Goal: Task Accomplishment & Management: Complete application form

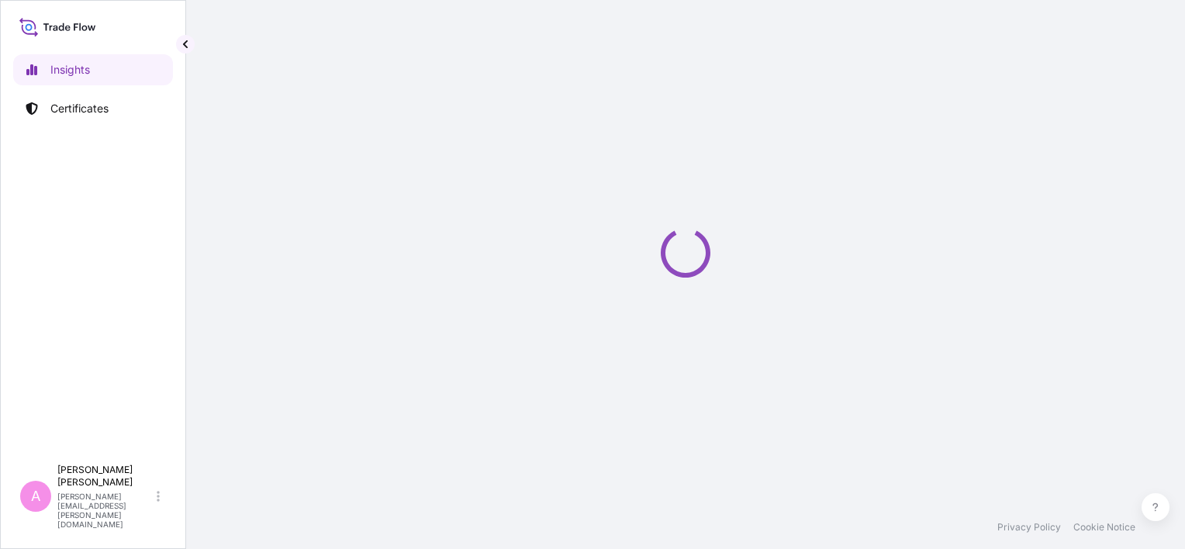
select select "2025"
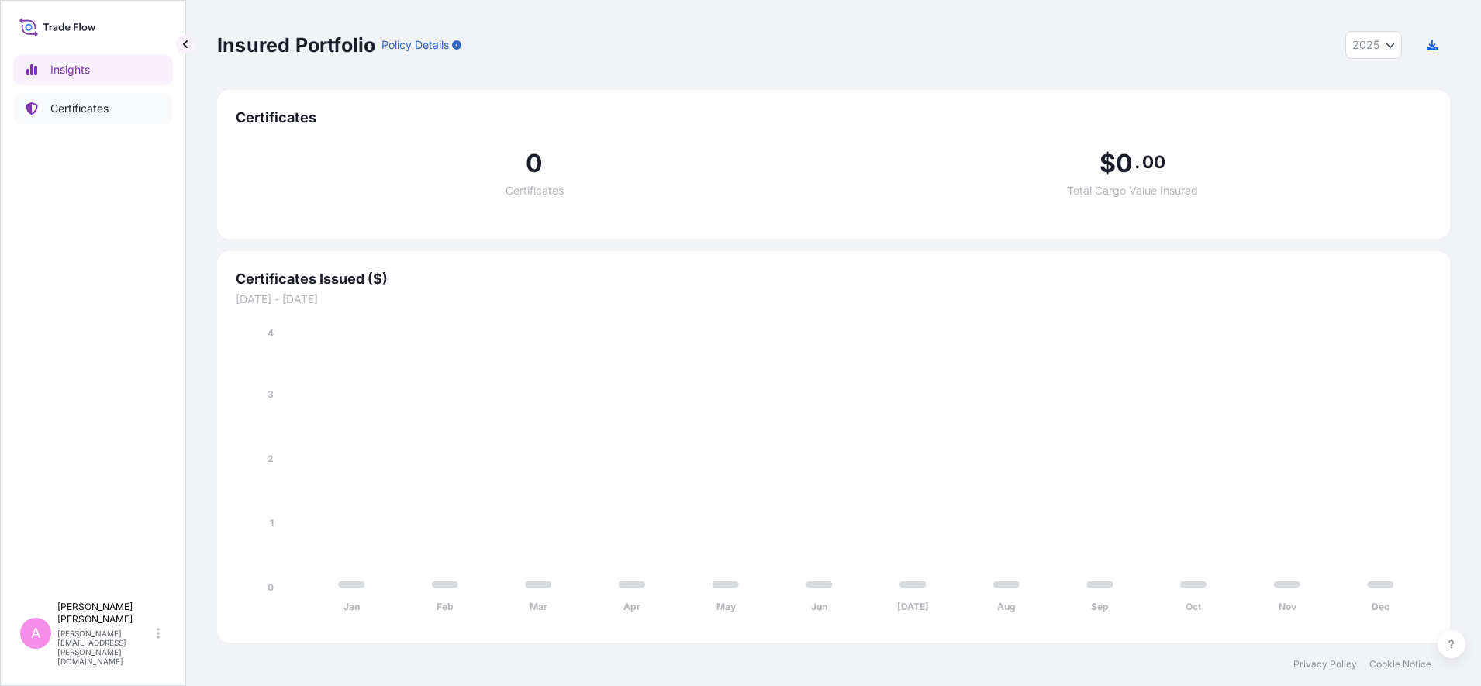
click at [74, 107] on p "Certificates" at bounding box center [79, 109] width 58 height 16
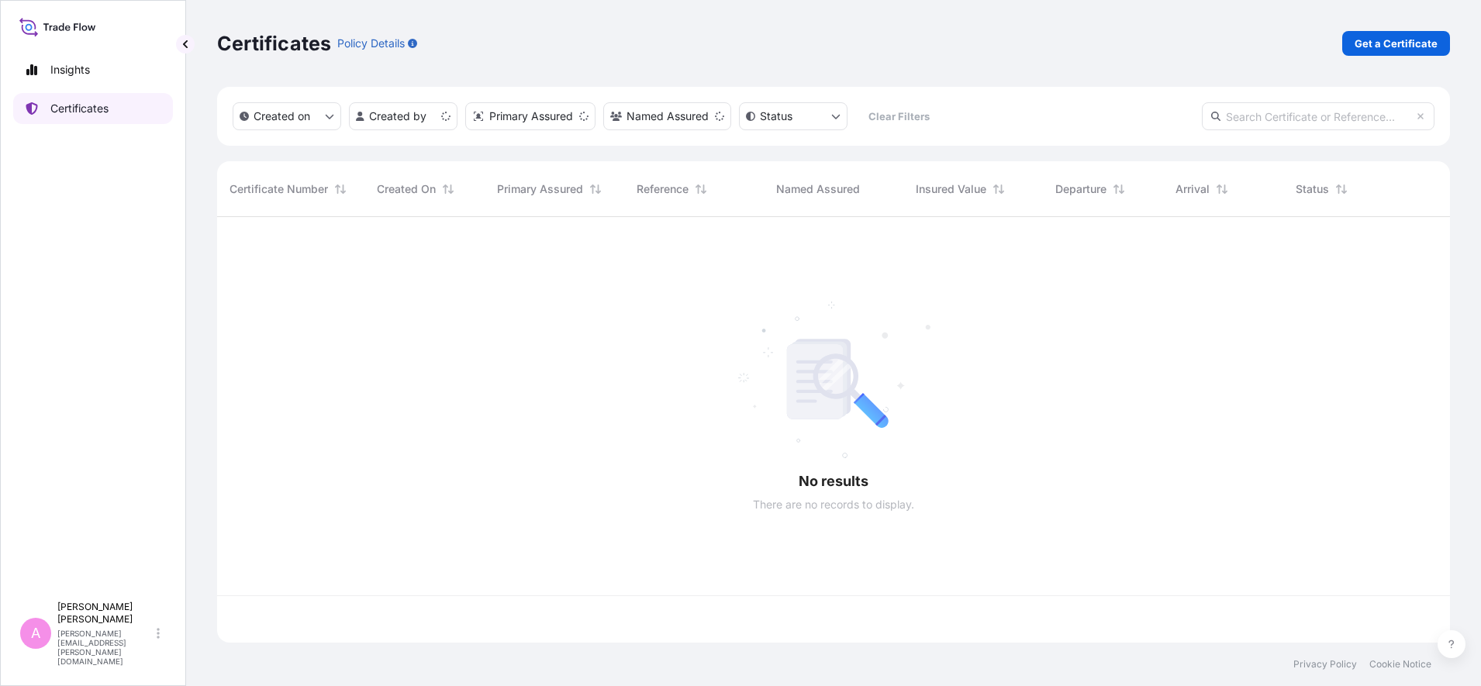
scroll to position [419, 1218]
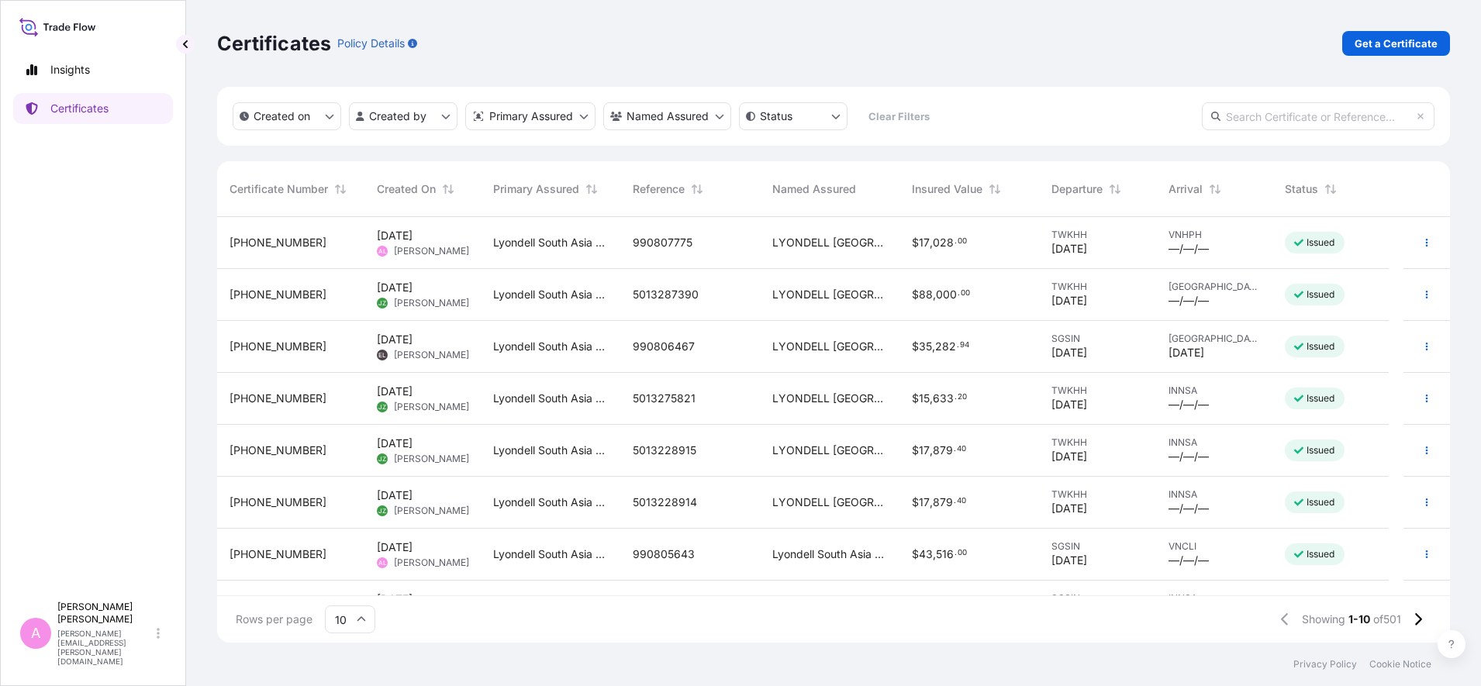
click at [1184, 116] on input "text" at bounding box center [1318, 116] width 233 height 28
paste input "990796371"
type input "990796371"
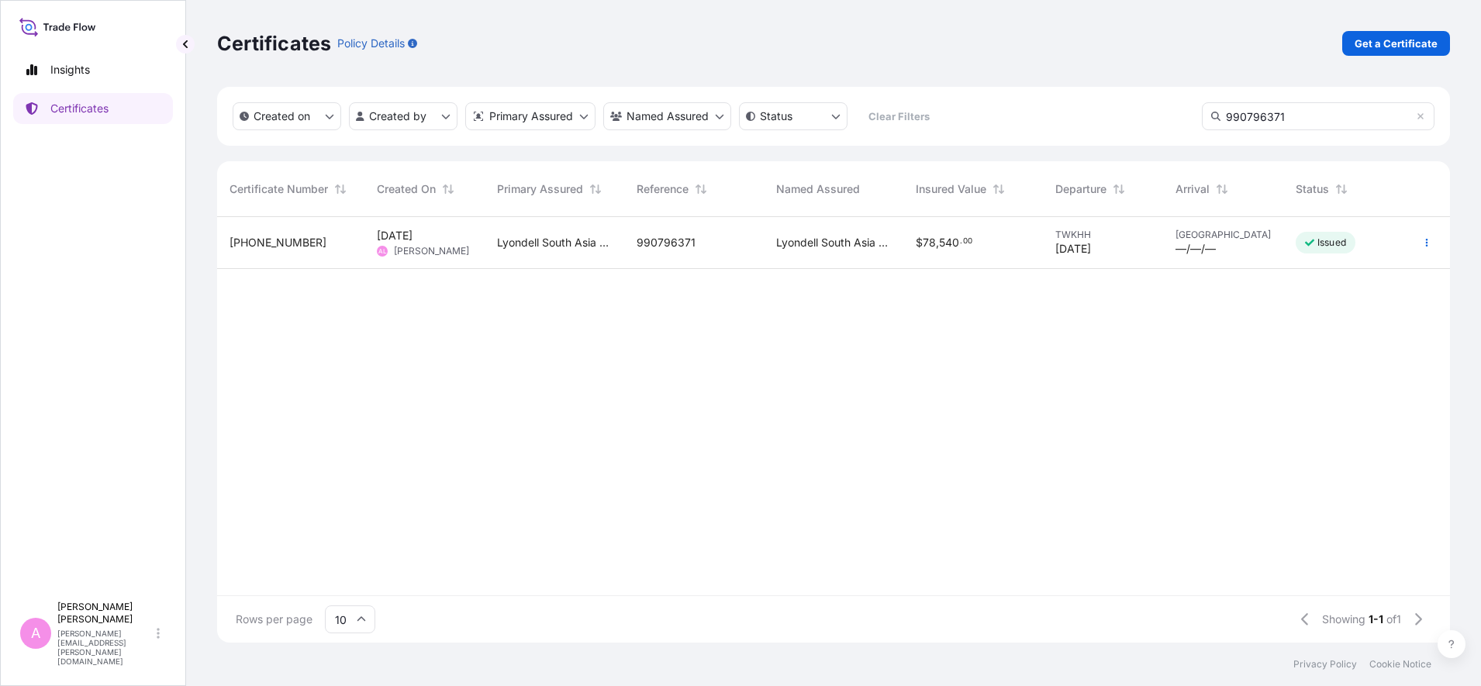
click at [648, 249] on span "990796371" at bounding box center [666, 243] width 59 height 16
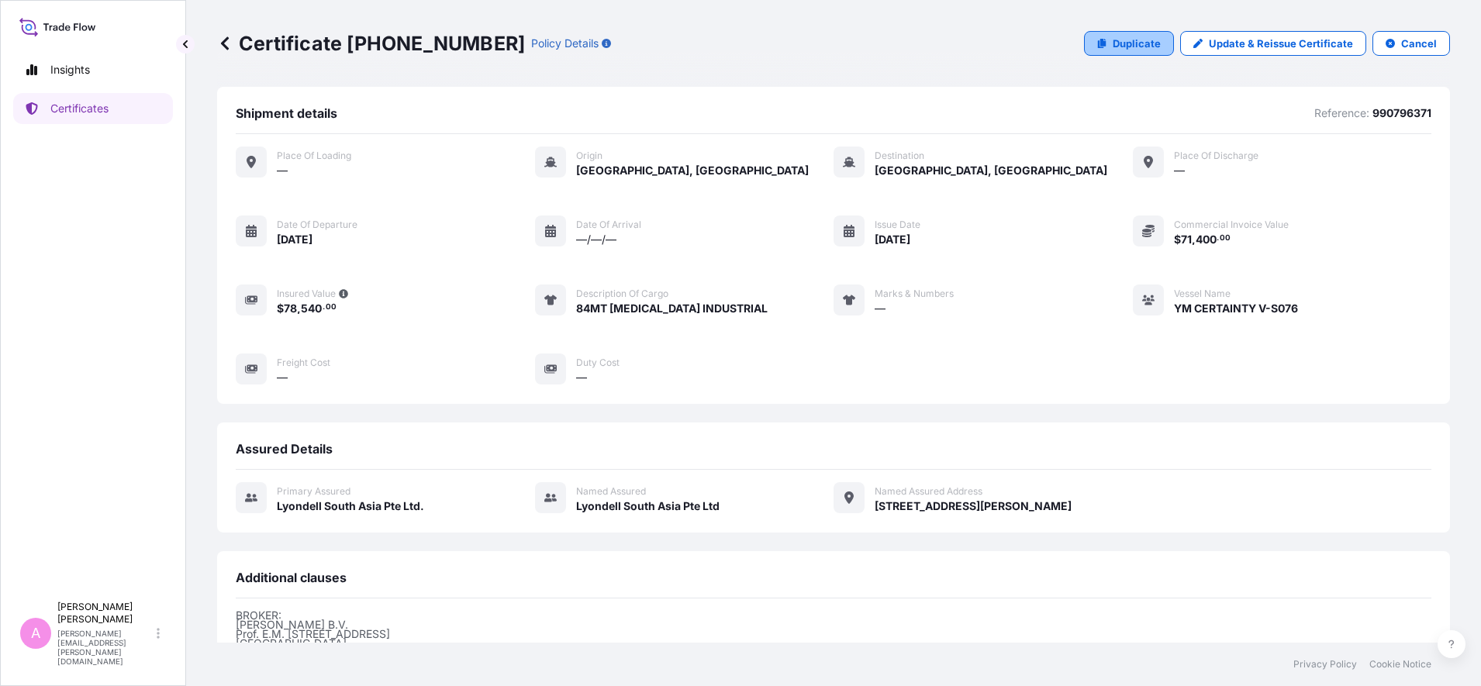
click at [1128, 41] on p "Duplicate" at bounding box center [1137, 44] width 48 height 16
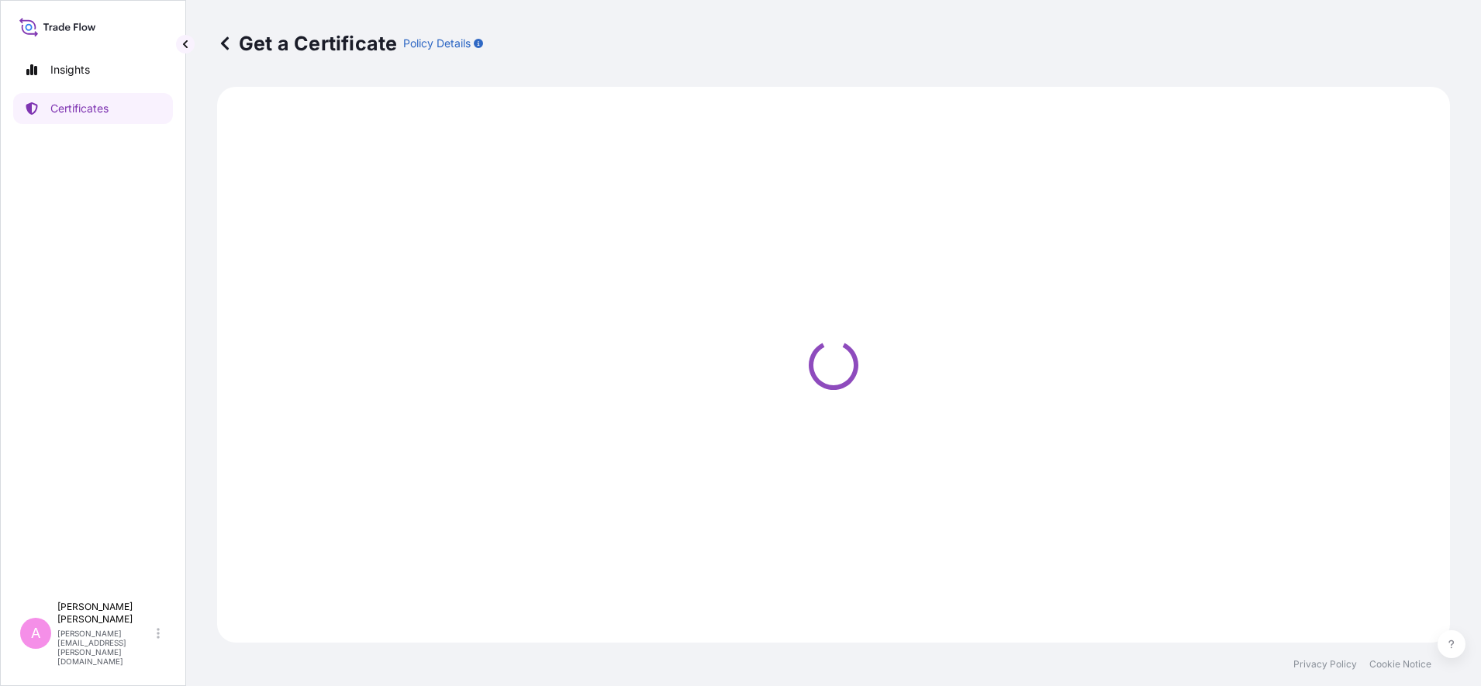
select select "Sea"
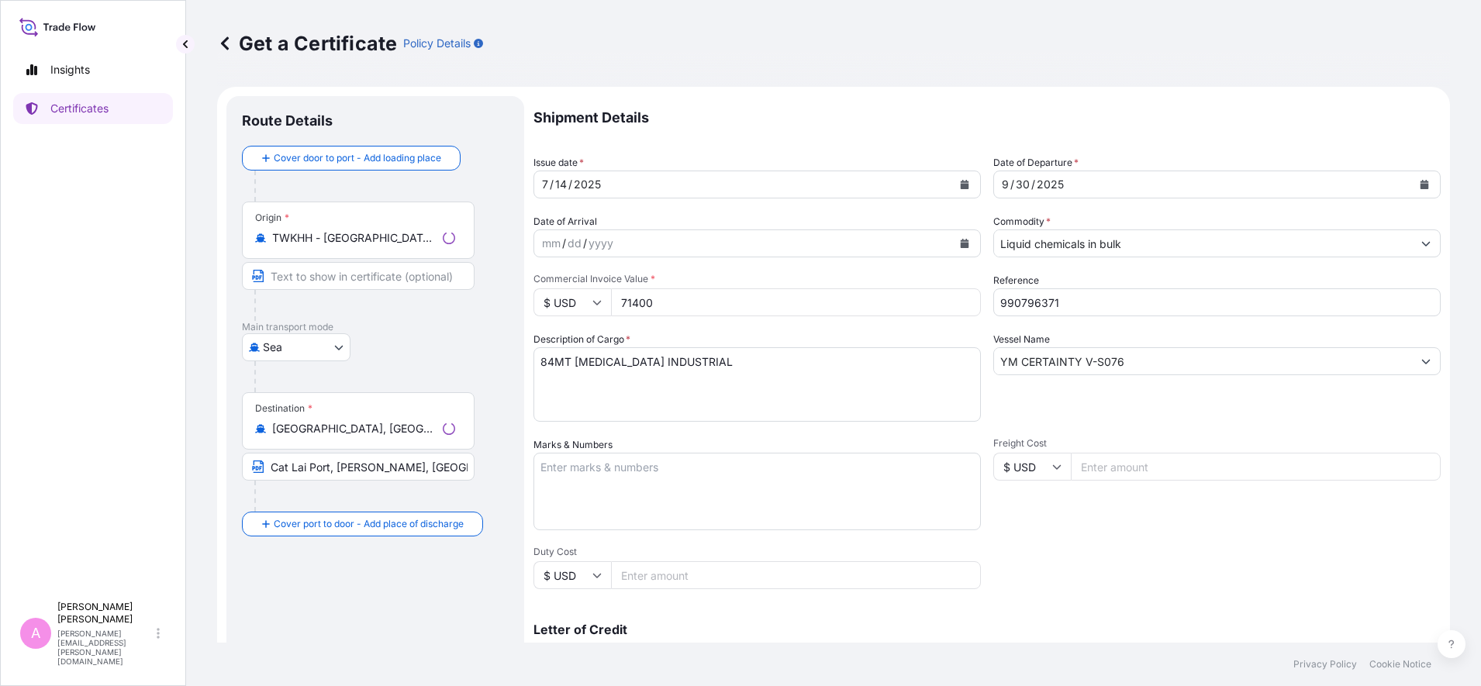
select select "32022"
drag, startPoint x: 1075, startPoint y: 302, endPoint x: 913, endPoint y: 277, distance: 163.3
click at [913, 277] on div "Shipment Details Issue date * [DATE] Date of Departure * [DATE] Date of Arrival…" at bounding box center [986, 465] width 907 height 739
paste input "5013295512"
type input "5013295512"
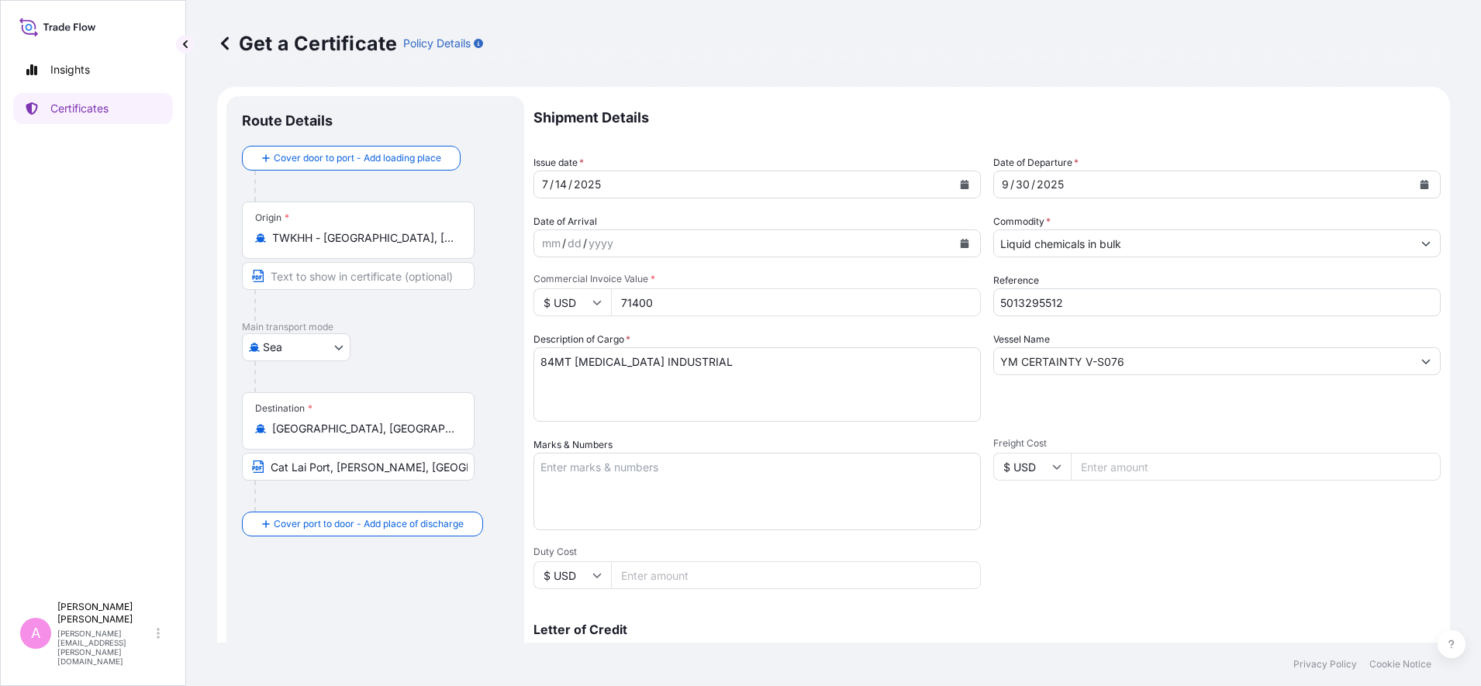
click at [1184, 183] on icon "Calendar" at bounding box center [1424, 184] width 9 height 9
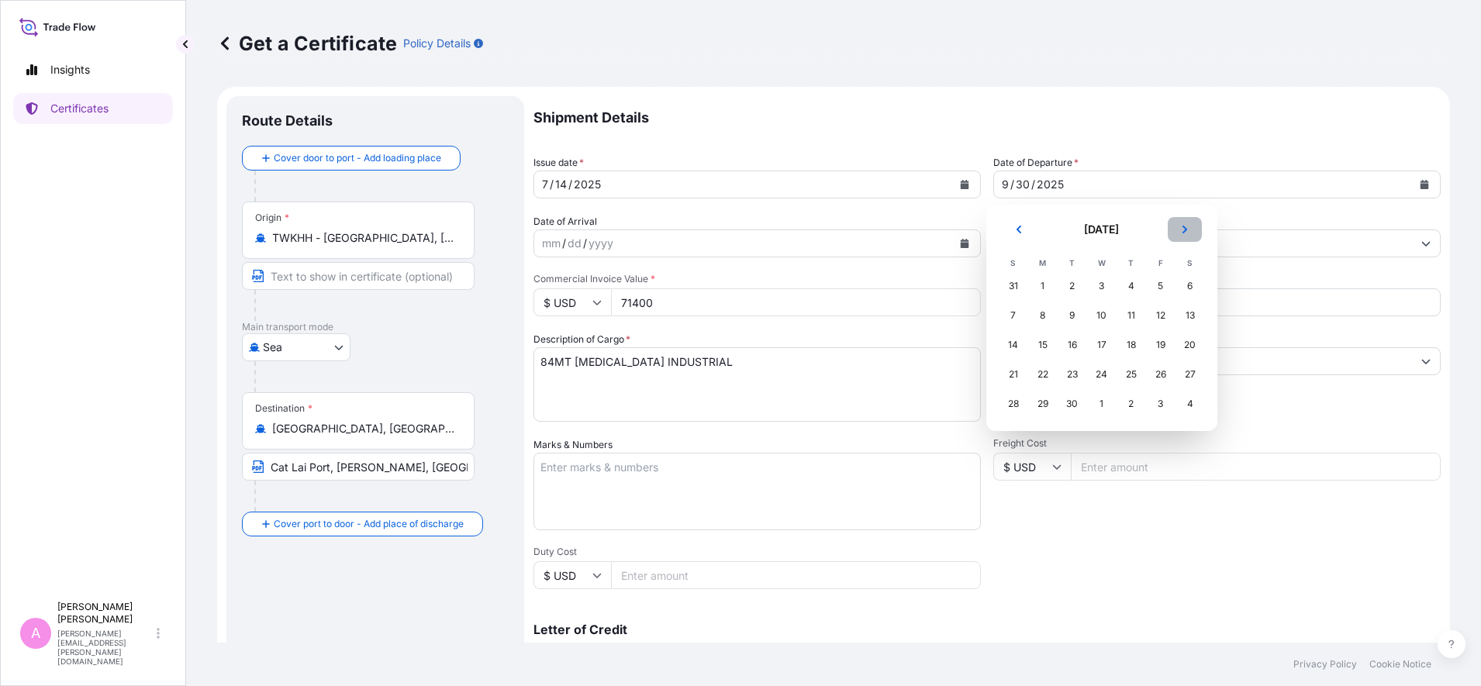
click at [1179, 227] on button "Next" at bounding box center [1185, 229] width 34 height 25
click at [1124, 344] on div "16" at bounding box center [1131, 345] width 28 height 28
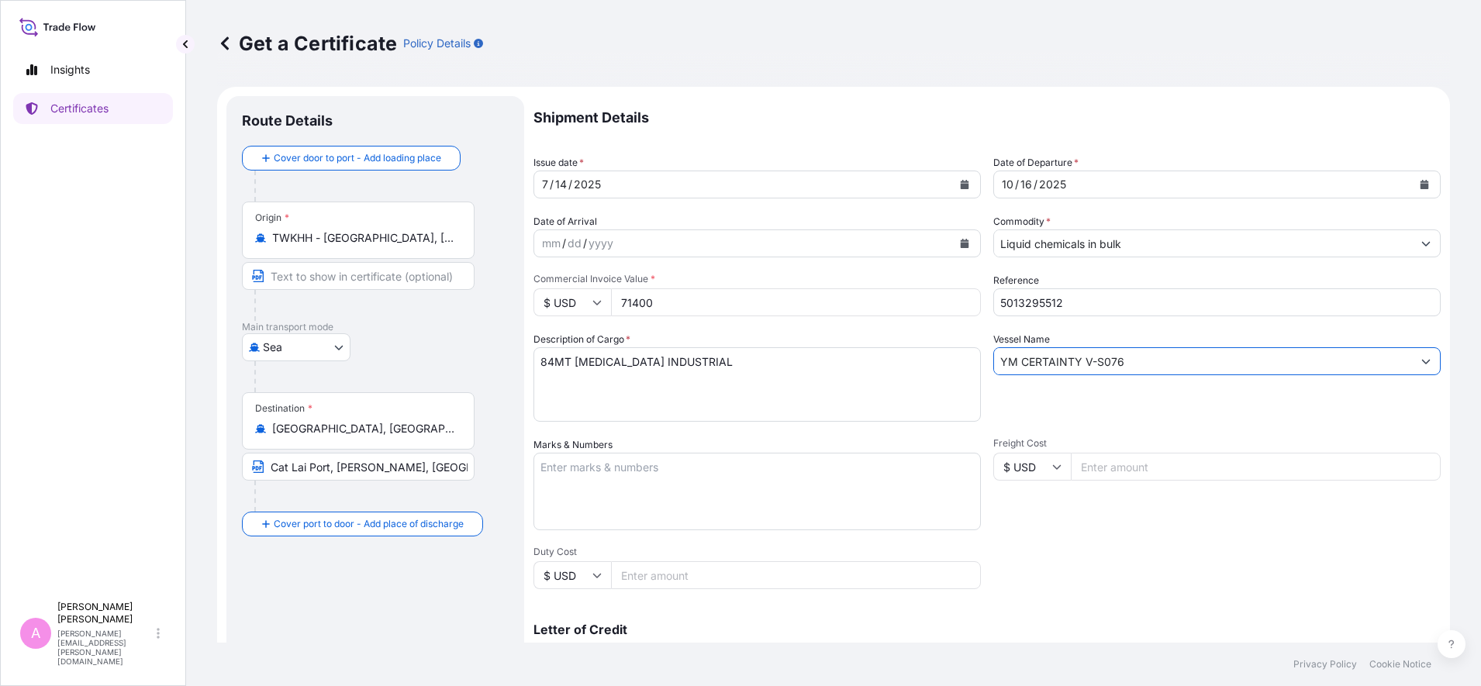
drag, startPoint x: 1043, startPoint y: 343, endPoint x: 905, endPoint y: 334, distance: 138.3
click at [905, 334] on div "Shipment Details Issue date * [DATE] Date of Departure * [DATE] Date of Arrival…" at bounding box center [986, 465] width 907 height 739
paste input "EVER OMNI 046A"
type input "EVER OMNI 046A"
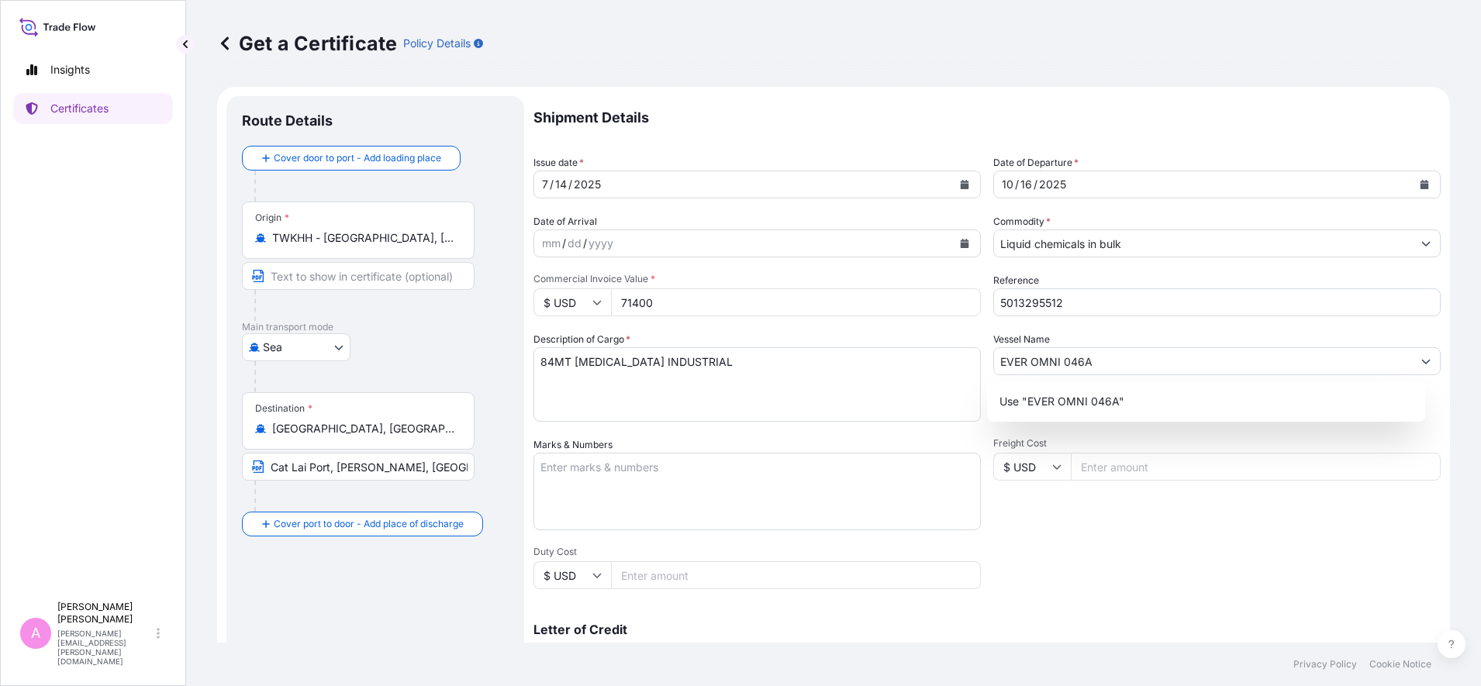
drag, startPoint x: 695, startPoint y: 305, endPoint x: 457, endPoint y: 288, distance: 239.4
click at [458, 288] on form "Route Details Cover door to port - Add loading place Place of loading Road / [G…" at bounding box center [833, 487] width 1233 height 801
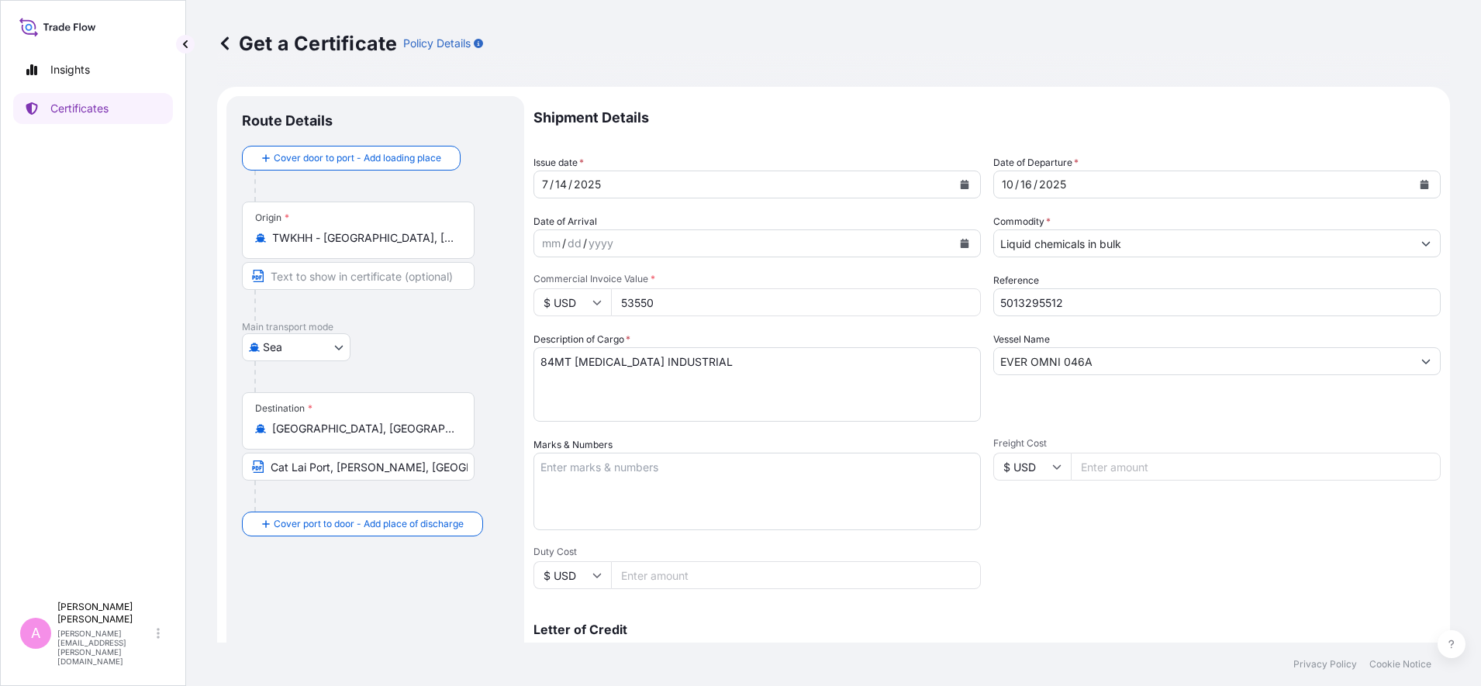
type input "53550"
drag, startPoint x: 554, startPoint y: 361, endPoint x: 447, endPoint y: 342, distance: 108.7
click at [451, 343] on form "Route Details Cover door to port - Add loading place Place of loading Road / [G…" at bounding box center [833, 487] width 1233 height 801
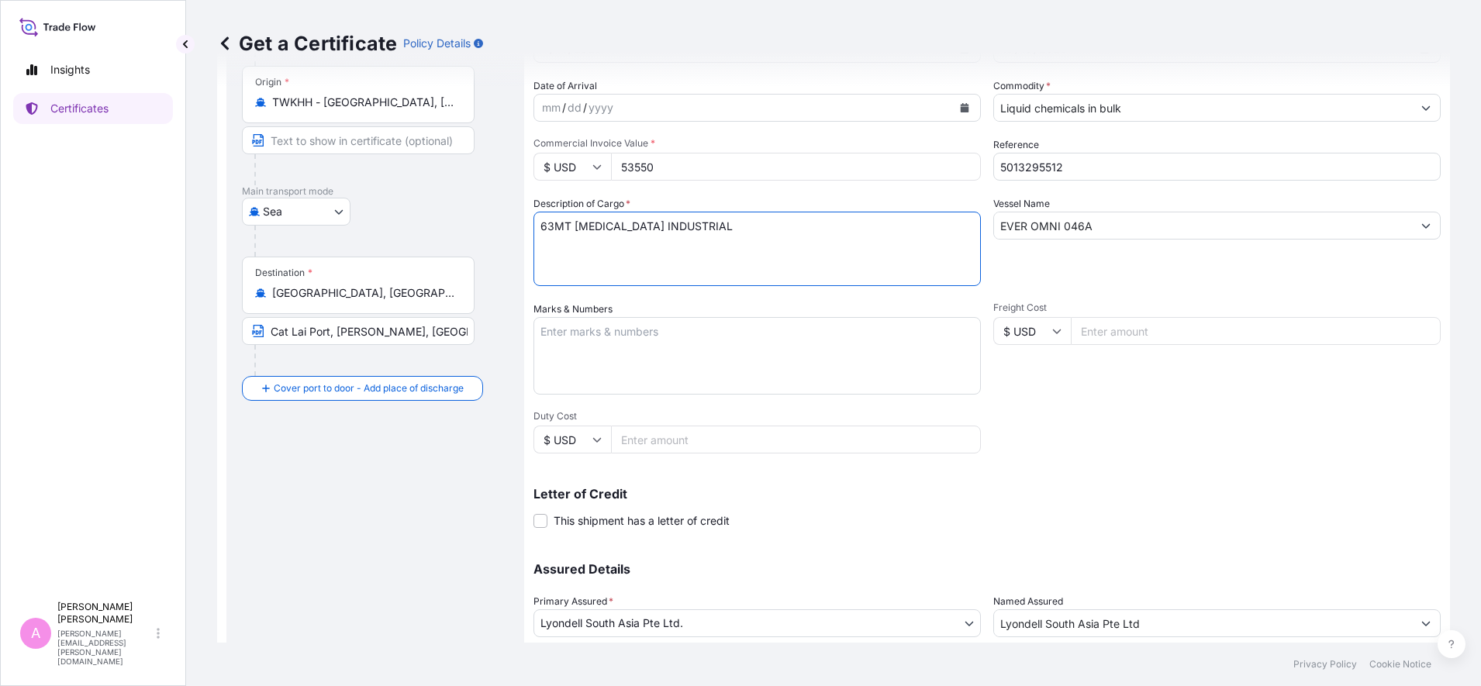
scroll to position [245, 0]
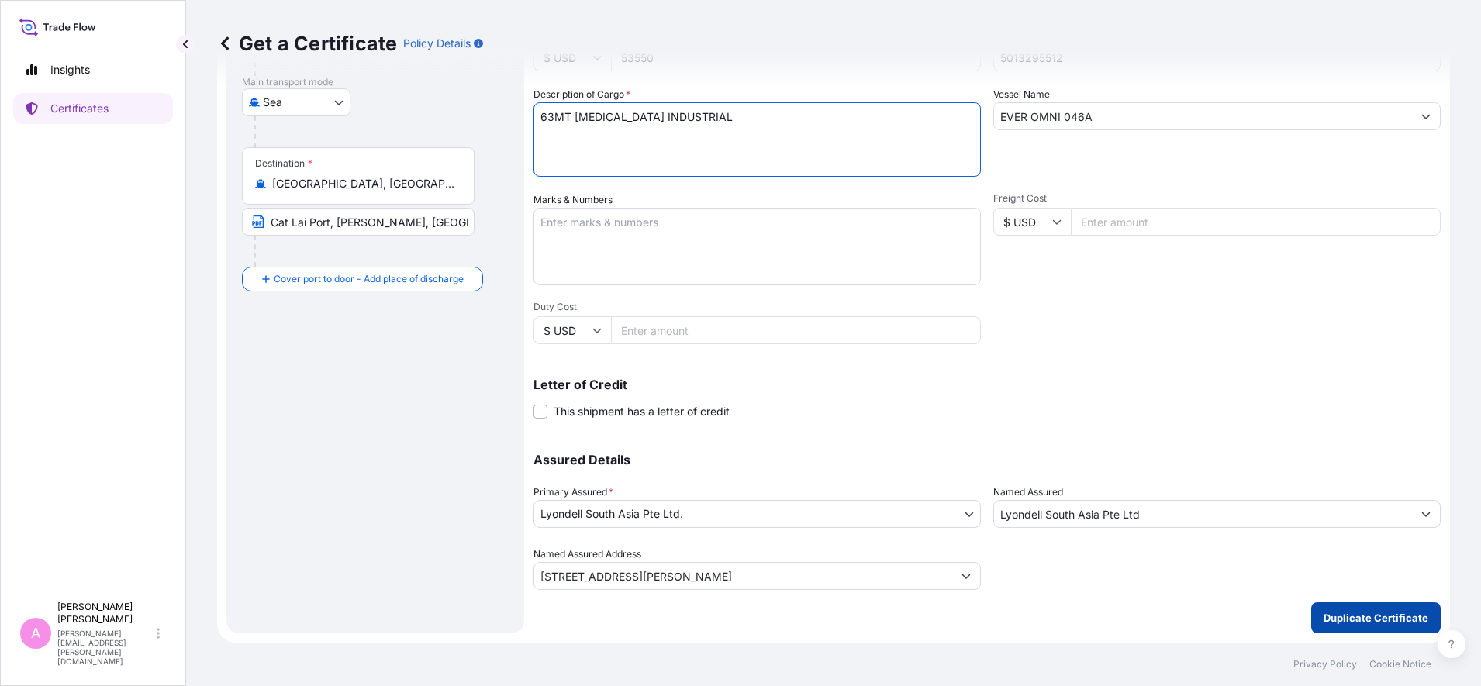
type textarea "63MT [MEDICAL_DATA] INDUSTRIAL"
click at [1184, 548] on p "Duplicate Certificate" at bounding box center [1376, 618] width 105 height 16
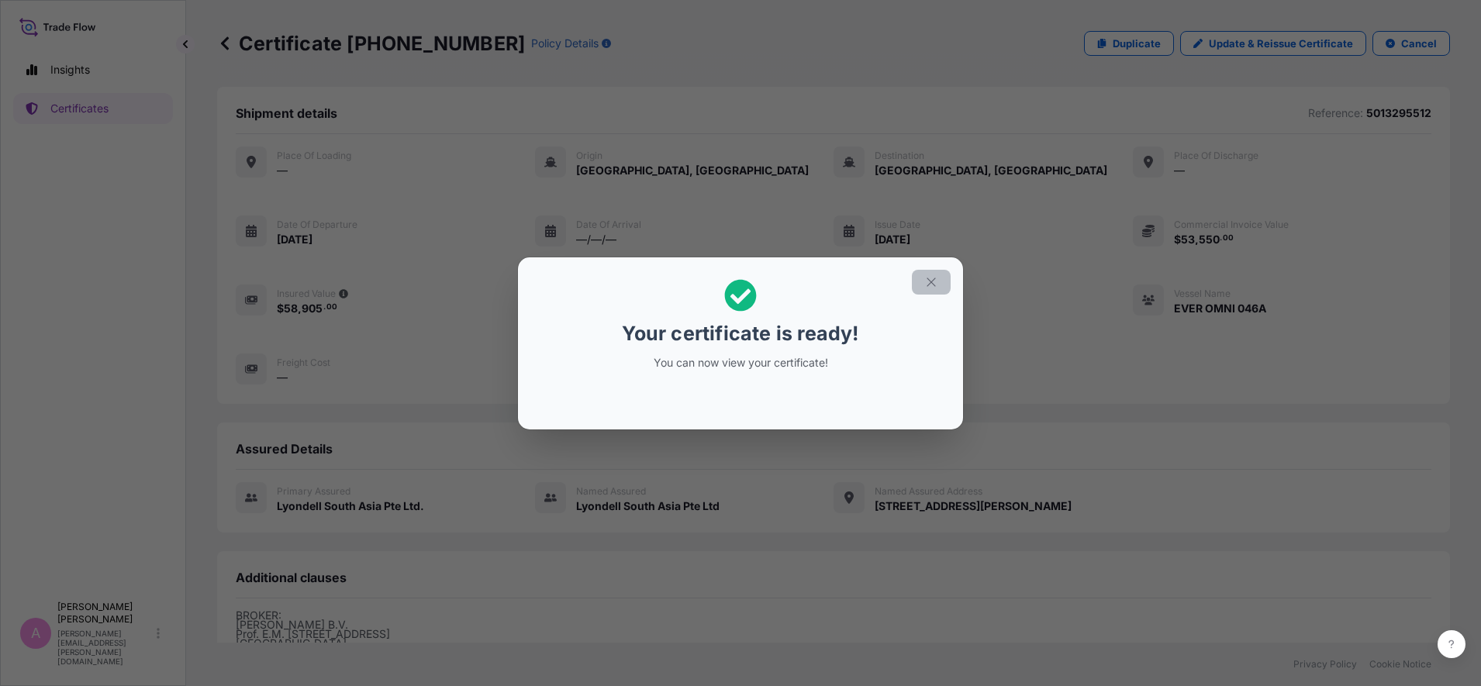
click at [947, 282] on button "button" at bounding box center [931, 282] width 39 height 25
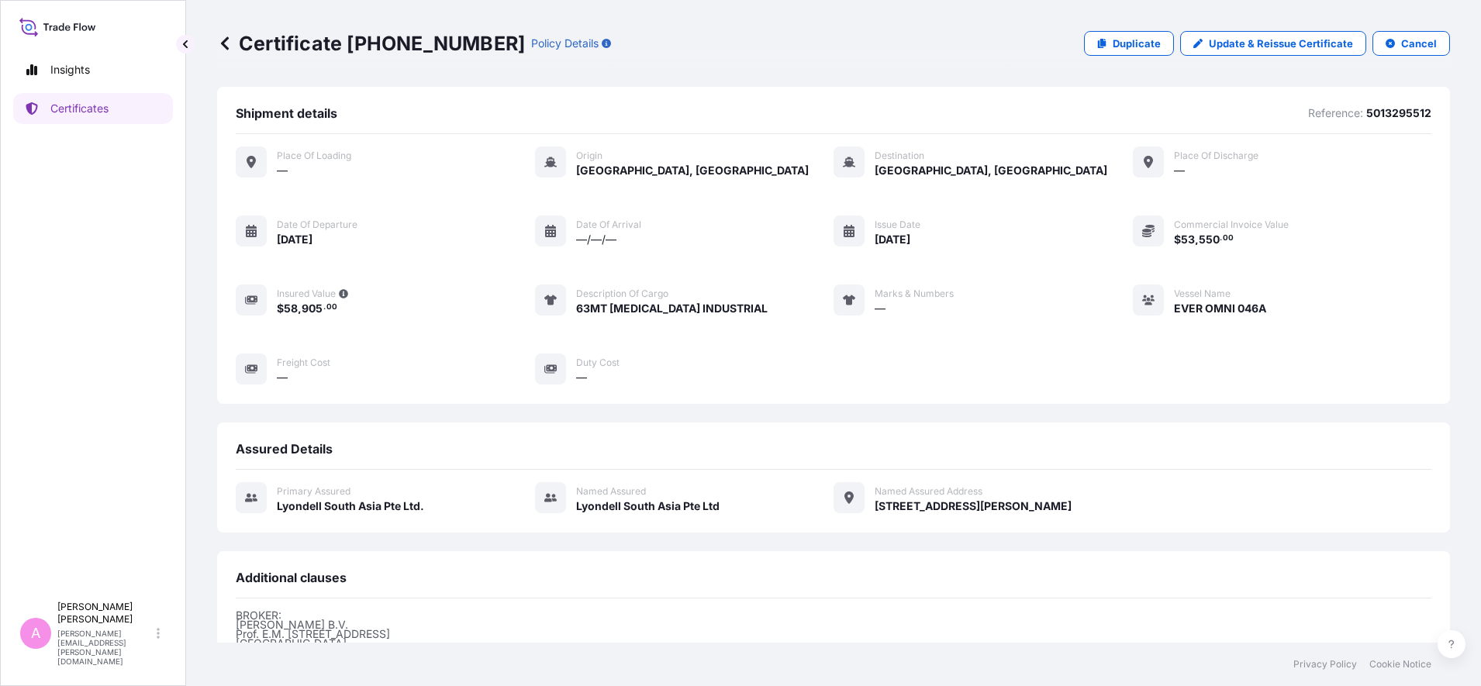
click at [225, 41] on icon at bounding box center [225, 42] width 8 height 13
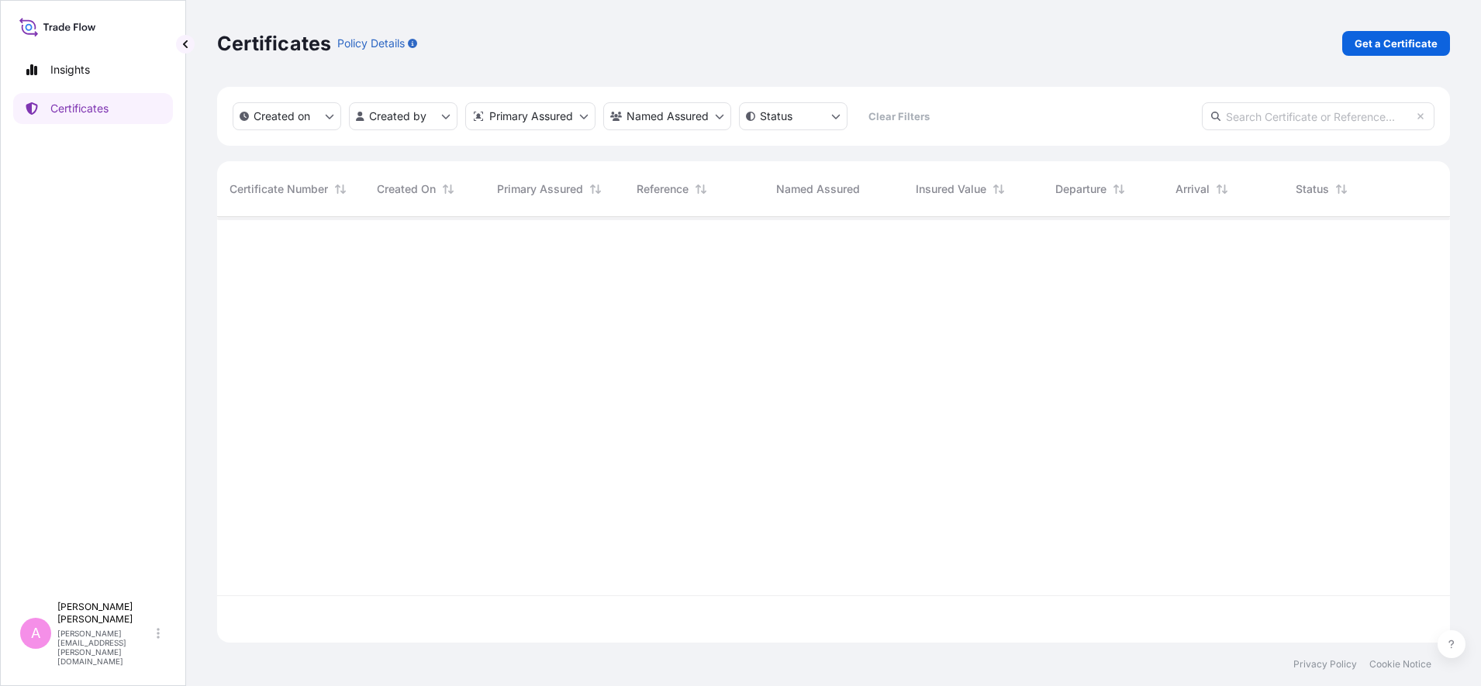
scroll to position [419, 1218]
click at [1184, 109] on input "text" at bounding box center [1318, 116] width 233 height 28
paste input "990789326"
type input "990789326"
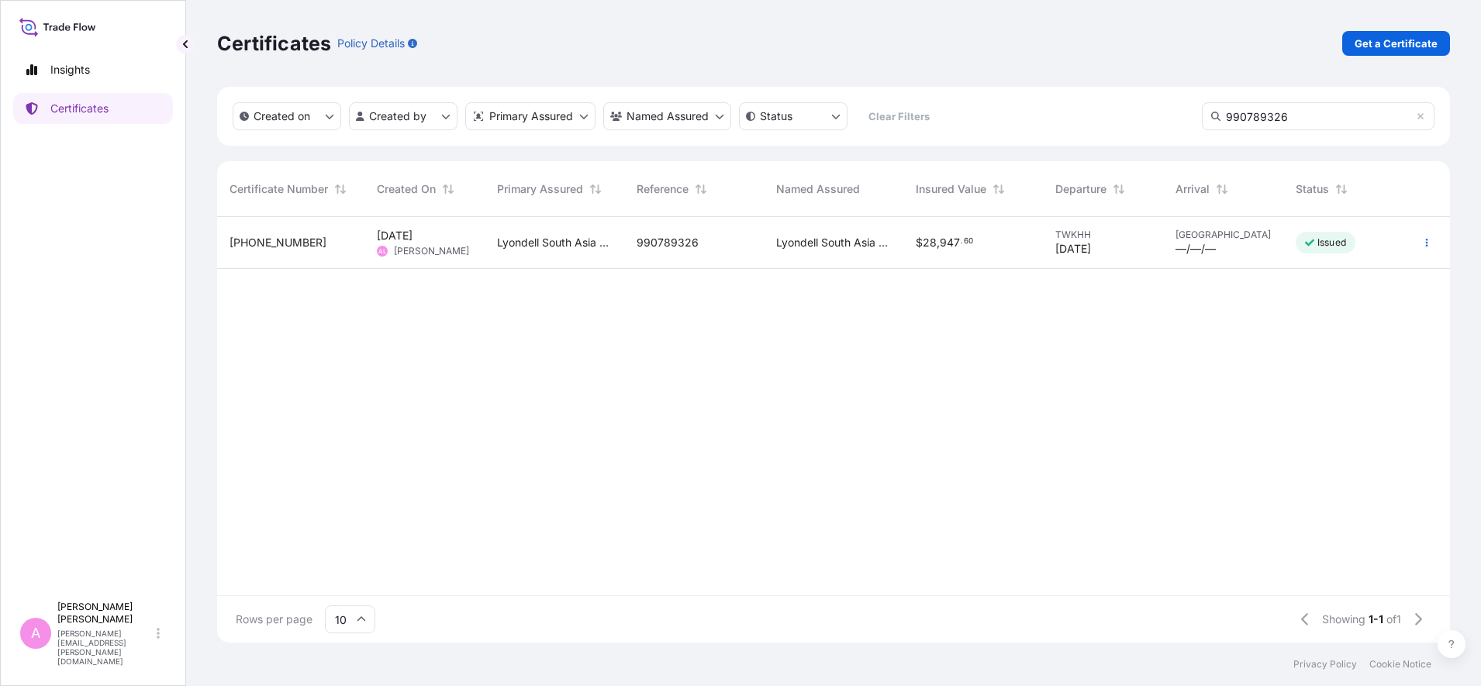
click at [754, 255] on div "990789326" at bounding box center [694, 243] width 140 height 52
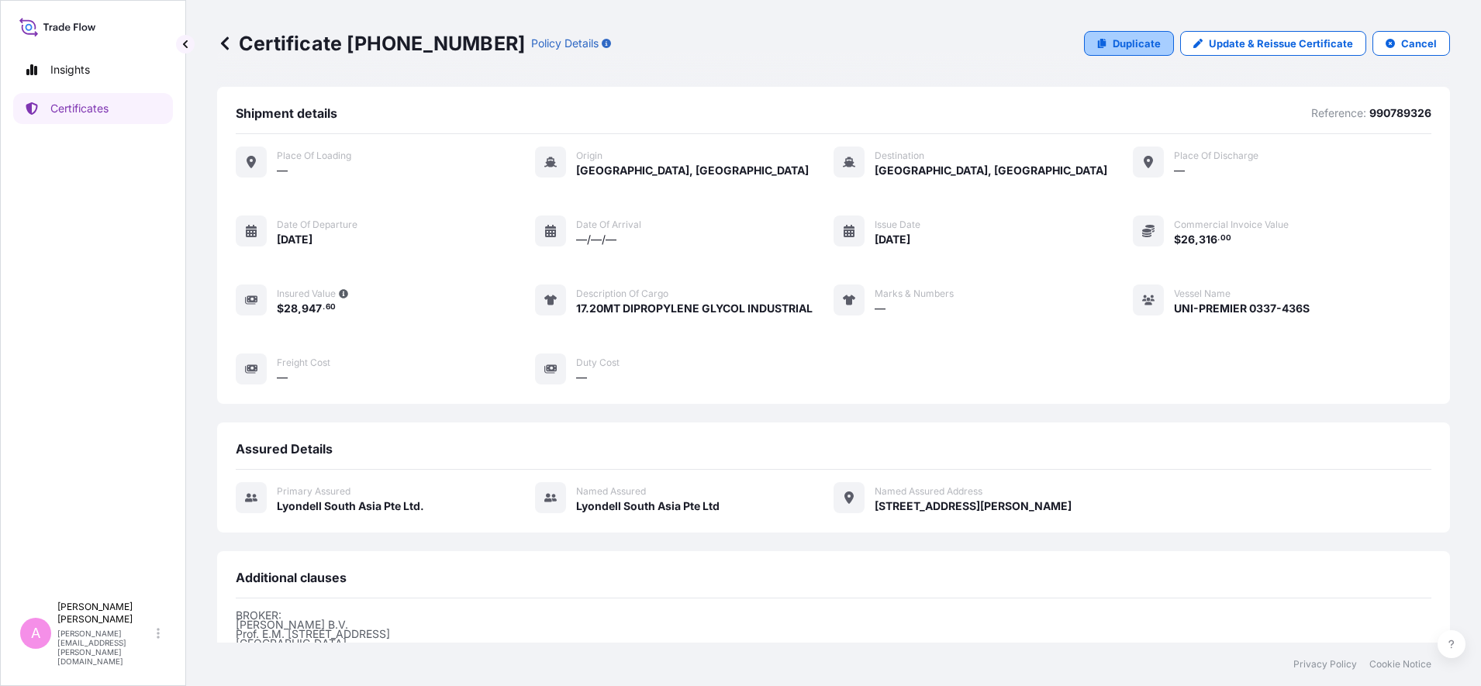
click at [1121, 43] on p "Duplicate" at bounding box center [1137, 44] width 48 height 16
select select "Sea"
select select "32022"
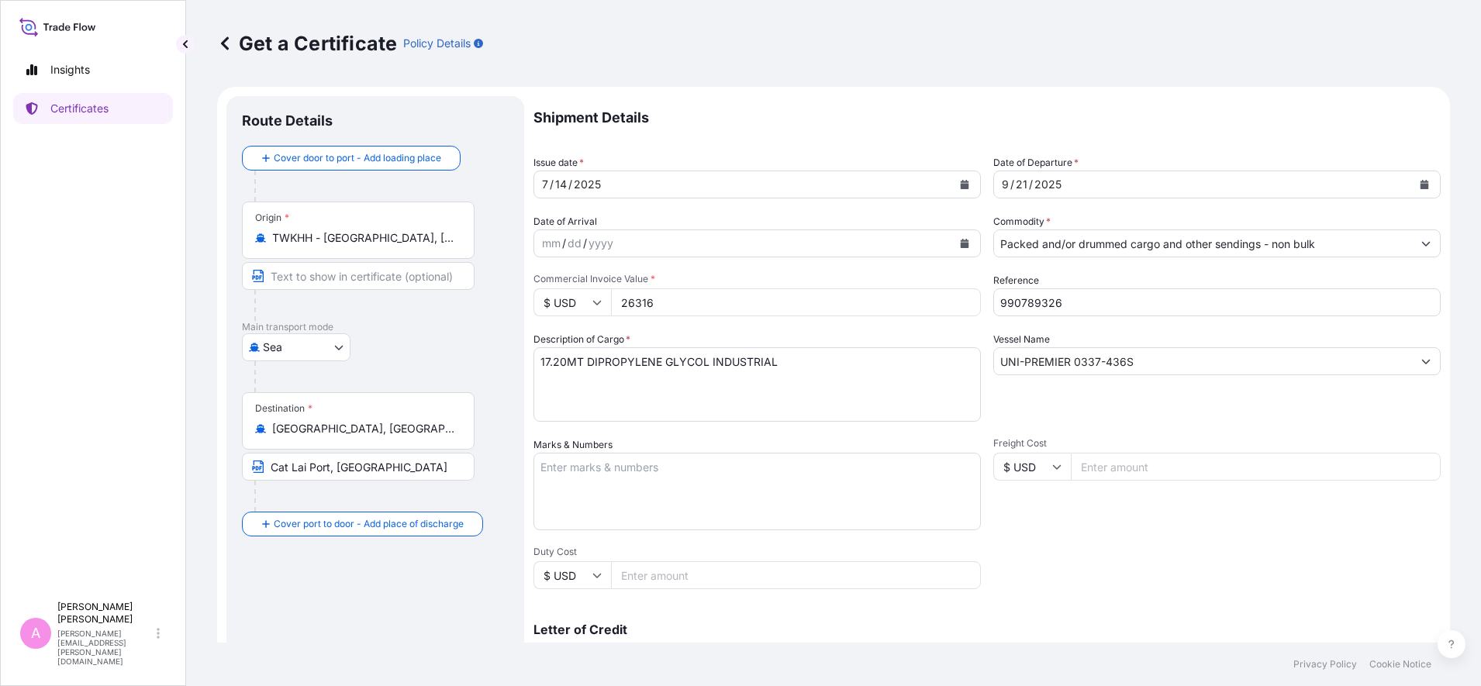
click at [1184, 185] on icon "Calendar" at bounding box center [1424, 184] width 9 height 9
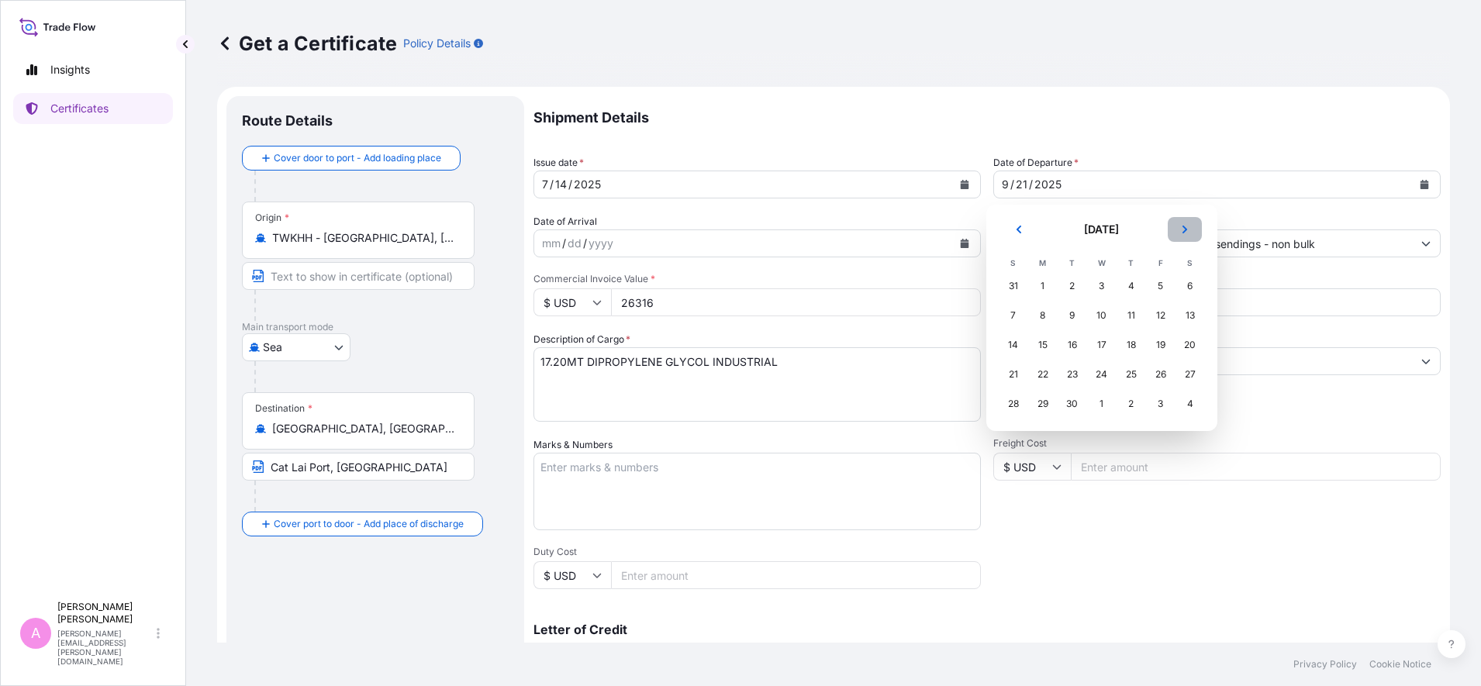
click at [1184, 226] on icon "Next" at bounding box center [1184, 229] width 9 height 9
click at [1130, 345] on div "16" at bounding box center [1131, 345] width 28 height 28
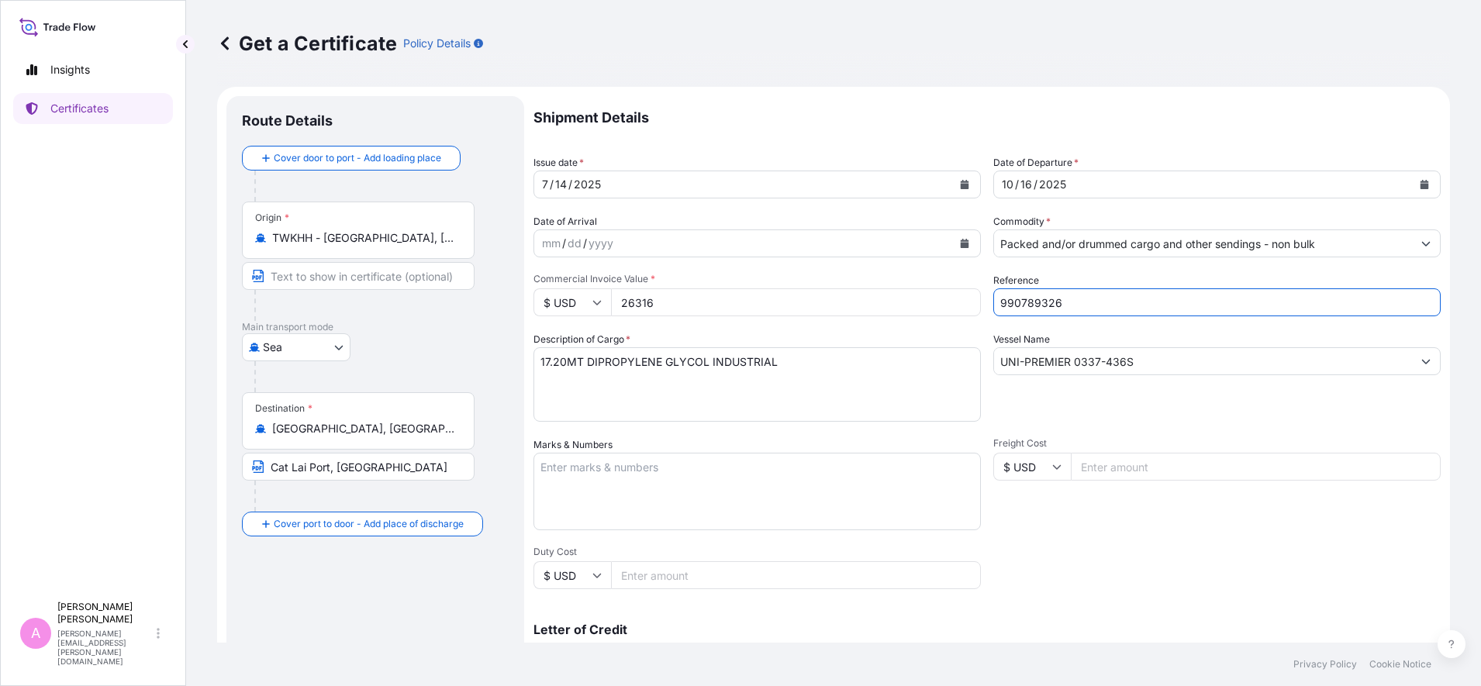
drag, startPoint x: 1130, startPoint y: 298, endPoint x: 858, endPoint y: 287, distance: 272.4
click at [858, 287] on div "Shipment Details Issue date * [DATE] Date of Departure * [DATE] Date of Arrival…" at bounding box center [986, 465] width 907 height 739
paste input "5013252282"
type input "5013252282"
drag, startPoint x: 1178, startPoint y: 361, endPoint x: 885, endPoint y: 337, distance: 293.3
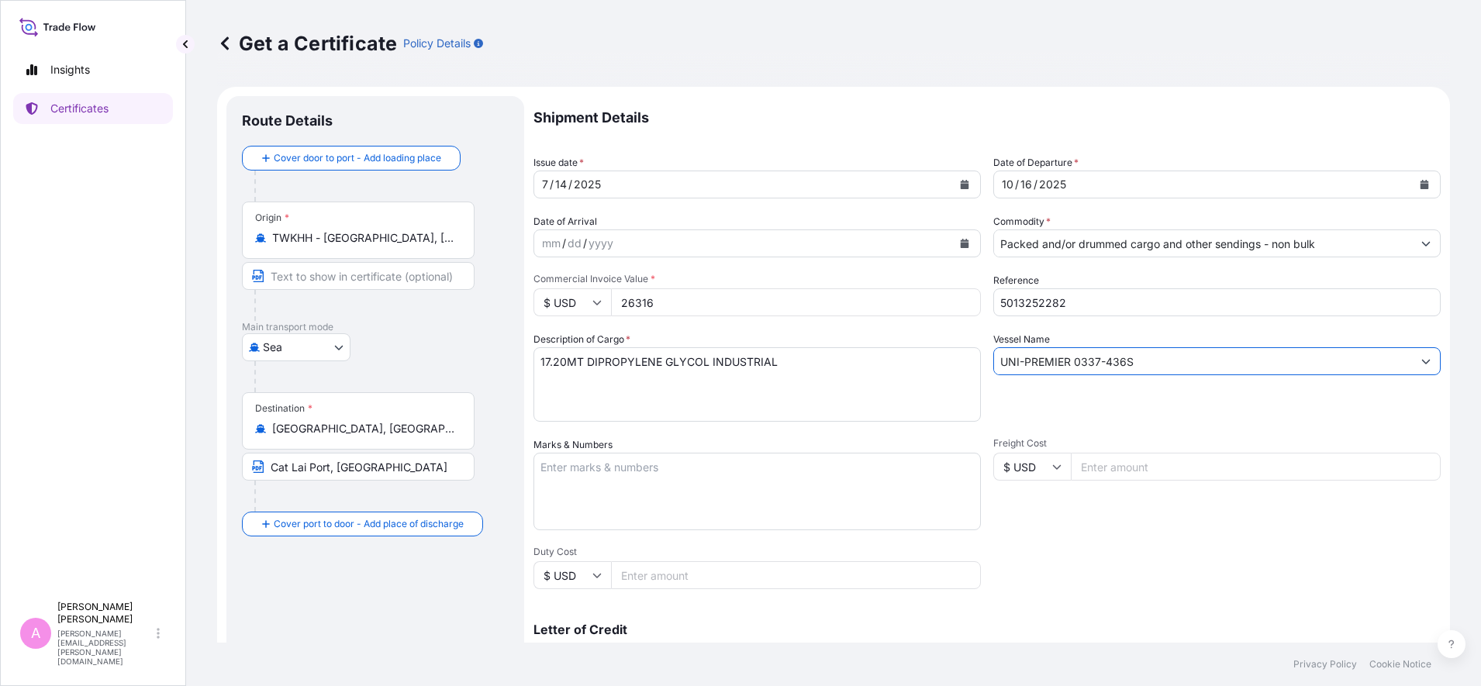
click at [885, 337] on div "Shipment Details Issue date * [DATE] Date of Departure * [DATE] Date of Arrival…" at bounding box center [986, 465] width 907 height 739
paste input "text"
drag, startPoint x: 675, startPoint y: 303, endPoint x: 496, endPoint y: 279, distance: 179.9
click at [496, 279] on form "Route Details Cover door to port - Add loading place Place of loading Road / [G…" at bounding box center [833, 487] width 1233 height 801
type input "26316"
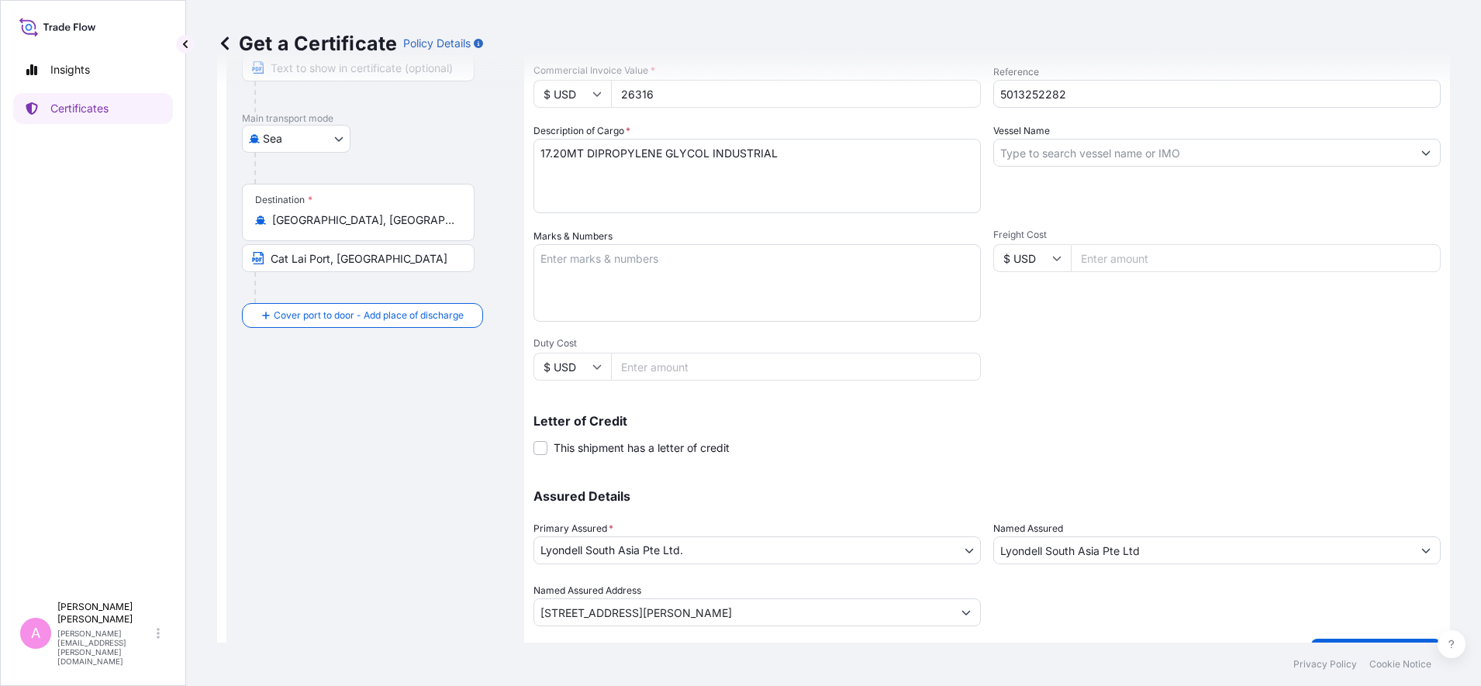
scroll to position [245, 0]
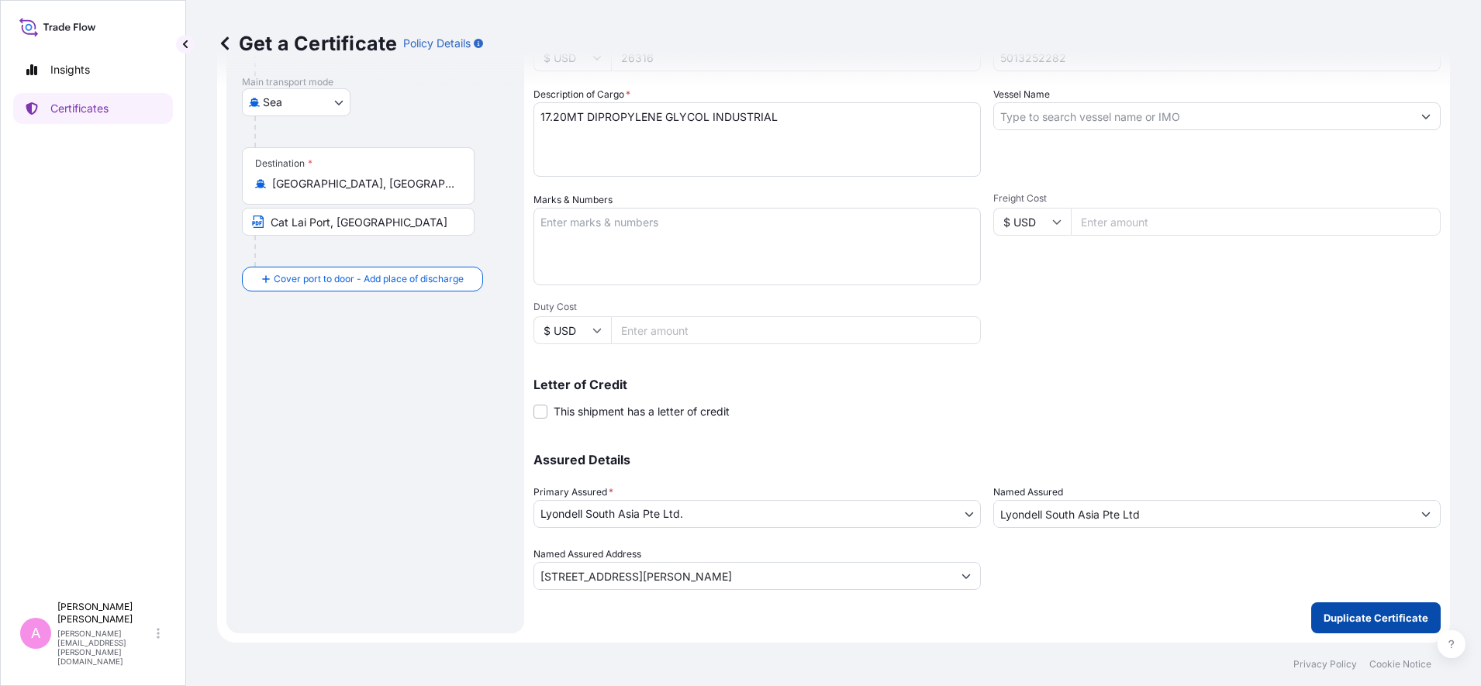
click at [1184, 548] on p "Duplicate Certificate" at bounding box center [1376, 618] width 105 height 16
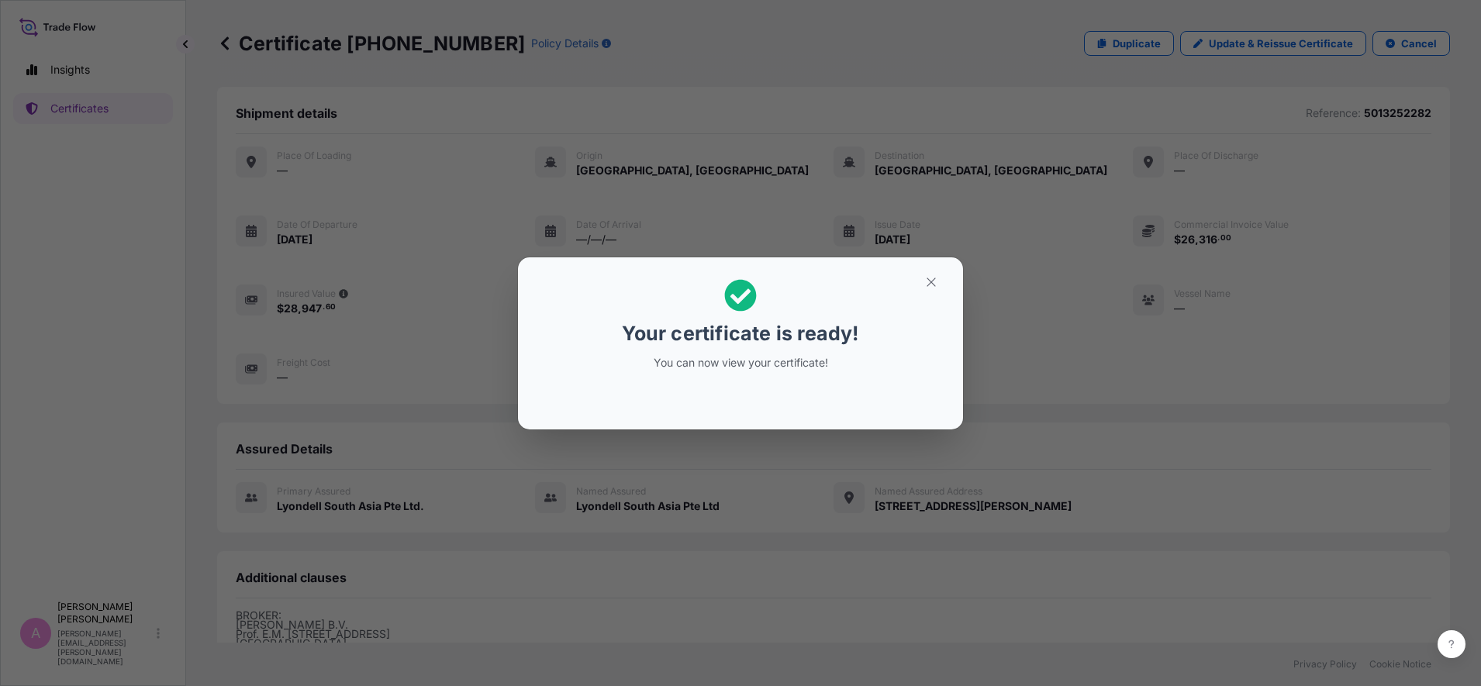
click at [930, 283] on icon "button" at bounding box center [931, 282] width 9 height 9
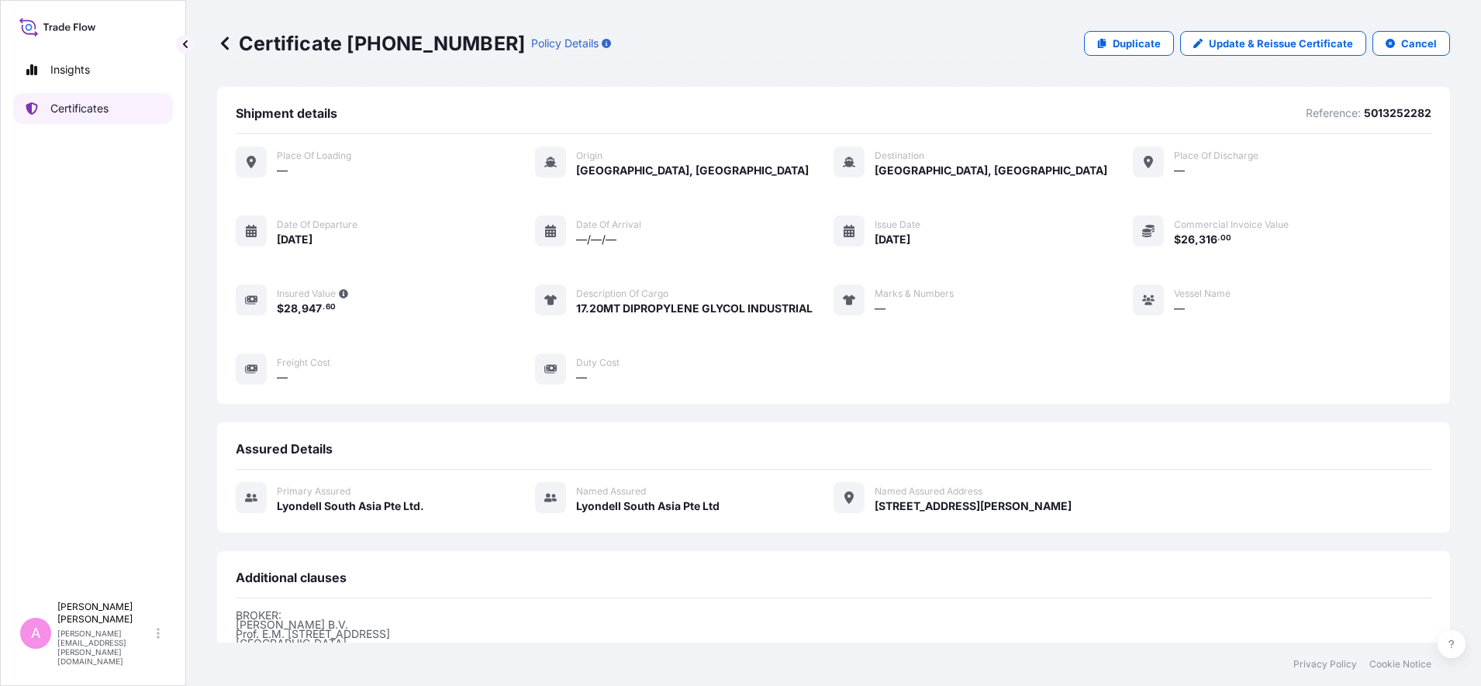
click at [96, 102] on p "Certificates" at bounding box center [79, 109] width 58 height 16
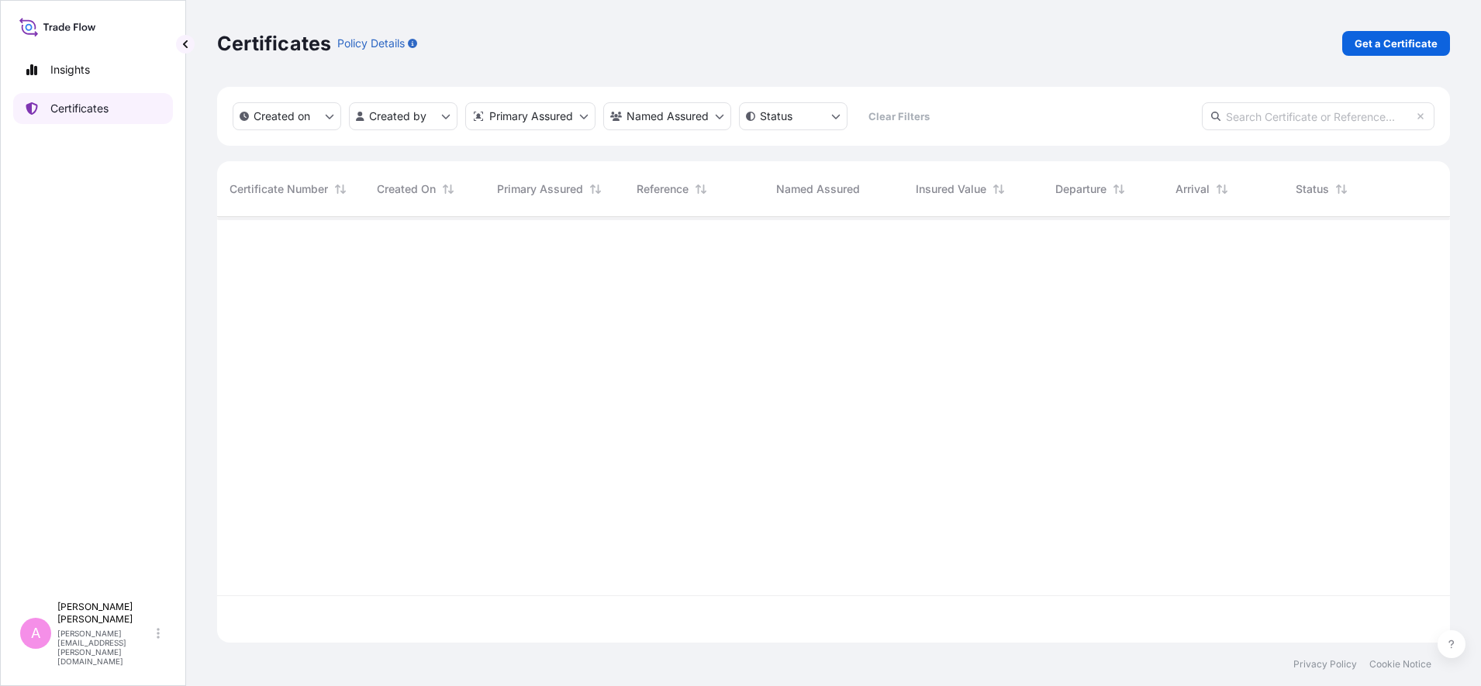
scroll to position [419, 1218]
click at [1184, 120] on input "text" at bounding box center [1318, 116] width 233 height 28
paste input "990793866"
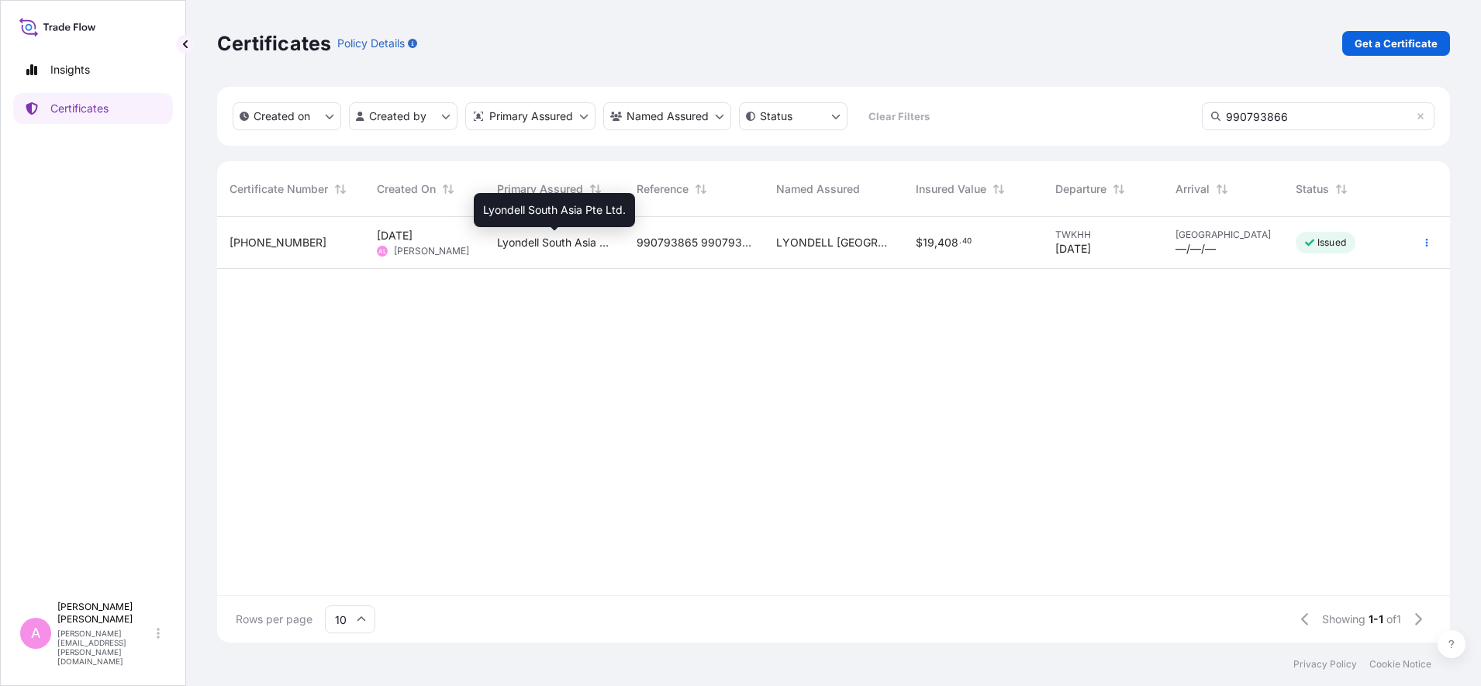
type input "990793866"
click at [572, 243] on span "Lyondell South Asia Pte Ltd." at bounding box center [554, 243] width 115 height 16
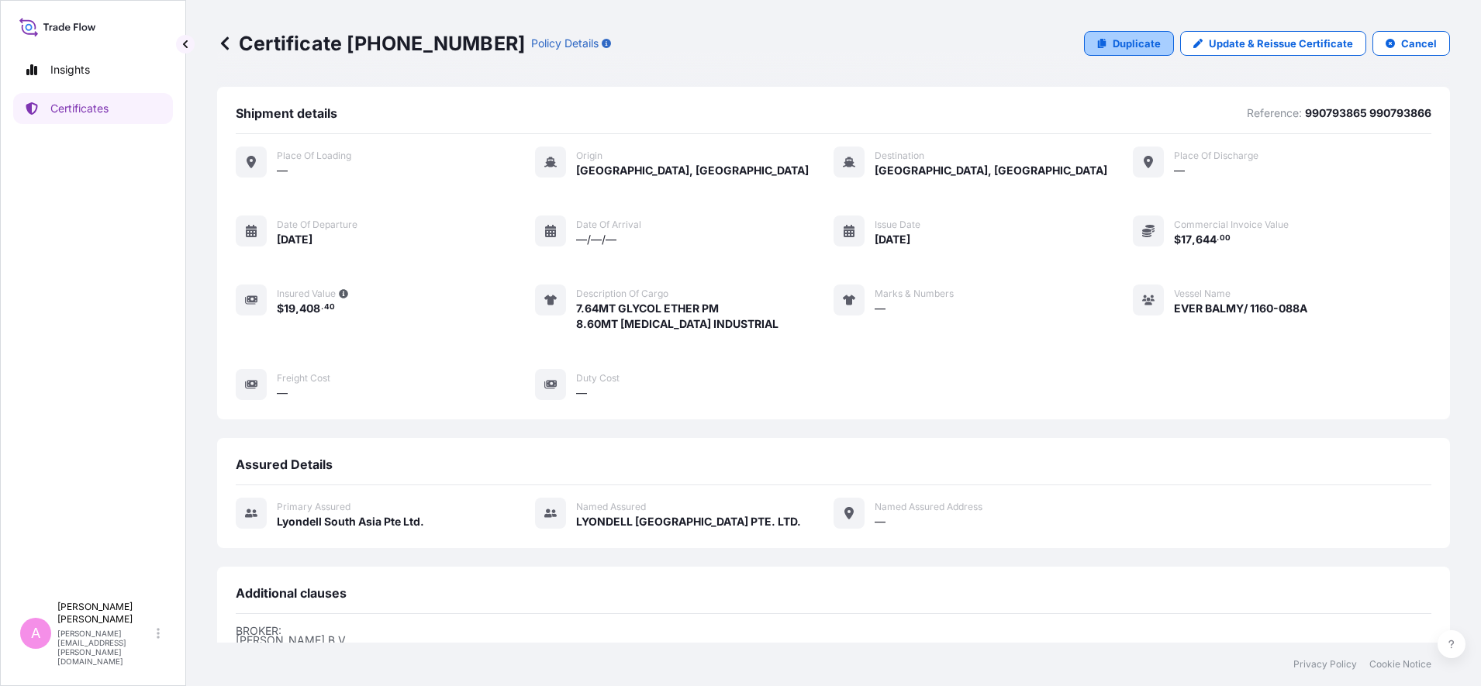
click at [1130, 45] on p "Duplicate" at bounding box center [1137, 44] width 48 height 16
select select "Sea"
select select "32022"
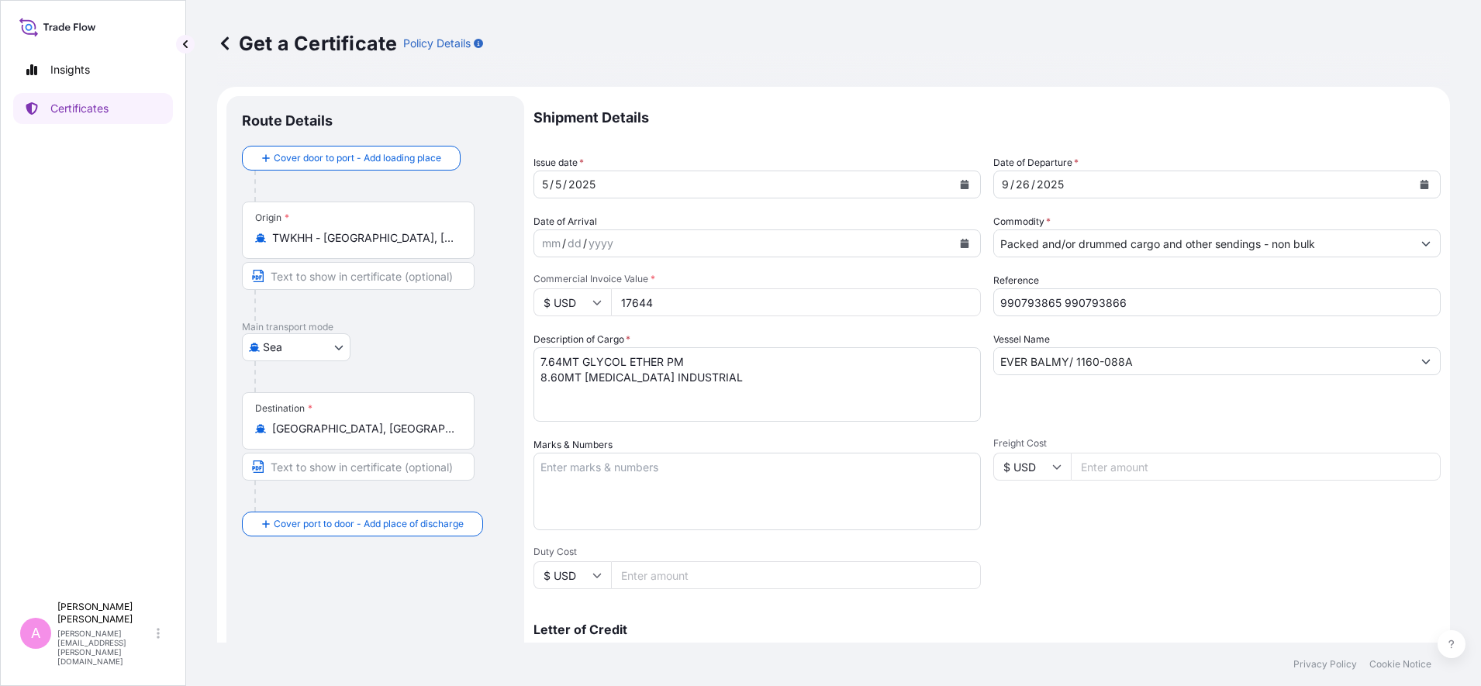
click at [1184, 188] on icon "Calendar" at bounding box center [1424, 184] width 9 height 9
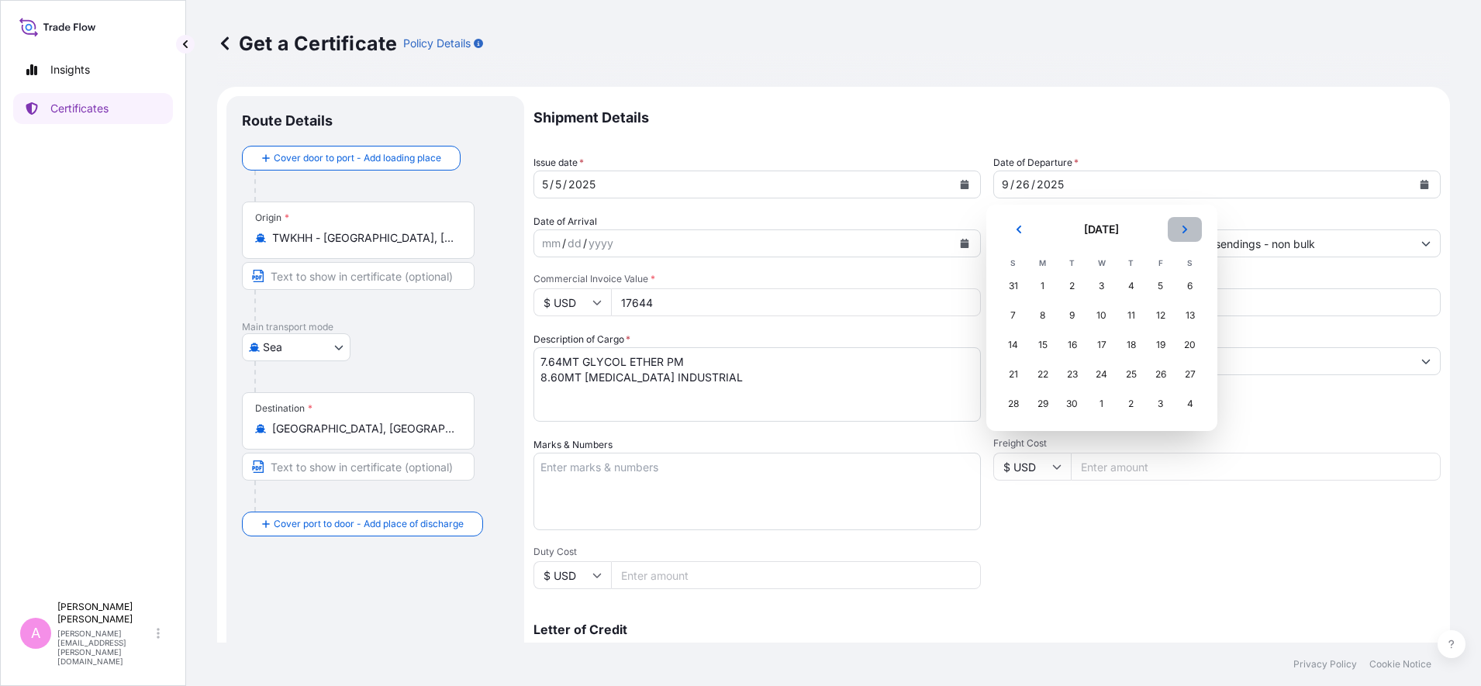
click at [1184, 229] on icon "Next" at bounding box center [1184, 229] width 9 height 9
click at [1126, 349] on div "16" at bounding box center [1131, 345] width 28 height 28
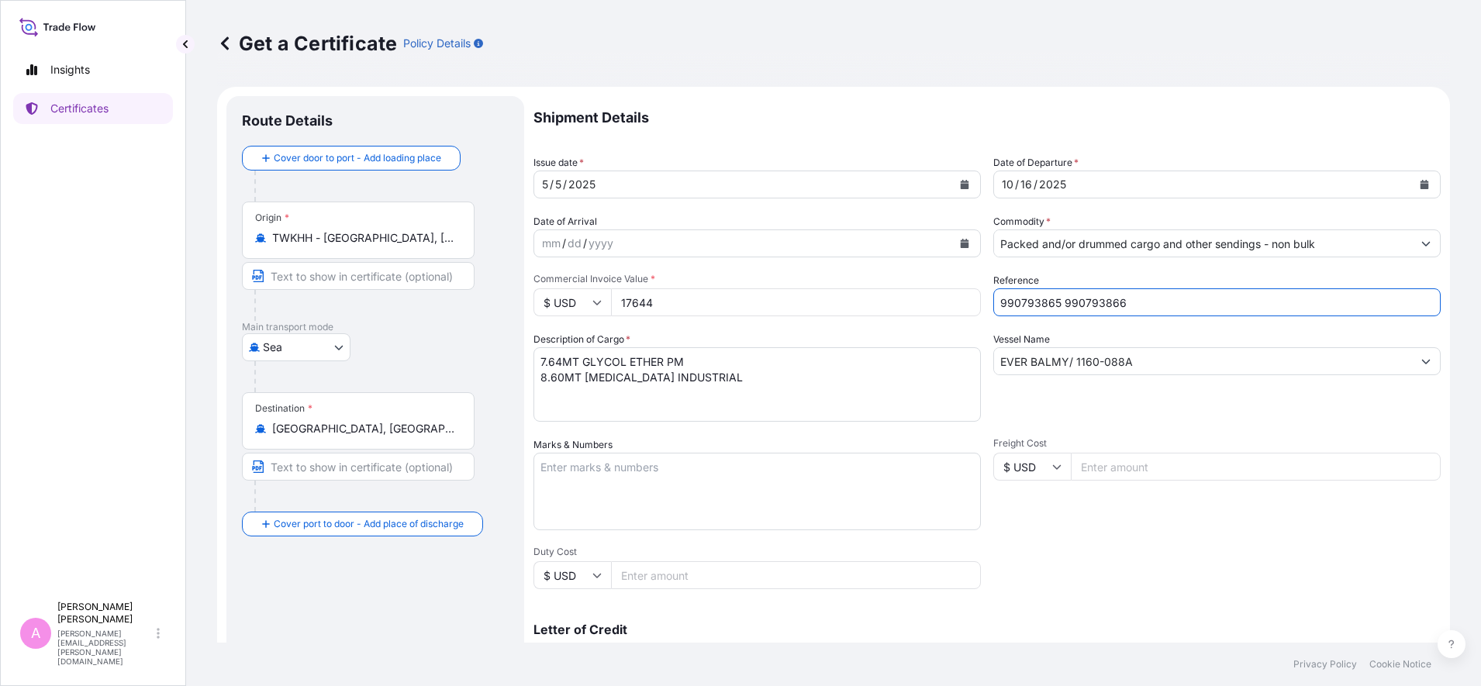
drag, startPoint x: 1148, startPoint y: 305, endPoint x: 792, endPoint y: 271, distance: 357.6
click at [792, 271] on div "Shipment Details Issue date * [DATE] Date of Departure * [DATE] Date of Arrival…" at bounding box center [986, 465] width 907 height 739
paste input "5013262465"
type input "5013262465"
drag, startPoint x: 699, startPoint y: 305, endPoint x: 270, endPoint y: 279, distance: 429.5
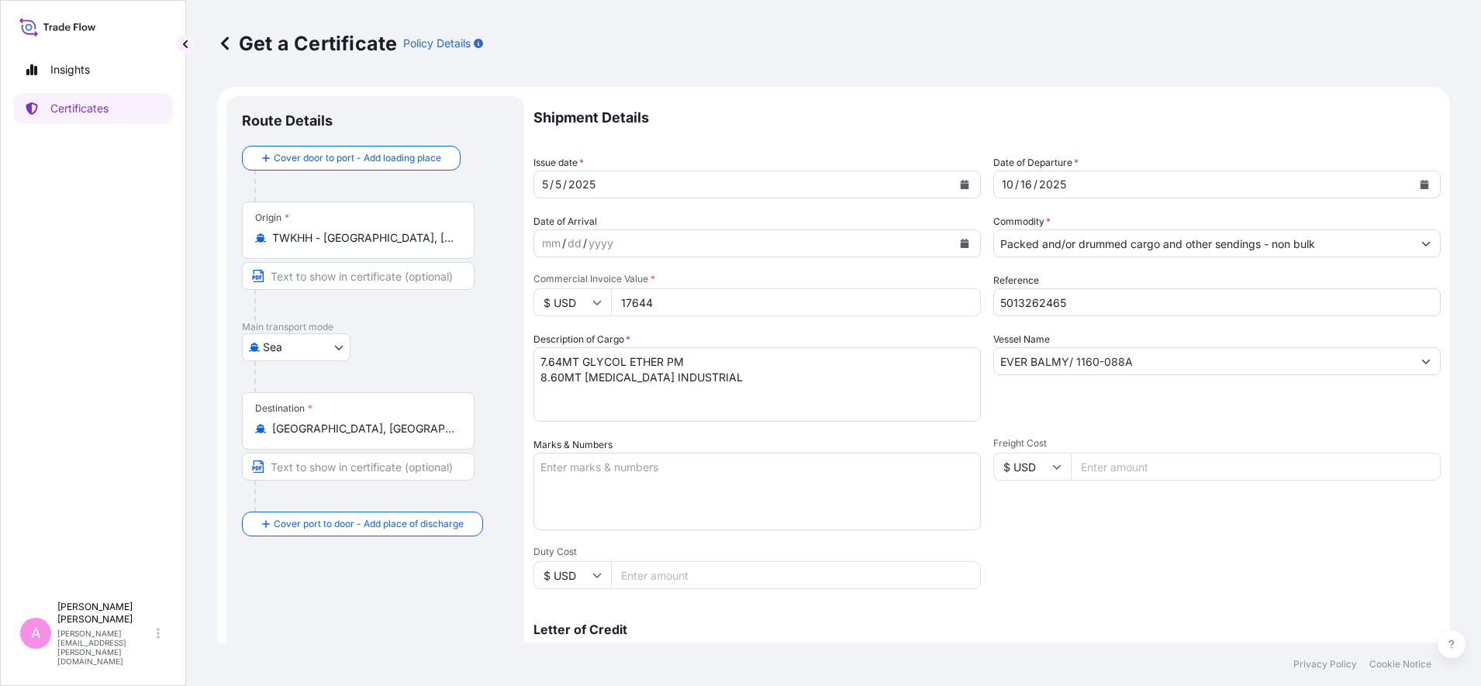
click at [270, 279] on form "Route Details Cover door to port - Add loading place Place of loading Road / [G…" at bounding box center [833, 487] width 1233 height 801
type input "17572"
drag, startPoint x: 1172, startPoint y: 357, endPoint x: 875, endPoint y: 310, distance: 300.7
click at [871, 307] on div "Shipment Details Issue date * [DATE] Date of Departure * [DATE] Date of Arrival…" at bounding box center [986, 465] width 907 height 739
paste input "VIVE 2046-009S"
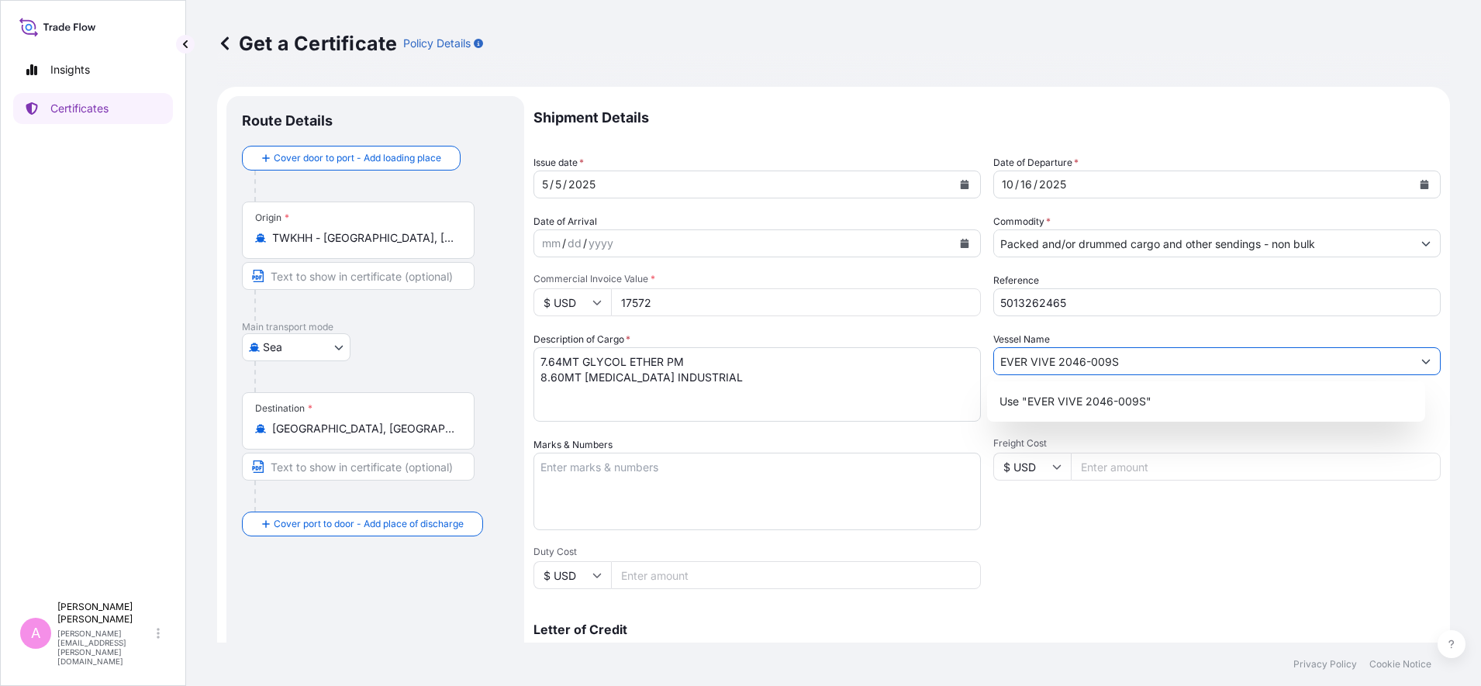
type input "EVER VIVE 2046-009S"
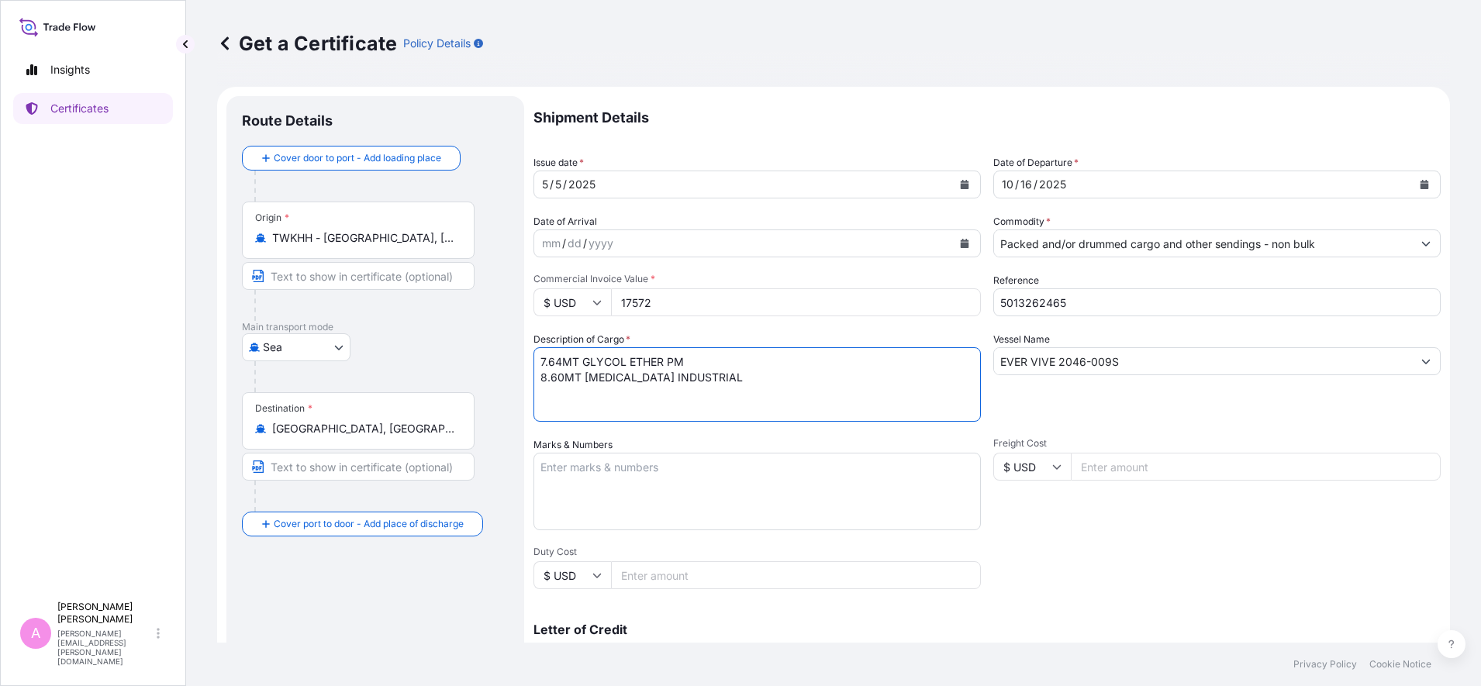
drag, startPoint x: 773, startPoint y: 372, endPoint x: 537, endPoint y: 371, distance: 235.7
click at [537, 371] on textarea "7.64MT GLYCOL ETHER PM 8.60MT [MEDICAL_DATA] INDUSTRIAL" at bounding box center [756, 384] width 447 height 74
drag, startPoint x: 561, startPoint y: 365, endPoint x: 446, endPoint y: 347, distance: 116.9
click at [446, 347] on form "Route Details Cover door to port - Add loading place Place of loading Road / [G…" at bounding box center [833, 487] width 1233 height 801
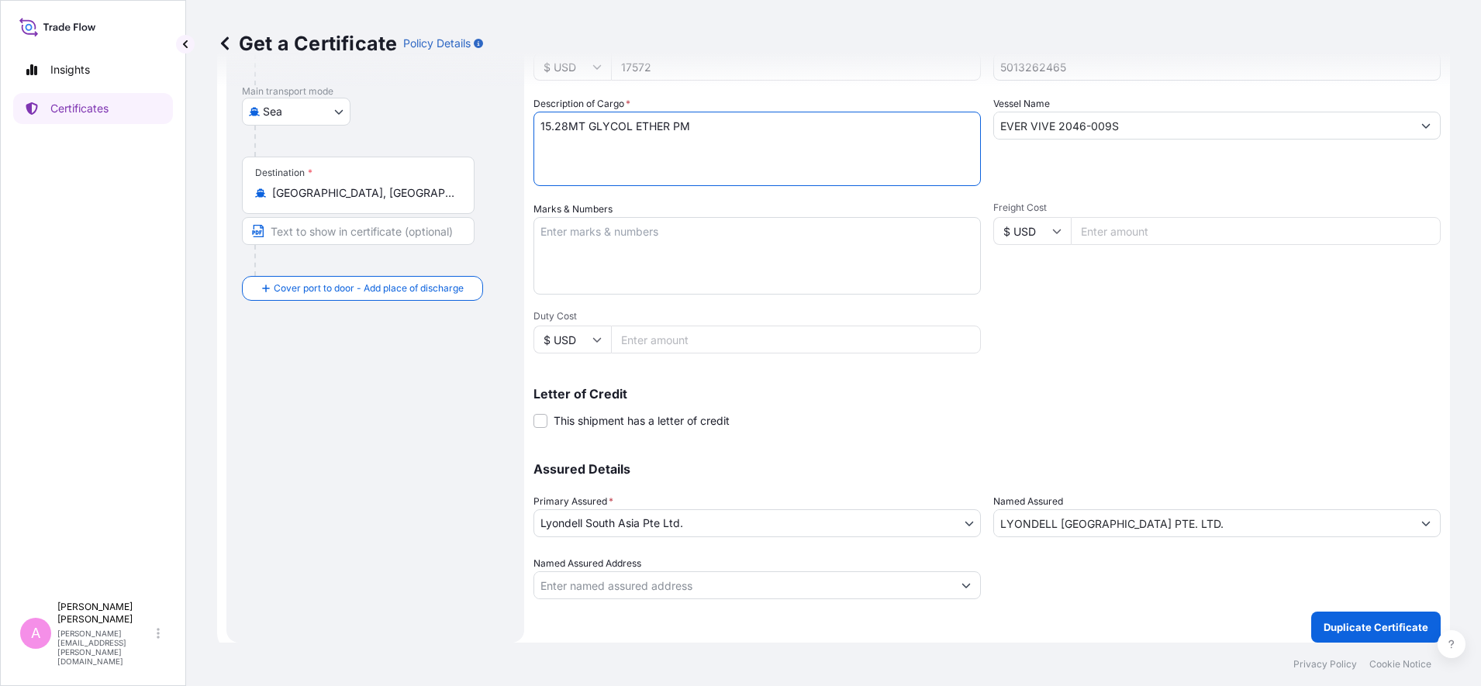
scroll to position [245, 0]
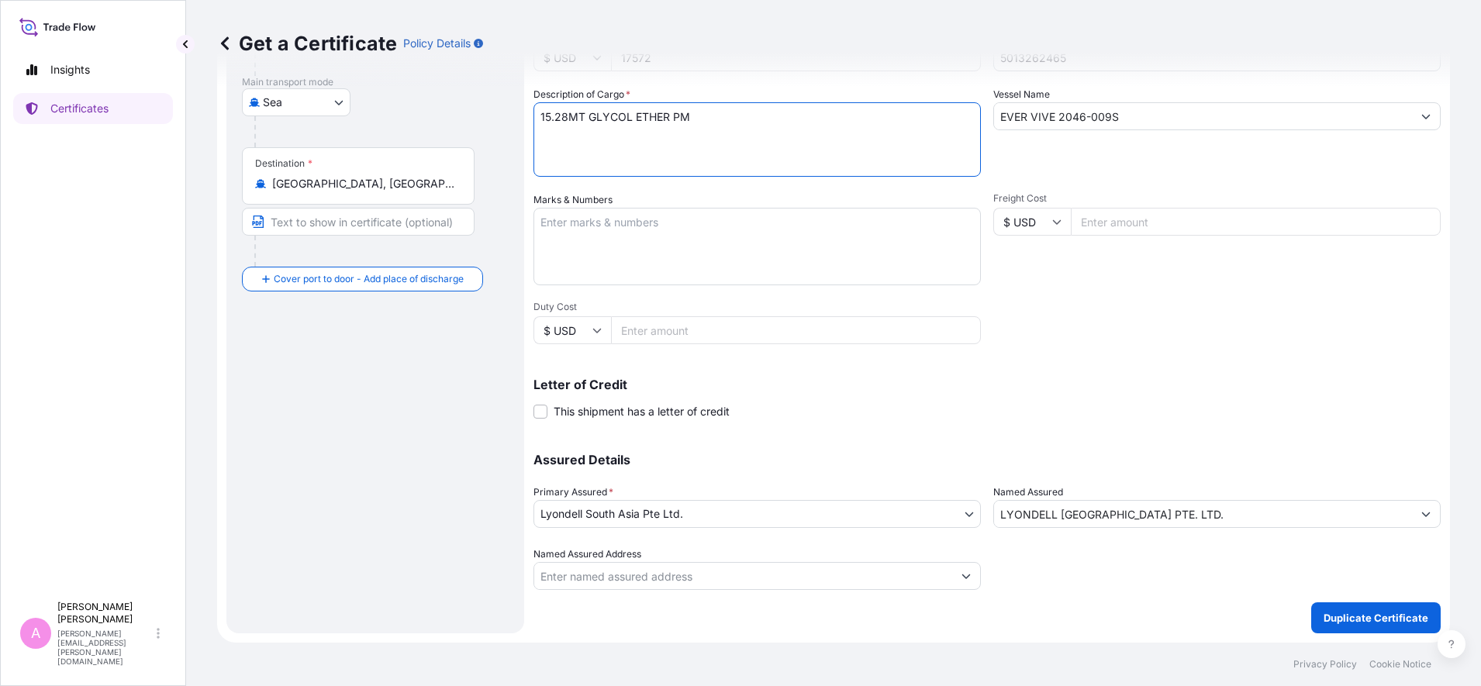
type textarea "15.28MT GLYCOL ETHER PM"
click at [1184, 548] on p "Duplicate Certificate" at bounding box center [1376, 618] width 105 height 16
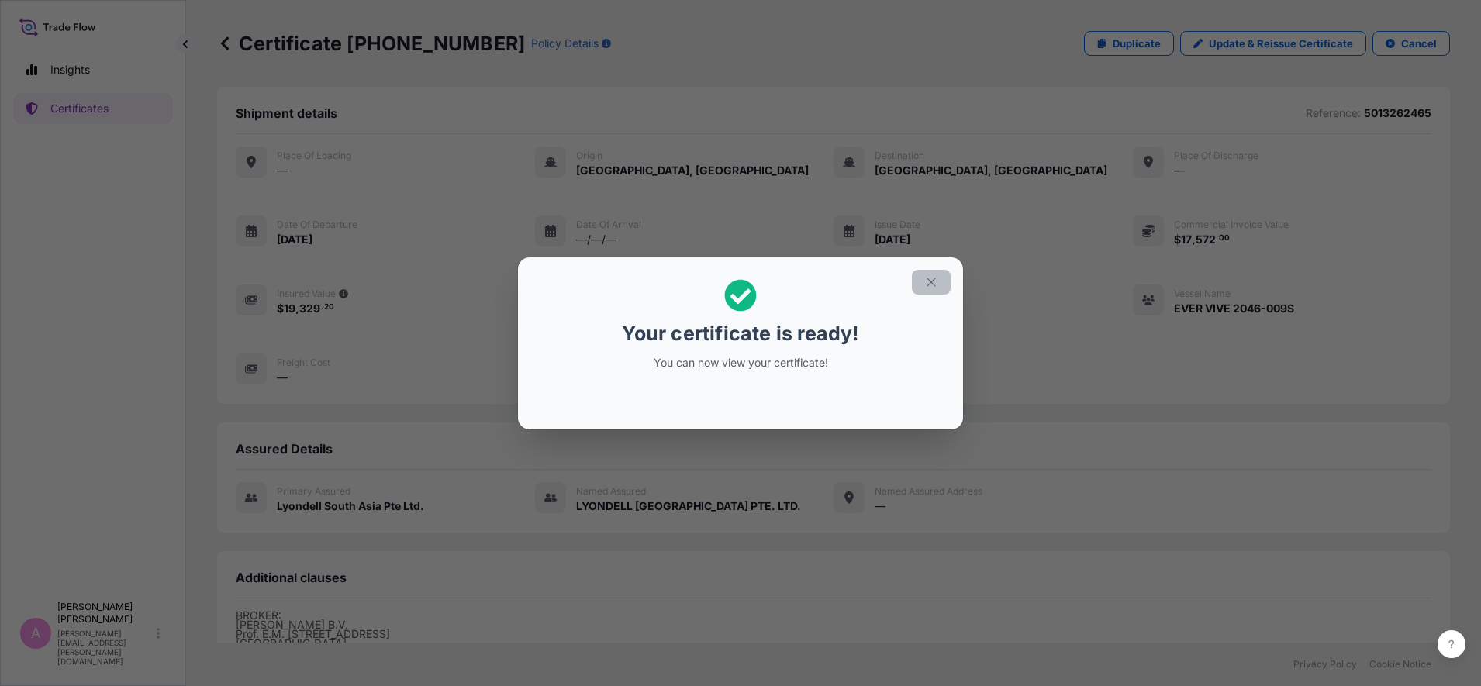
click at [932, 282] on icon "button" at bounding box center [931, 282] width 9 height 9
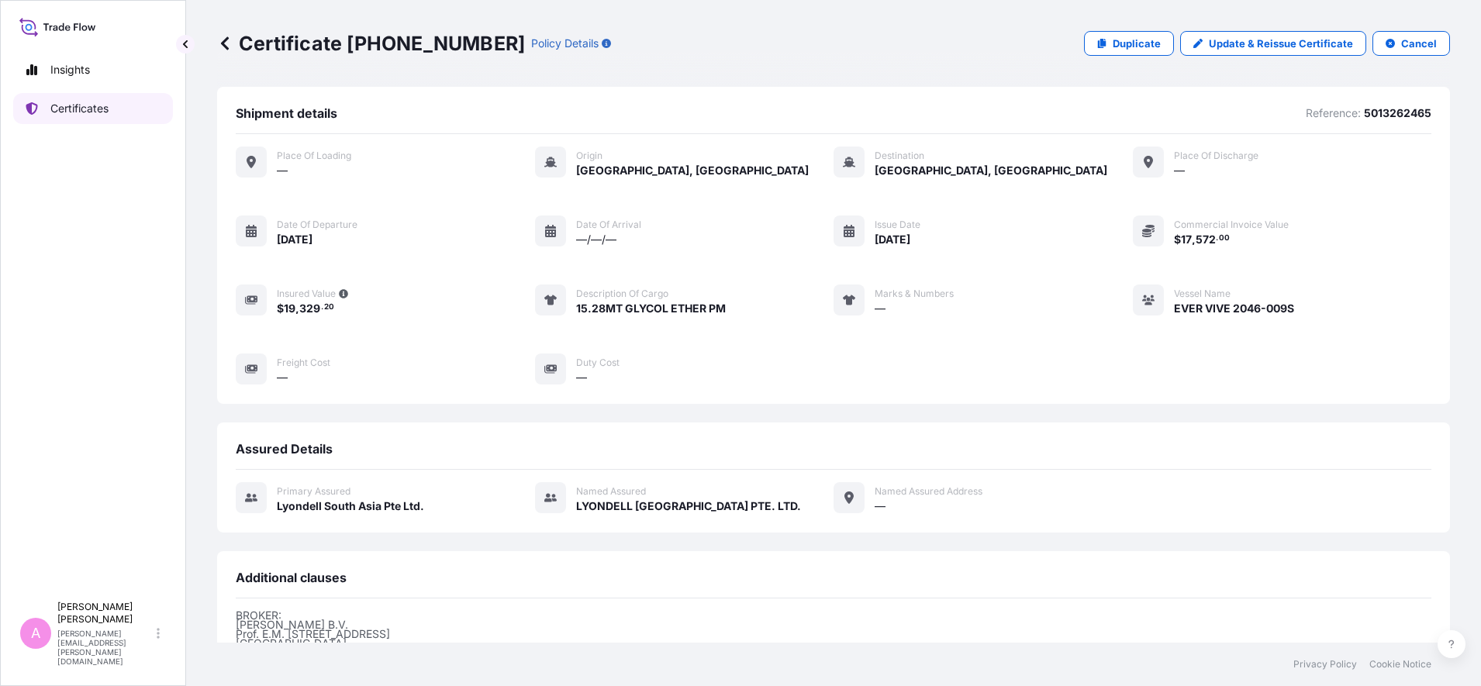
click at [78, 112] on p "Certificates" at bounding box center [79, 109] width 58 height 16
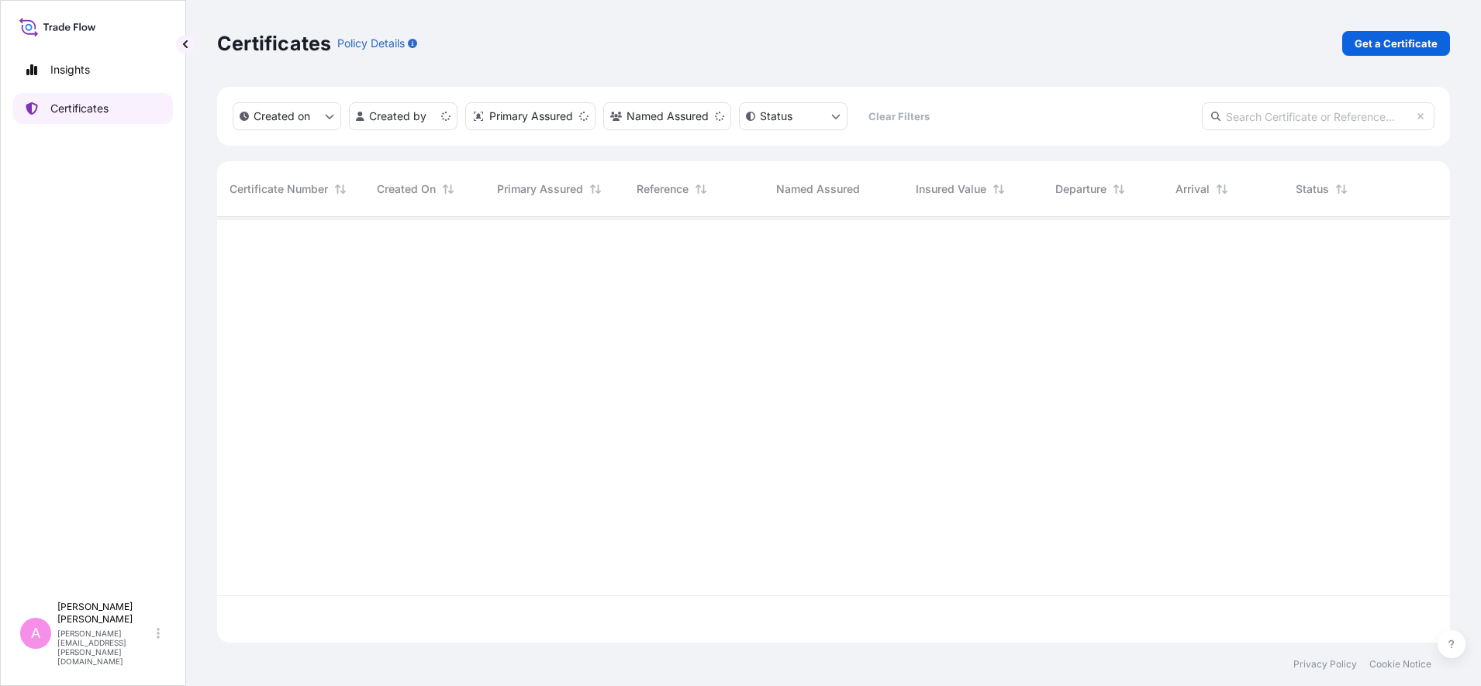
scroll to position [419, 1218]
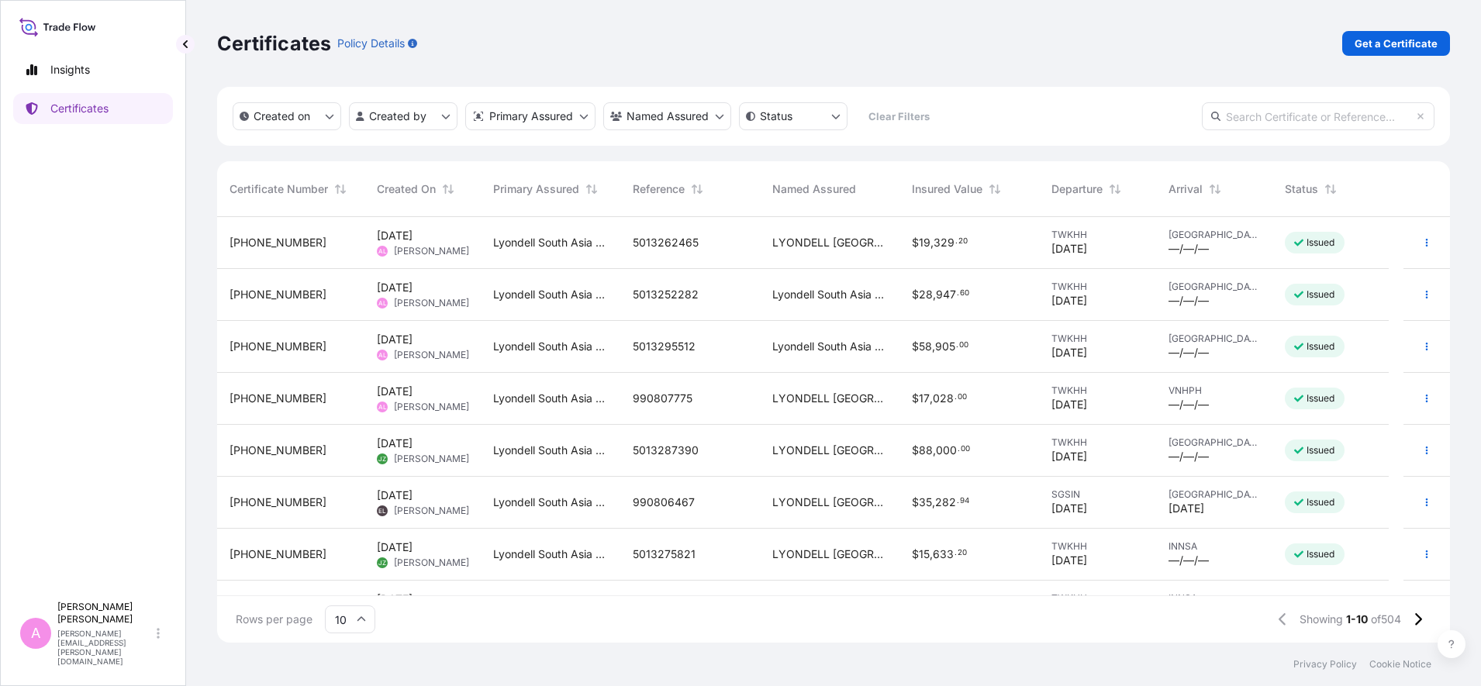
click at [1184, 116] on input "text" at bounding box center [1318, 116] width 233 height 28
paste input "990796371"
type input "990796371"
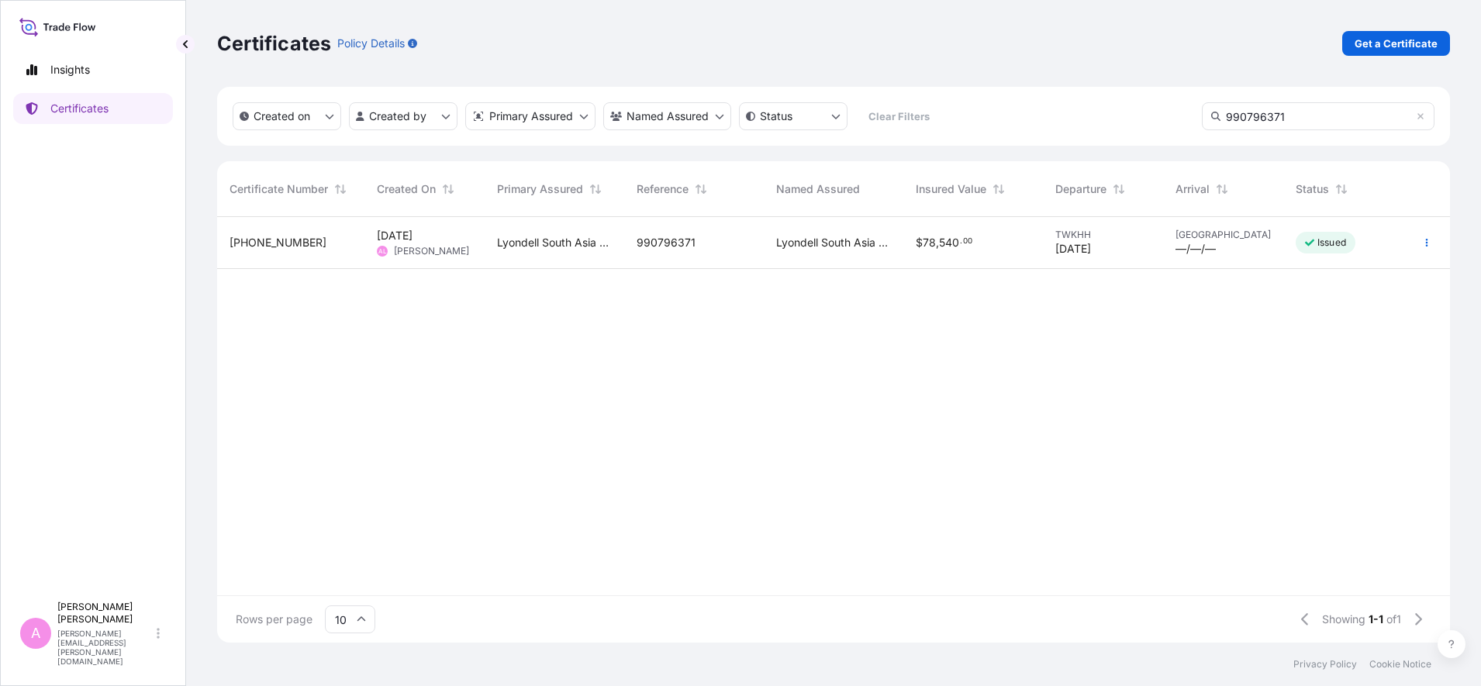
click at [729, 245] on div "990796371" at bounding box center [694, 243] width 115 height 16
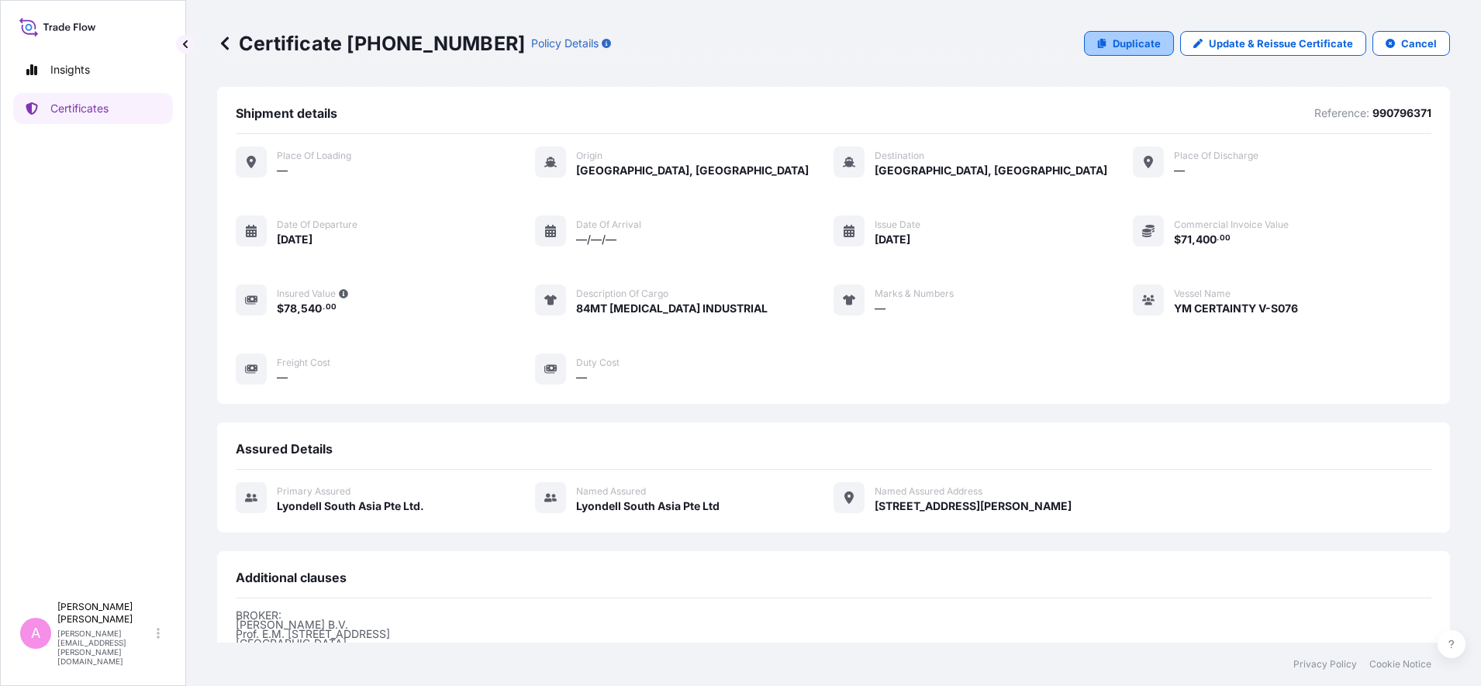
click at [1121, 44] on p "Duplicate" at bounding box center [1137, 44] width 48 height 16
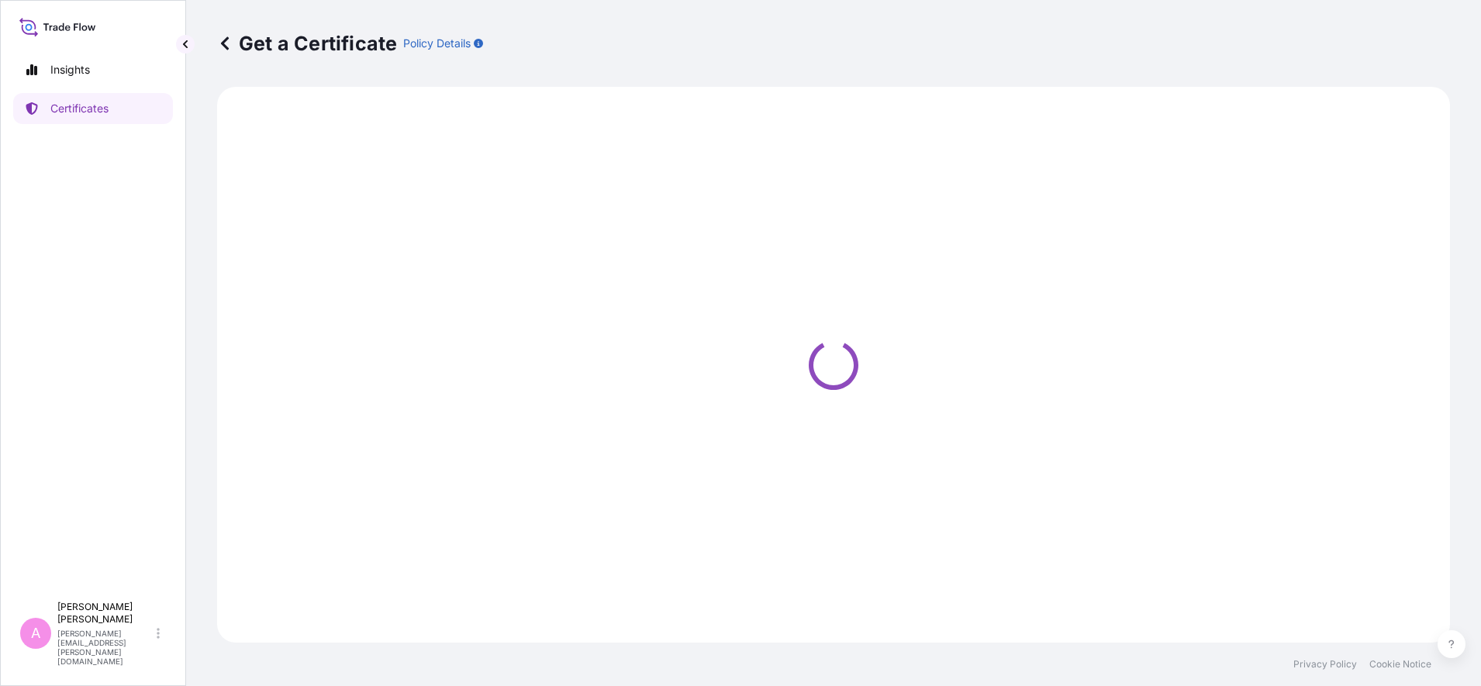
select select "Sea"
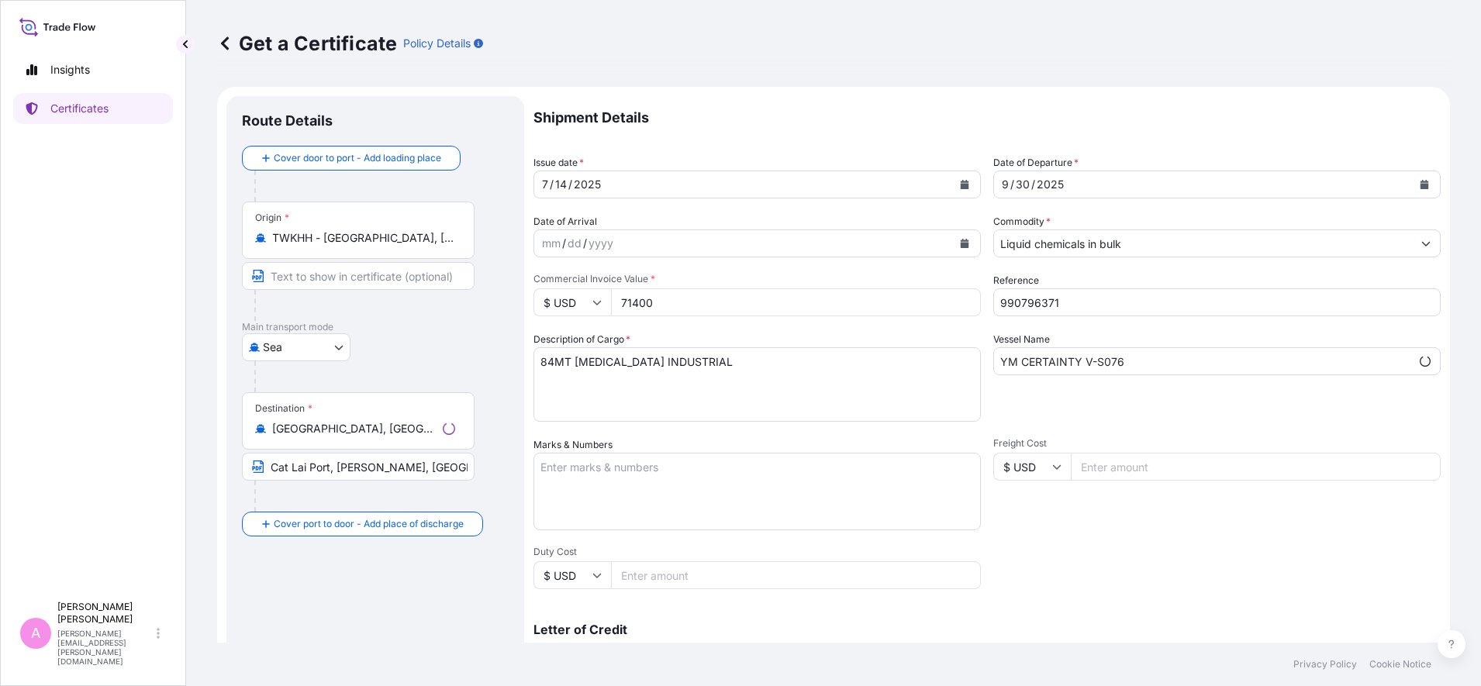
select select "32022"
click at [1184, 178] on button "Calendar" at bounding box center [1424, 184] width 25 height 25
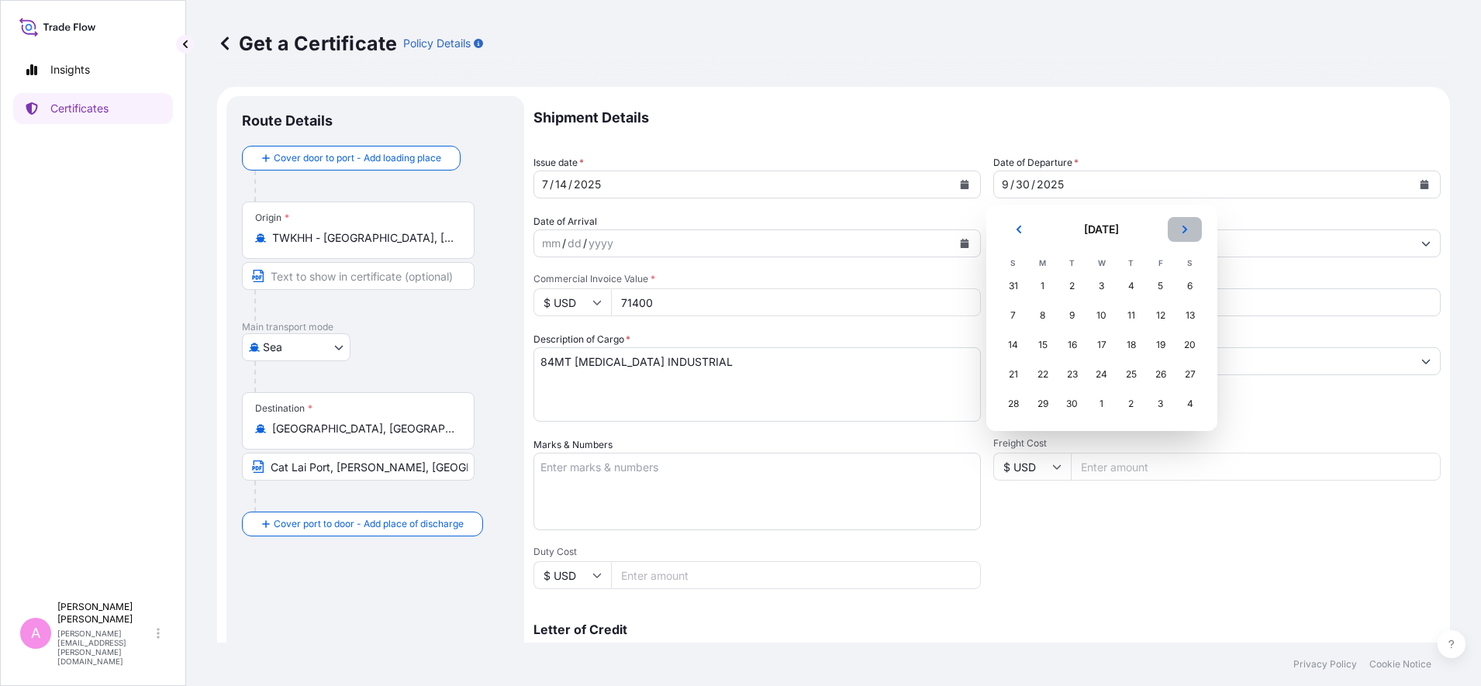
click at [1184, 229] on icon "Next" at bounding box center [1184, 229] width 9 height 9
click at [1010, 375] on div "19" at bounding box center [1013, 375] width 28 height 28
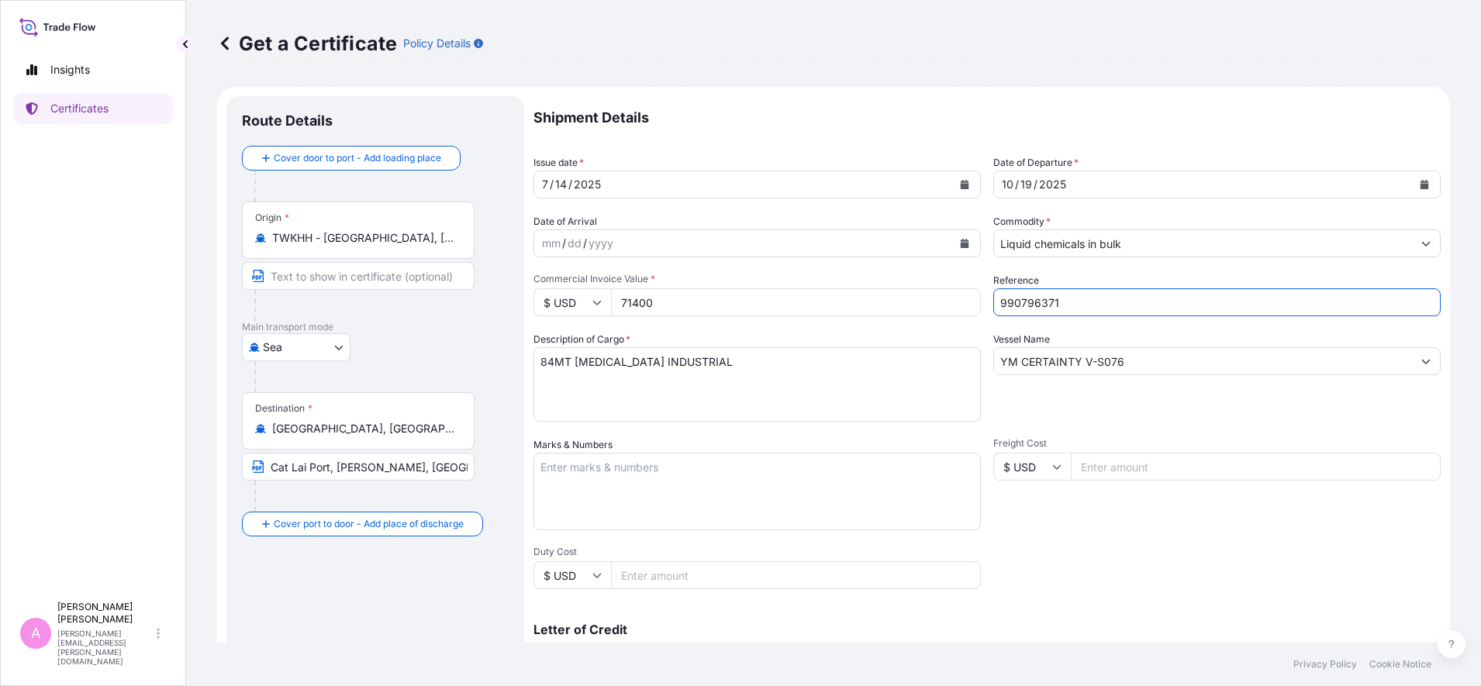
drag, startPoint x: 1002, startPoint y: 298, endPoint x: 820, endPoint y: 287, distance: 181.8
click at [820, 287] on div "Shipment Details Issue date * [DATE] Date of Departure * [DATE] Date of Arrival…" at bounding box center [986, 465] width 907 height 739
paste input "5013300704"
type input "5013300704"
drag, startPoint x: 1151, startPoint y: 364, endPoint x: 837, endPoint y: 344, distance: 313.9
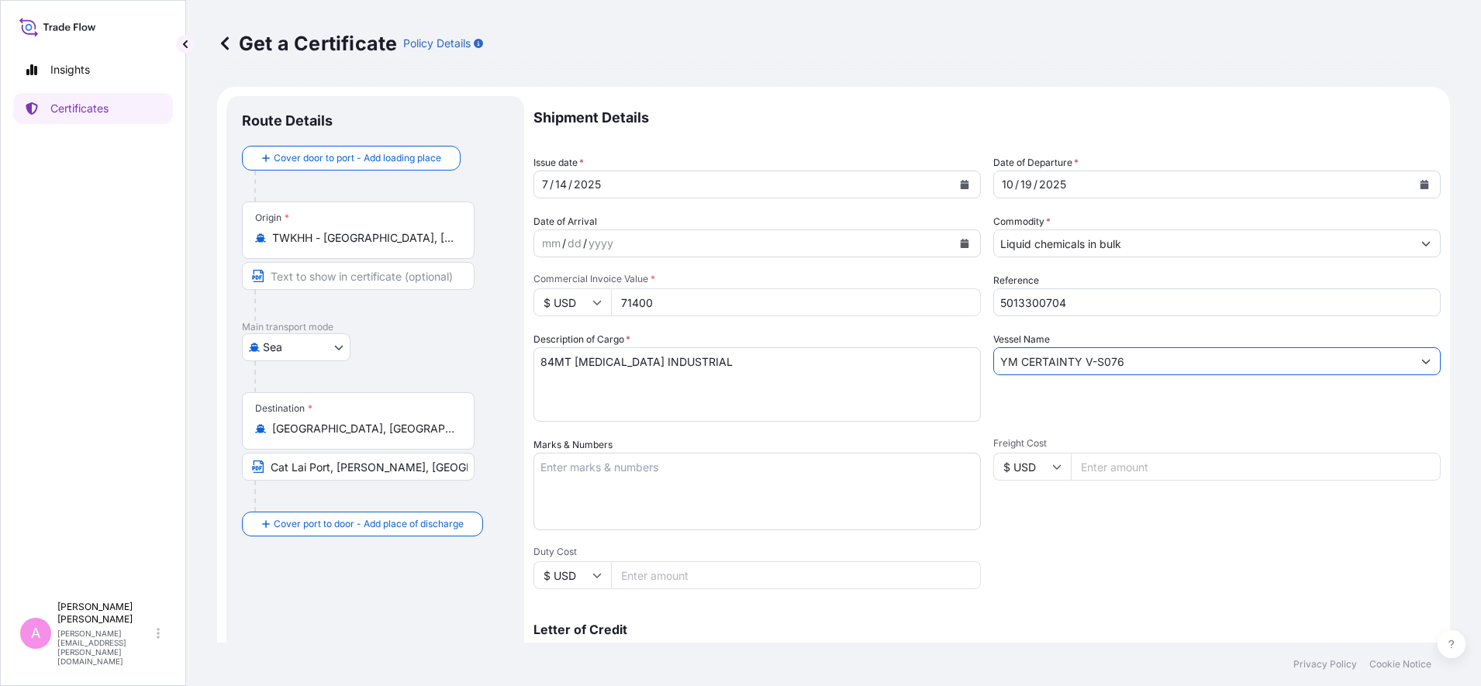
click at [837, 344] on div "Shipment Details Issue date * [DATE] Date of Departure * [DATE] Date of Arrival…" at bounding box center [986, 465] width 907 height 739
paste input "EVER ORDER V-1711-093S"
type input "EVER ORDER V-1711-093S"
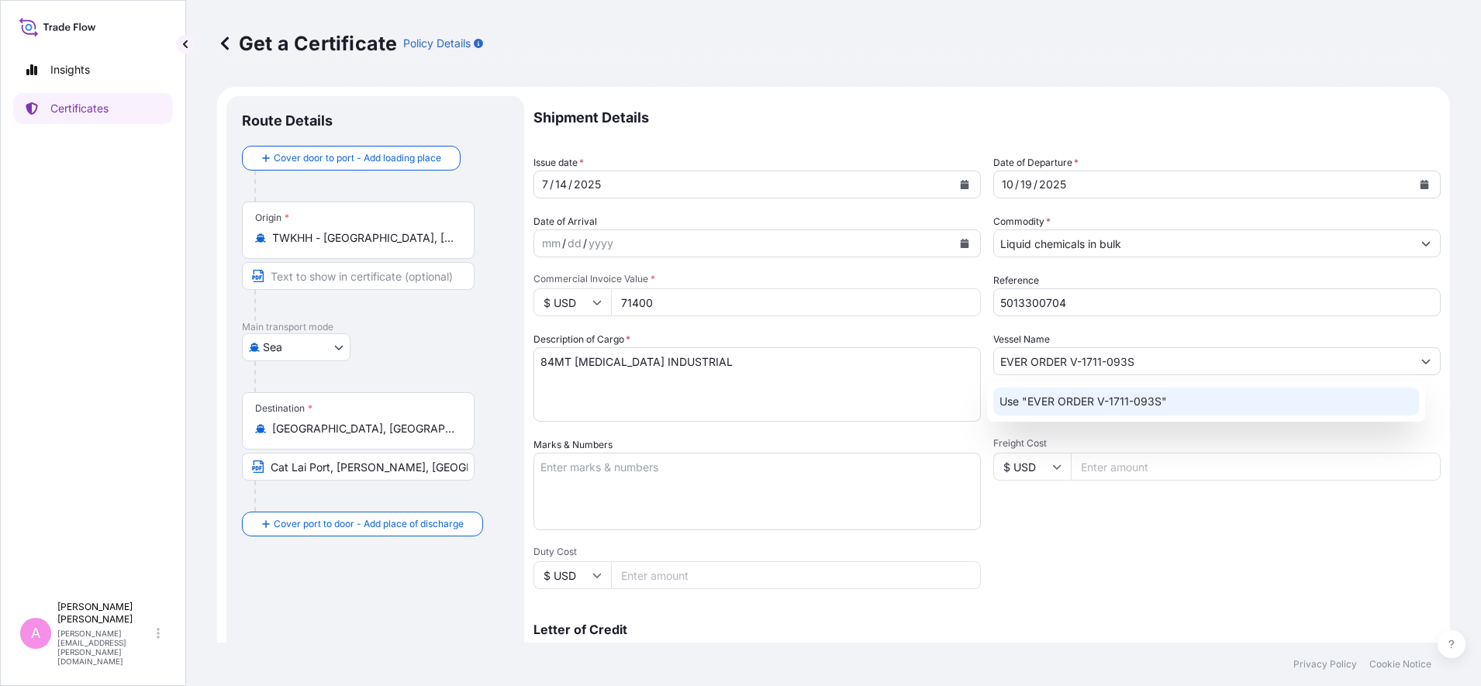
drag, startPoint x: 1265, startPoint y: 560, endPoint x: 1086, endPoint y: 479, distance: 195.7
click at [1184, 548] on div "Shipment Details Issue date * [DATE] Date of Departure * [DATE] Date of Arrival…" at bounding box center [986, 465] width 907 height 739
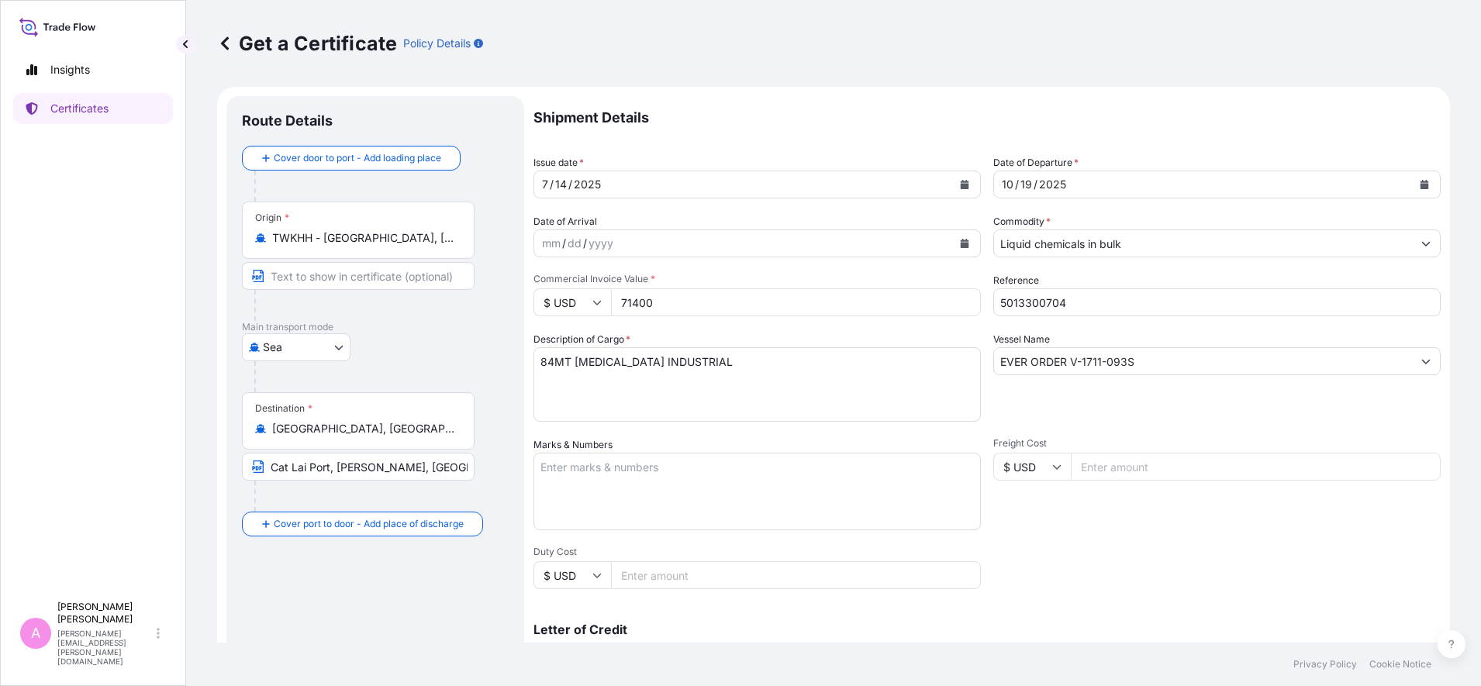
drag, startPoint x: 716, startPoint y: 309, endPoint x: 305, endPoint y: 226, distance: 419.2
click at [326, 245] on form "Route Details Cover door to port - Add loading place Place of loading Road / [G…" at bounding box center [833, 487] width 1233 height 801
type input "53550"
drag, startPoint x: 554, startPoint y: 361, endPoint x: 494, endPoint y: 350, distance: 60.7
click at [502, 350] on form "Route Details Cover door to port - Add loading place Place of loading Road / [G…" at bounding box center [833, 487] width 1233 height 801
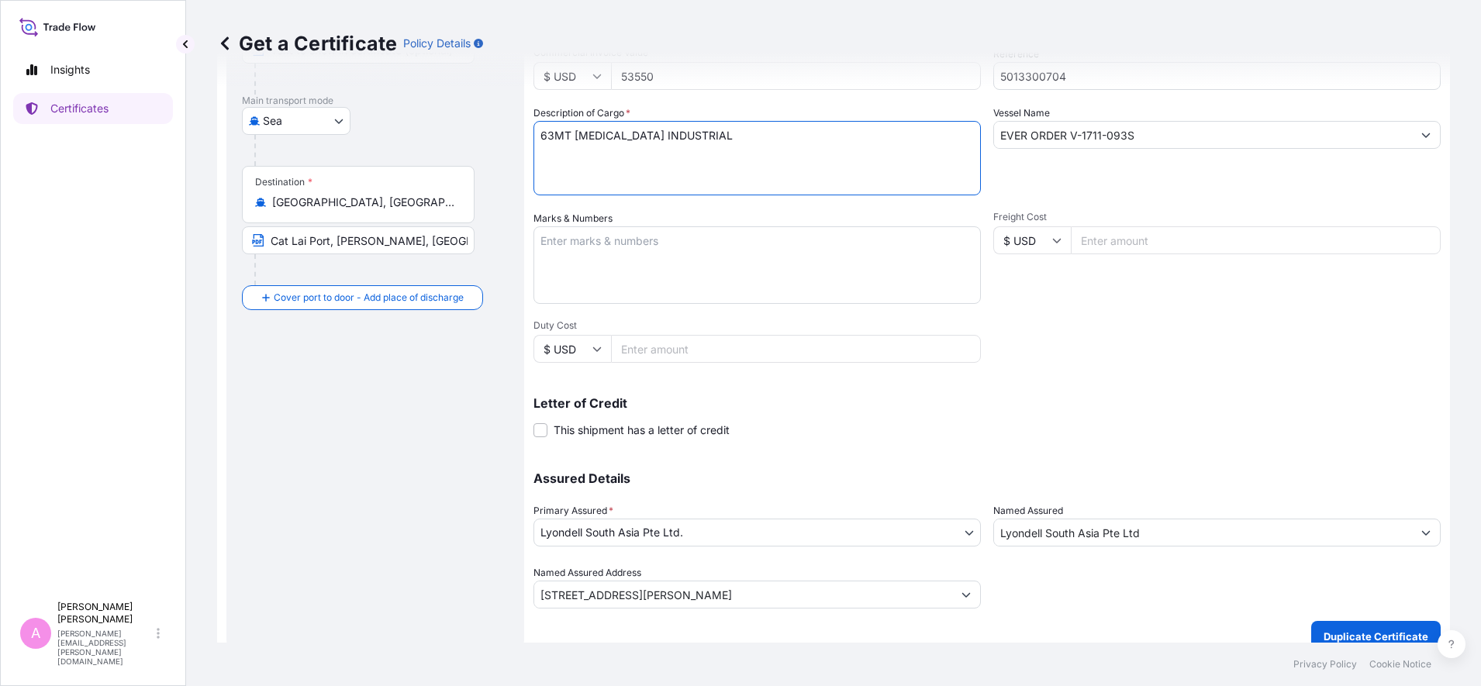
scroll to position [245, 0]
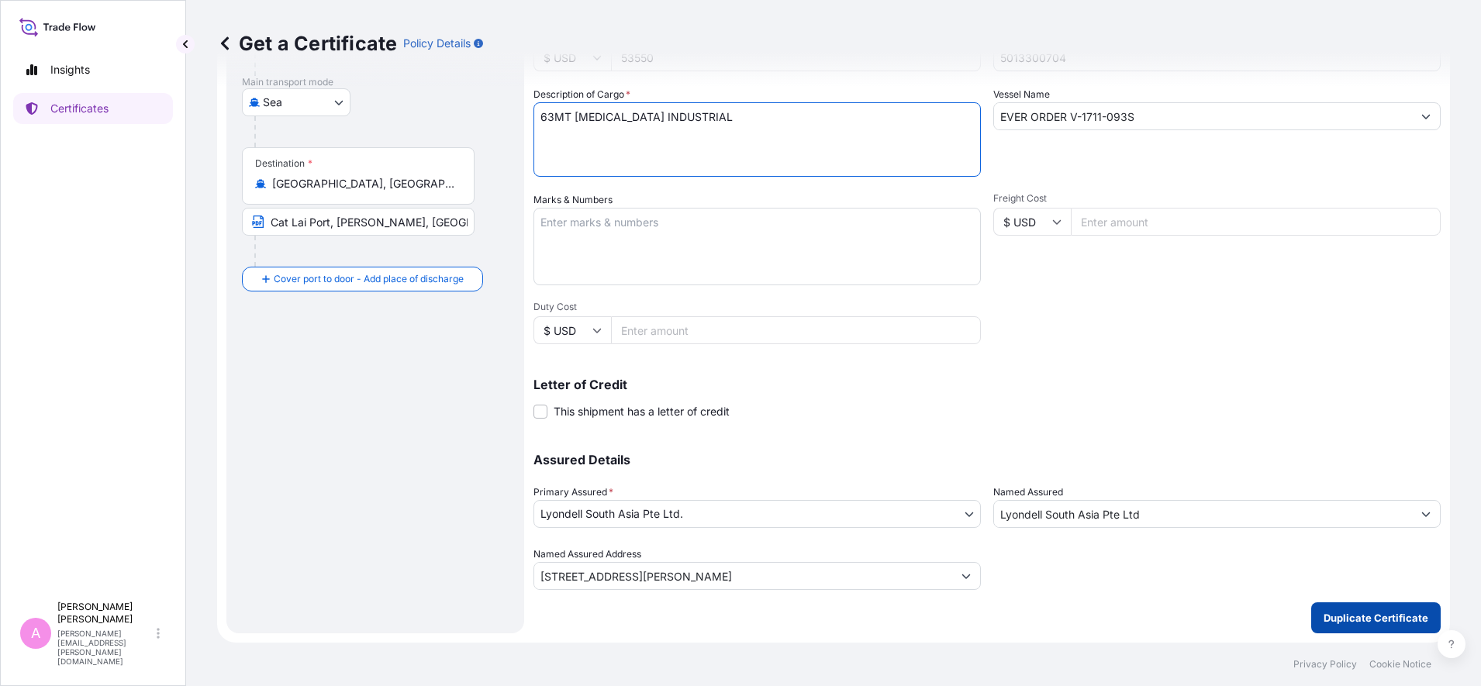
type textarea "63MT [MEDICAL_DATA] INDUSTRIAL"
click at [1184, 548] on p "Duplicate Certificate" at bounding box center [1376, 618] width 105 height 16
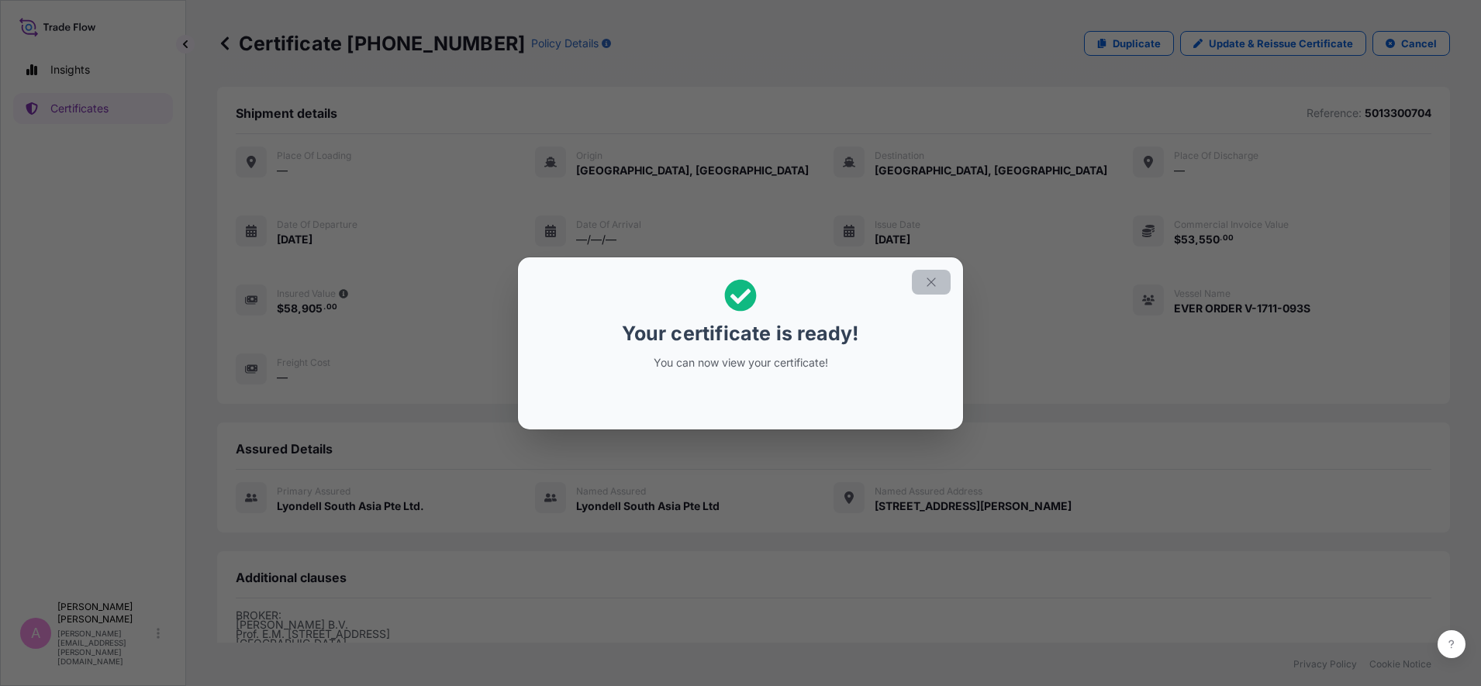
click at [928, 281] on icon "button" at bounding box center [931, 282] width 14 height 14
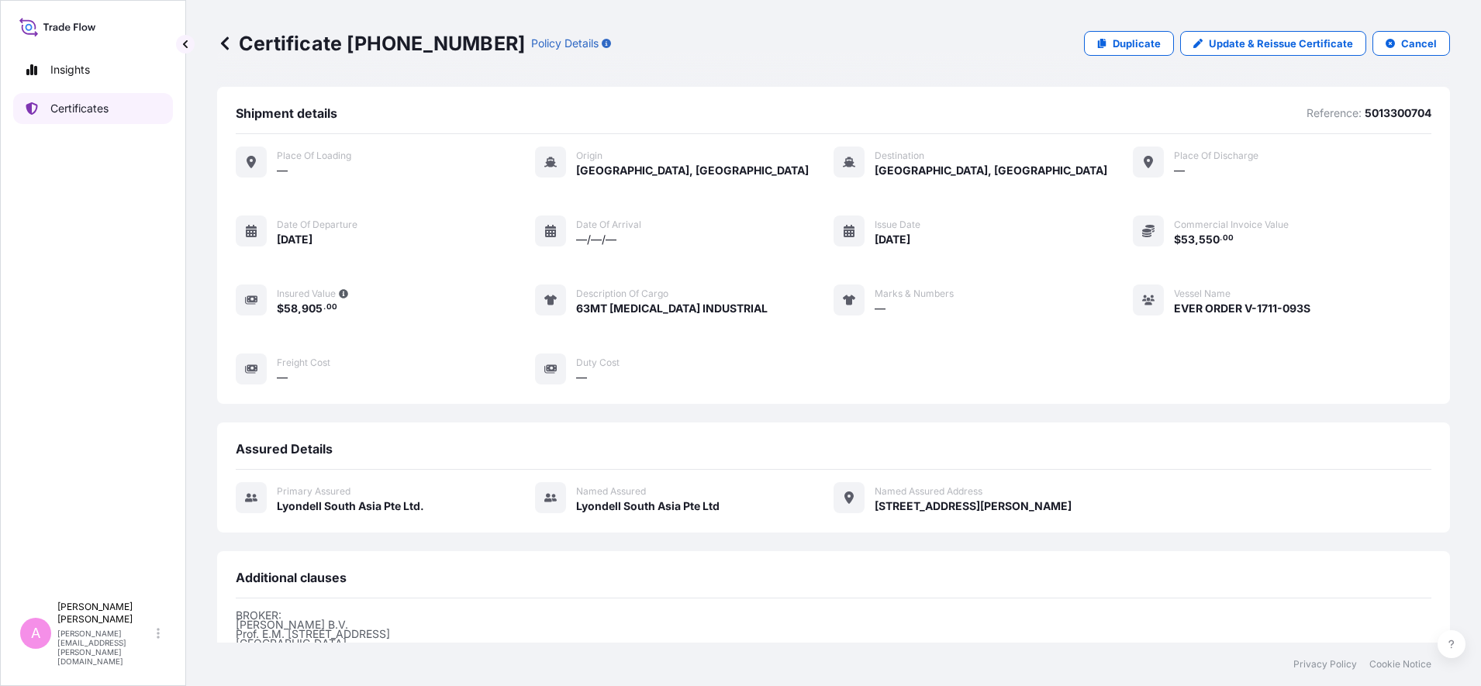
click at [95, 109] on p "Certificates" at bounding box center [79, 109] width 58 height 16
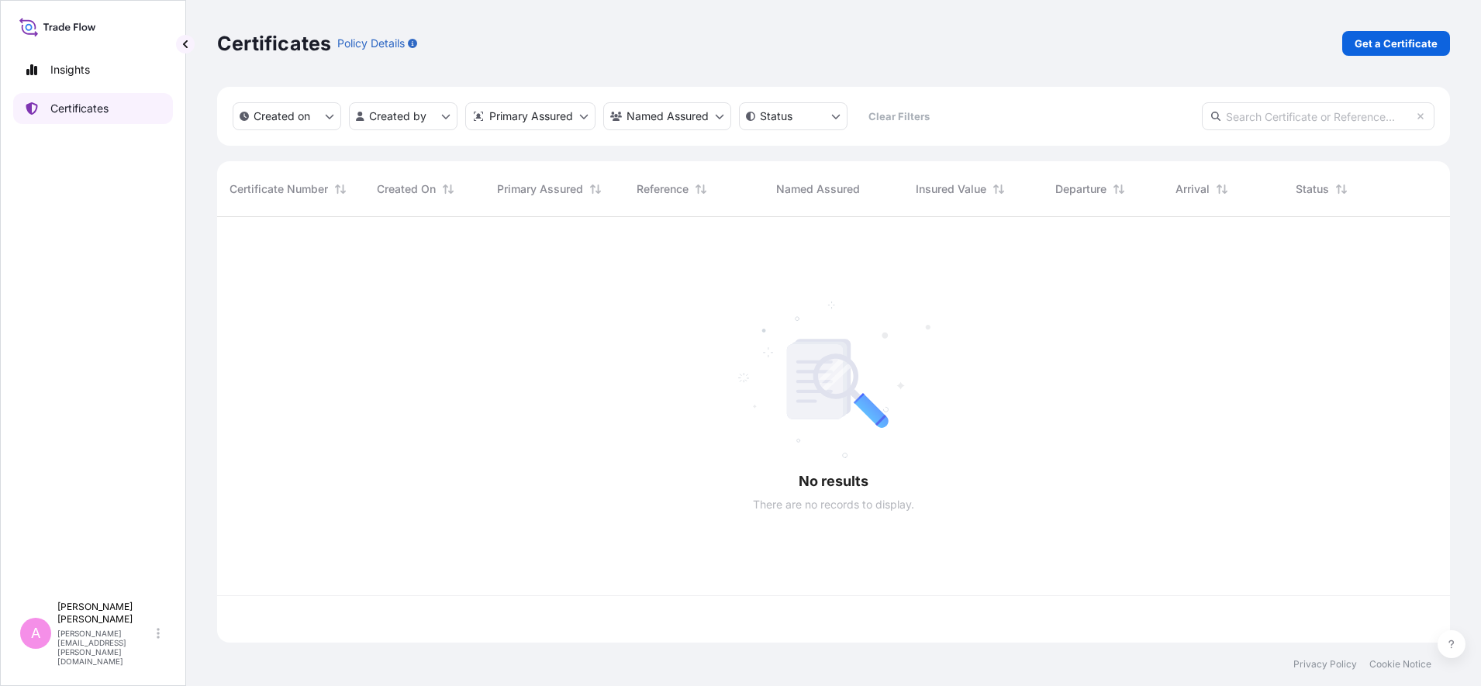
scroll to position [419, 1218]
click at [1184, 119] on input "text" at bounding box center [1318, 116] width 233 height 28
paste input "5013268201"
type input "5013268201"
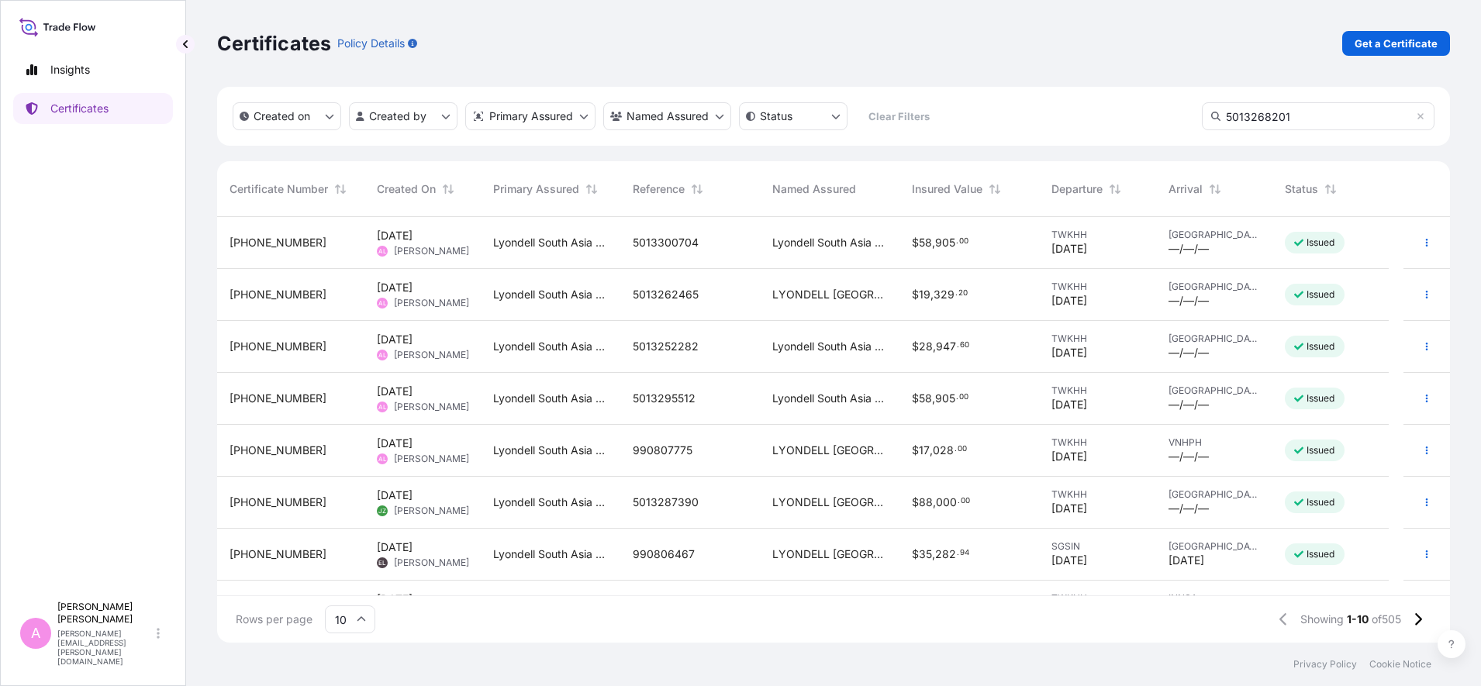
click at [1184, 119] on input "5013268201" at bounding box center [1318, 116] width 233 height 28
click at [1184, 115] on icon at bounding box center [1420, 116] width 6 height 6
click at [1184, 116] on input "text" at bounding box center [1318, 116] width 233 height 28
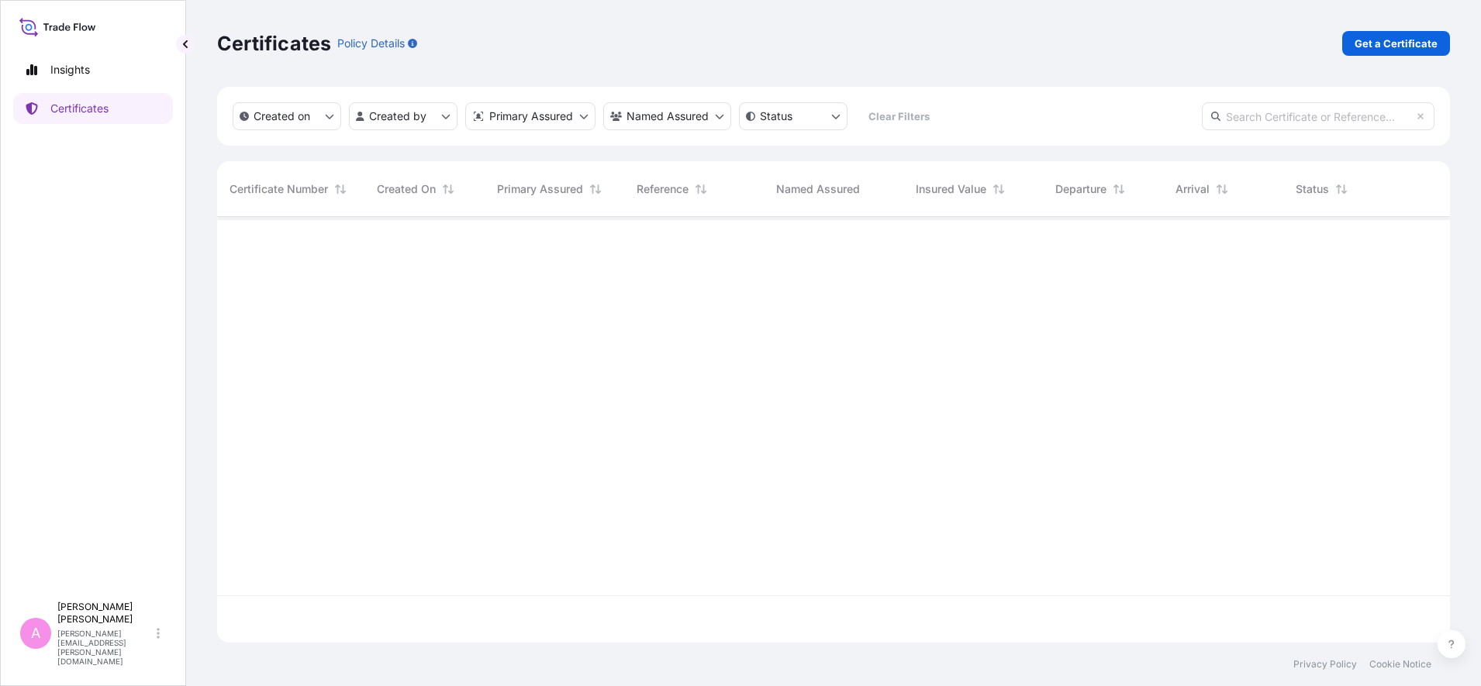
paste input "5013268201"
type input "5013268201"
click at [1184, 112] on icon at bounding box center [1215, 116] width 9 height 9
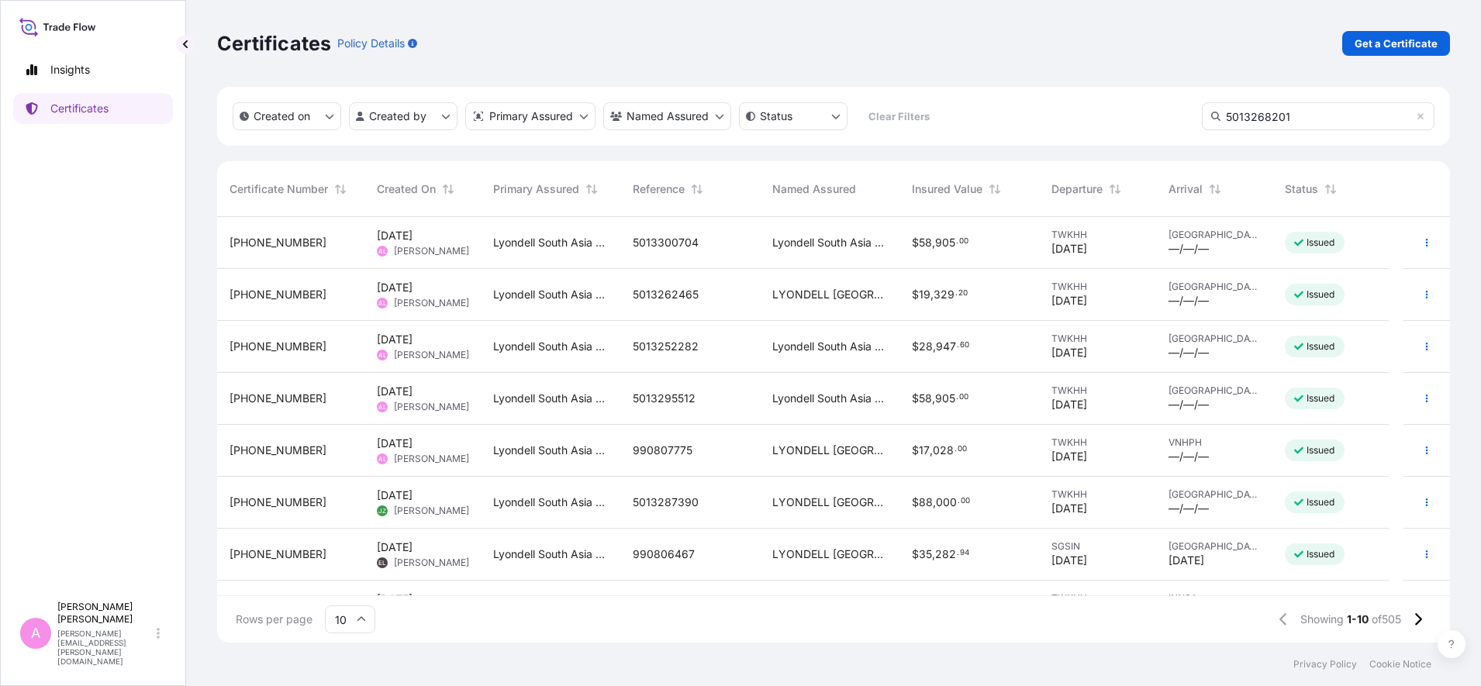
click at [1184, 109] on input "5013268201" at bounding box center [1318, 116] width 233 height 28
click at [1184, 112] on icon at bounding box center [1420, 116] width 9 height 9
click at [1184, 120] on input "text" at bounding box center [1318, 116] width 233 height 28
paste input "990799014"
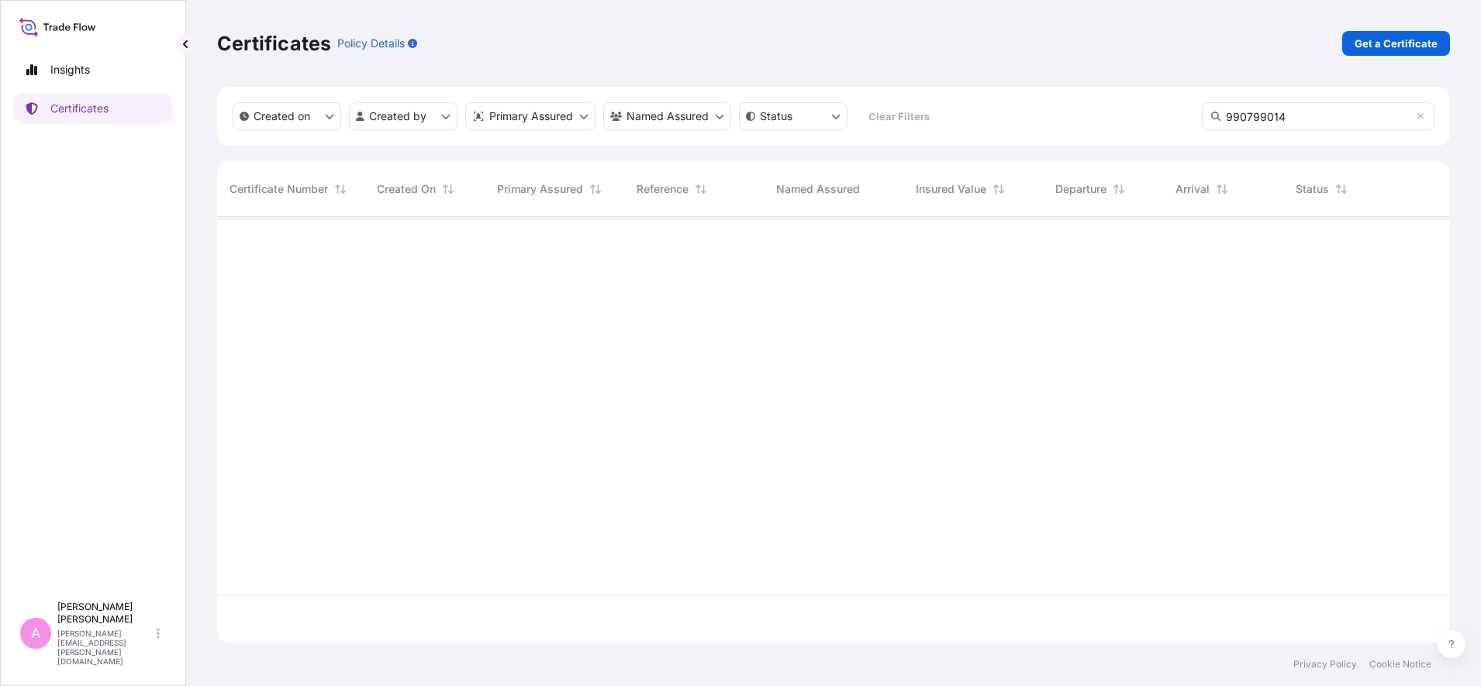
type input "990799014"
click at [1184, 113] on icon at bounding box center [1215, 116] width 9 height 9
click at [1184, 117] on icon at bounding box center [1420, 116] width 9 height 9
click at [1184, 116] on input "text" at bounding box center [1318, 116] width 233 height 28
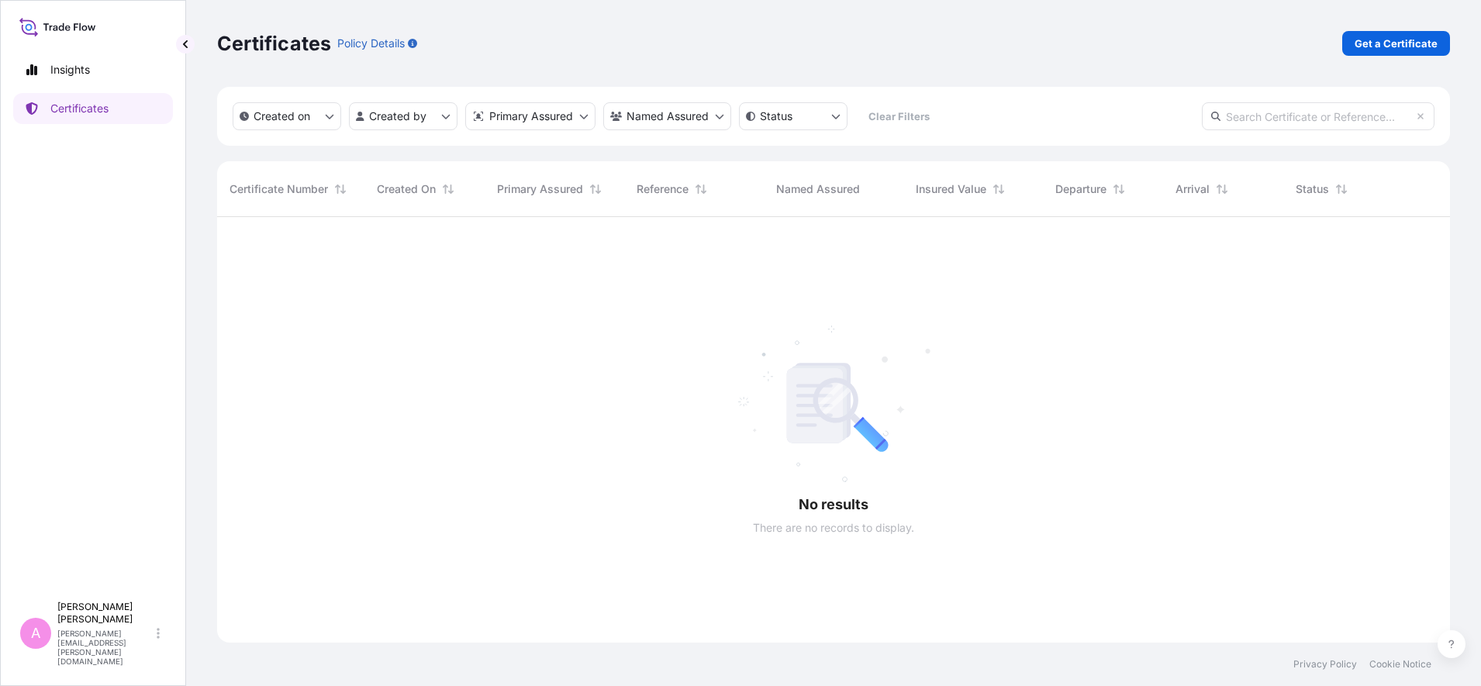
scroll to position [419, 1218]
paste input "990799014"
type input "990799014"
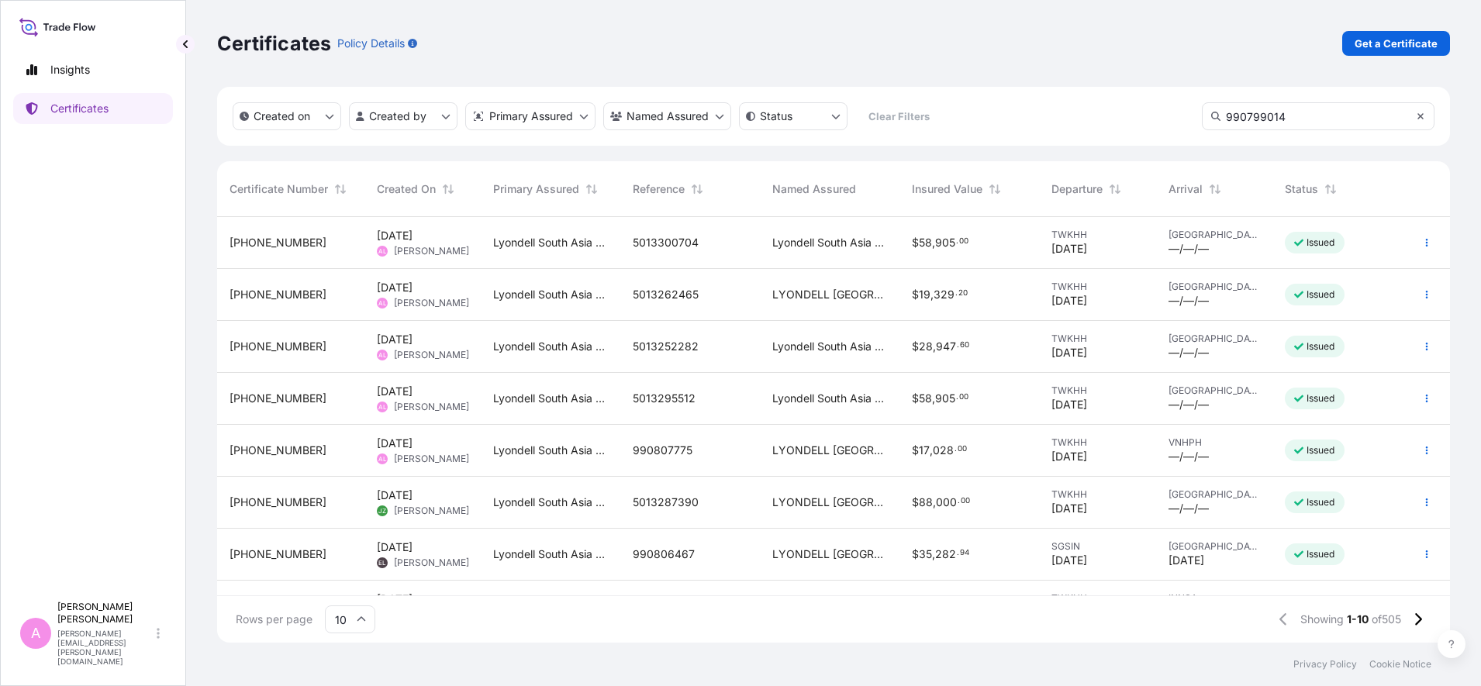
click at [1184, 115] on icon at bounding box center [1420, 116] width 6 height 6
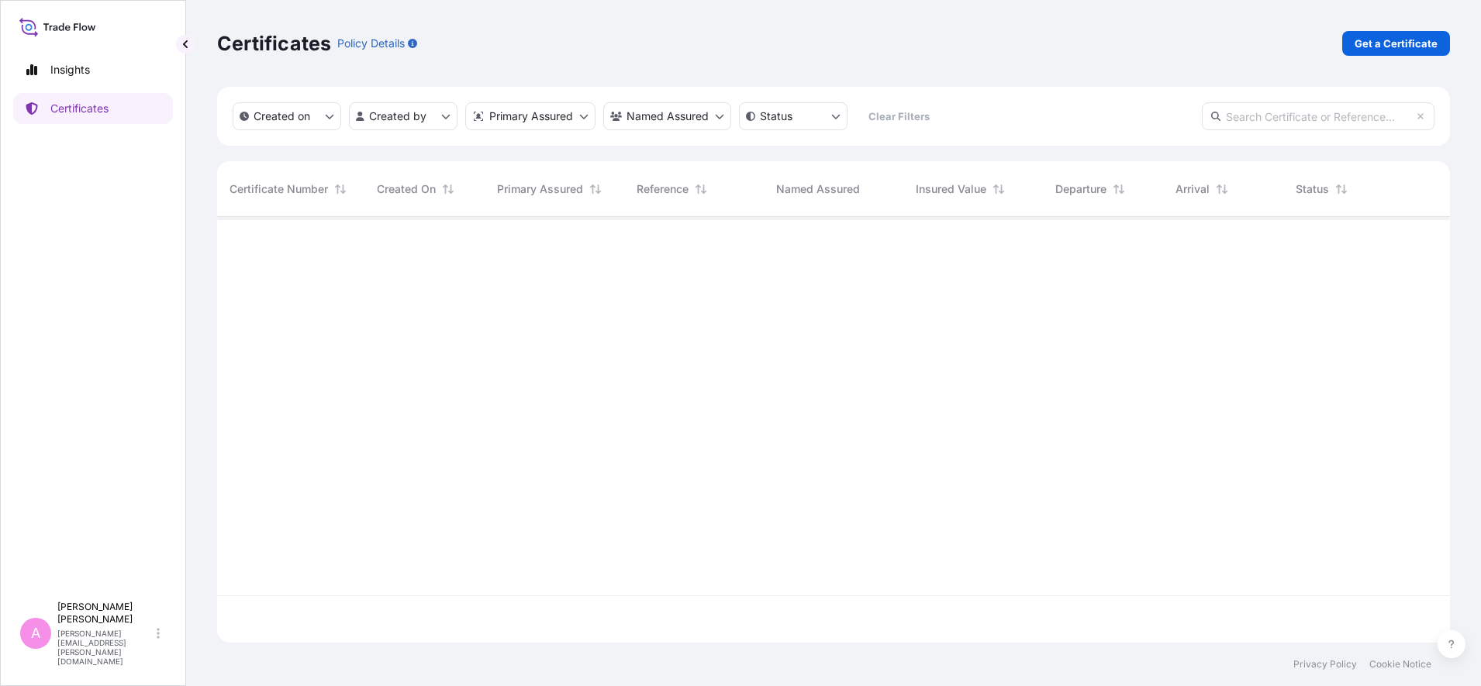
click at [1184, 122] on input "text" at bounding box center [1318, 116] width 233 height 28
paste input "990799014"
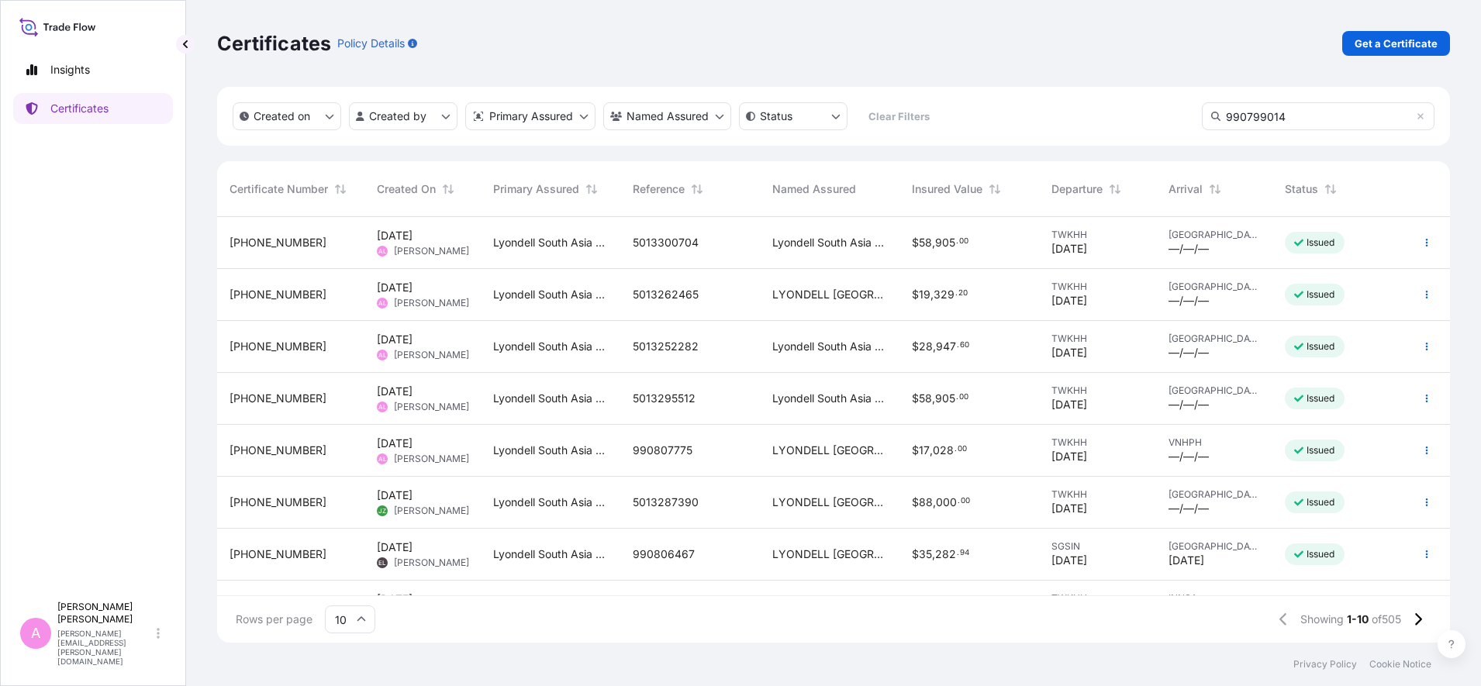
type input "990799014"
click at [1184, 115] on input "990799014" at bounding box center [1318, 116] width 233 height 28
drag, startPoint x: 1422, startPoint y: 115, endPoint x: 1380, endPoint y: 114, distance: 41.9
click at [1184, 114] on icon at bounding box center [1420, 116] width 6 height 6
click at [1184, 112] on input "text" at bounding box center [1318, 116] width 233 height 28
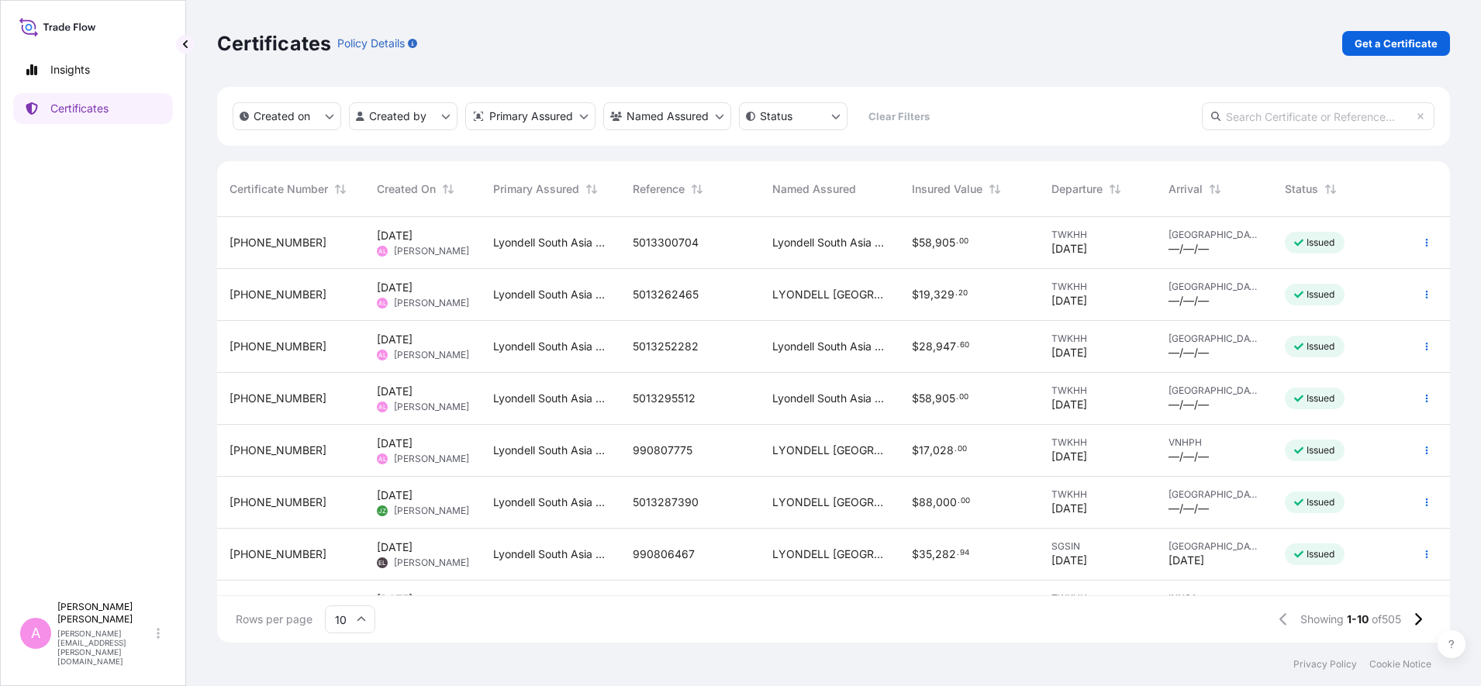
paste input "990765083"
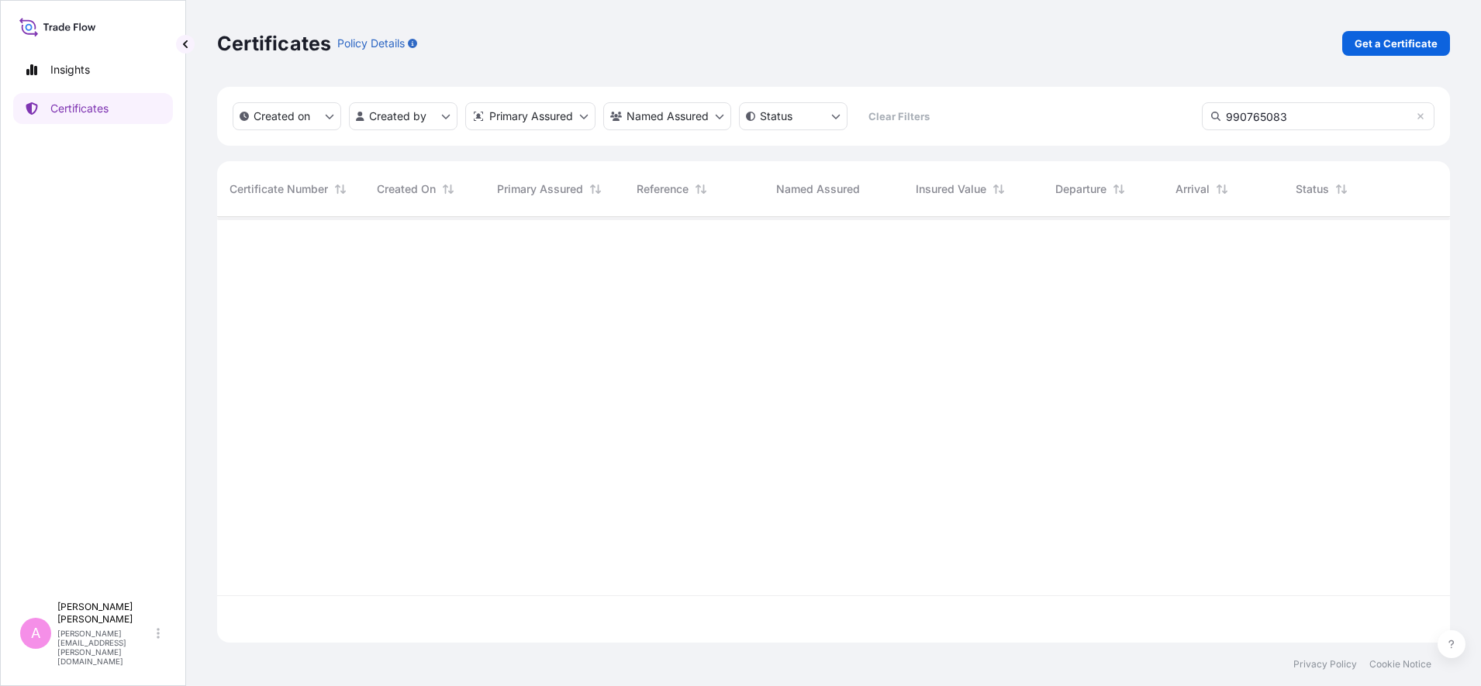
type input "990765083"
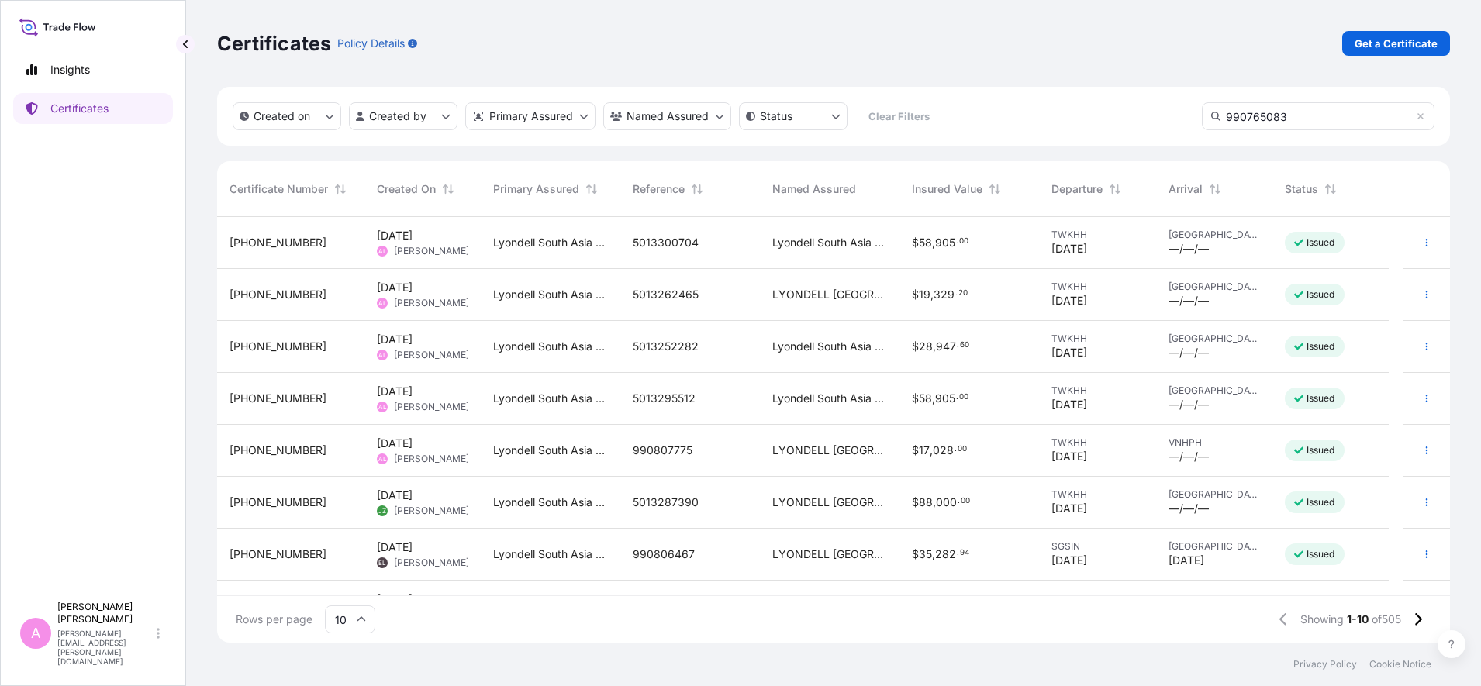
click at [1184, 112] on input "990765083" at bounding box center [1318, 116] width 233 height 28
click at [1184, 113] on icon at bounding box center [1215, 116] width 9 height 9
drag, startPoint x: 1333, startPoint y: 114, endPoint x: 1156, endPoint y: 102, distance: 177.2
click at [1158, 104] on div "Created on Created by Primary Assured Named Assured Status Clear Filters 990765…" at bounding box center [833, 116] width 1233 height 59
click at [1184, 117] on icon at bounding box center [1420, 116] width 6 height 6
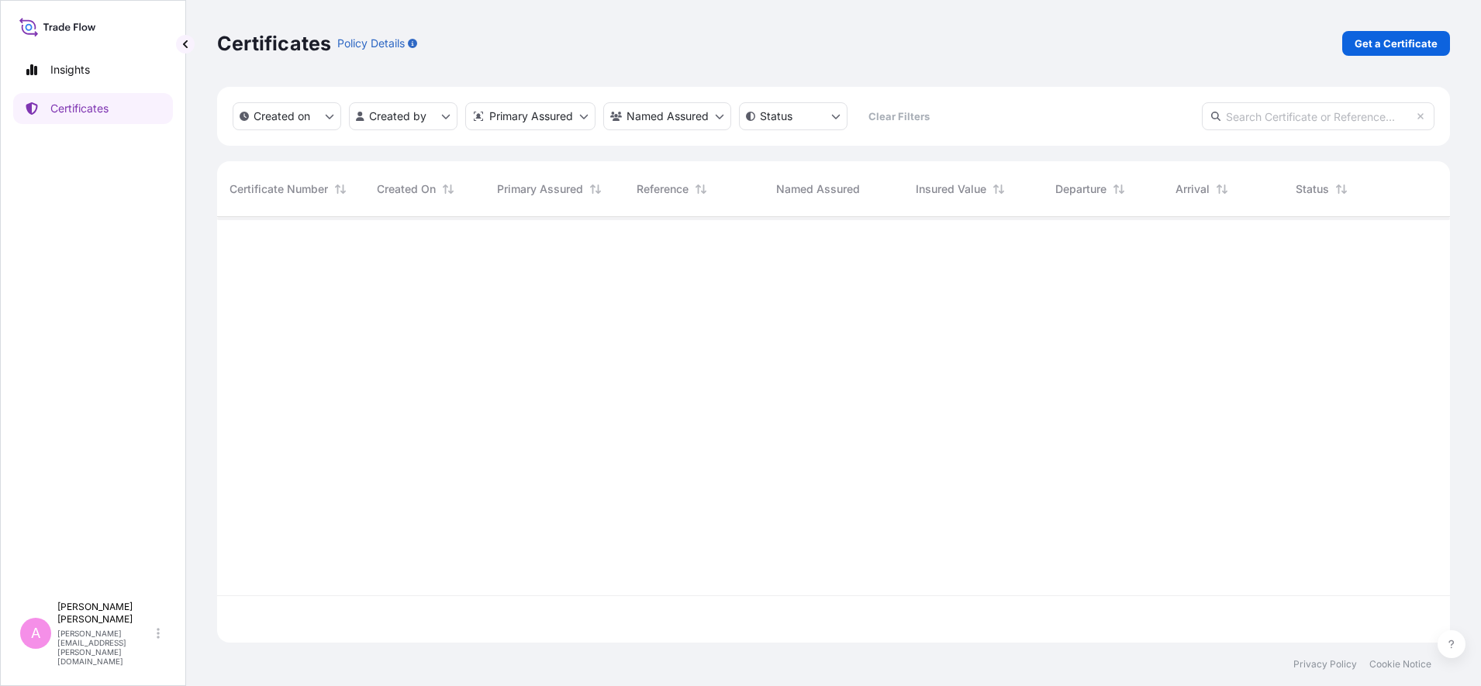
click at [1184, 116] on input "text" at bounding box center [1318, 116] width 233 height 28
paste input "990765083"
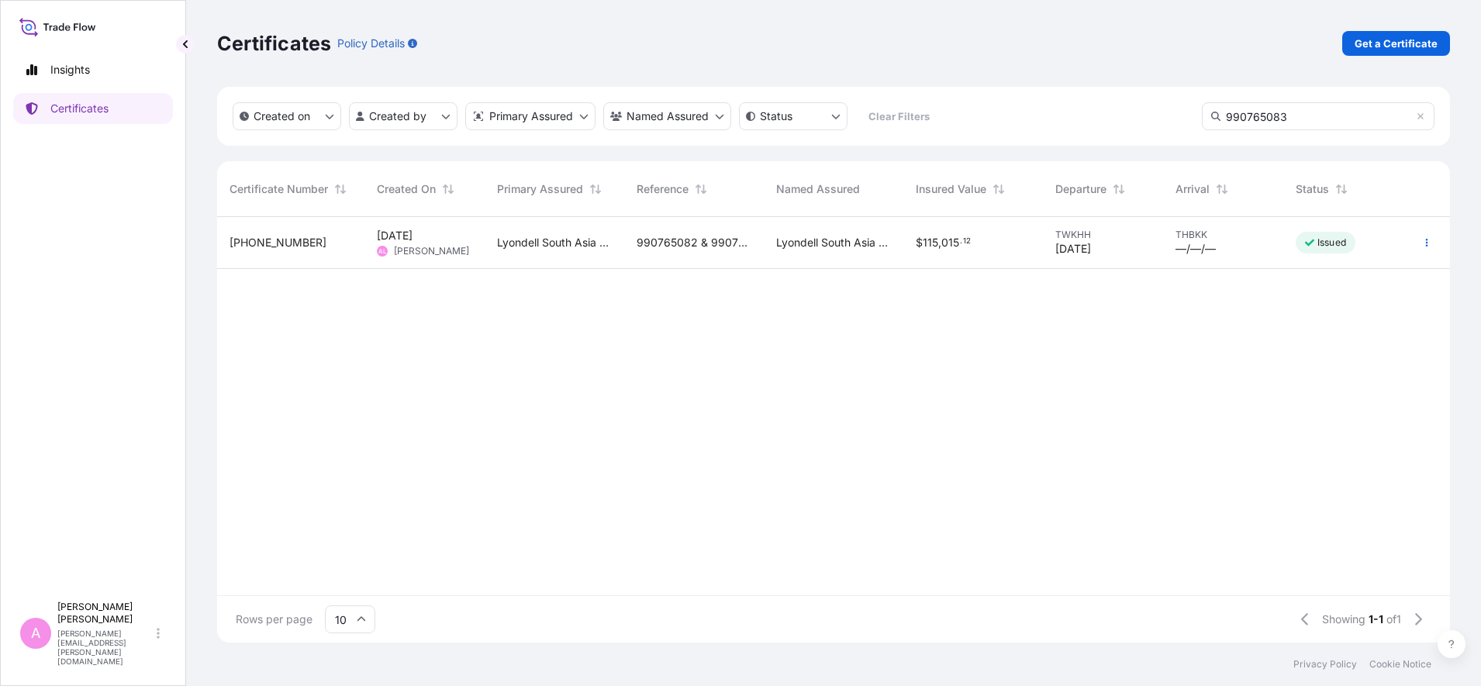
type input "990765083"
click at [495, 244] on div "Lyondell South Asia Pte Ltd." at bounding box center [555, 243] width 140 height 52
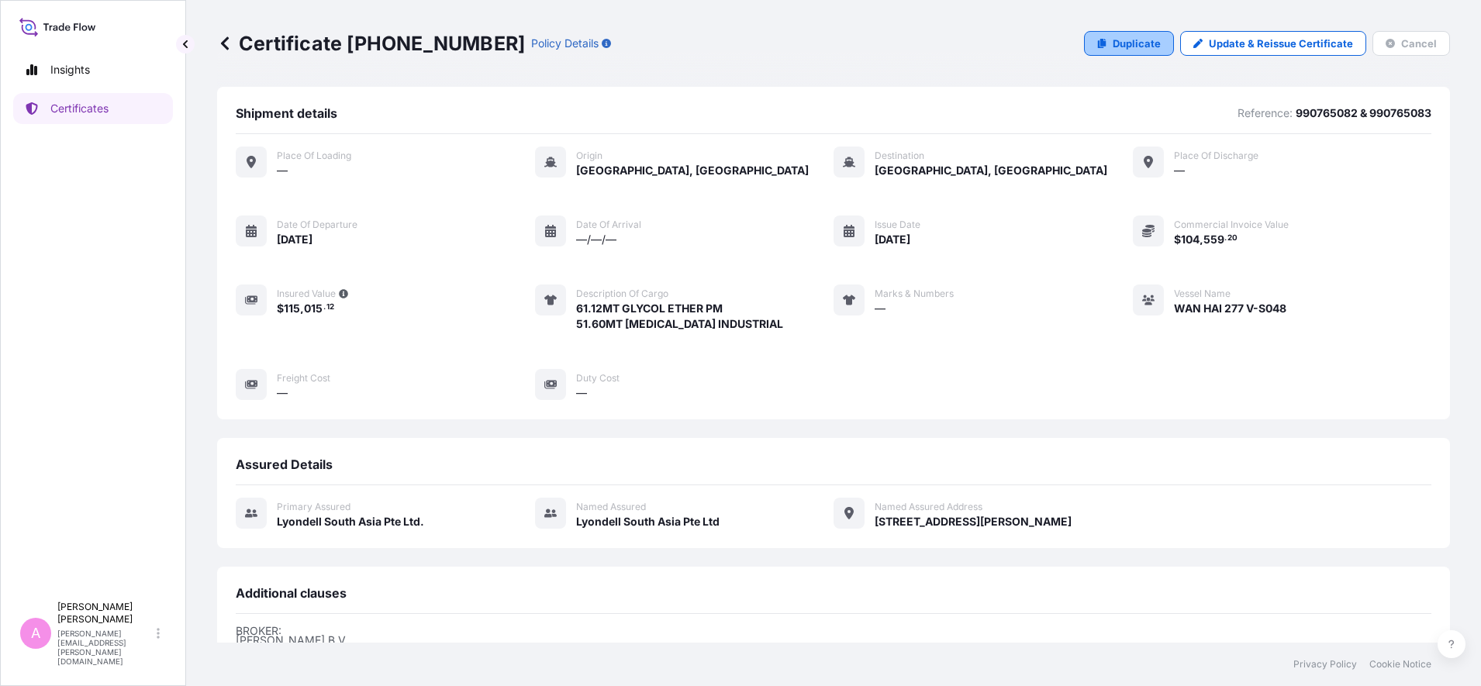
click at [1141, 43] on p "Duplicate" at bounding box center [1137, 44] width 48 height 16
select select "Sea"
select select "32022"
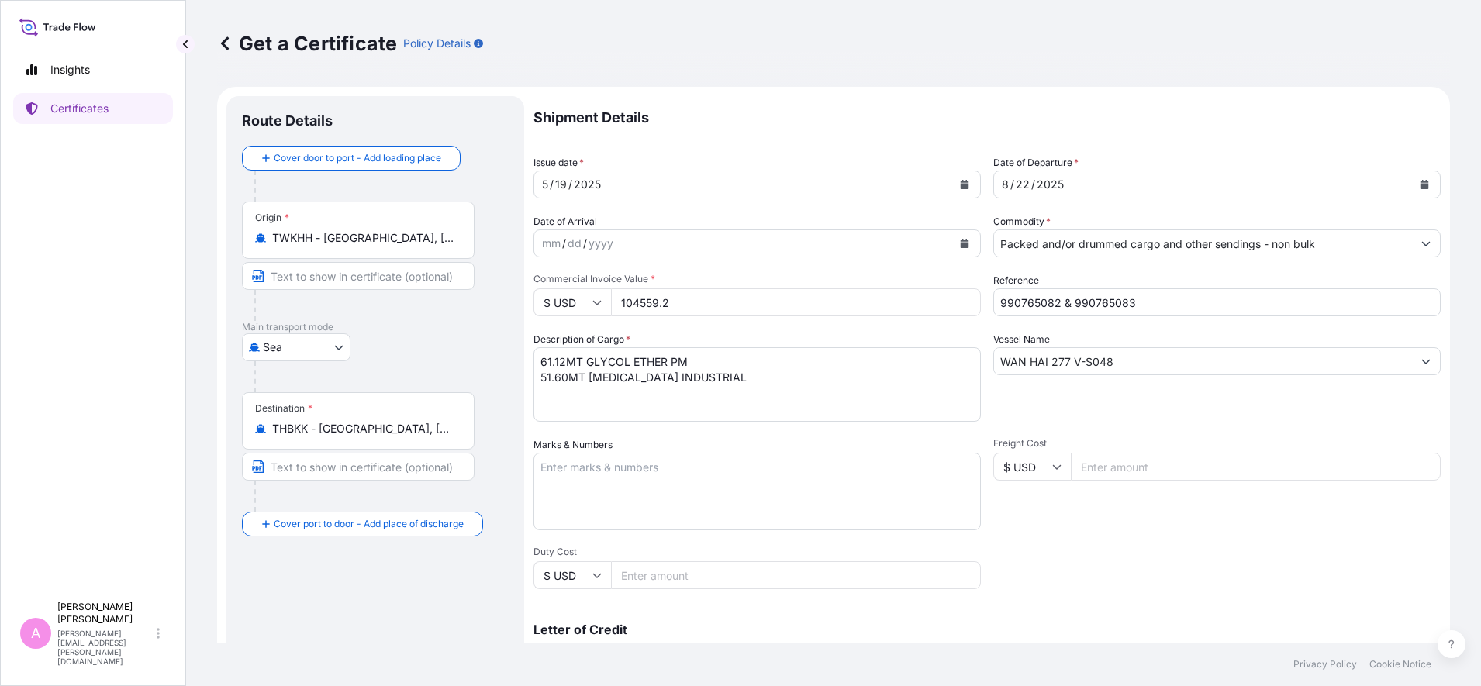
click at [1184, 177] on button "Calendar" at bounding box center [1424, 184] width 25 height 25
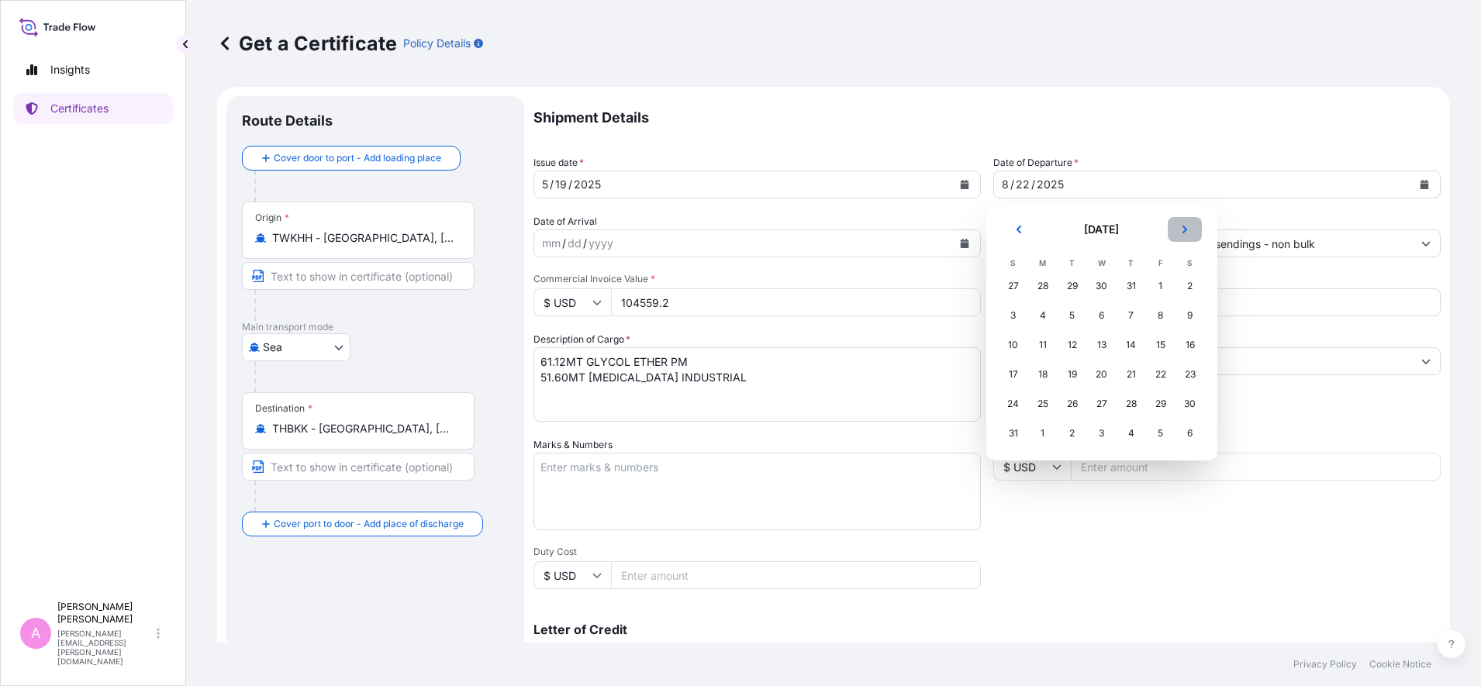
click at [1184, 226] on icon "Next" at bounding box center [1184, 229] width 9 height 9
click at [1008, 370] on div "19" at bounding box center [1013, 375] width 28 height 28
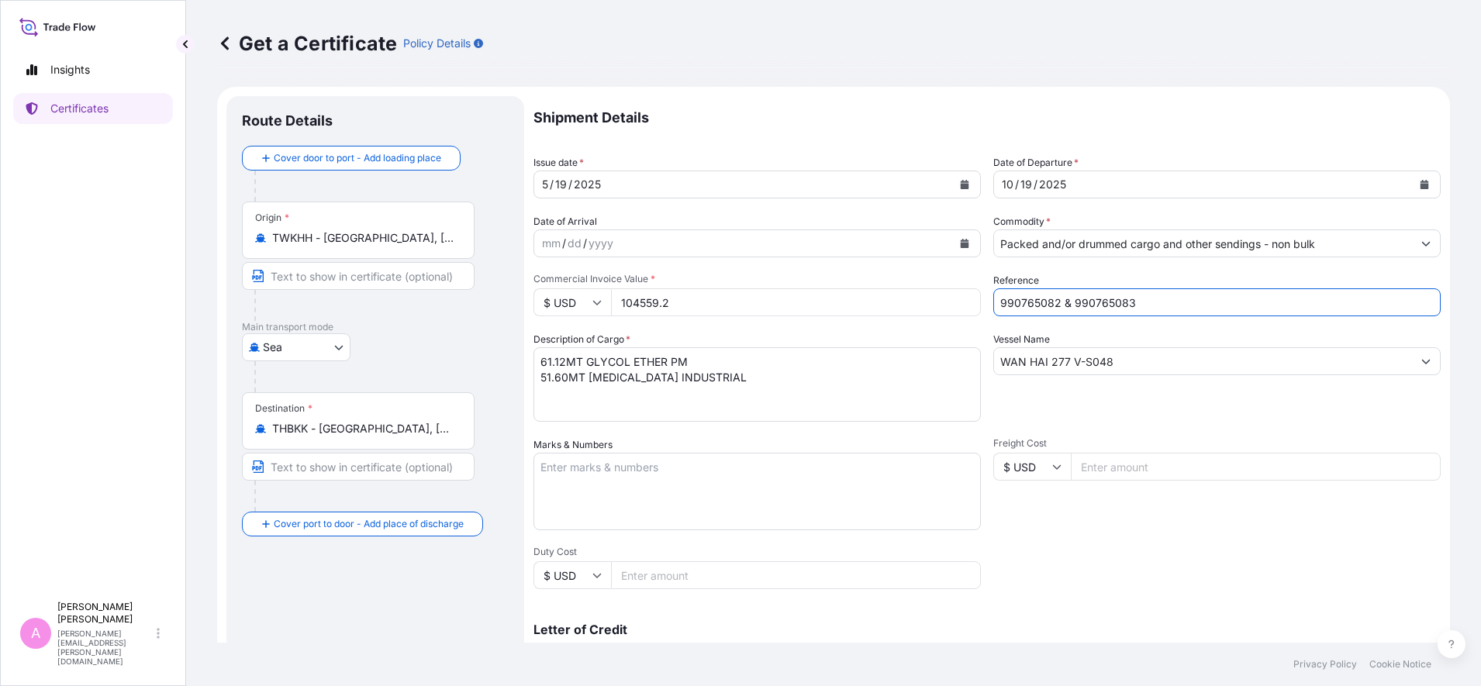
drag, startPoint x: 1058, startPoint y: 295, endPoint x: 846, endPoint y: 286, distance: 212.7
click at [846, 286] on div "Shipment Details Issue date * [DATE] Date of Departure * [DATE] Date of Arrival…" at bounding box center [986, 465] width 907 height 739
paste input "5013301459"
type input "5013301459"
drag, startPoint x: 1100, startPoint y: 355, endPoint x: 898, endPoint y: 335, distance: 203.4
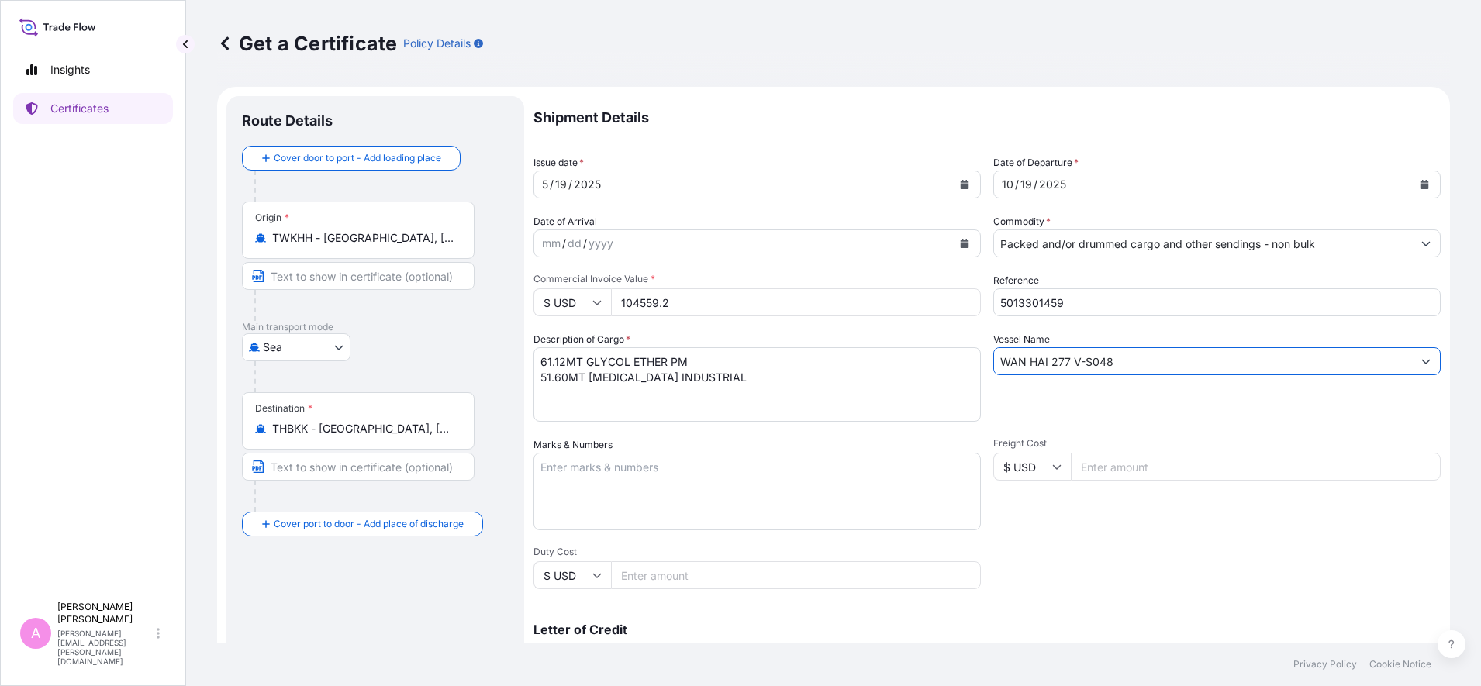
click at [898, 335] on div "Shipment Details Issue date * [DATE] Date of Departure * [DATE] Date of Arrival…" at bounding box center [986, 465] width 907 height 739
paste input "EVER WIN 0321-018B"
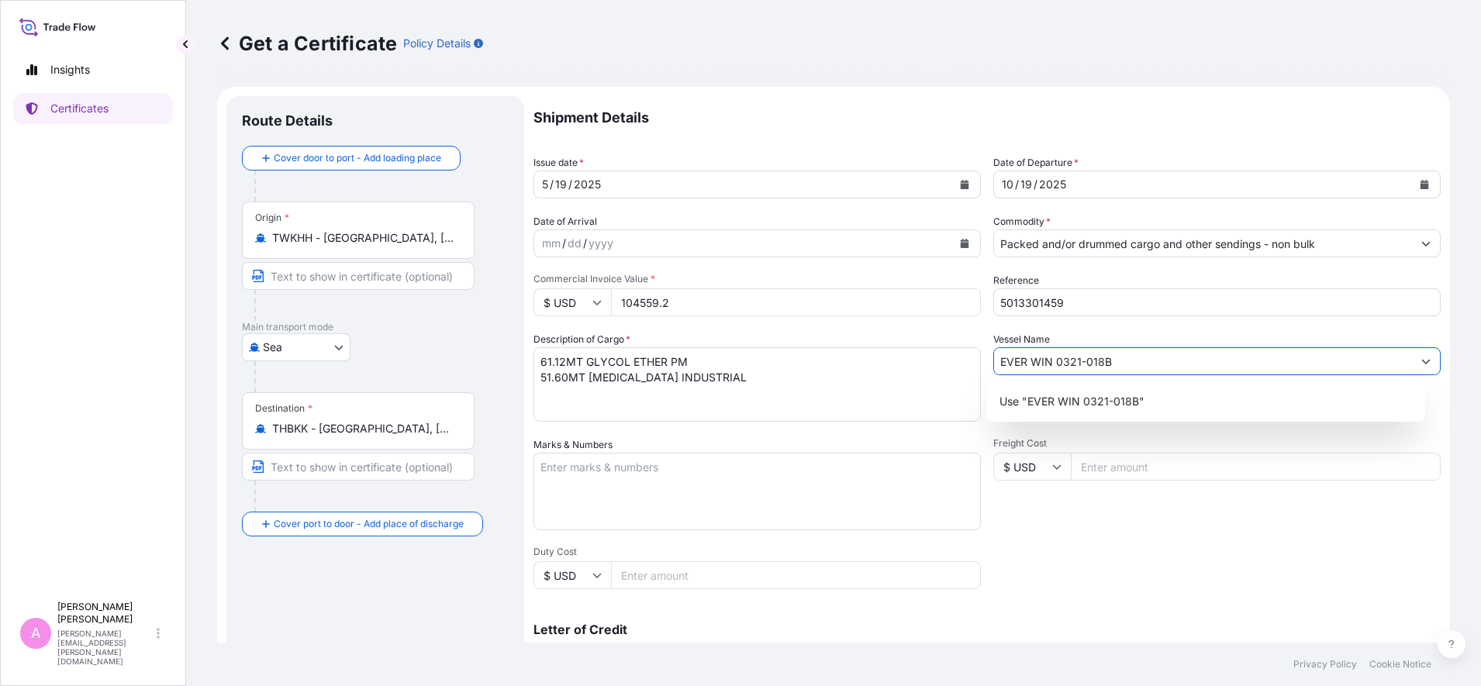
type input "EVER WIN 0321-018B"
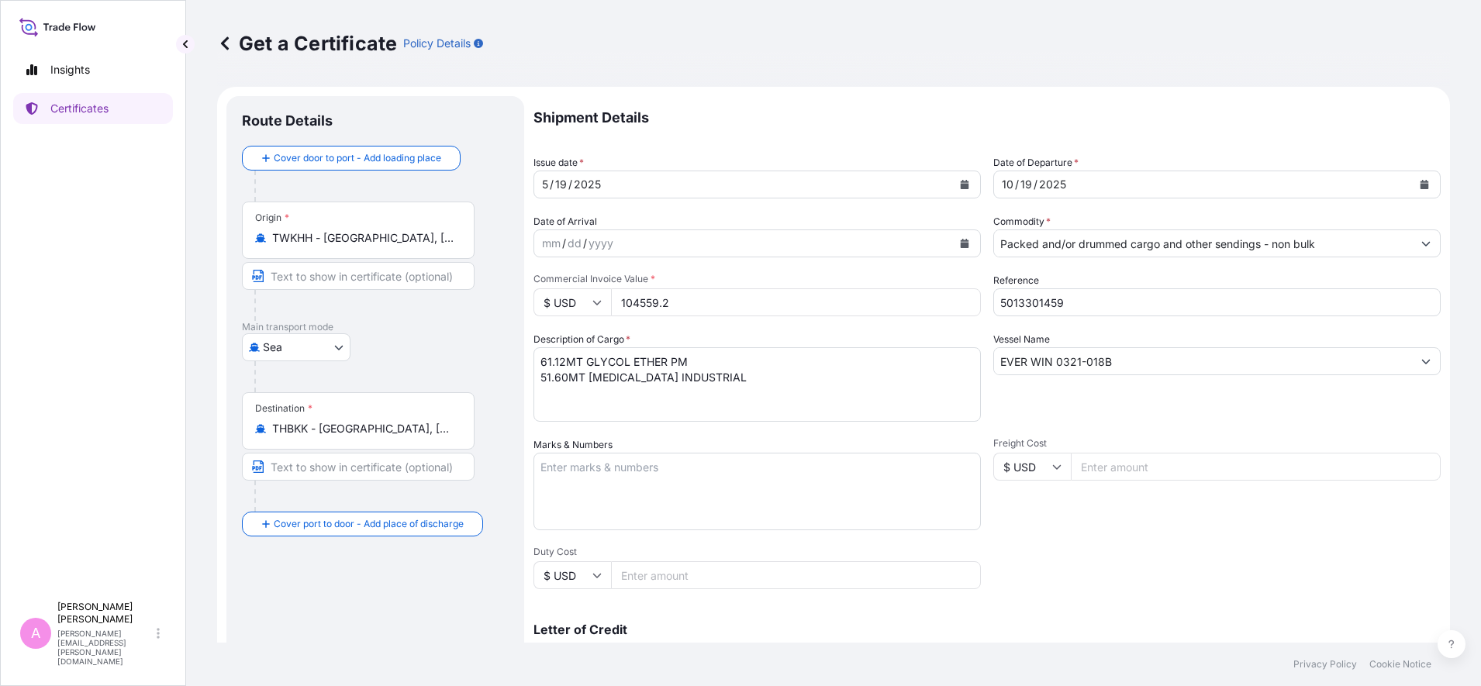
click at [1140, 299] on input "5013301459" at bounding box center [1216, 302] width 447 height 28
paste input "5013301460"
type input "5013301459 5013301460"
drag, startPoint x: 685, startPoint y: 296, endPoint x: 379, endPoint y: 262, distance: 308.2
click at [383, 262] on form "Route Details Cover door to port - Add loading place Place of loading Road / [G…" at bounding box center [833, 487] width 1233 height 801
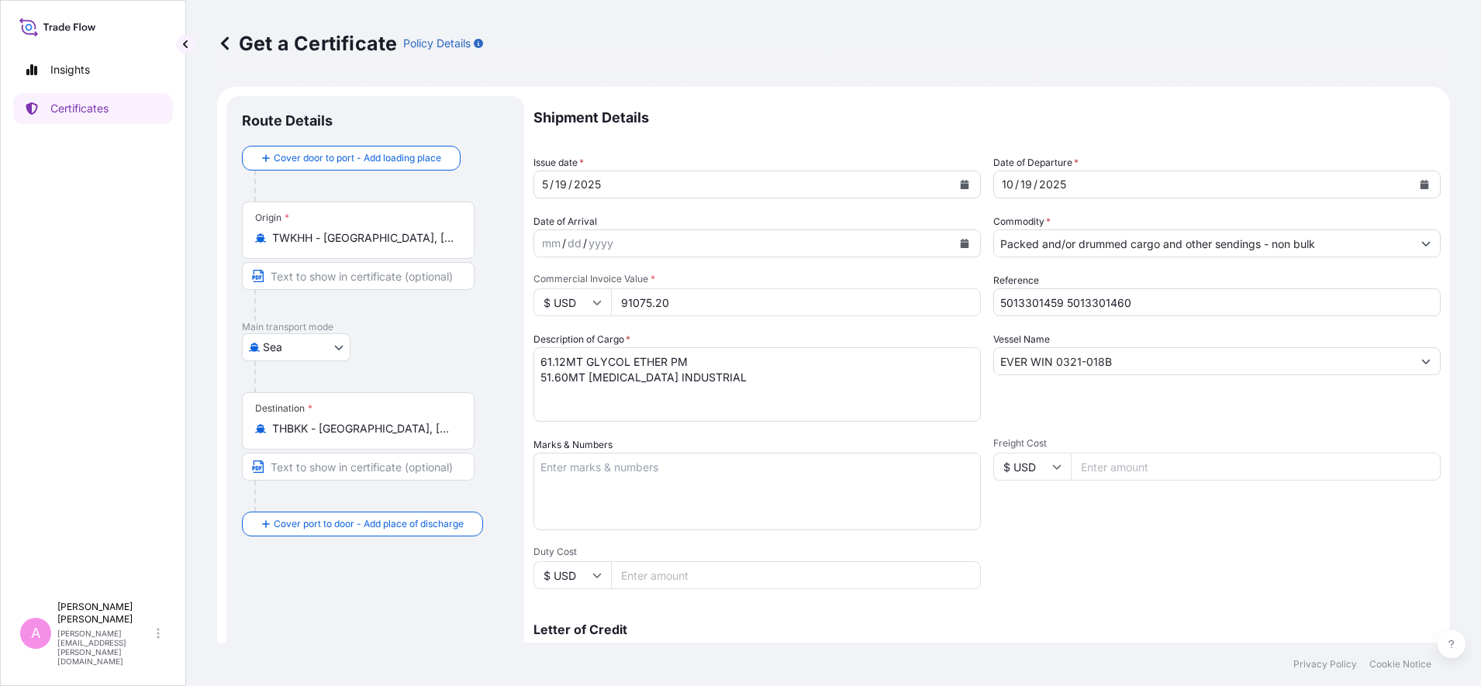
type input "91075.20"
click at [640, 395] on textarea "61.12MT GLYCOL ETHER PM 51.60MT [MEDICAL_DATA] INDUSTRIAL" at bounding box center [756, 384] width 447 height 74
click at [652, 359] on textarea "61.12MT GLYCOL ETHER PM 51.60MT [MEDICAL_DATA] INDUSTRIAL" at bounding box center [756, 384] width 447 height 74
drag, startPoint x: 566, startPoint y: 361, endPoint x: 456, endPoint y: 340, distance: 112.2
click at [461, 341] on form "Route Details Cover door to port - Add loading place Place of loading Road / [G…" at bounding box center [833, 487] width 1233 height 801
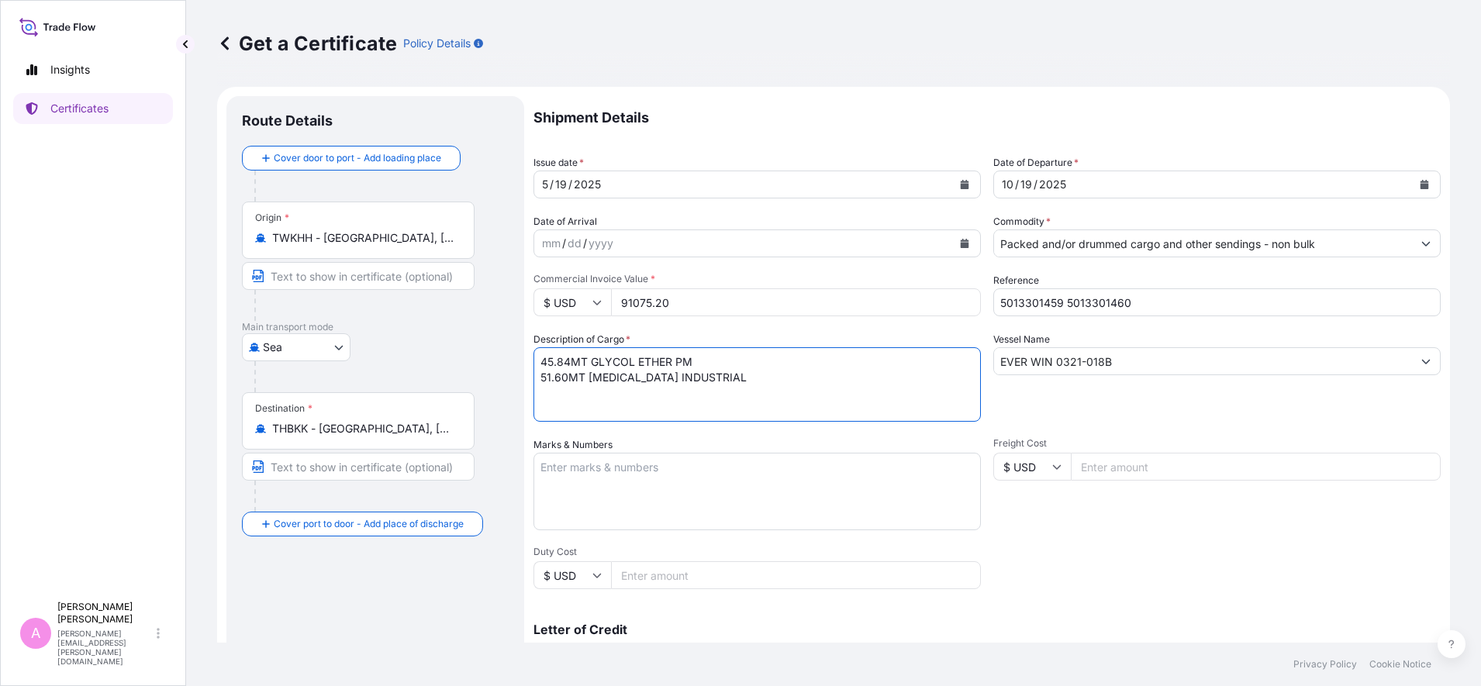
click at [608, 398] on textarea "61.12MT GLYCOL ETHER PM 51.60MT [MEDICAL_DATA] INDUSTRIAL" at bounding box center [756, 384] width 447 height 74
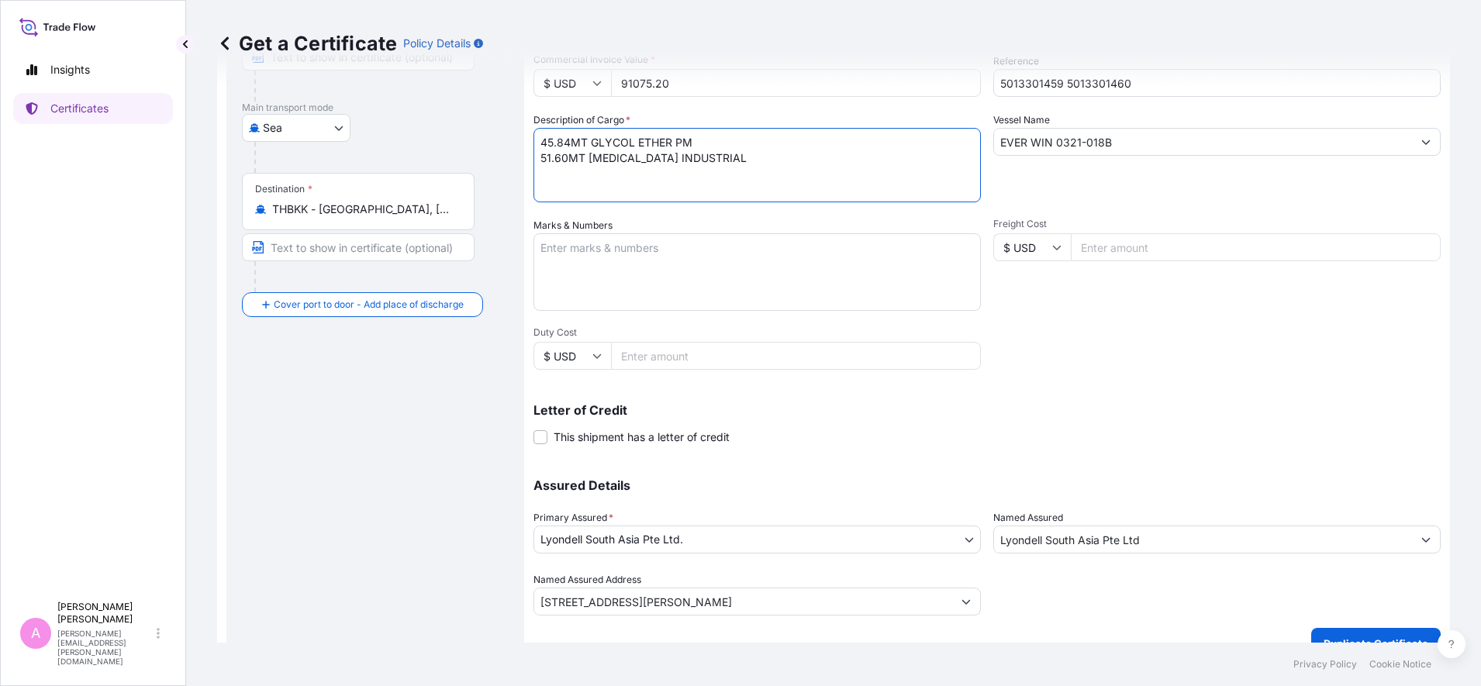
scroll to position [245, 0]
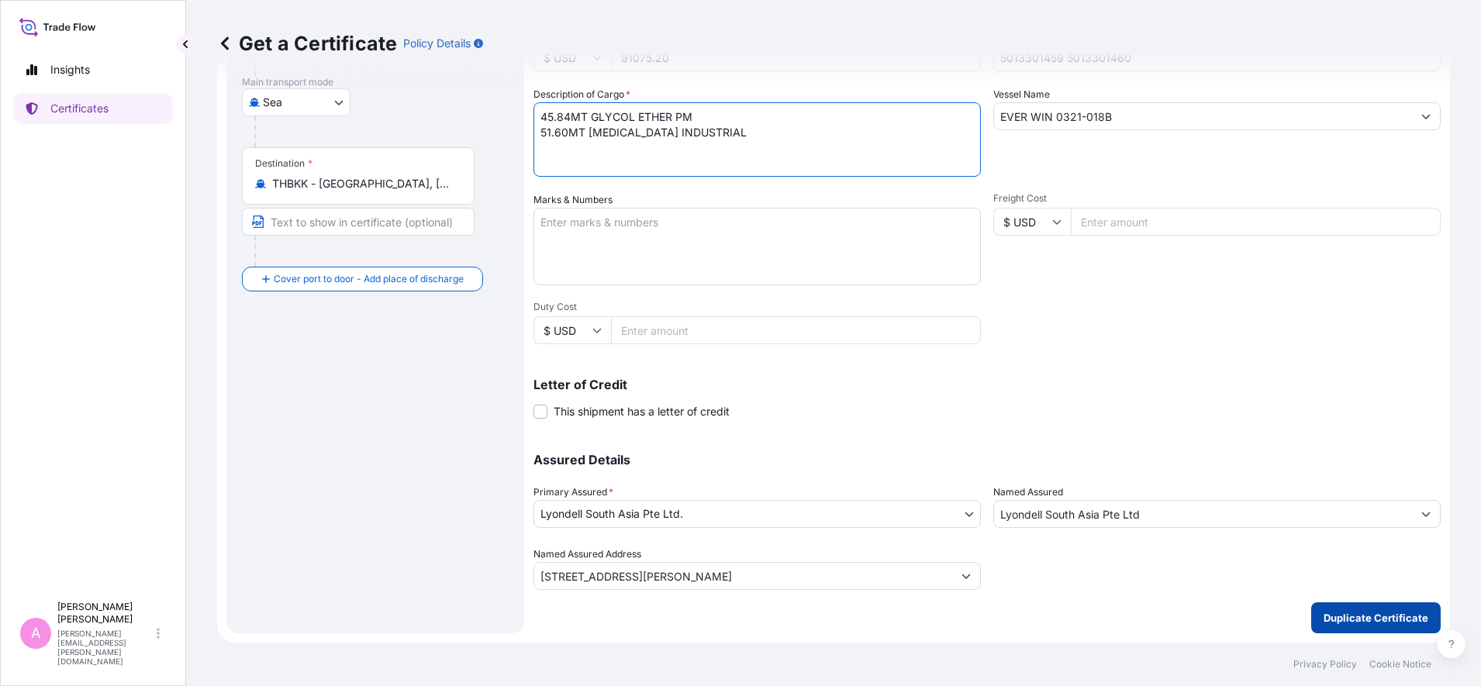
type textarea "45.84MT GLYCOL ETHER PM 51.60MT [MEDICAL_DATA] INDUSTRIAL"
click at [1184, 548] on p "Duplicate Certificate" at bounding box center [1376, 618] width 105 height 16
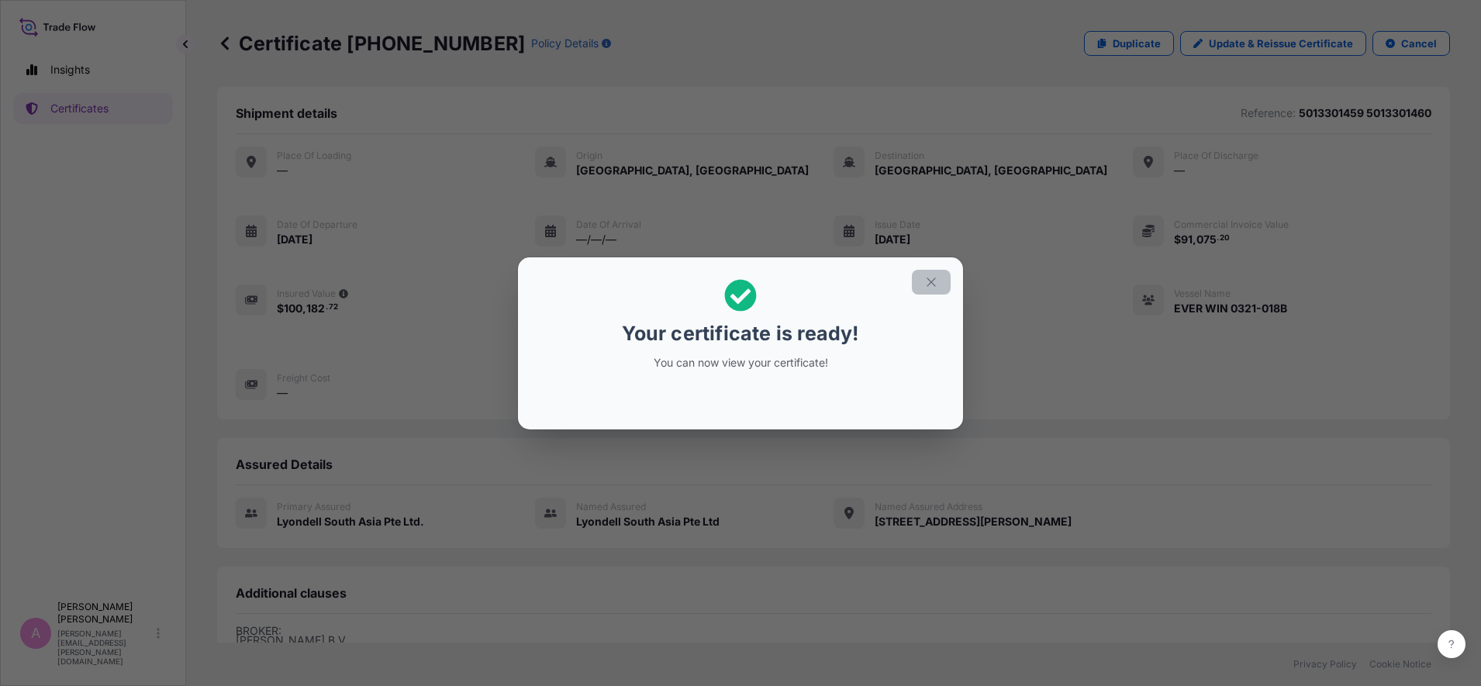
click at [932, 288] on icon "button" at bounding box center [931, 282] width 14 height 14
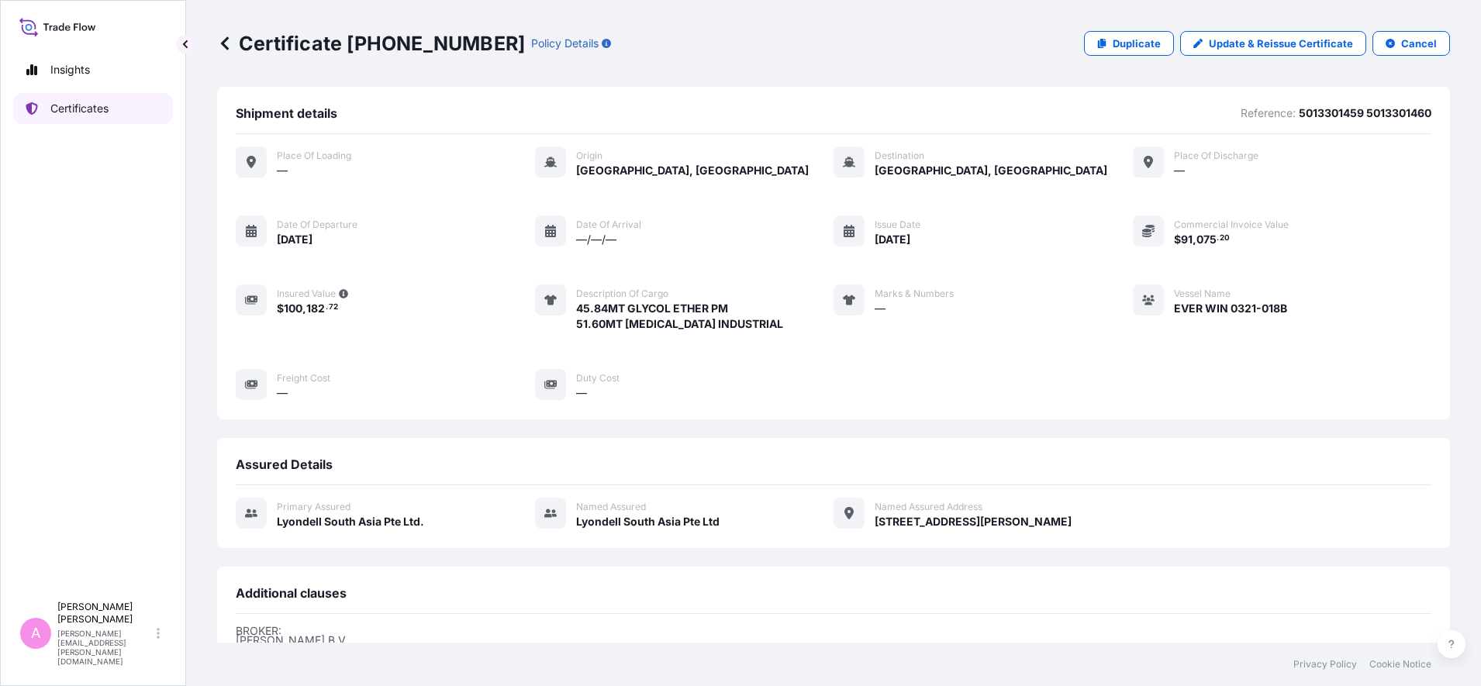
click at [91, 108] on p "Certificates" at bounding box center [79, 109] width 58 height 16
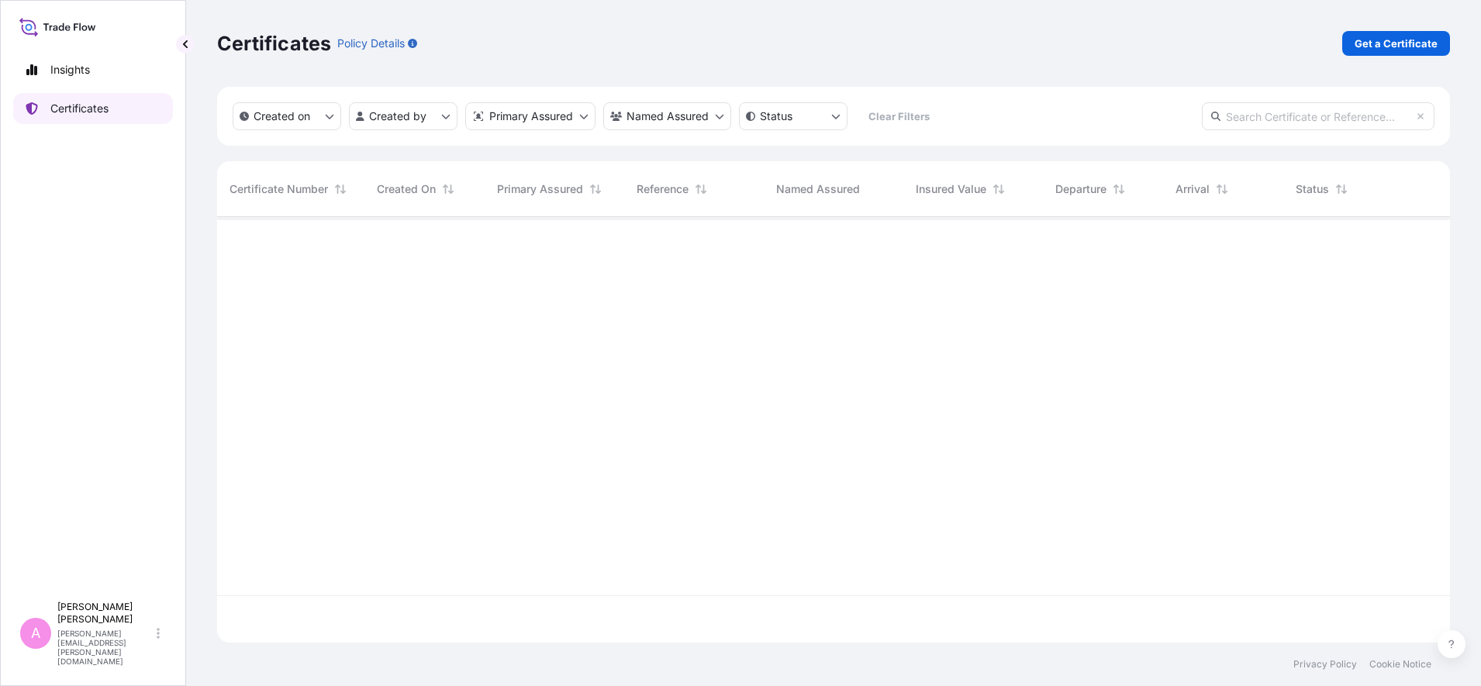
scroll to position [419, 1218]
click at [1184, 126] on input "text" at bounding box center [1318, 116] width 233 height 28
paste input "990805643"
type input "990805643"
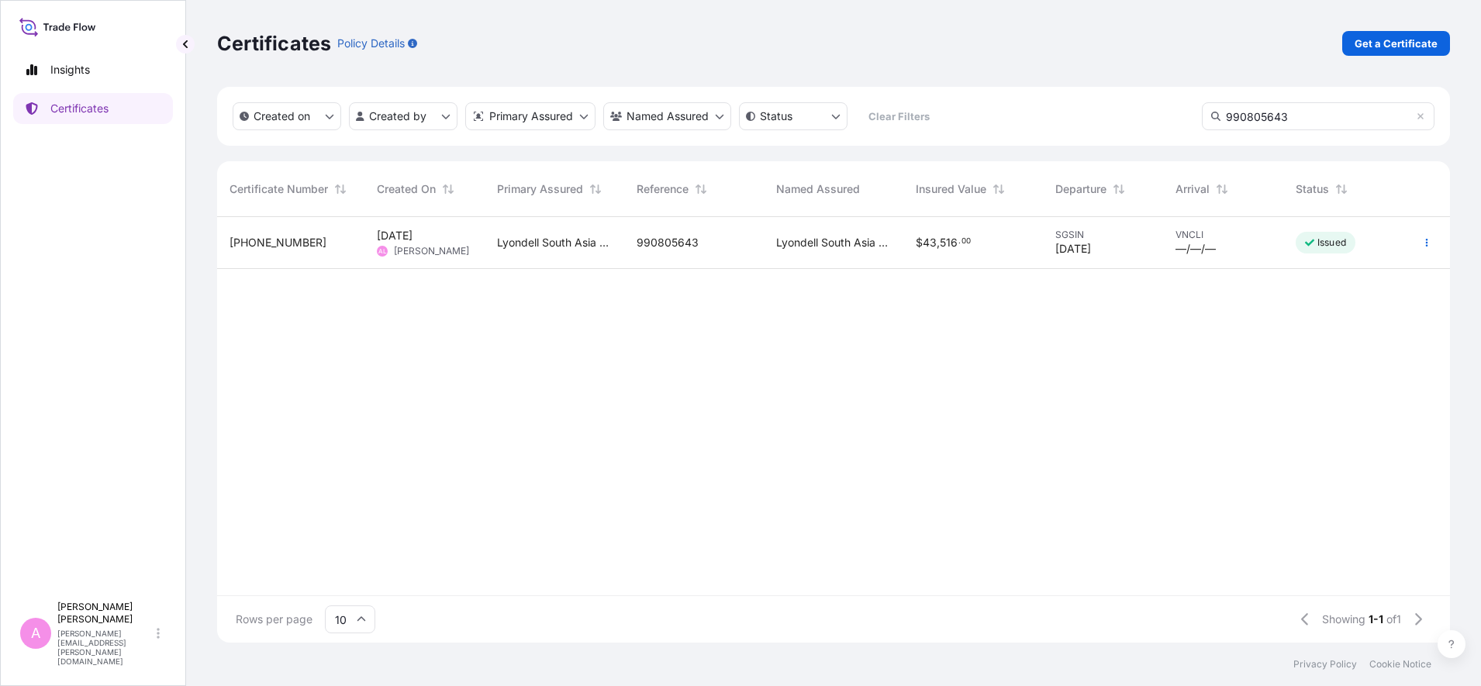
click at [453, 245] on div "[DATE] AL [PERSON_NAME]" at bounding box center [424, 242] width 95 height 29
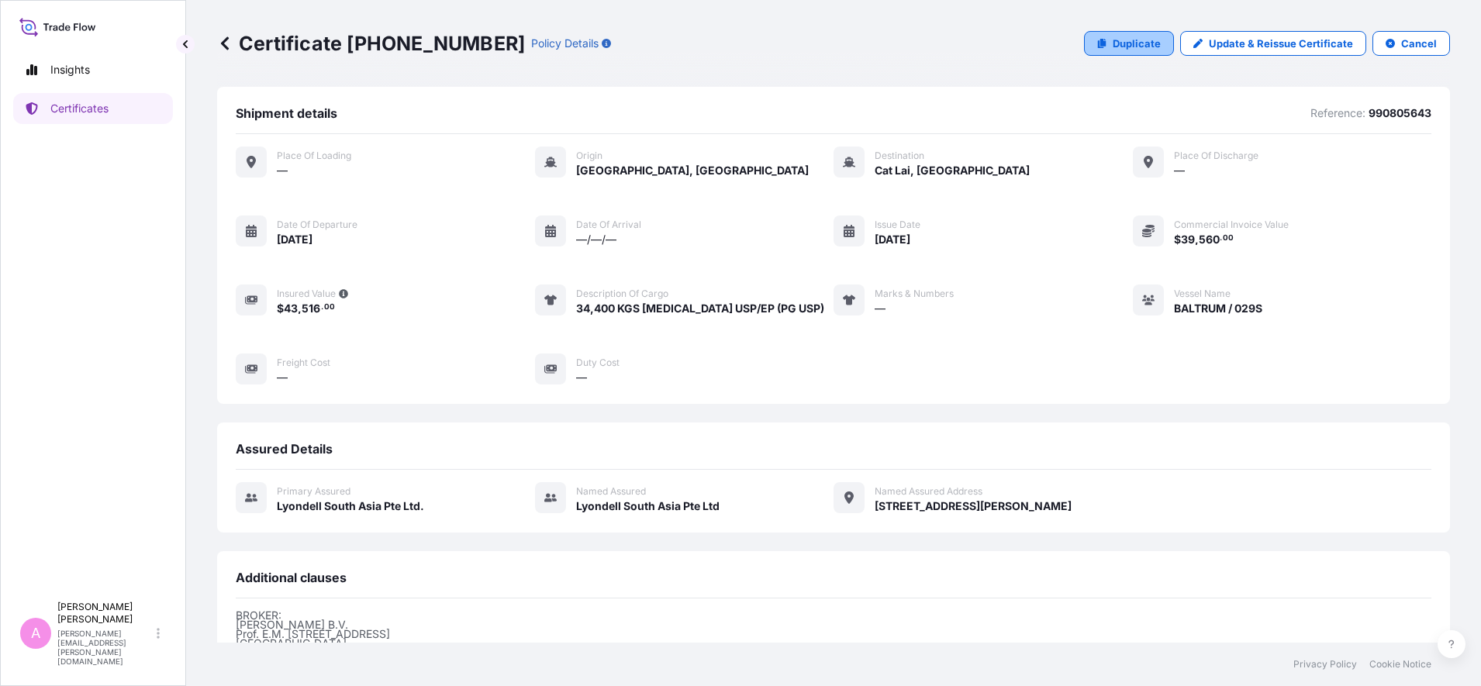
click at [1125, 43] on p "Duplicate" at bounding box center [1137, 44] width 48 height 16
select select "Sea"
select select "32022"
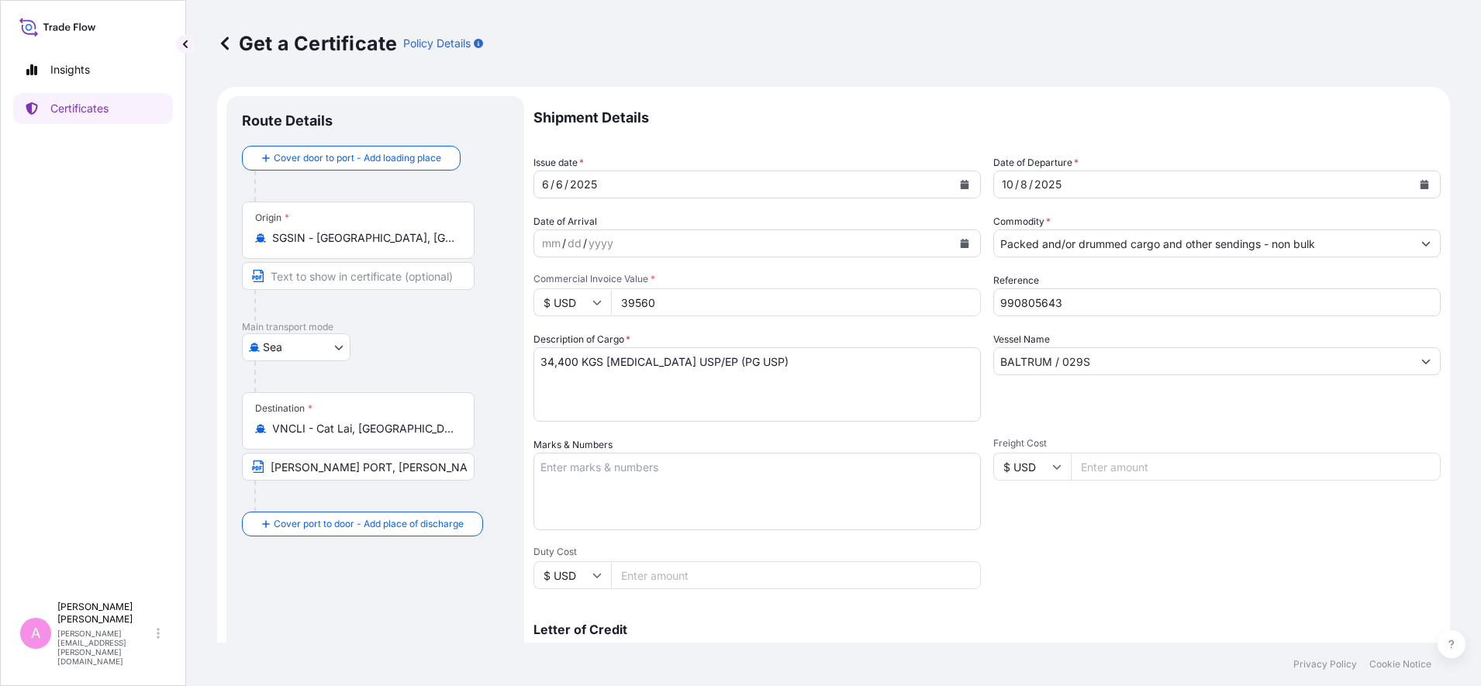
click at [1146, 195] on div "[DATE]" at bounding box center [1203, 185] width 418 height 28
click at [1184, 180] on icon "Calendar" at bounding box center [1424, 184] width 9 height 9
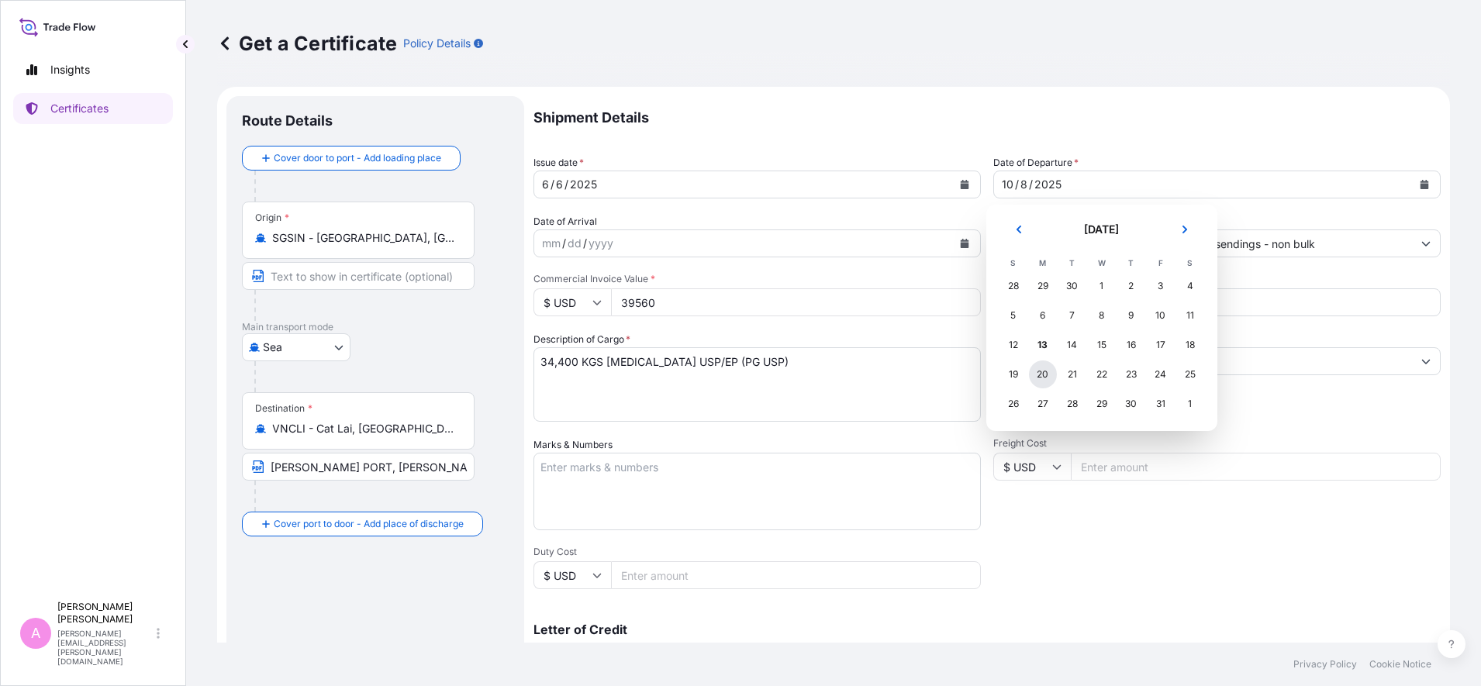
click at [1044, 374] on div "20" at bounding box center [1043, 375] width 28 height 28
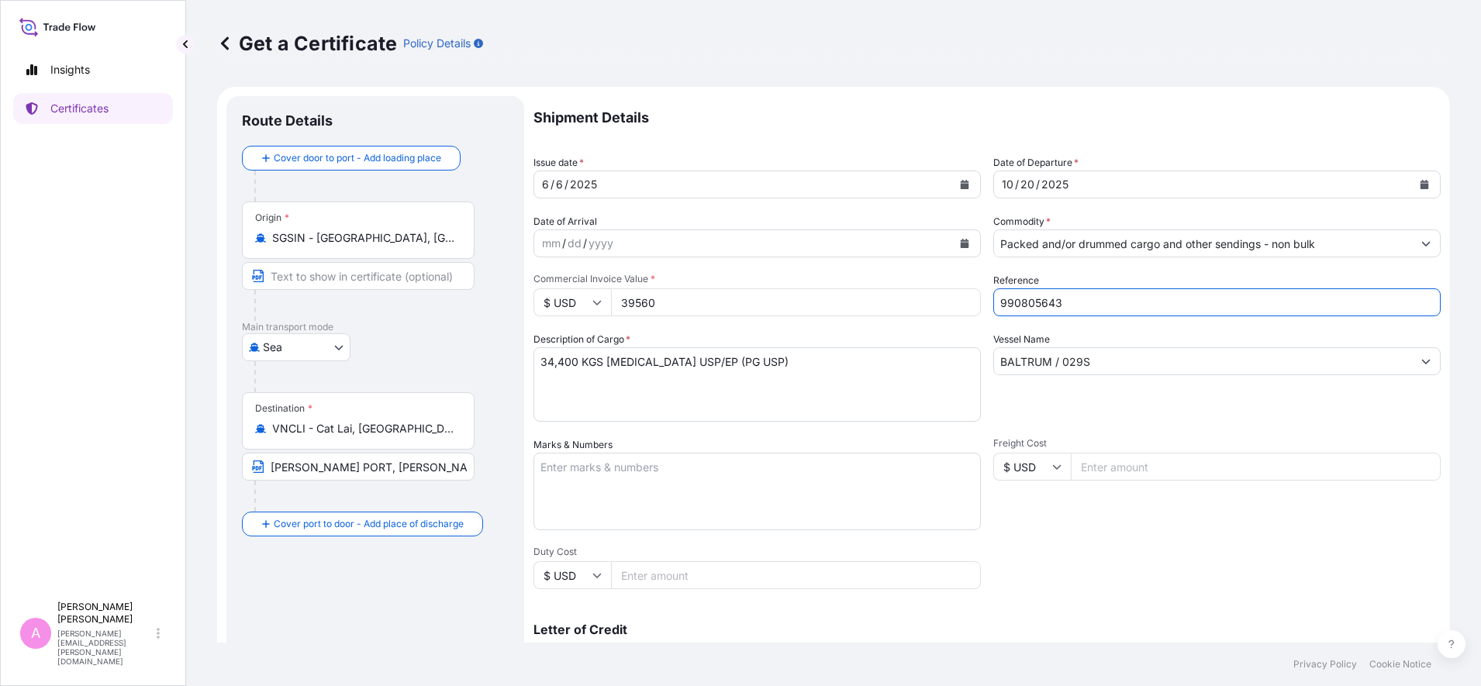
drag, startPoint x: 1095, startPoint y: 302, endPoint x: 868, endPoint y: 276, distance: 227.9
click at [868, 276] on div "Shipment Details Issue date * [DATE] Date of Departure * [DATE] Date of Arrival…" at bounding box center [986, 465] width 907 height 739
paste input "5013276147"
type input "5013276147"
drag, startPoint x: 695, startPoint y: 303, endPoint x: 323, endPoint y: 261, distance: 375.3
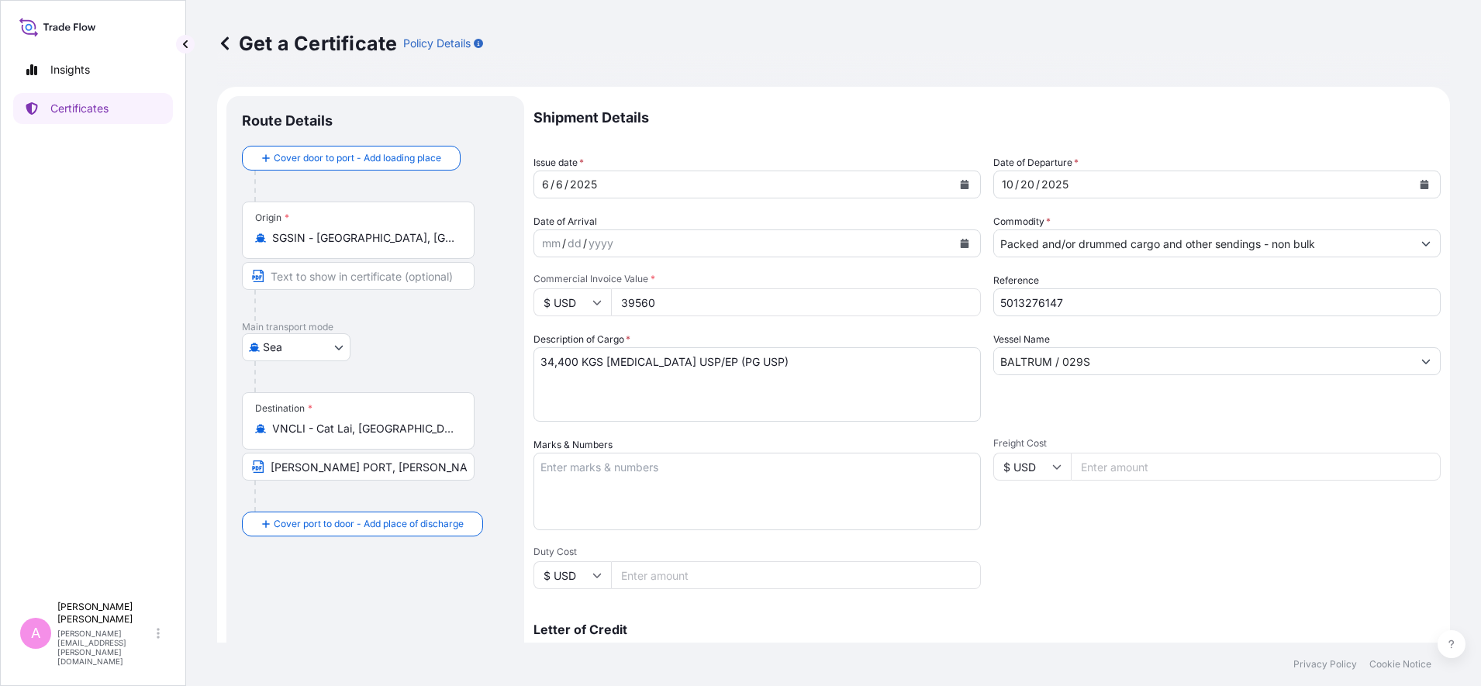
click at [350, 281] on form "Route Details Cover door to port - Add loading place Place of loading Road / [G…" at bounding box center [833, 487] width 1233 height 801
type input "19780"
drag, startPoint x: 1118, startPoint y: 365, endPoint x: 775, endPoint y: 333, distance: 344.2
click at [775, 333] on div "Shipment Details Issue date * [DATE] Date of Departure * [DATE] Date of Arrival…" at bounding box center [986, 465] width 907 height 739
paste input "text"
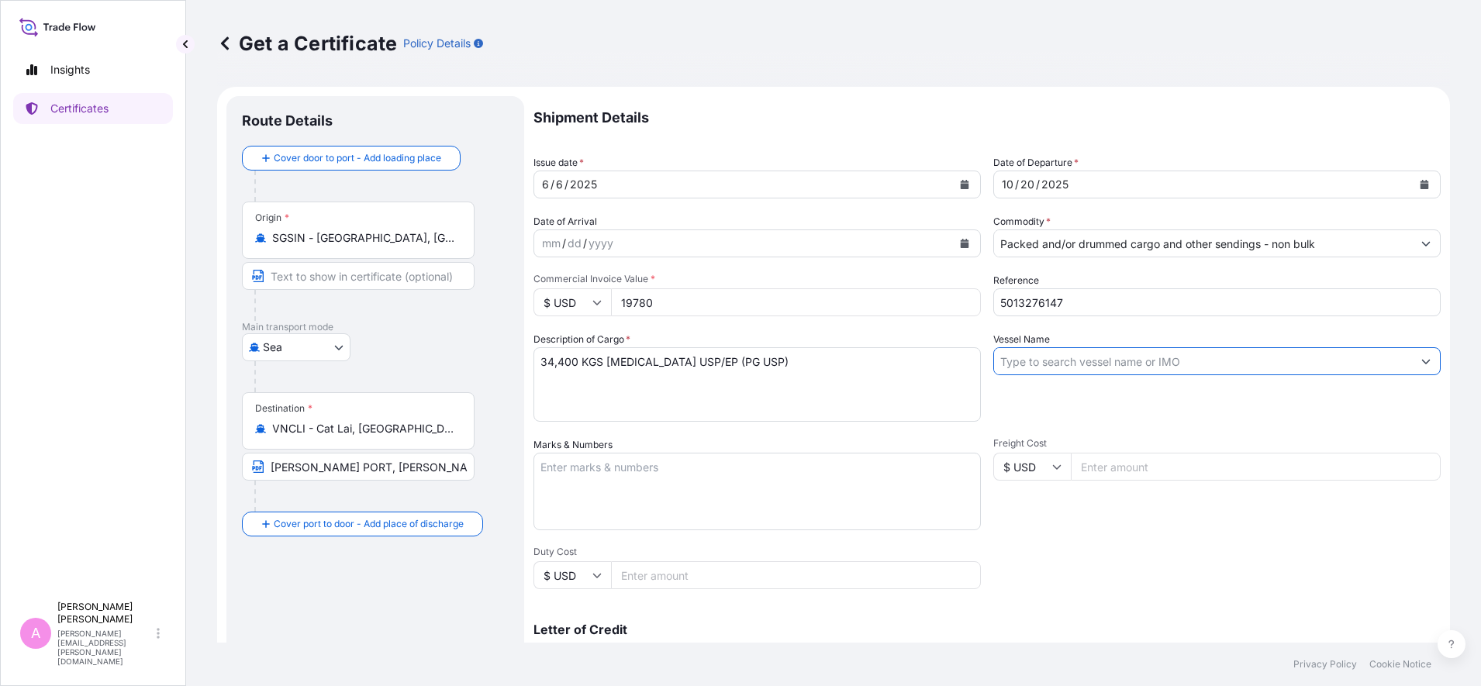
click at [1080, 358] on input "Vessel Name" at bounding box center [1203, 361] width 418 height 28
paste input "[GEOGRAPHIC_DATA] 023N"
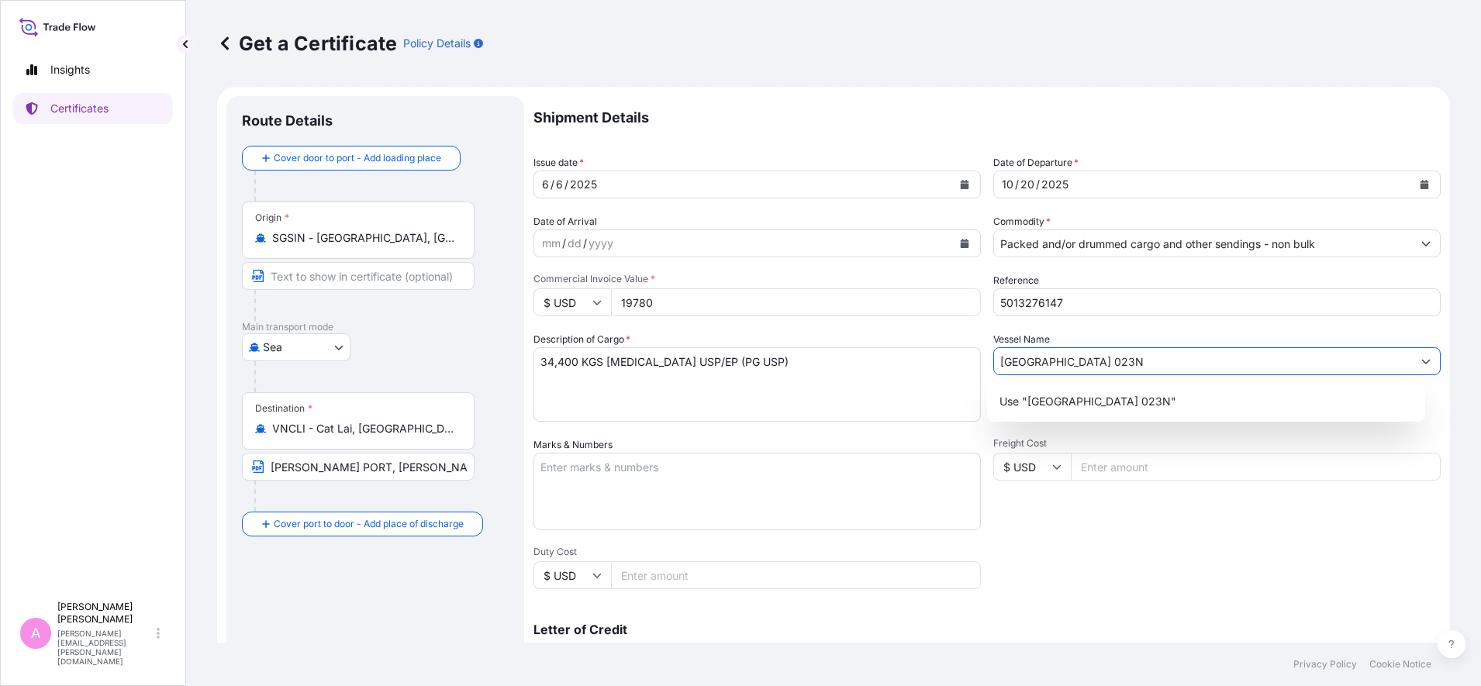
type input "[GEOGRAPHIC_DATA] 023N"
click at [553, 362] on textarea "34,400 KGS [MEDICAL_DATA] USP/EP (PG USP)" at bounding box center [756, 384] width 447 height 74
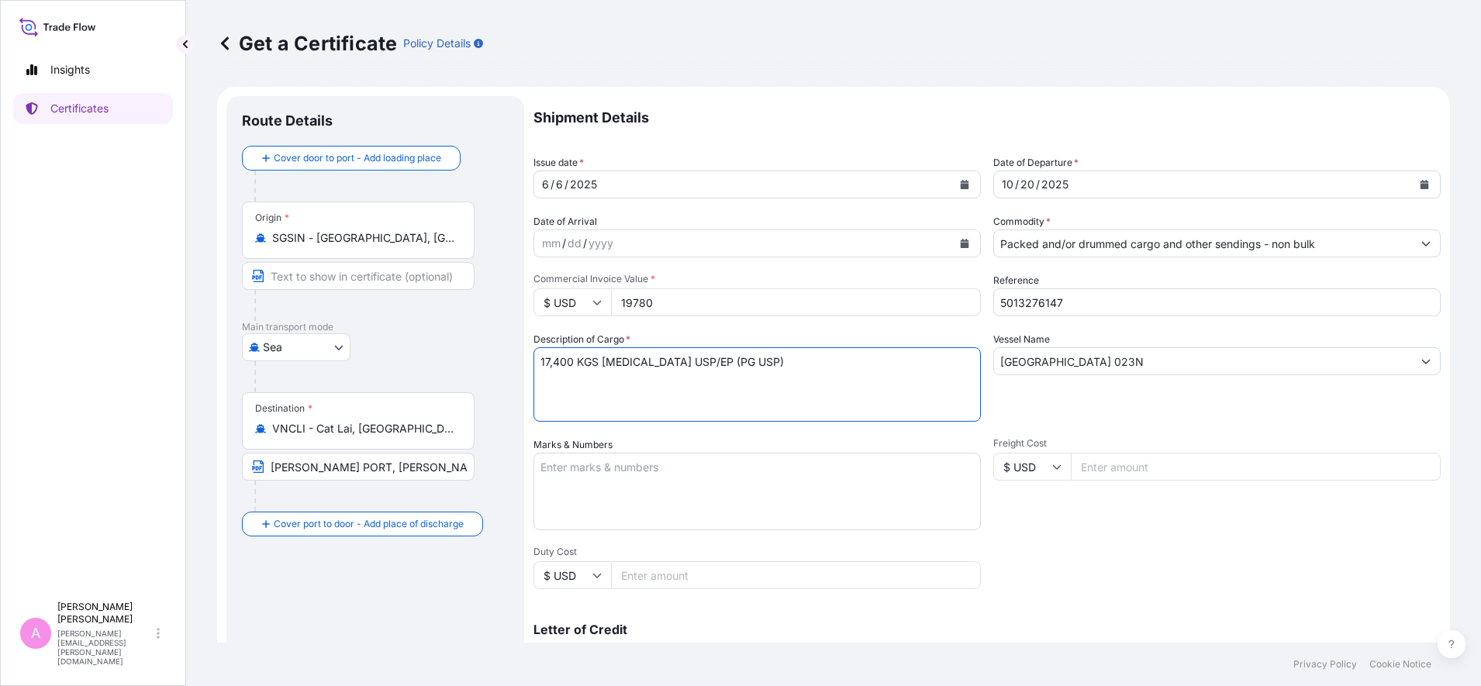
click at [563, 362] on textarea "34,400 KGS [MEDICAL_DATA] USP/EP (PG USP)" at bounding box center [756, 384] width 447 height 74
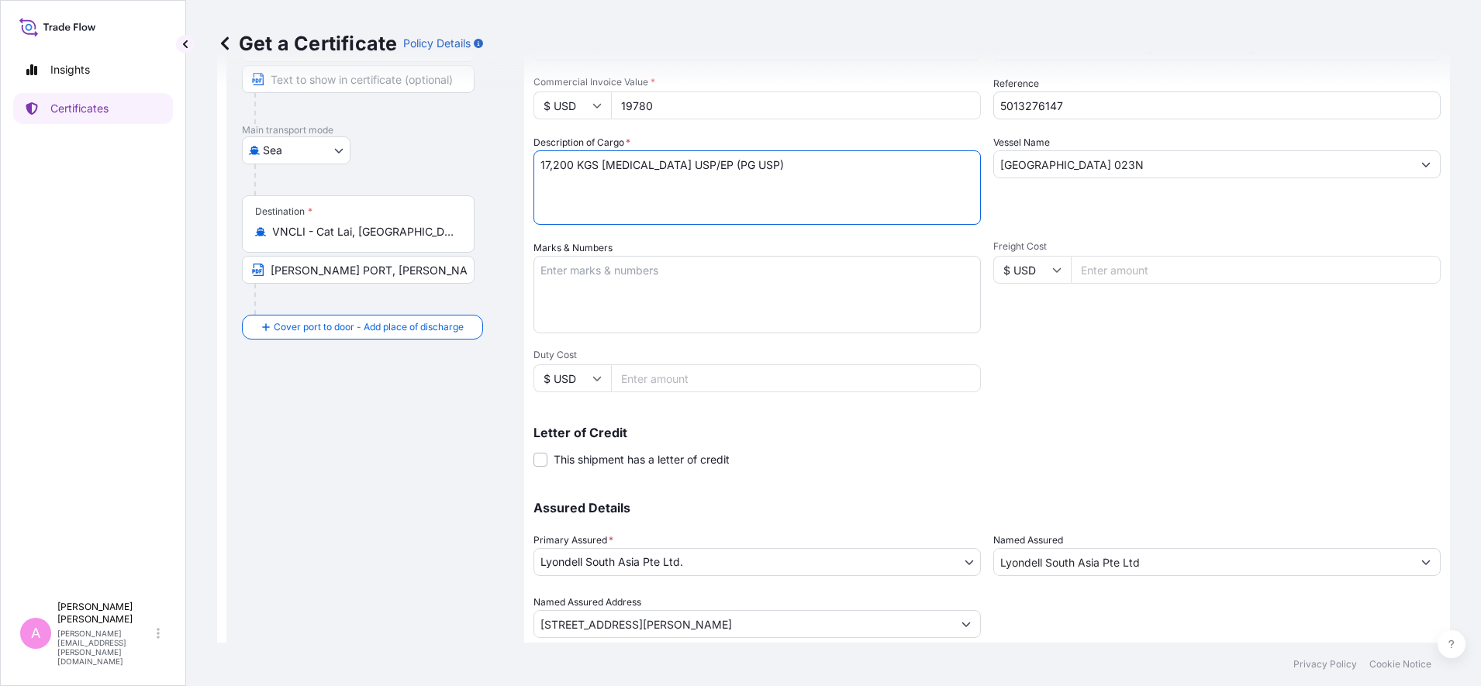
scroll to position [245, 0]
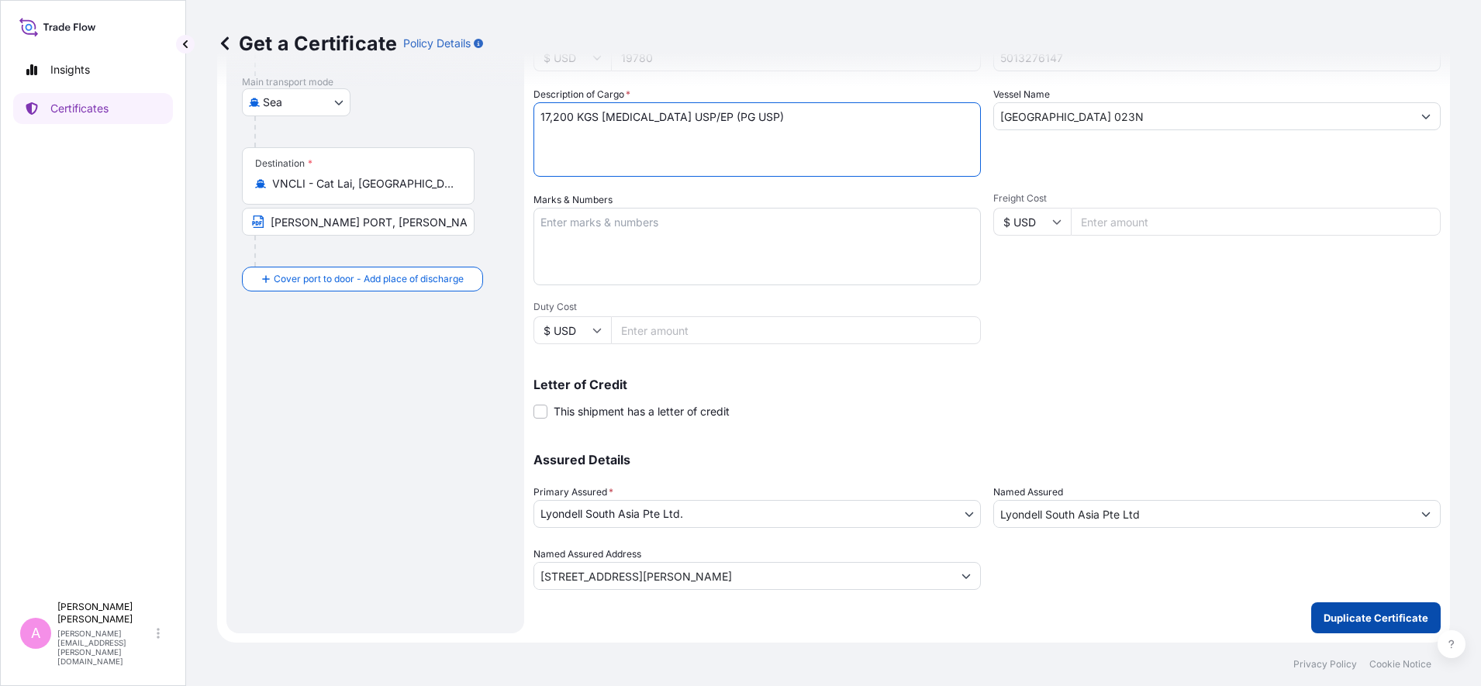
type textarea "17,200 KGS [MEDICAL_DATA] USP/EP (PG USP)"
click at [1184, 548] on p "Duplicate Certificate" at bounding box center [1376, 618] width 105 height 16
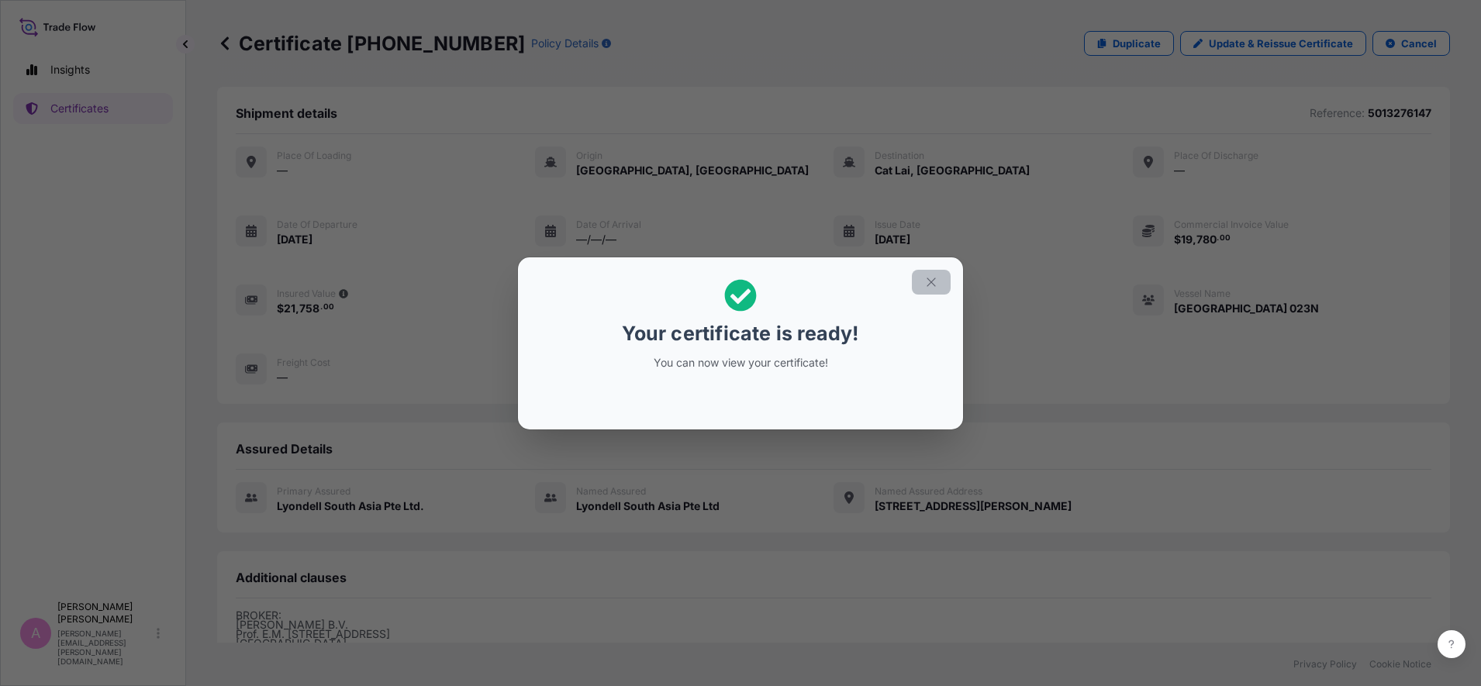
click at [930, 282] on icon "button" at bounding box center [931, 282] width 14 height 14
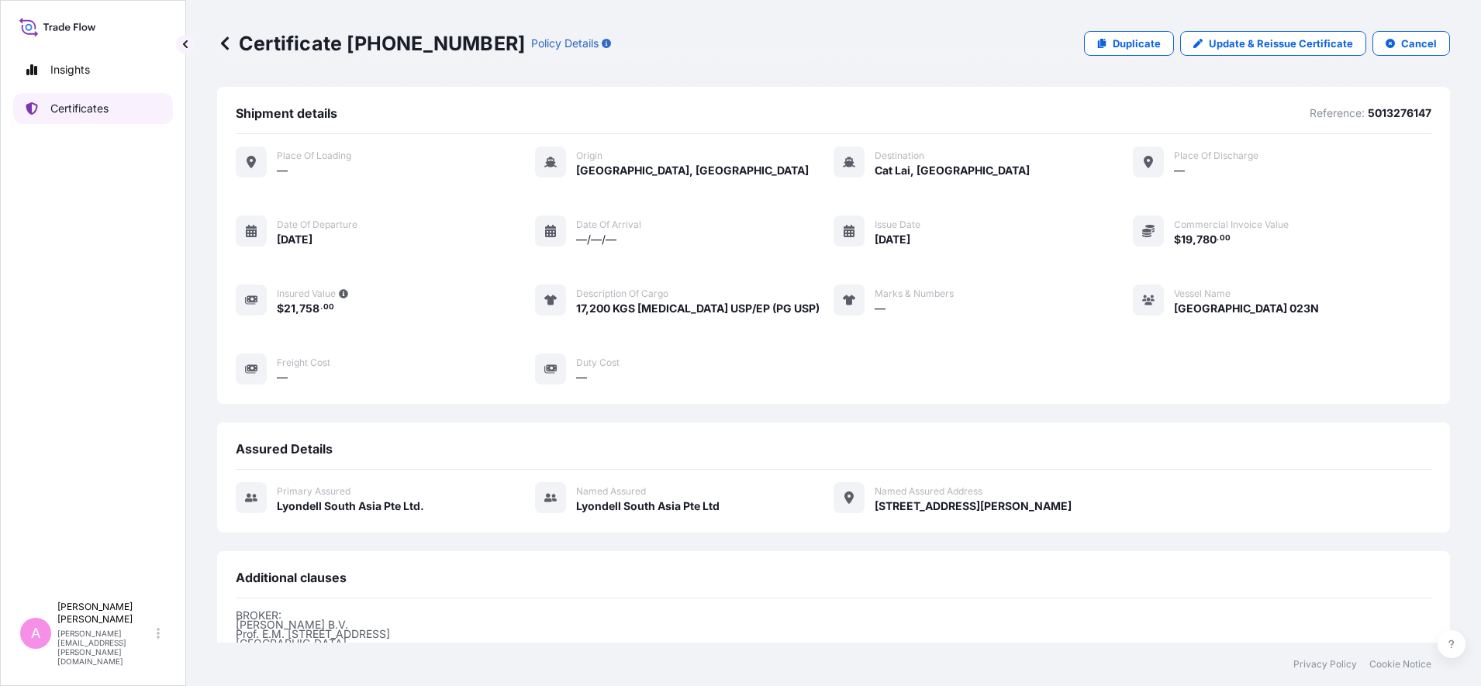
click at [98, 110] on p "Certificates" at bounding box center [79, 109] width 58 height 16
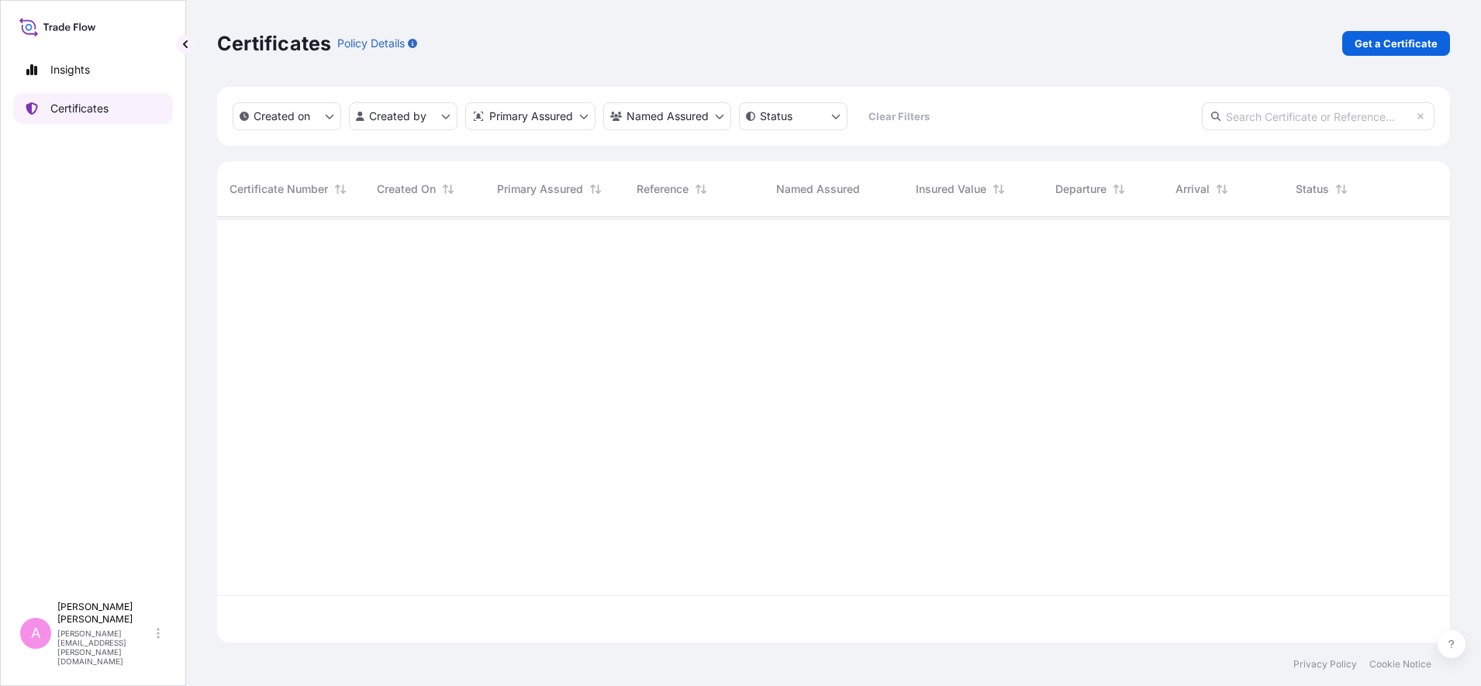
scroll to position [419, 1218]
click at [1184, 121] on input "text" at bounding box center [1318, 116] width 233 height 28
paste input "990784941"
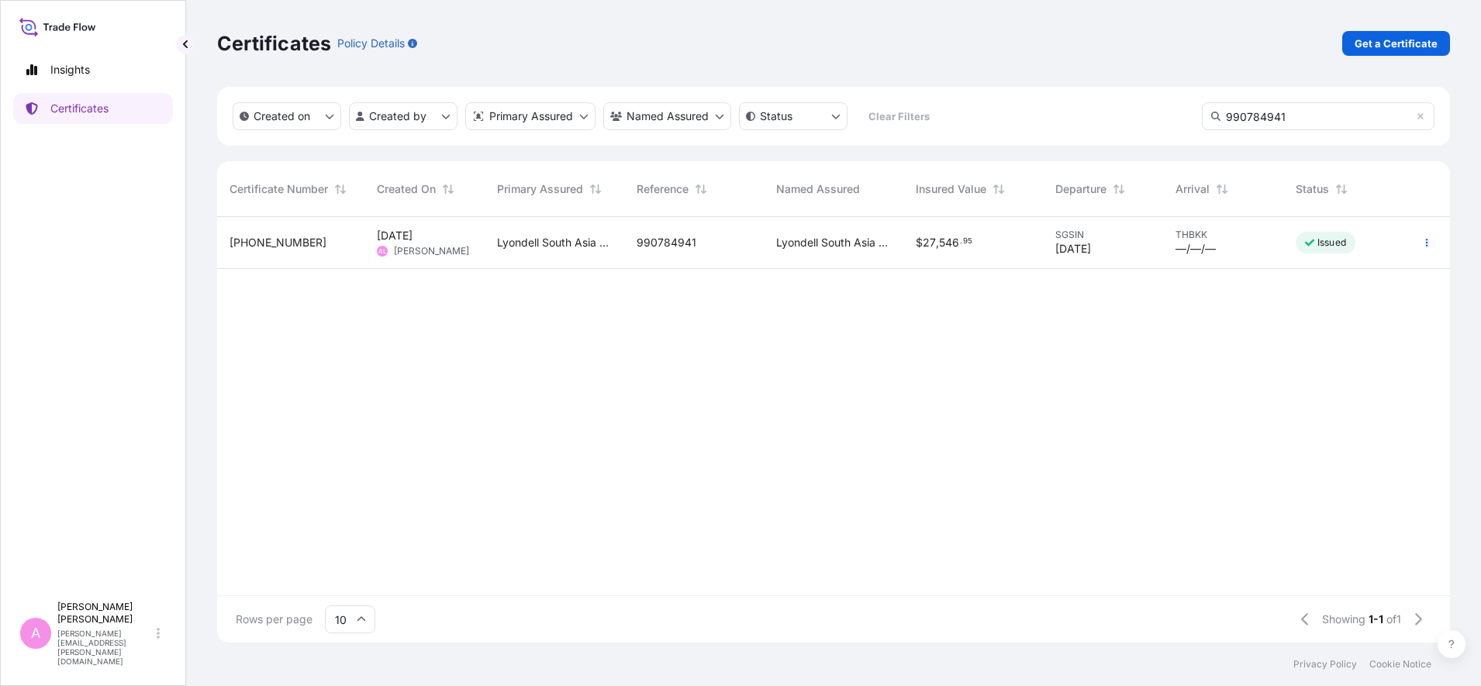
type input "990784941"
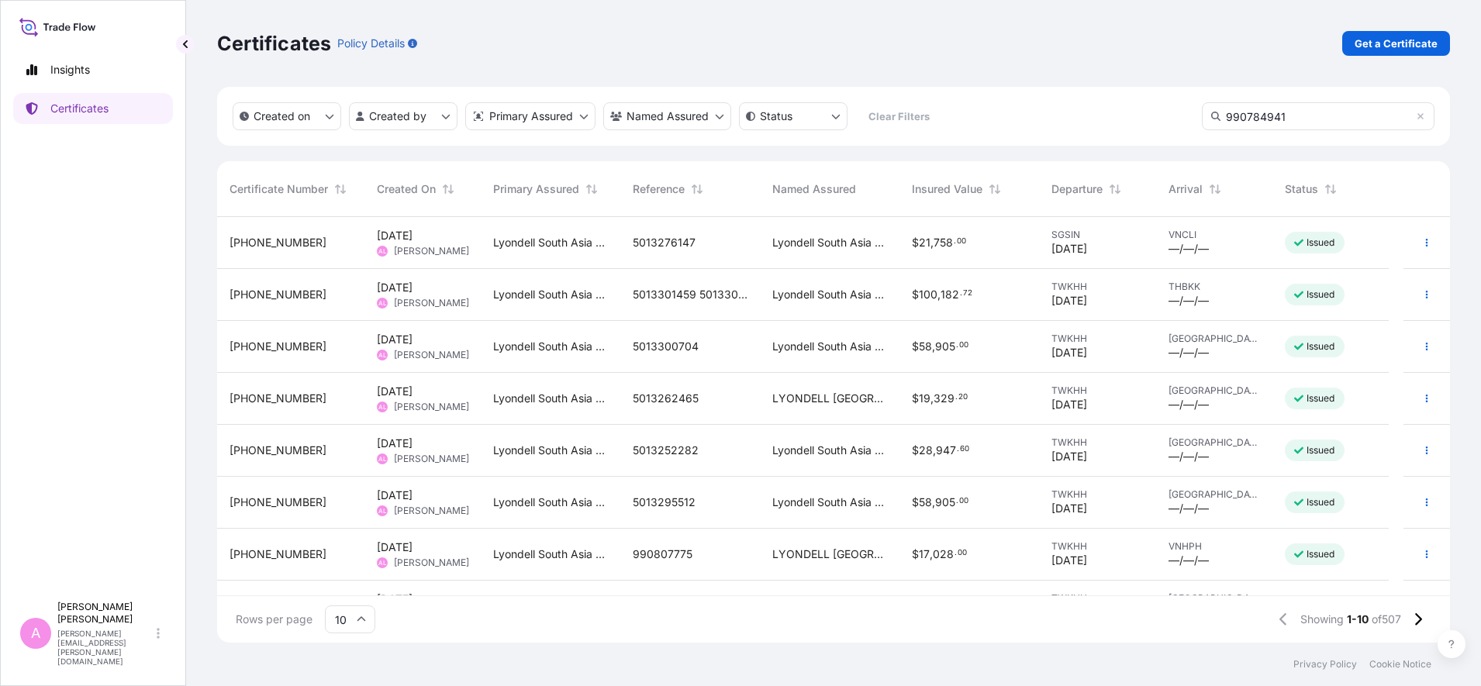
drag, startPoint x: 1327, startPoint y: 114, endPoint x: 1211, endPoint y: 109, distance: 115.6
click at [1184, 109] on input "990784941" at bounding box center [1318, 116] width 233 height 28
click at [1184, 117] on icon at bounding box center [1420, 116] width 9 height 9
click at [1184, 116] on input "text" at bounding box center [1318, 116] width 233 height 28
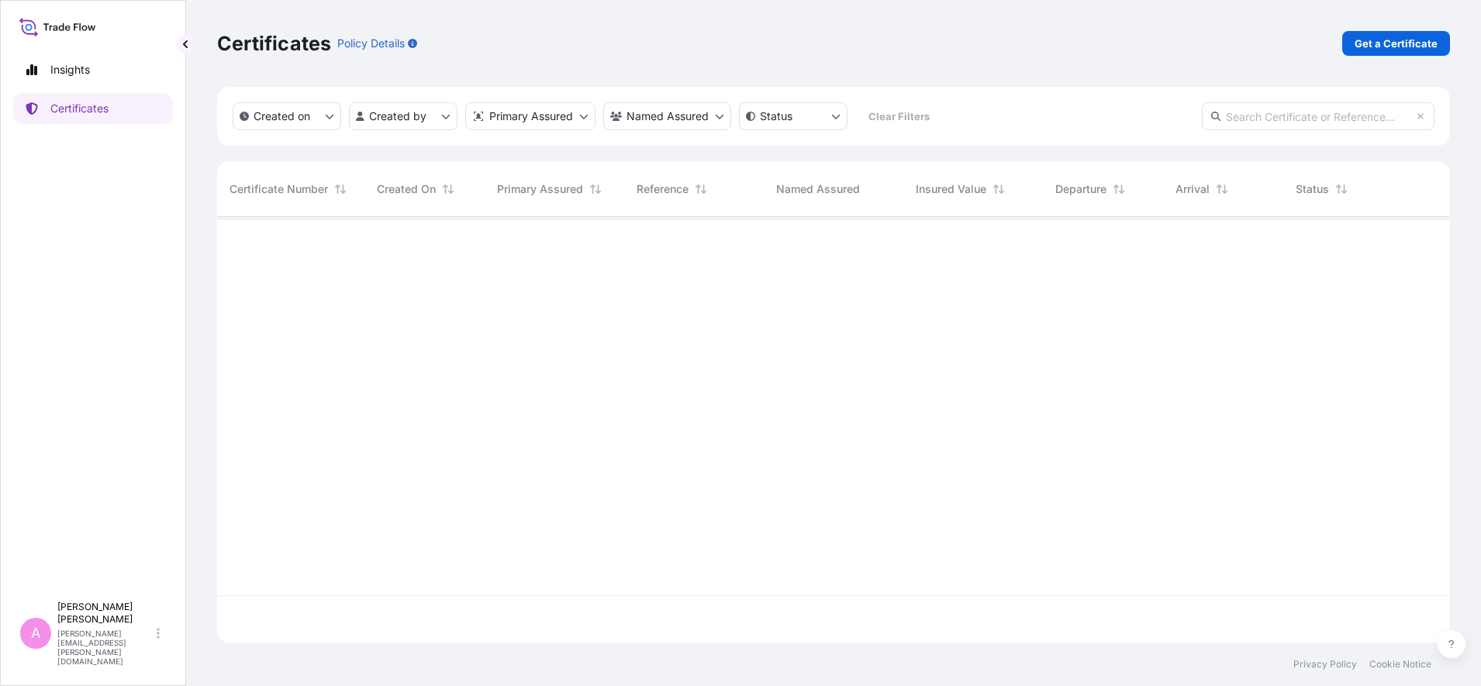
paste input "990784941"
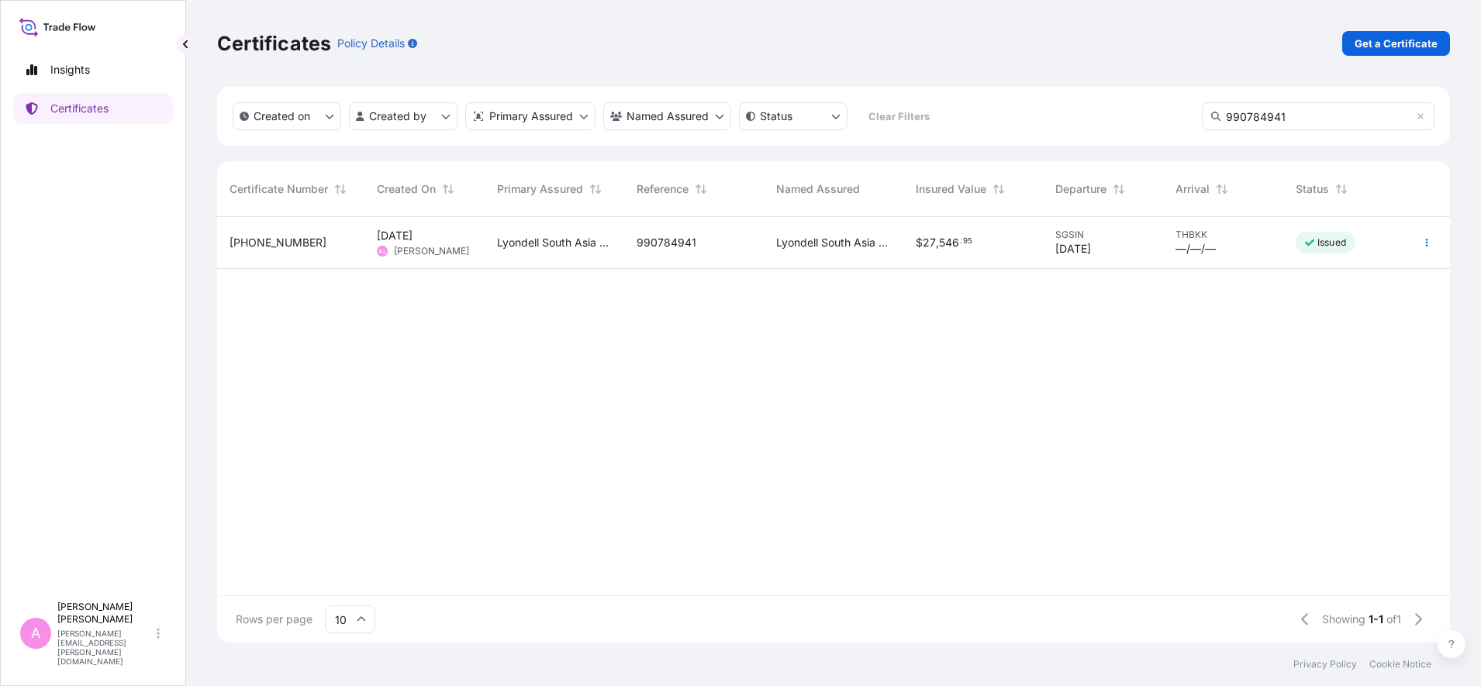
type input "990784941"
click at [930, 237] on span "27" at bounding box center [929, 242] width 13 height 11
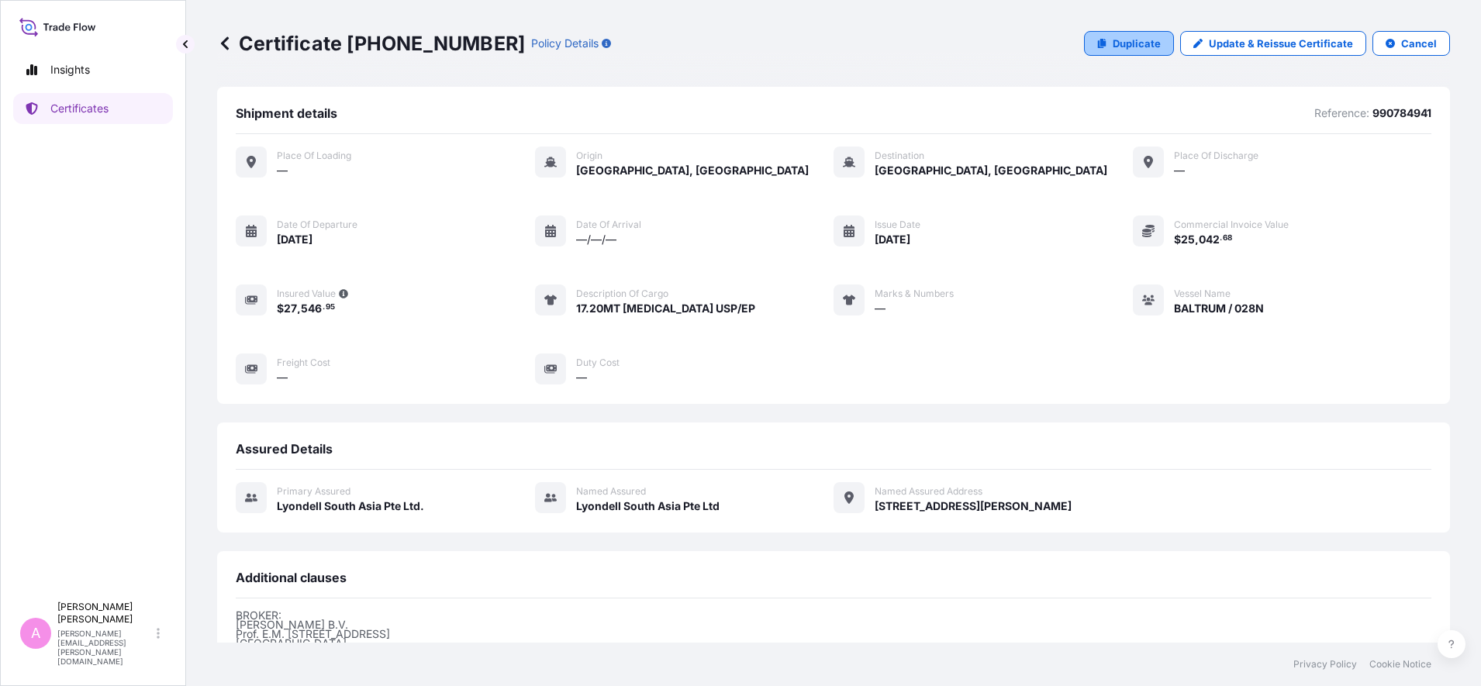
click at [1117, 50] on link "Duplicate" at bounding box center [1129, 43] width 90 height 25
select select "Sea"
select select "32022"
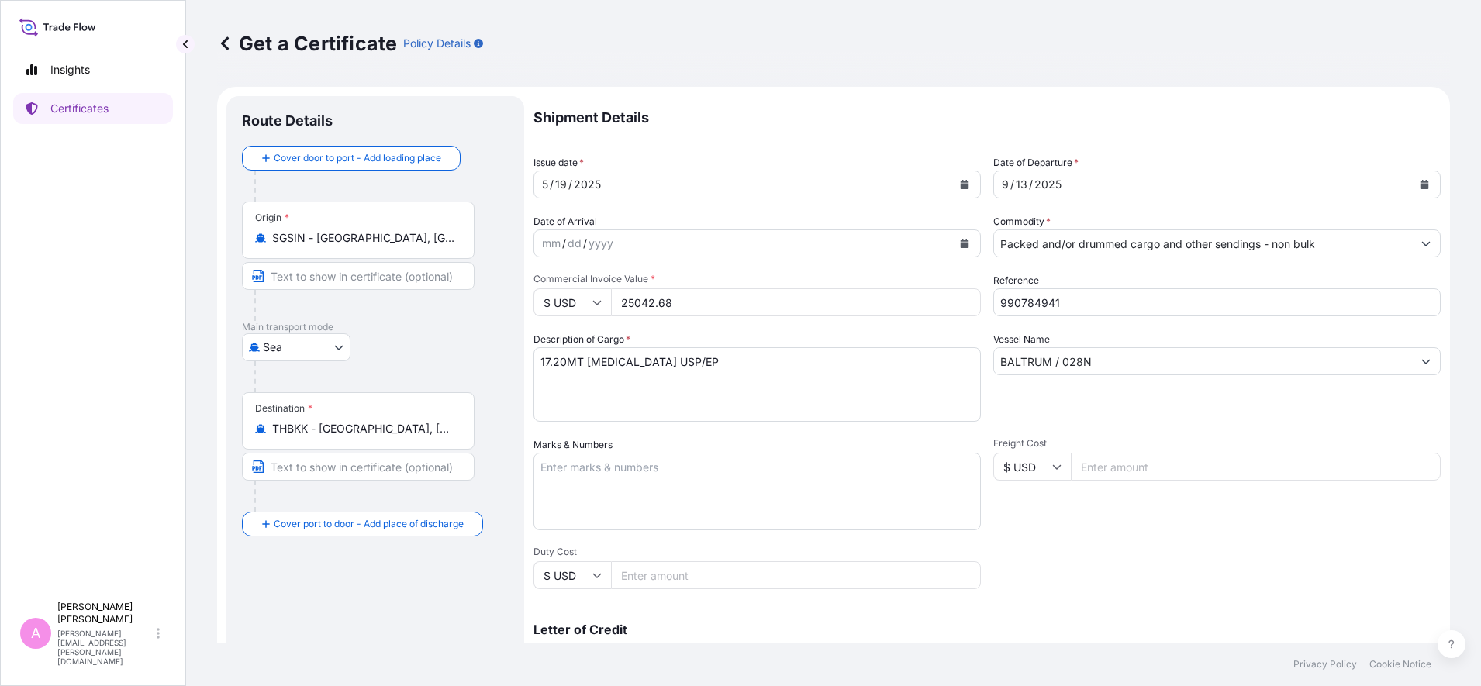
click at [1184, 184] on icon "Calendar" at bounding box center [1424, 184] width 9 height 9
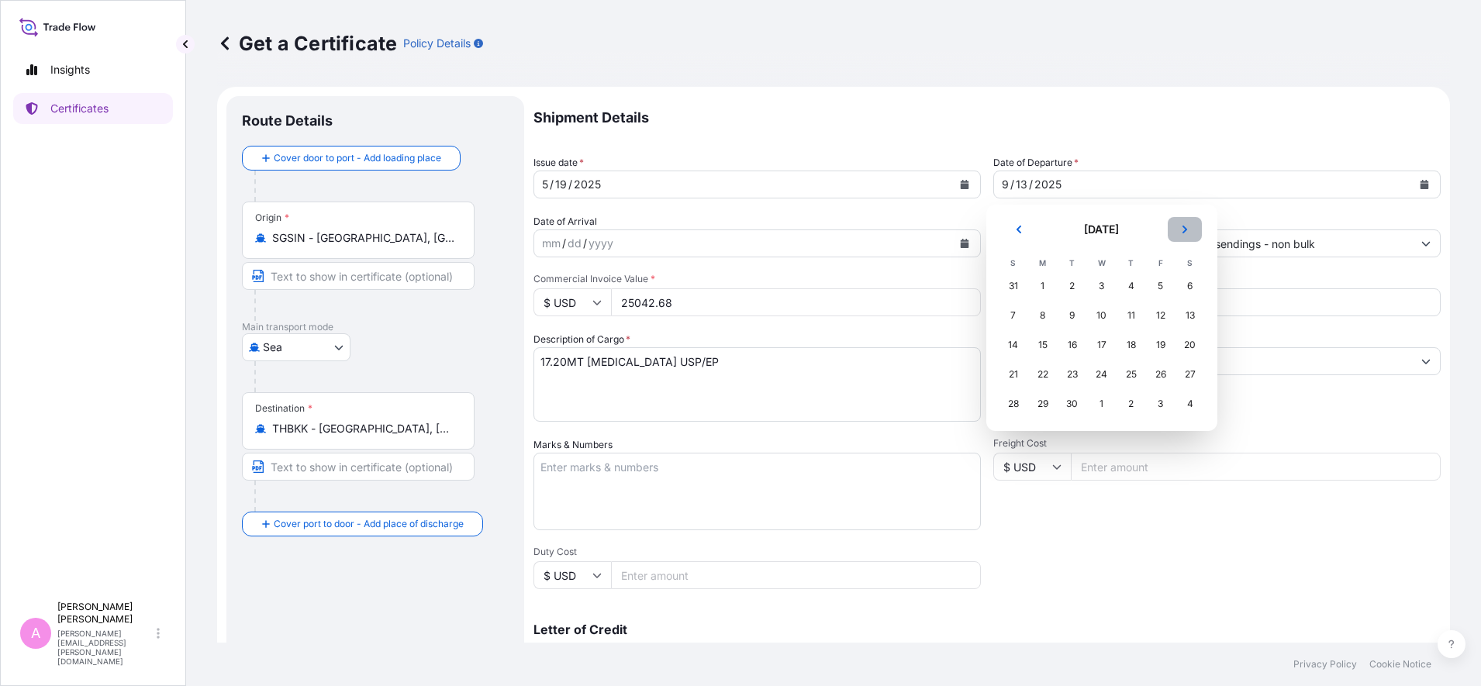
click at [1184, 229] on icon "Next" at bounding box center [1184, 229] width 9 height 9
click at [1128, 381] on div "23" at bounding box center [1131, 375] width 28 height 28
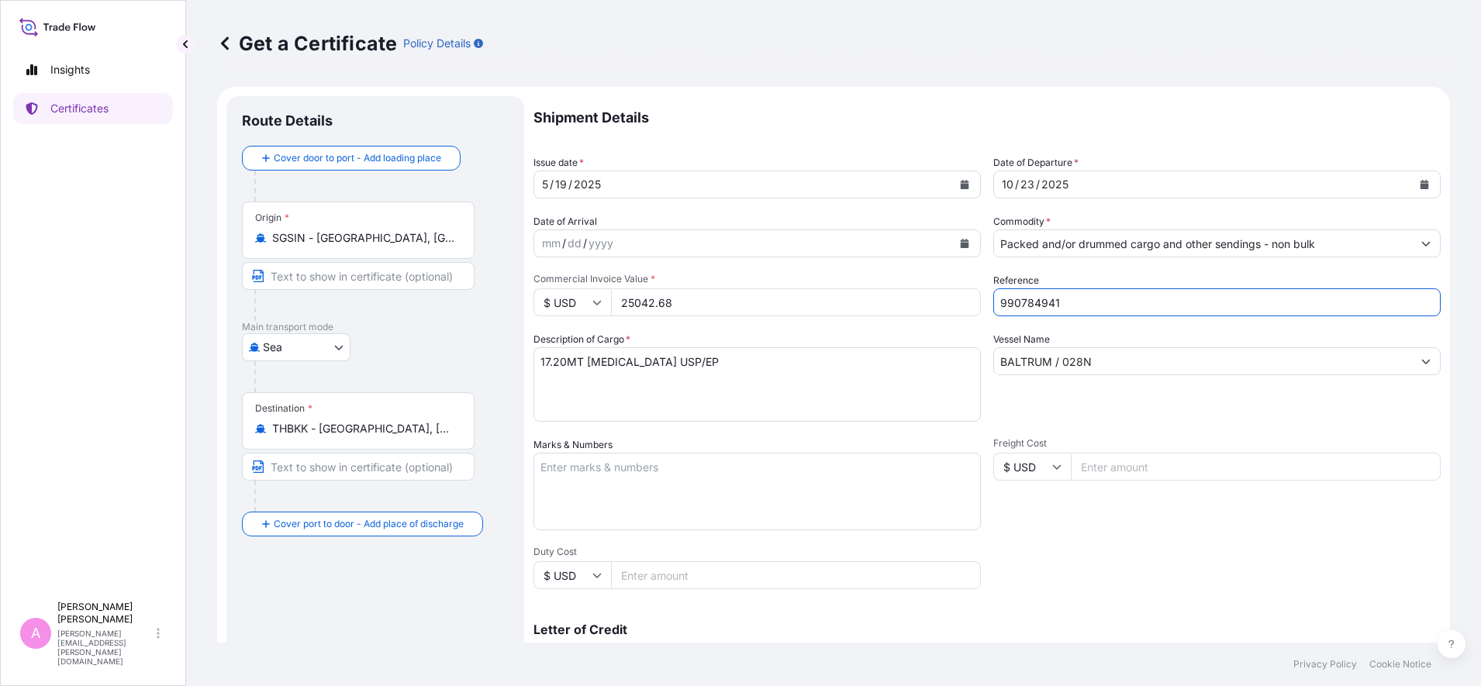
drag, startPoint x: 1133, startPoint y: 303, endPoint x: 914, endPoint y: 282, distance: 219.6
click at [914, 282] on div "Shipment Details Issue date * [DATE] Date of Departure * [DATE] Date of Arrival…" at bounding box center [986, 465] width 907 height 739
paste input "text"
click at [1027, 305] on input "Reference" at bounding box center [1216, 302] width 447 height 28
paste input "text"
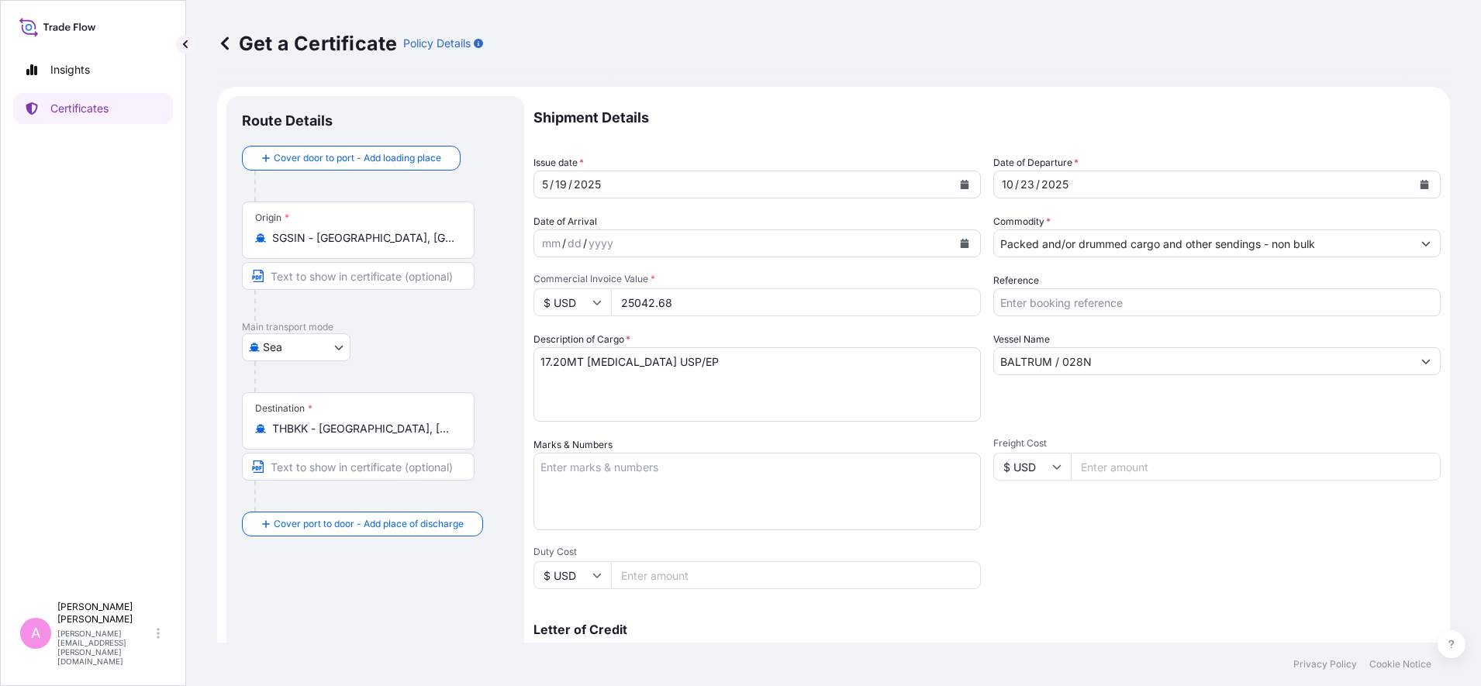
click at [1134, 303] on input "Reference" at bounding box center [1216, 302] width 447 height 28
paste input "5013304638"
type input "5013304638"
drag, startPoint x: 721, startPoint y: 305, endPoint x: 457, endPoint y: 279, distance: 265.7
click at [457, 279] on form "Route Details Cover door to port - Add loading place Place of loading Road / [G…" at bounding box center [833, 487] width 1233 height 801
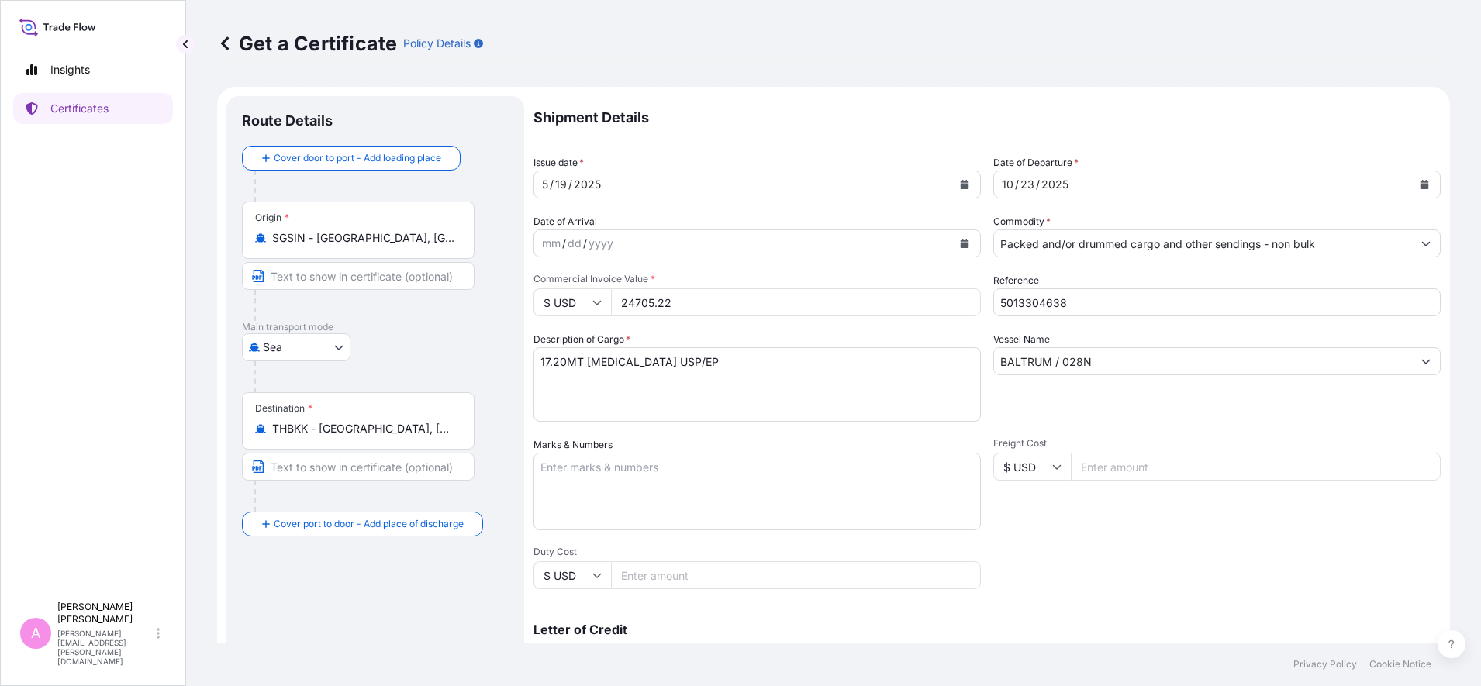
type input "24705.22"
drag, startPoint x: 1170, startPoint y: 367, endPoint x: 918, endPoint y: 360, distance: 252.1
click at [918, 360] on div "Shipment Details Issue date * [DATE] Date of Departure * [DATE] Date of Arrival…" at bounding box center [986, 465] width 907 height 739
paste input "KOTA HALUS / 0665"
type input "KOTA HALUS / 0665N"
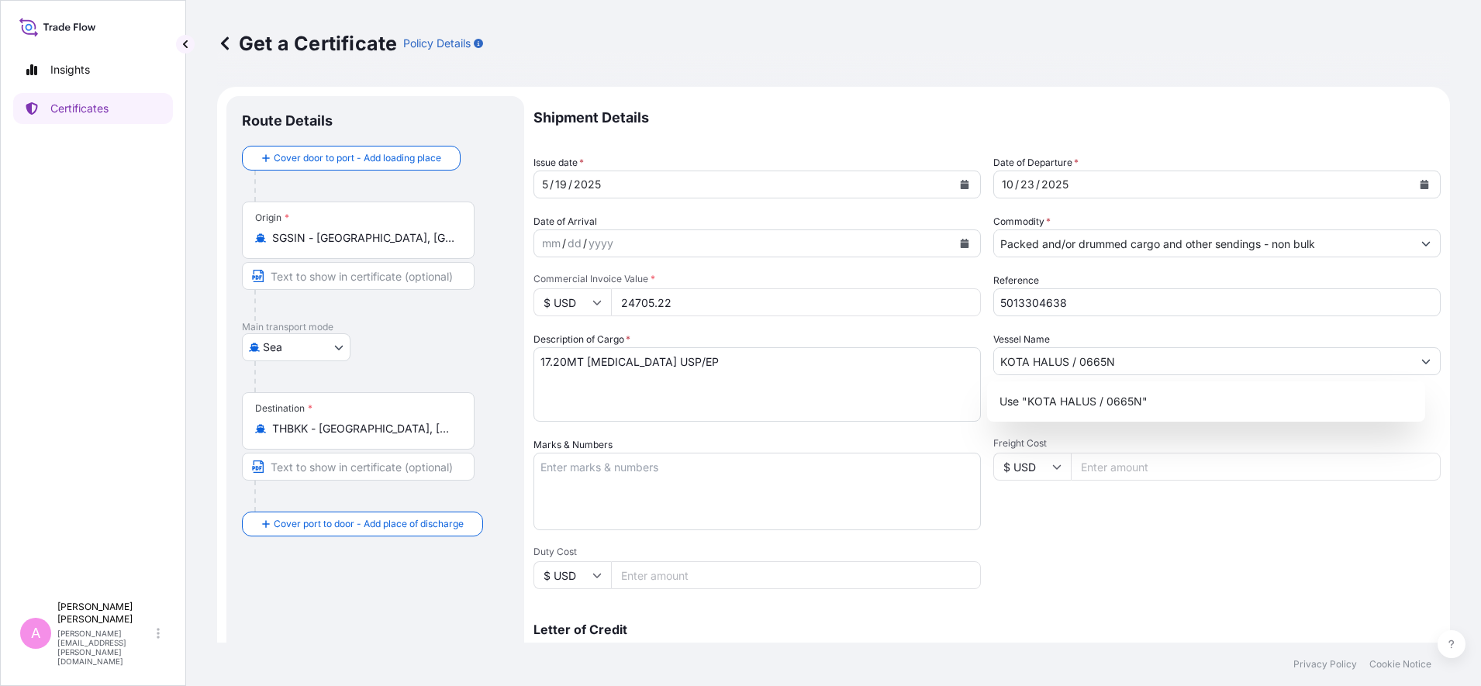
click at [1184, 538] on div "Get a Certificate Policy Details Route Details Cover door to port - Add loading…" at bounding box center [833, 321] width 1295 height 643
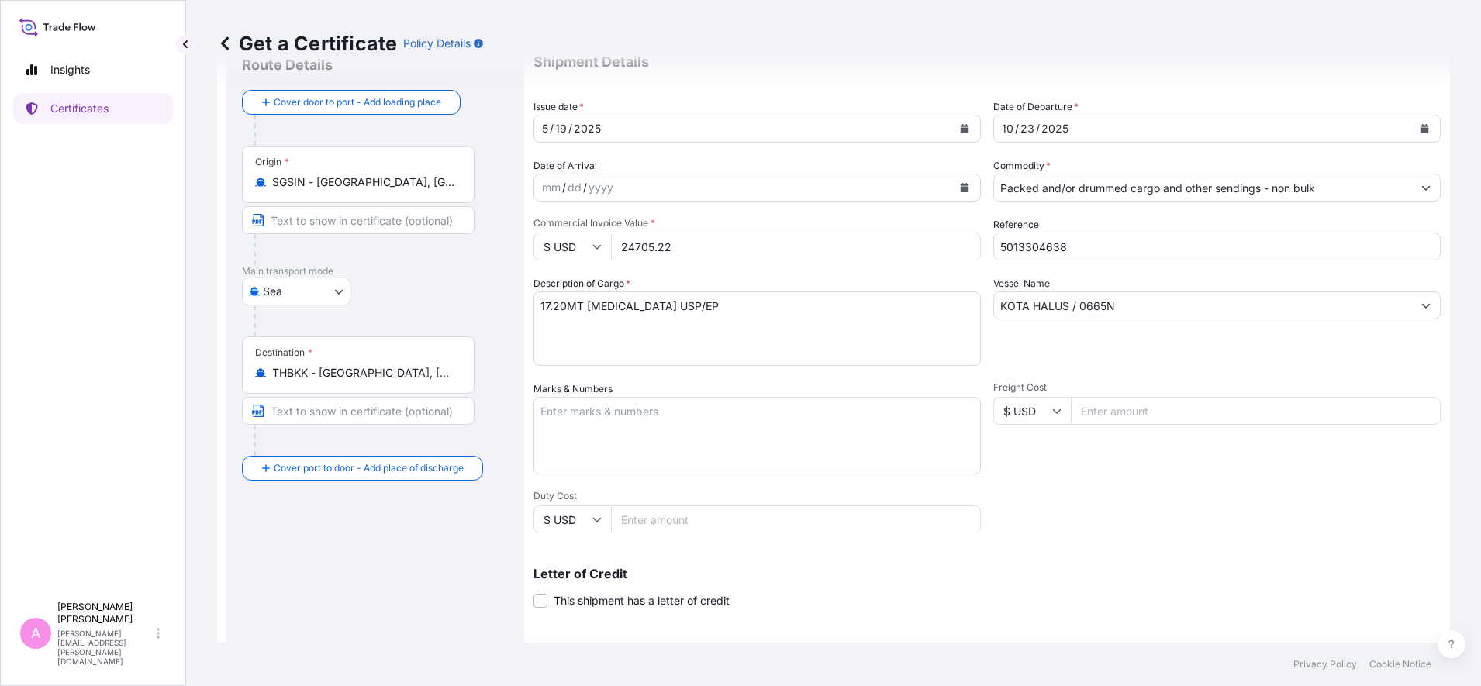
scroll to position [245, 0]
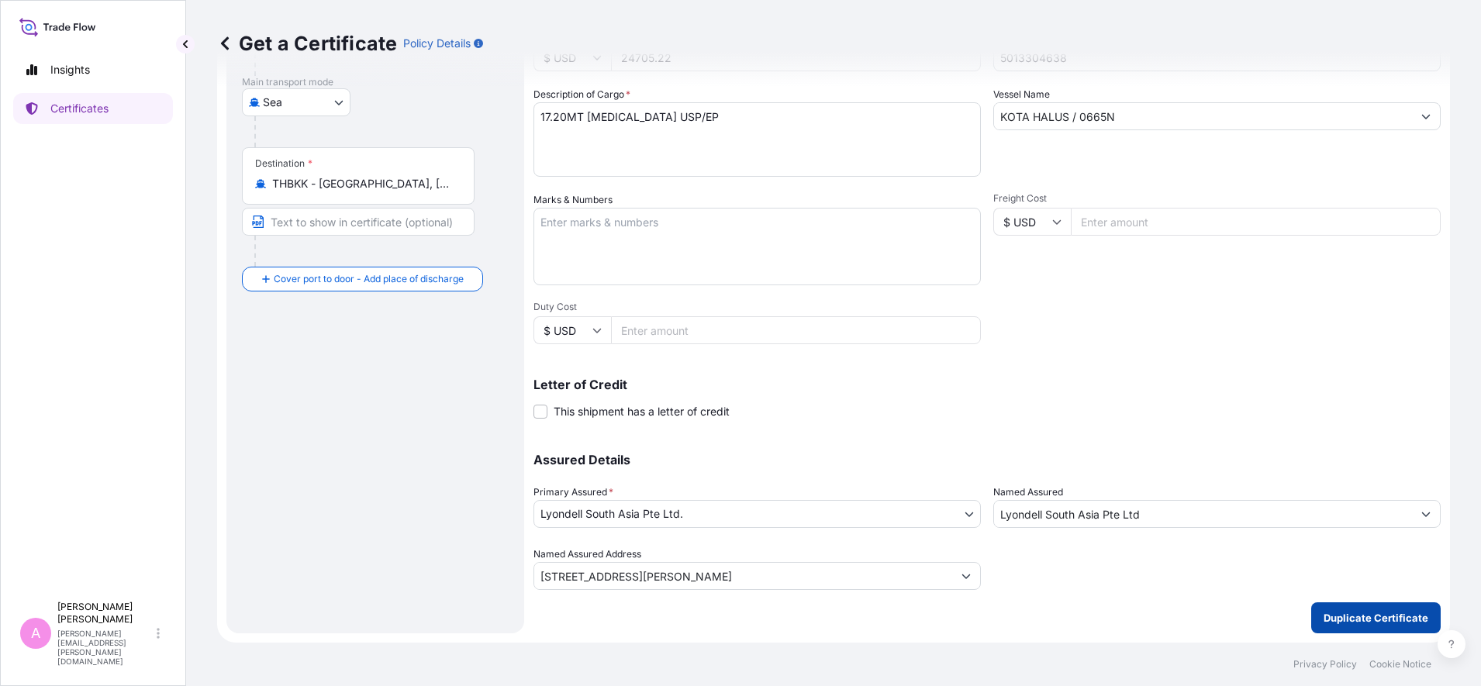
click at [1184, 548] on p "Duplicate Certificate" at bounding box center [1376, 618] width 105 height 16
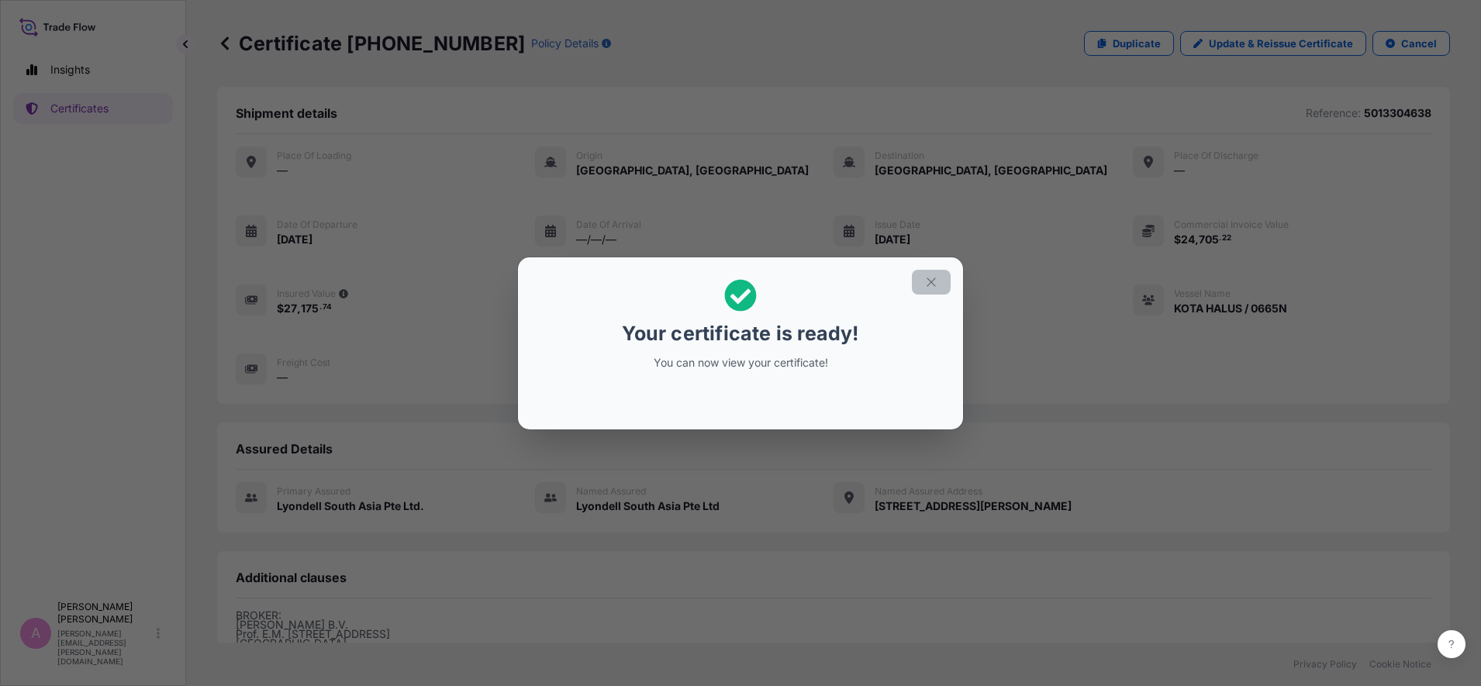
click at [927, 275] on icon "button" at bounding box center [931, 282] width 14 height 14
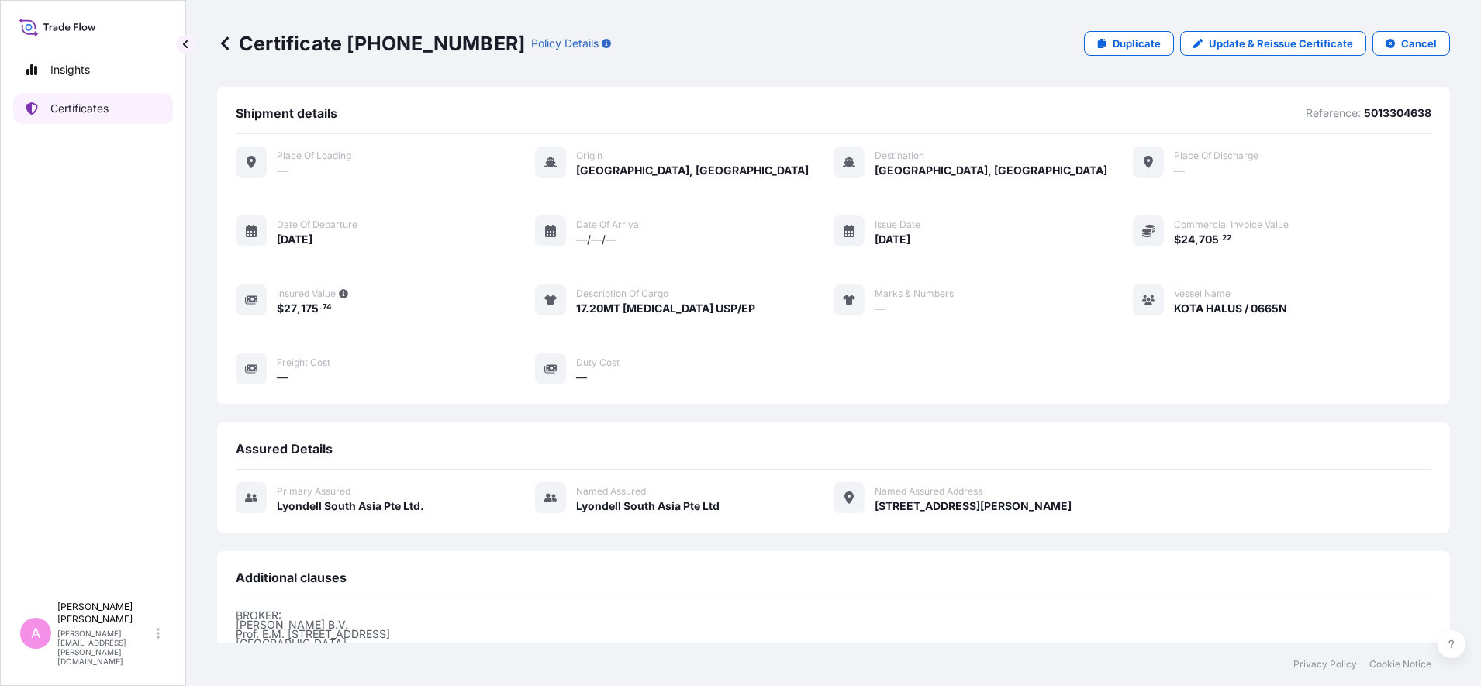
click at [105, 109] on p "Certificates" at bounding box center [79, 109] width 58 height 16
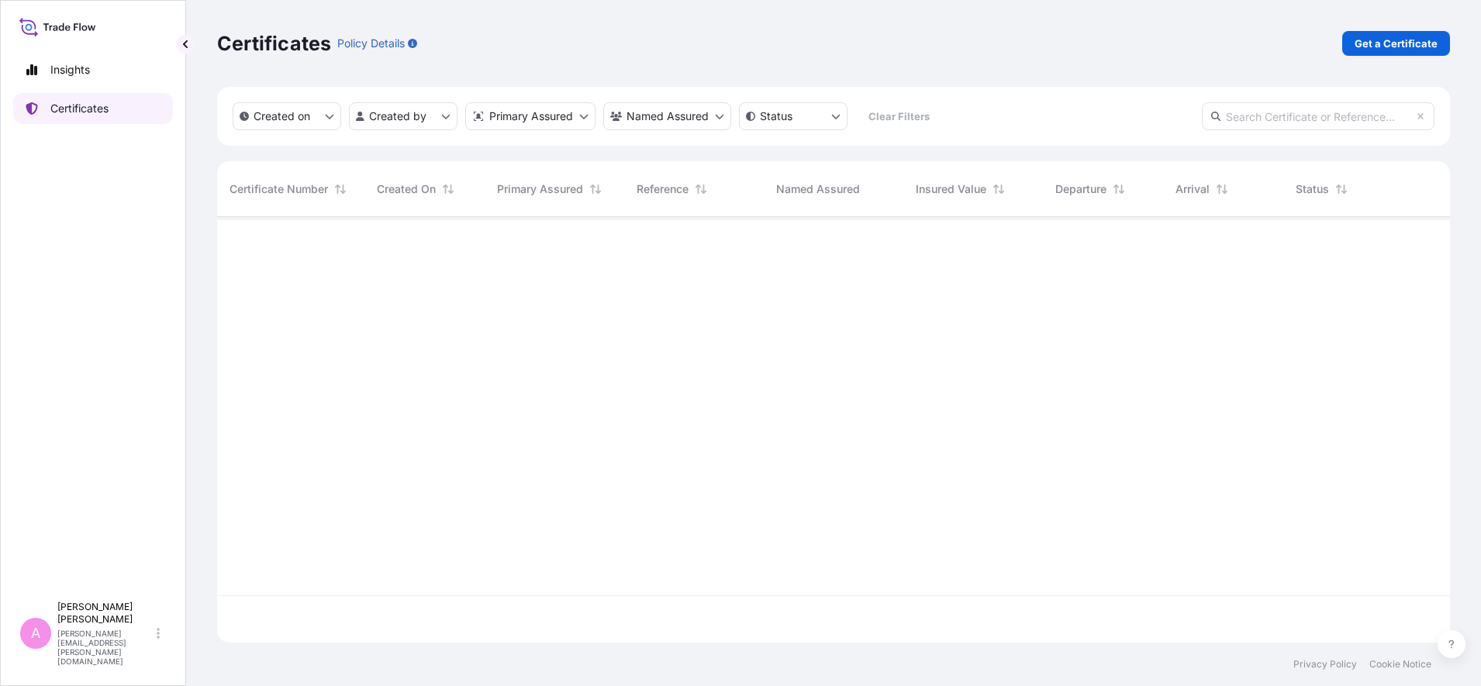
scroll to position [419, 1218]
click at [1184, 120] on input "text" at bounding box center [1318, 116] width 233 height 28
paste input "5013276147"
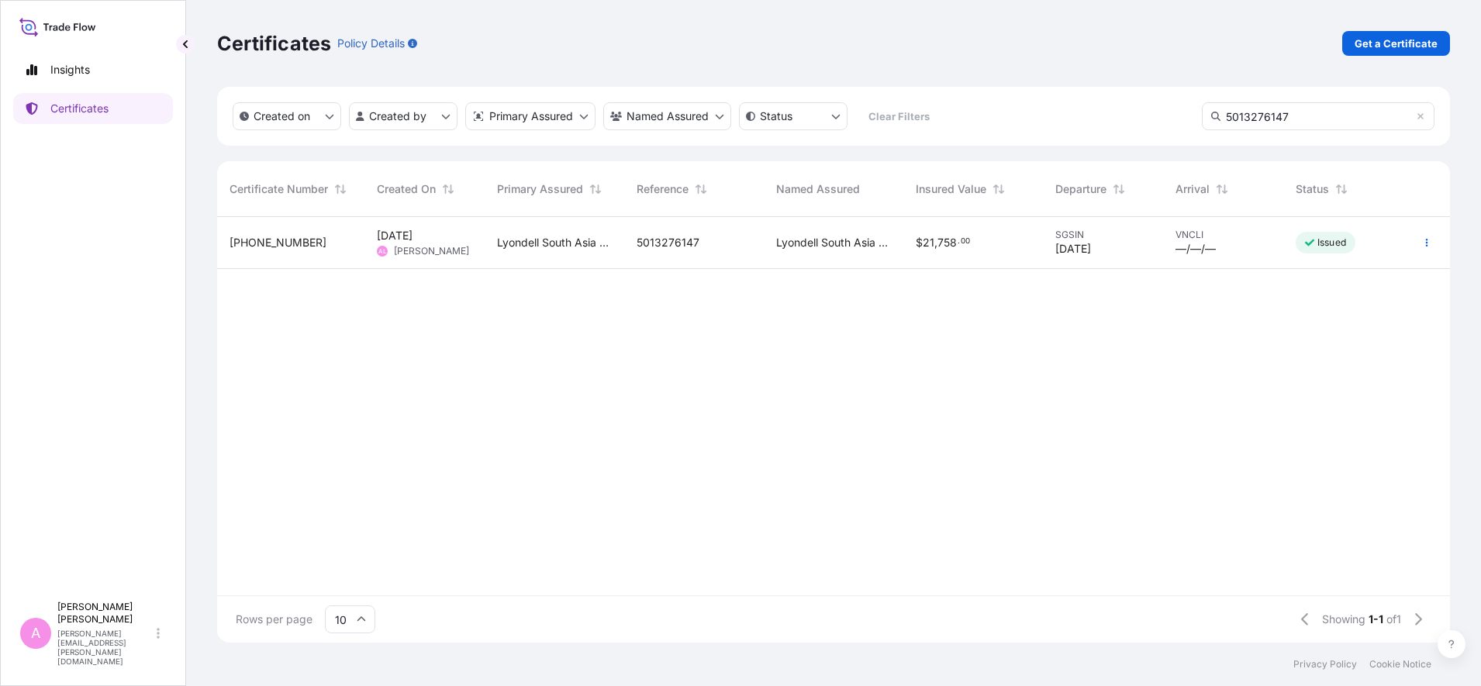
type input "5013276147"
click at [517, 227] on div "Lyondell South Asia Pte Ltd." at bounding box center [555, 243] width 140 height 52
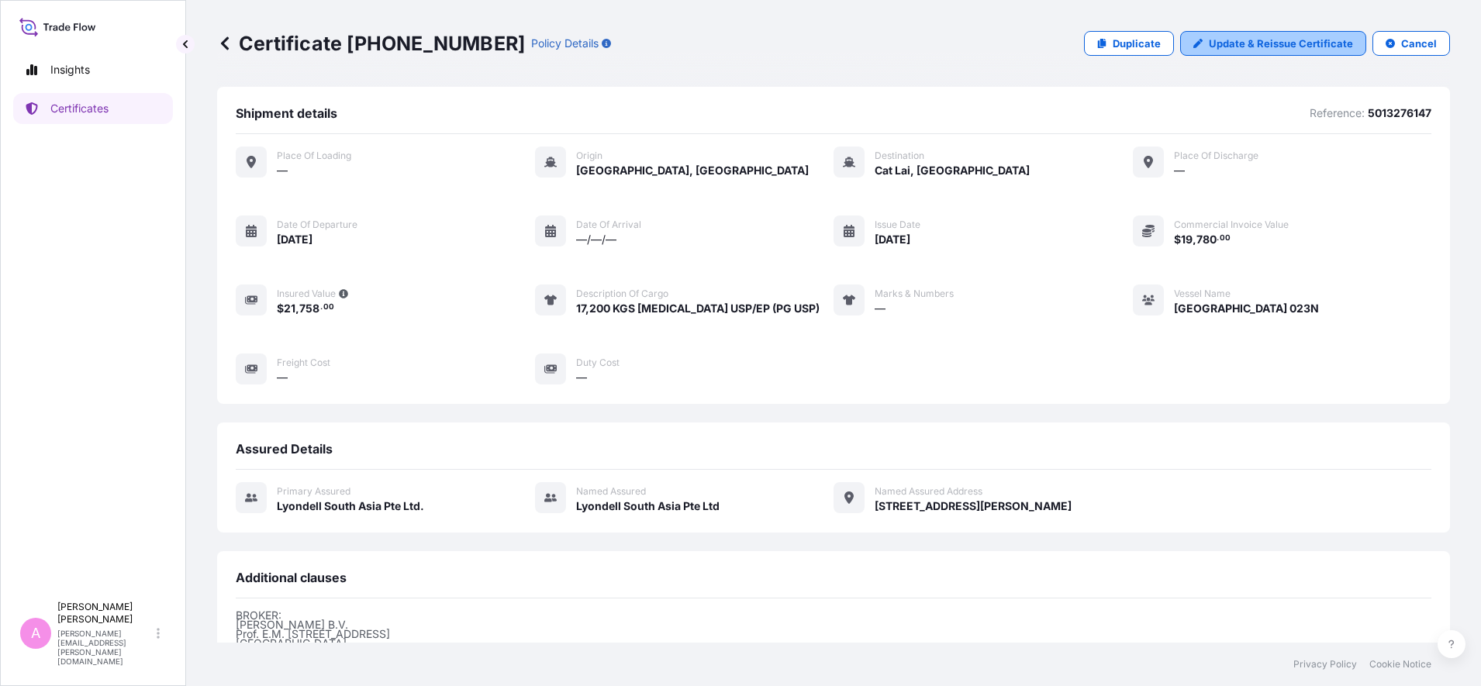
click at [1184, 45] on p "Update & Reissue Certificate" at bounding box center [1281, 44] width 144 height 16
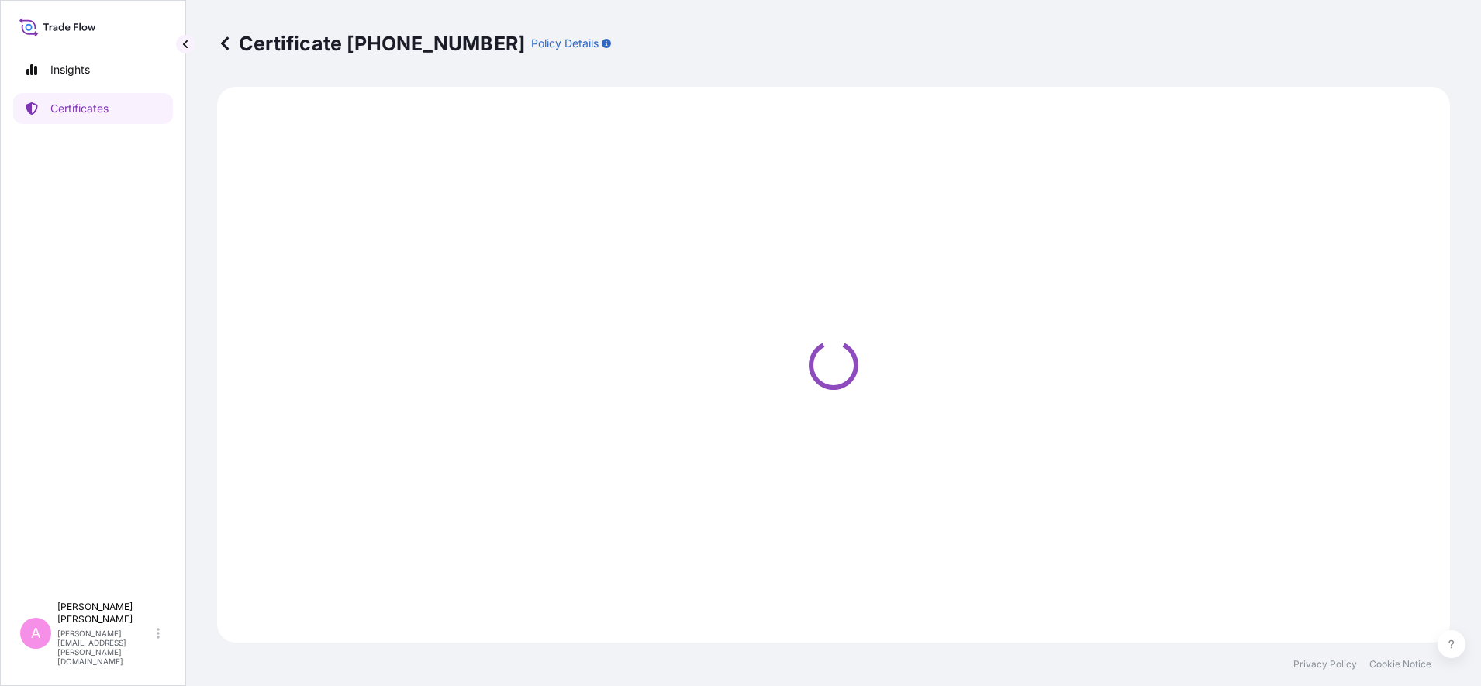
select select "Sea"
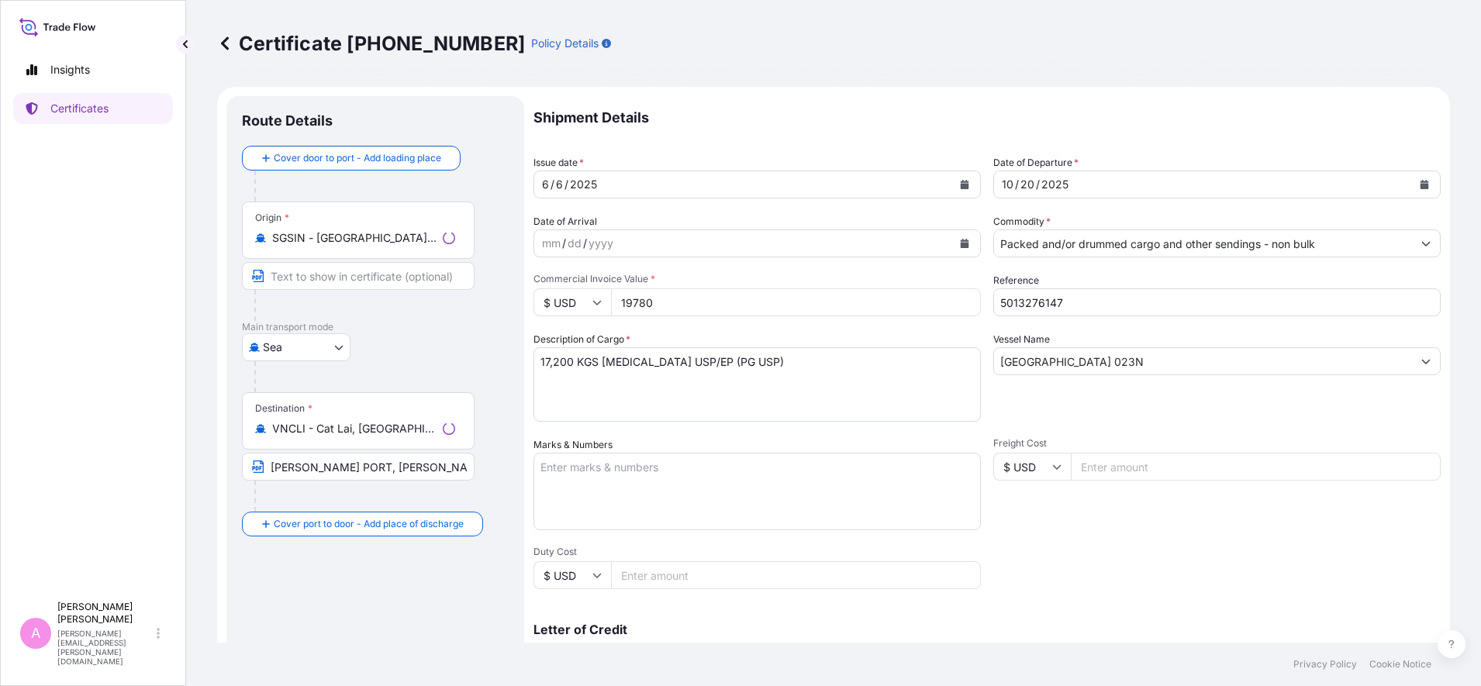
select select "32022"
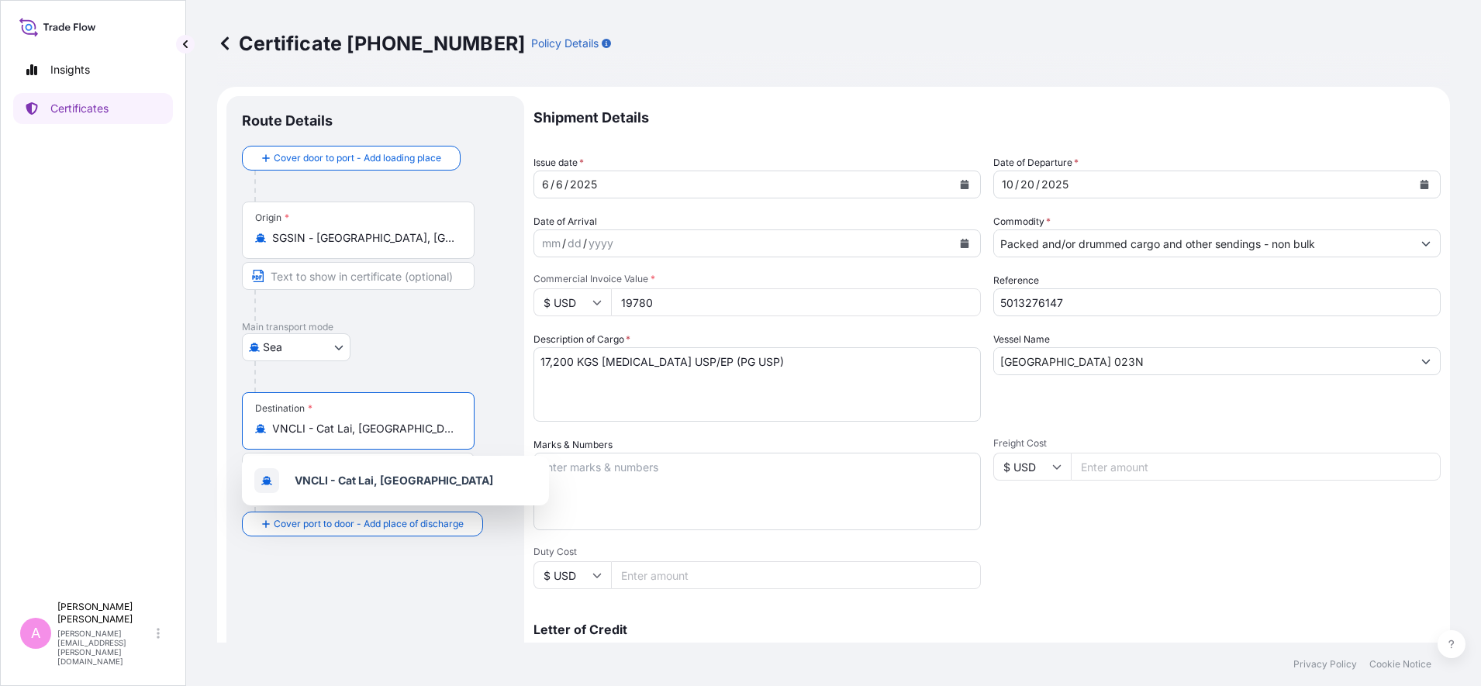
drag, startPoint x: 409, startPoint y: 430, endPoint x: 177, endPoint y: 412, distance: 232.5
click at [177, 412] on div "Insights Certificates A [PERSON_NAME] [PERSON_NAME][EMAIL_ADDRESS][PERSON_NAME]…" at bounding box center [740, 343] width 1481 height 686
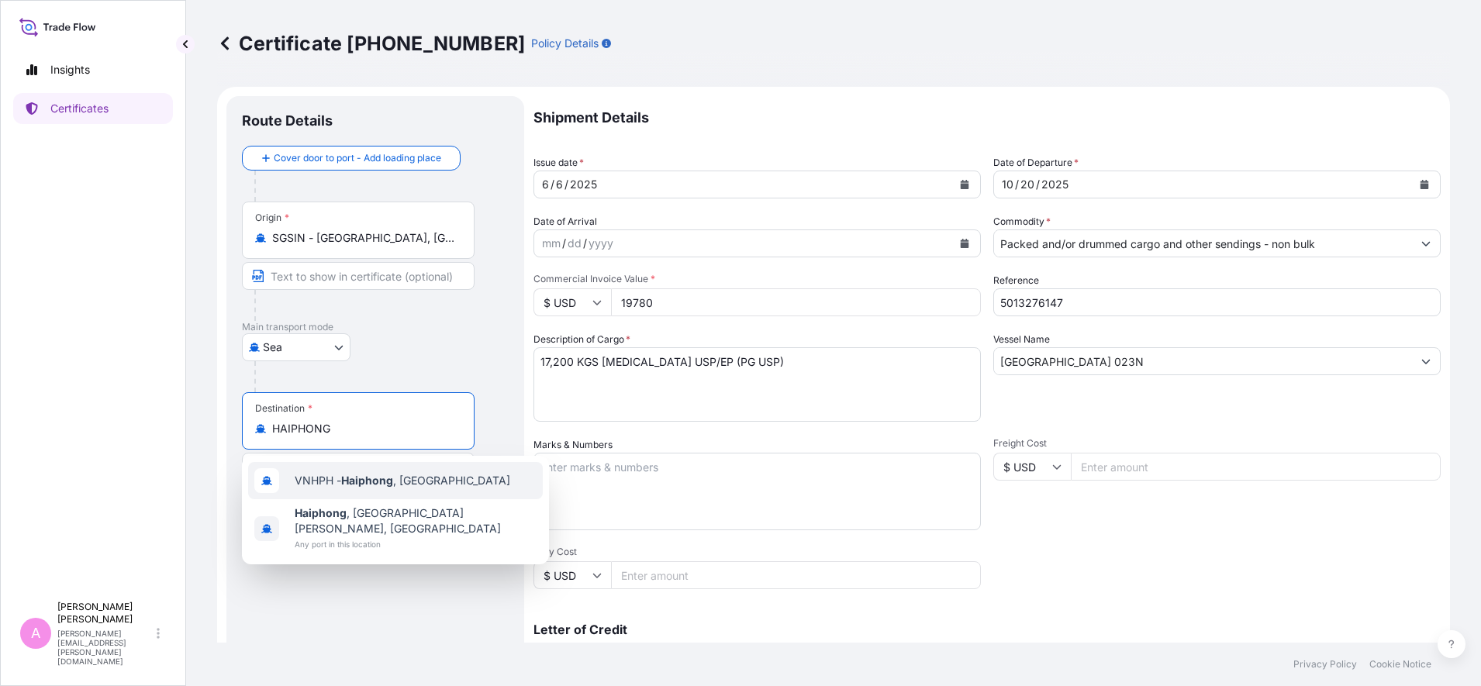
click at [363, 491] on div "VNHPH - Haiphong , [GEOGRAPHIC_DATA]" at bounding box center [395, 480] width 295 height 37
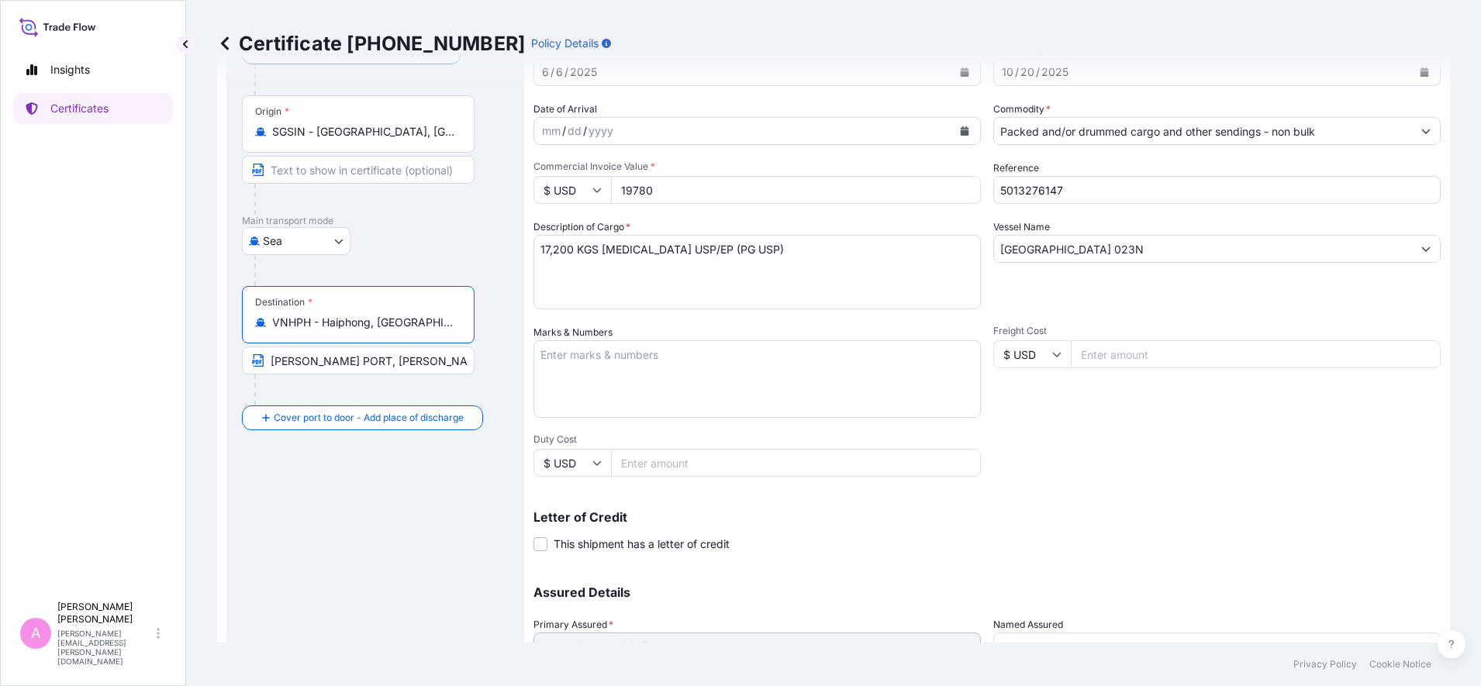
scroll to position [245, 0]
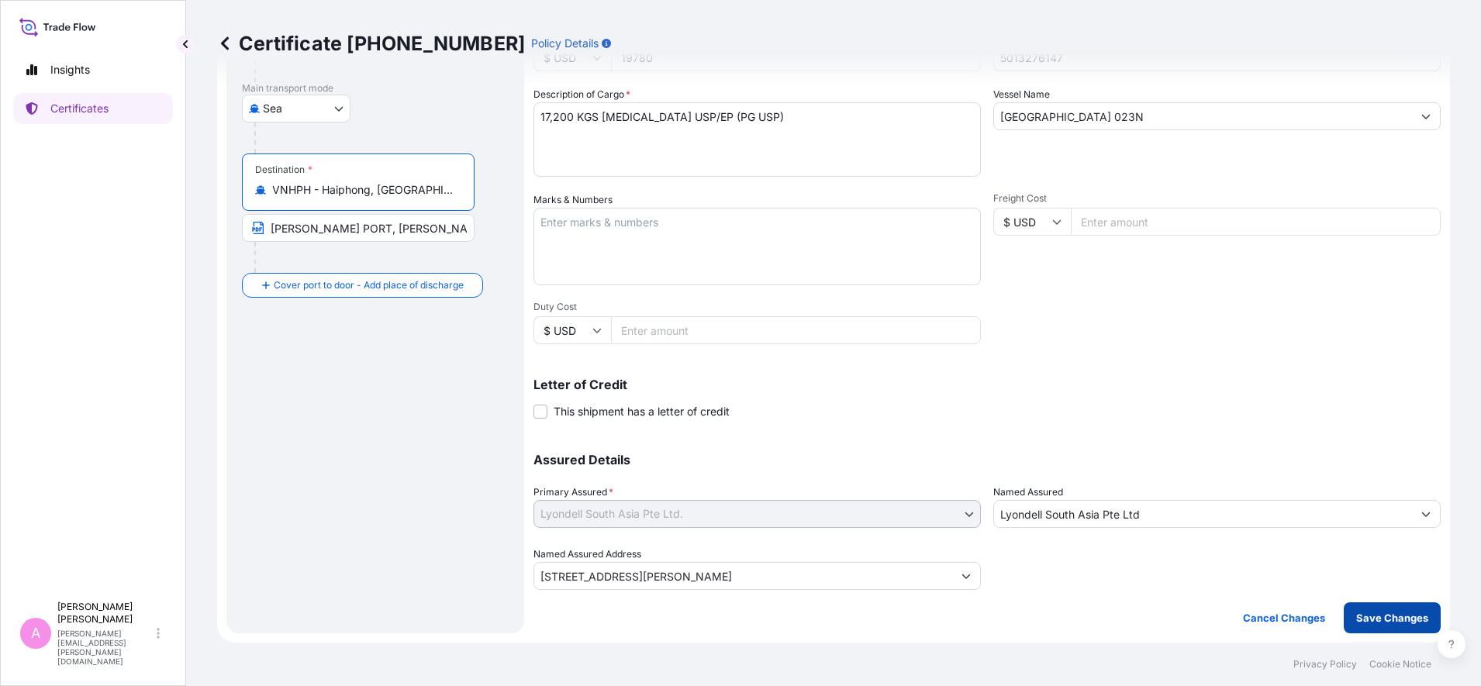
type input "VNHPH - Haiphong, [GEOGRAPHIC_DATA]"
click at [1184, 548] on button "Save Changes" at bounding box center [1392, 617] width 97 height 31
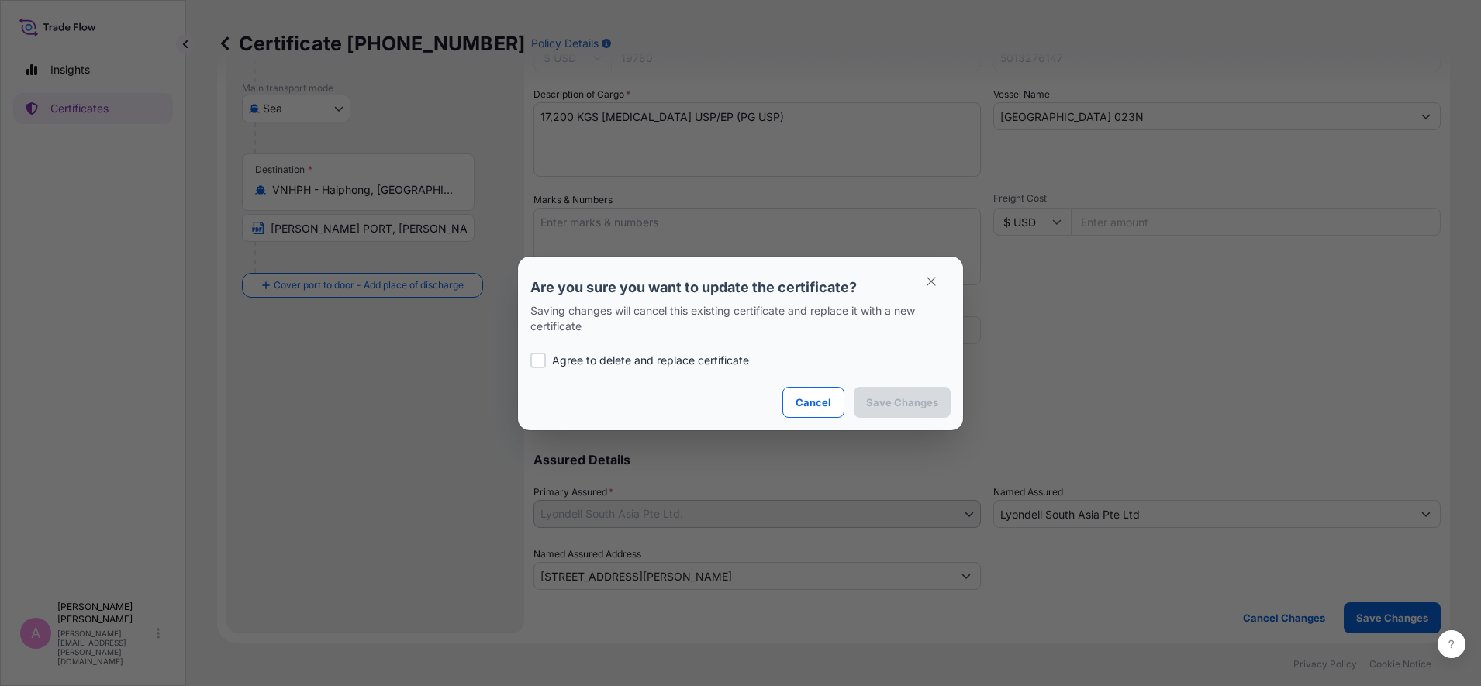
click at [653, 359] on p "Agree to delete and replace certificate" at bounding box center [650, 361] width 197 height 16
checkbox input "true"
click at [902, 401] on p "Save Changes" at bounding box center [902, 403] width 72 height 16
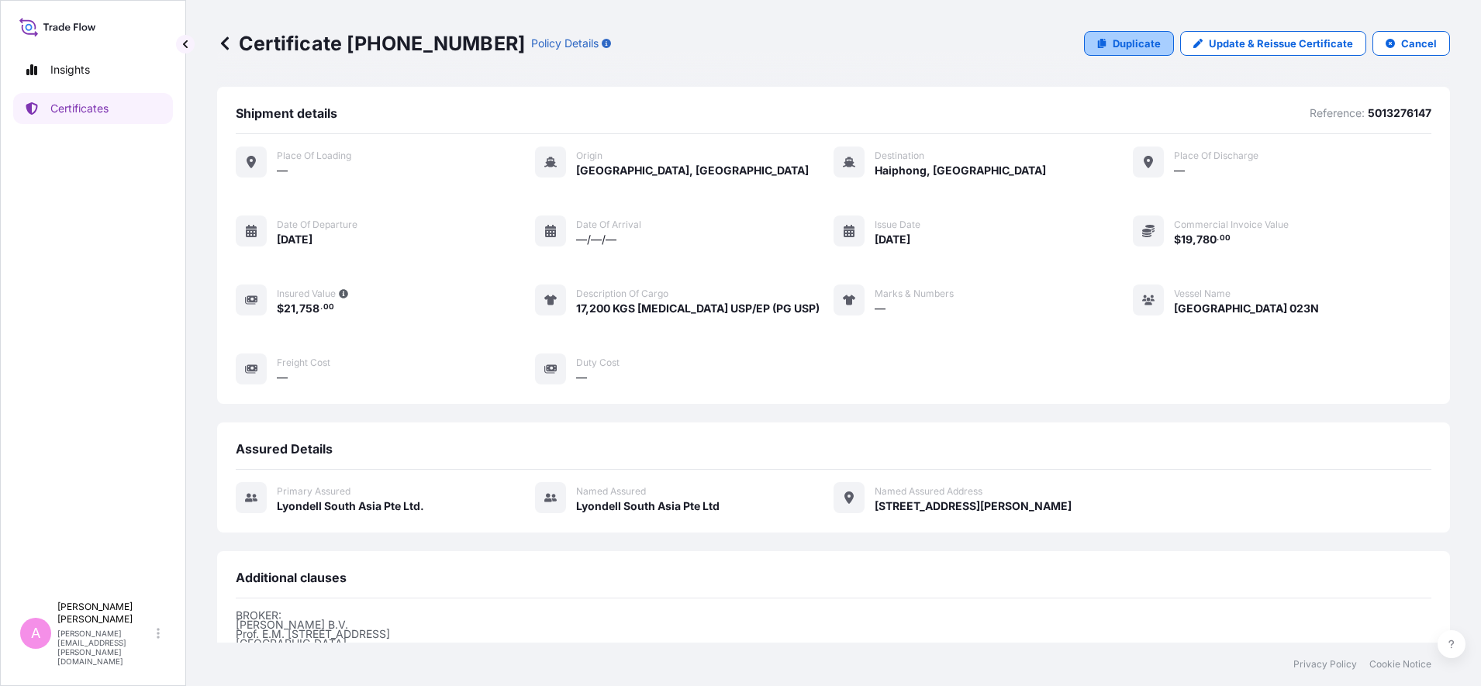
click at [1129, 43] on p "Duplicate" at bounding box center [1137, 44] width 48 height 16
select select "Sea"
select select "32022"
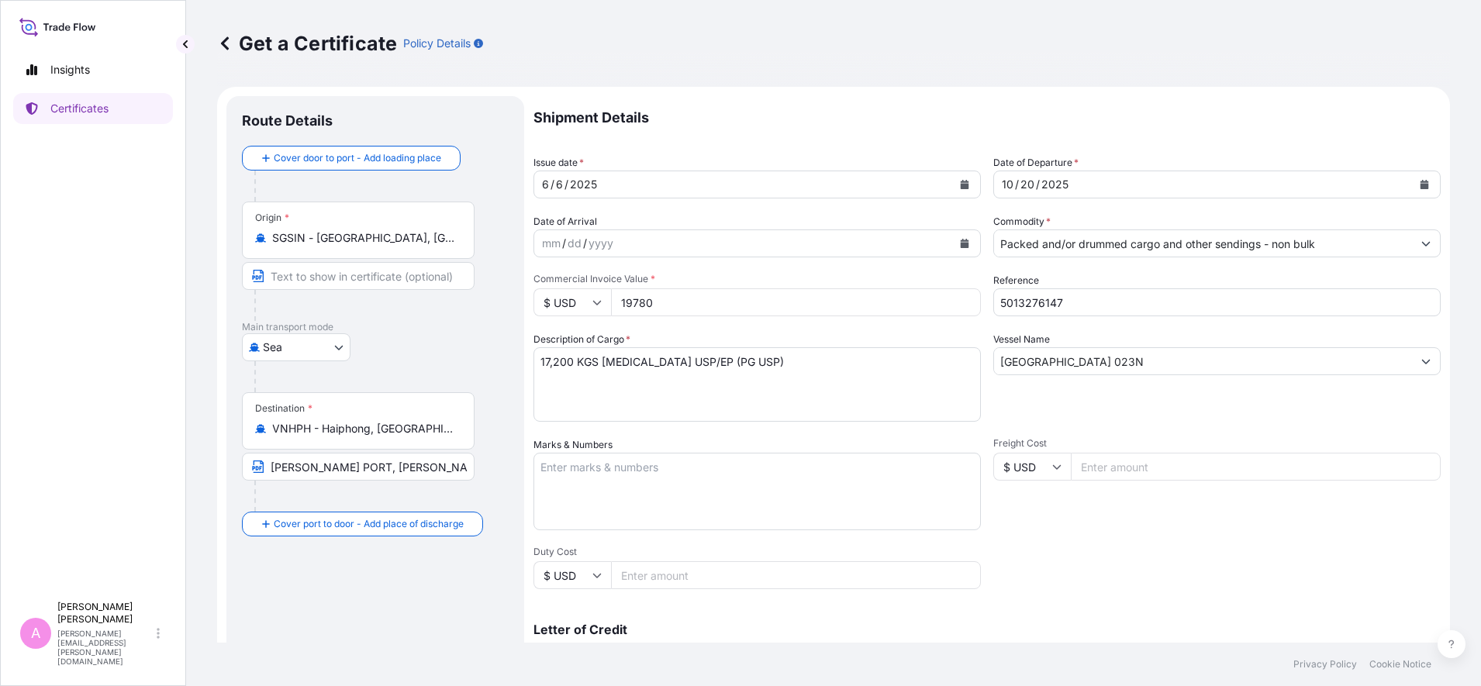
click at [1184, 187] on button "Calendar" at bounding box center [1424, 184] width 25 height 25
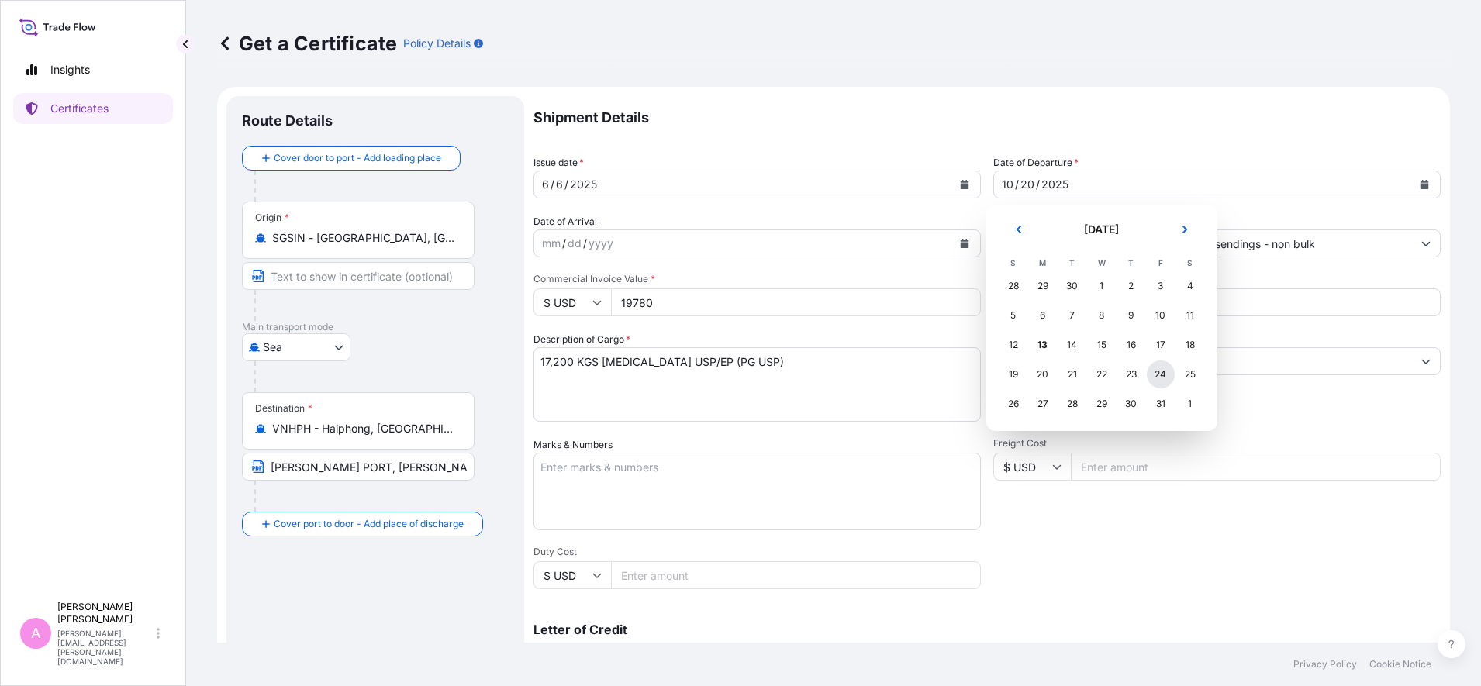
click at [1155, 373] on div "24" at bounding box center [1161, 375] width 28 height 28
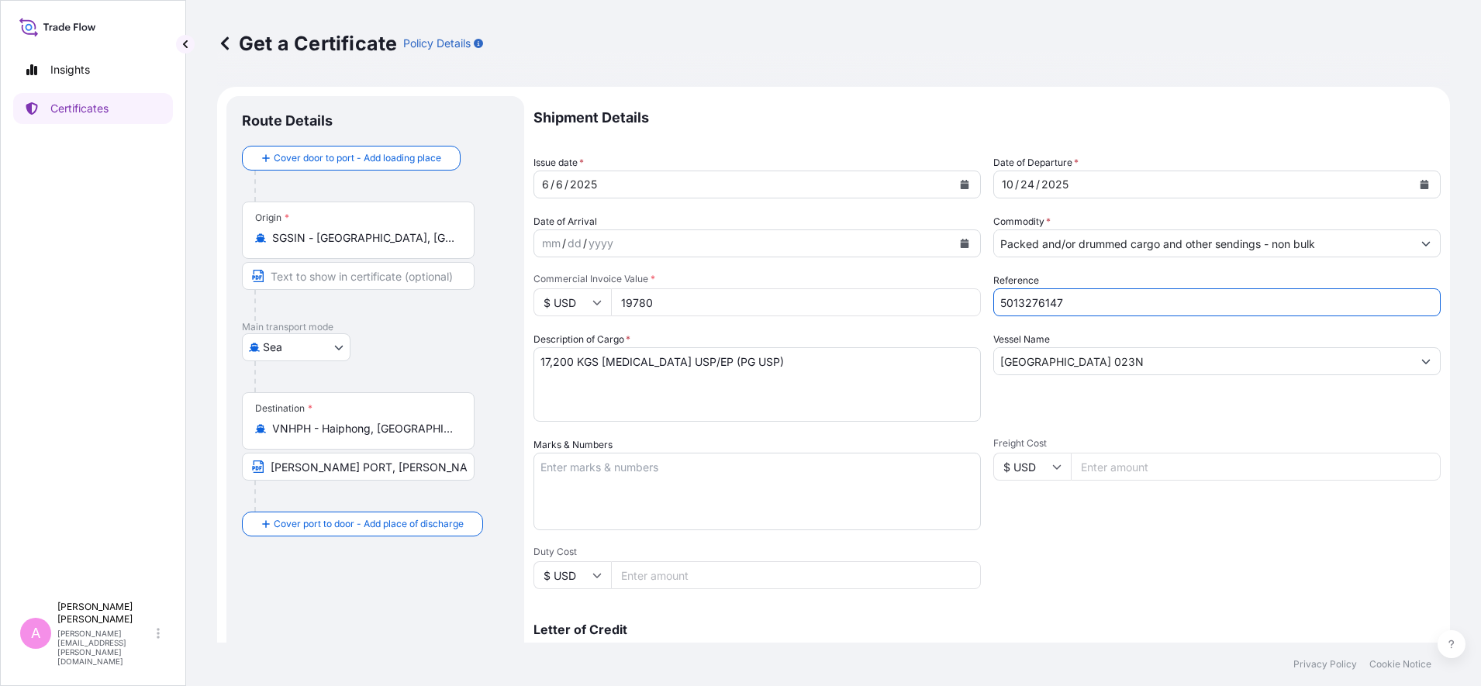
drag, startPoint x: 1110, startPoint y: 296, endPoint x: 869, endPoint y: 280, distance: 240.9
click at [869, 281] on div "Shipment Details Issue date * [DATE] Date of Departure * [DATE] Date of Arrival…" at bounding box center [986, 465] width 907 height 739
paste input "50"
type input "5013276150"
drag, startPoint x: 986, startPoint y: 341, endPoint x: 796, endPoint y: 330, distance: 191.0
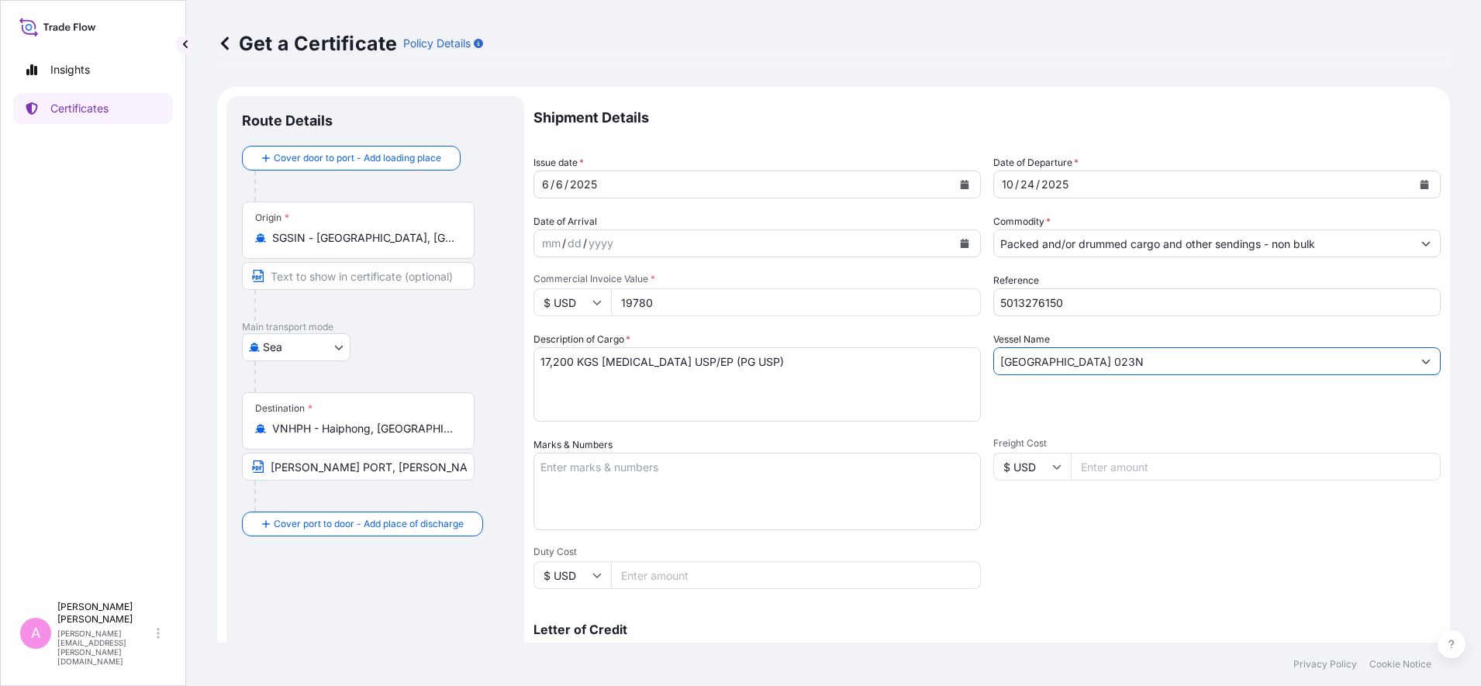
click at [796, 330] on div "Shipment Details Issue date * [DATE] Date of Departure * [DATE] Date of Arrival…" at bounding box center [986, 465] width 907 height 739
paste input "[PERSON_NAME] 014"
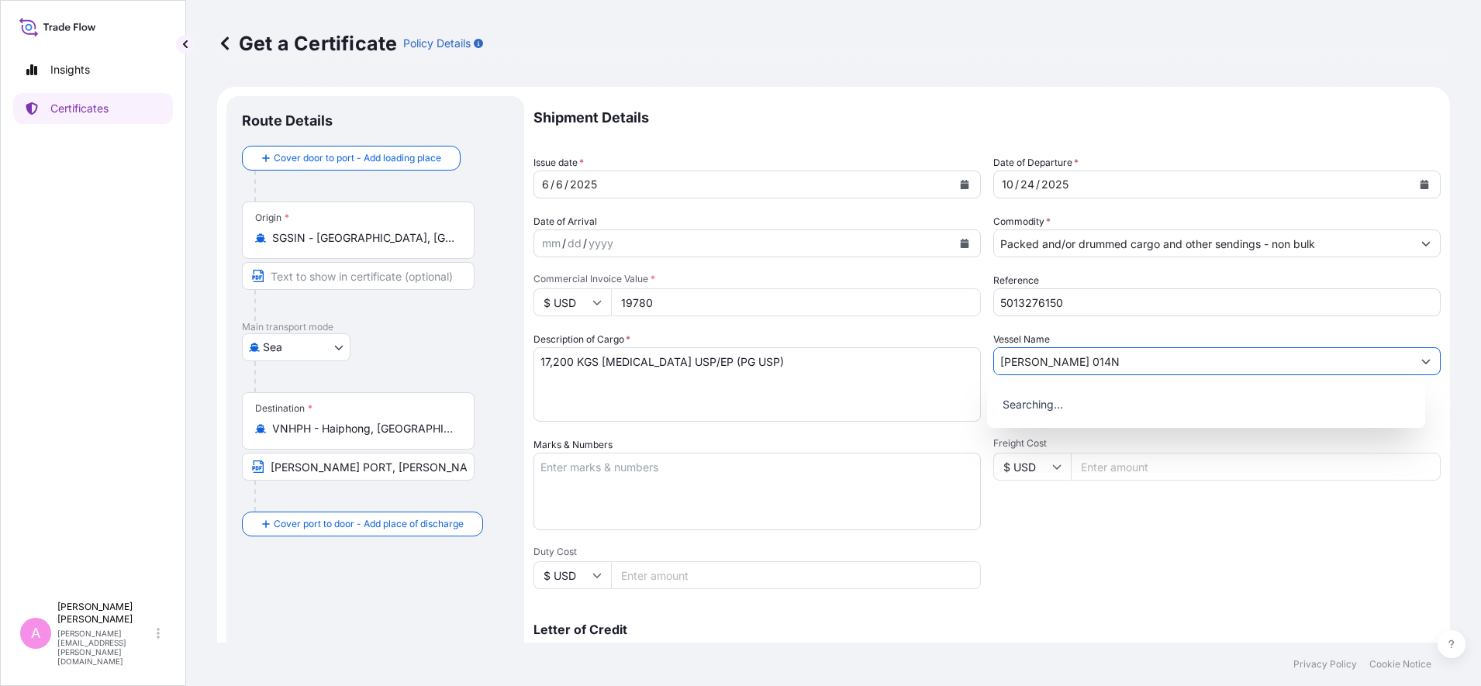
type input "[PERSON_NAME] 014N"
drag, startPoint x: 693, startPoint y: 302, endPoint x: 409, endPoint y: 283, distance: 285.2
click at [437, 285] on form "Route Details Cover door to port - Add loading place Place of loading Road / [G…" at bounding box center [833, 487] width 1233 height 801
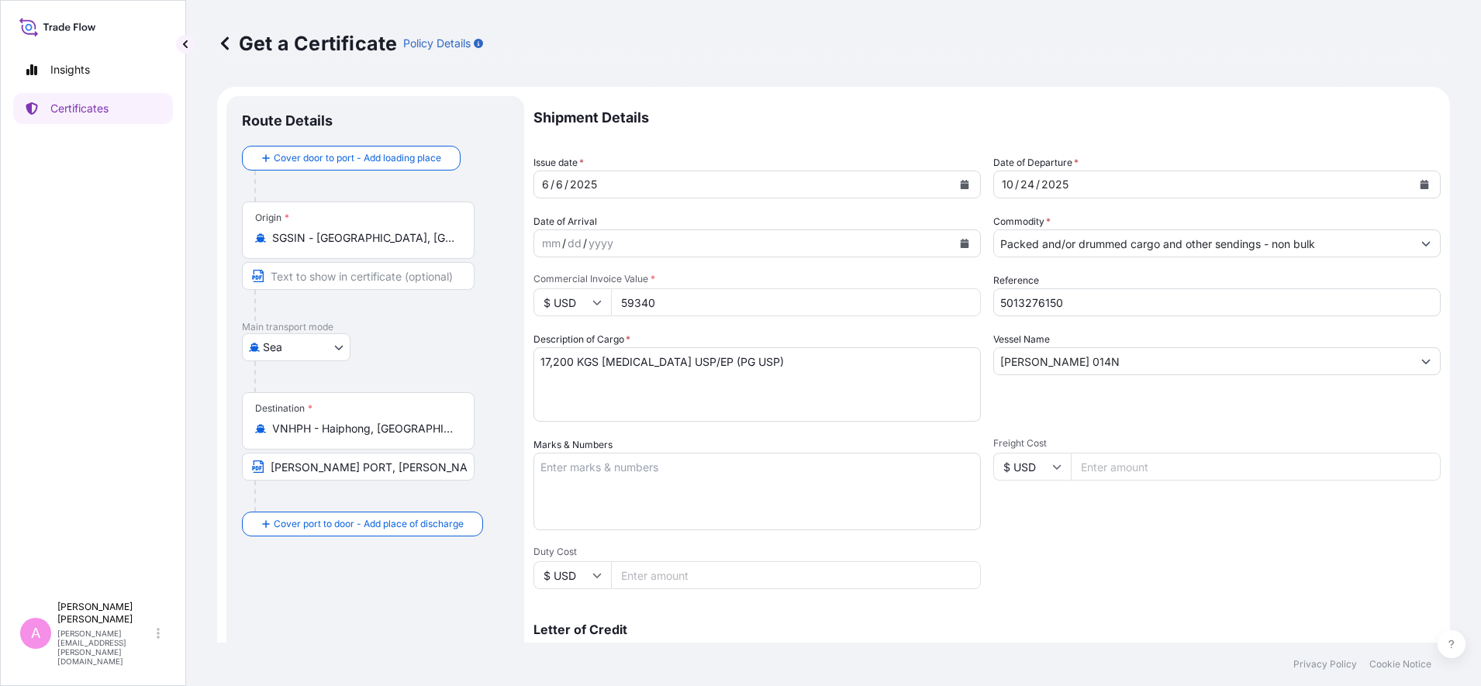
type input "59340"
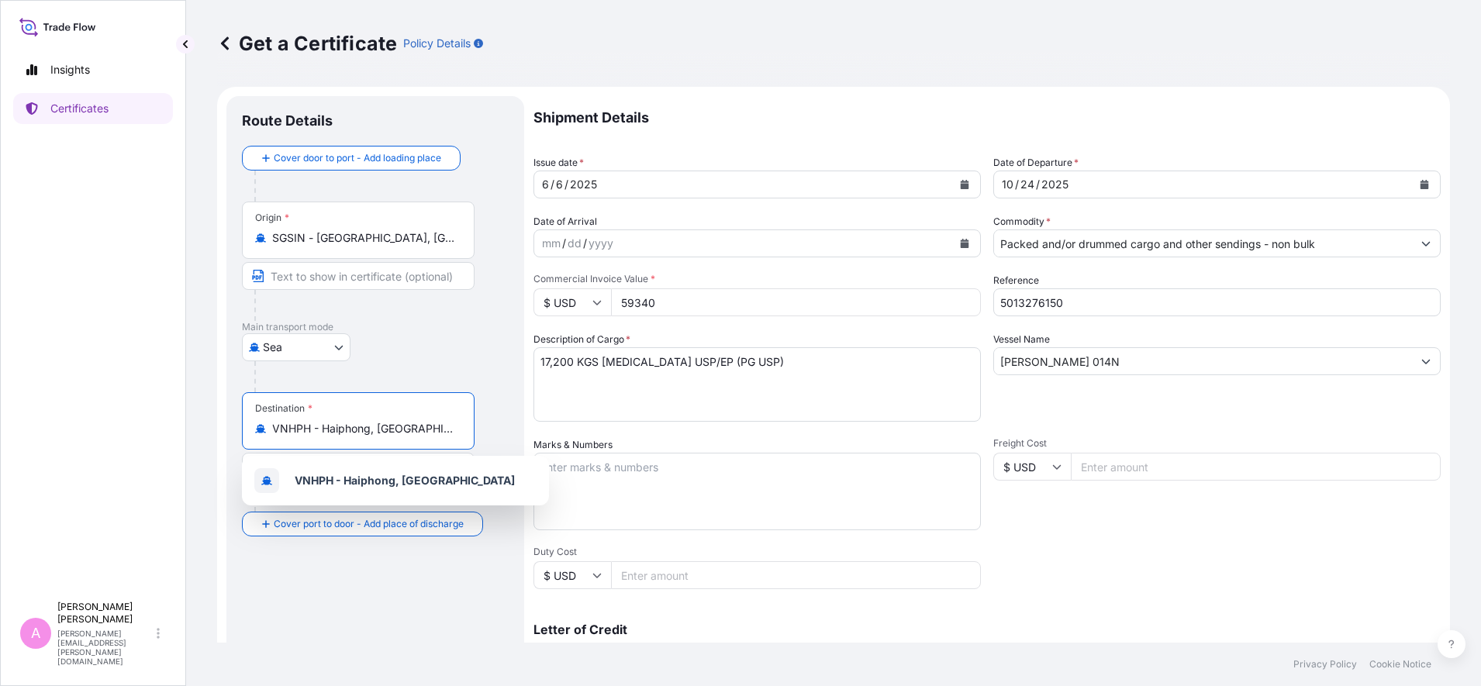
drag, startPoint x: 406, startPoint y: 423, endPoint x: -79, endPoint y: 391, distance: 486.4
click at [0, 391] on html "0 options available. 1 option available. Insights Certificates A [PERSON_NAME] …" at bounding box center [740, 343] width 1481 height 686
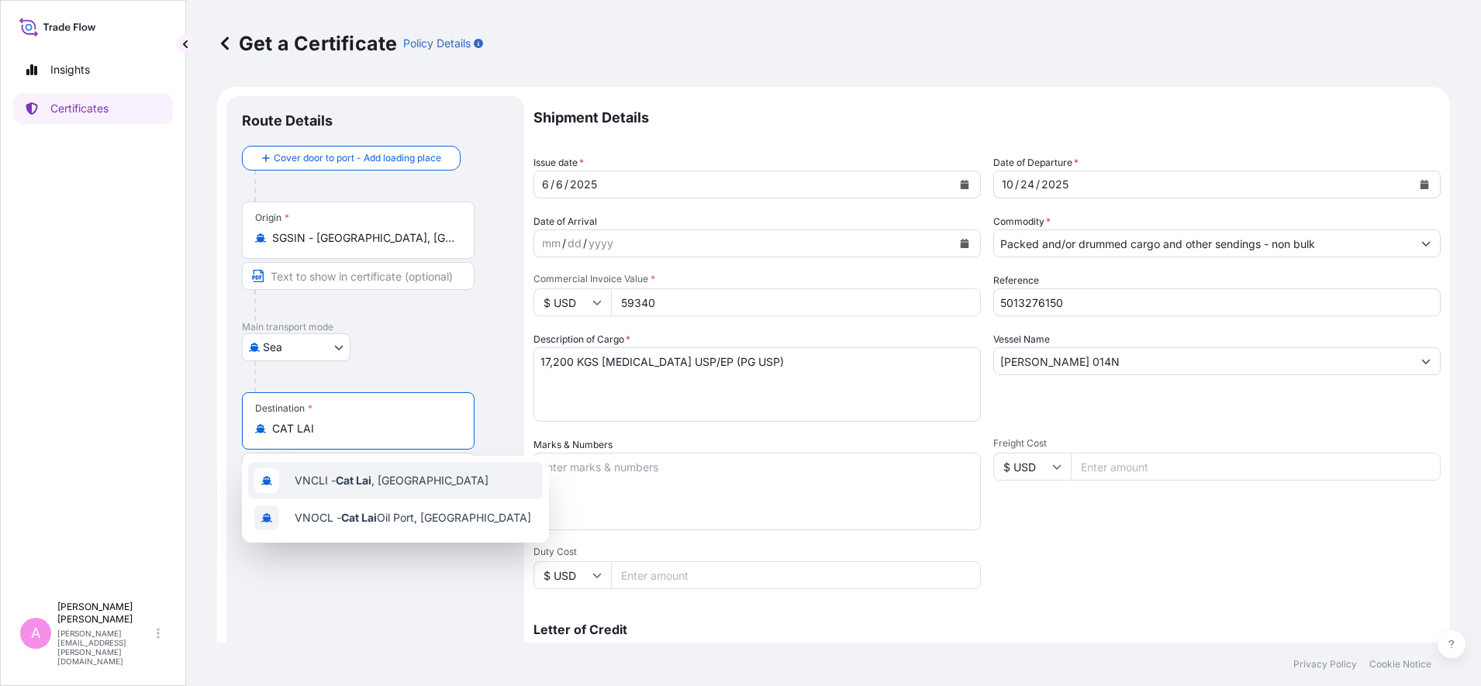
click at [388, 479] on span "VNCLI - Cat Lai , [GEOGRAPHIC_DATA]" at bounding box center [392, 481] width 194 height 16
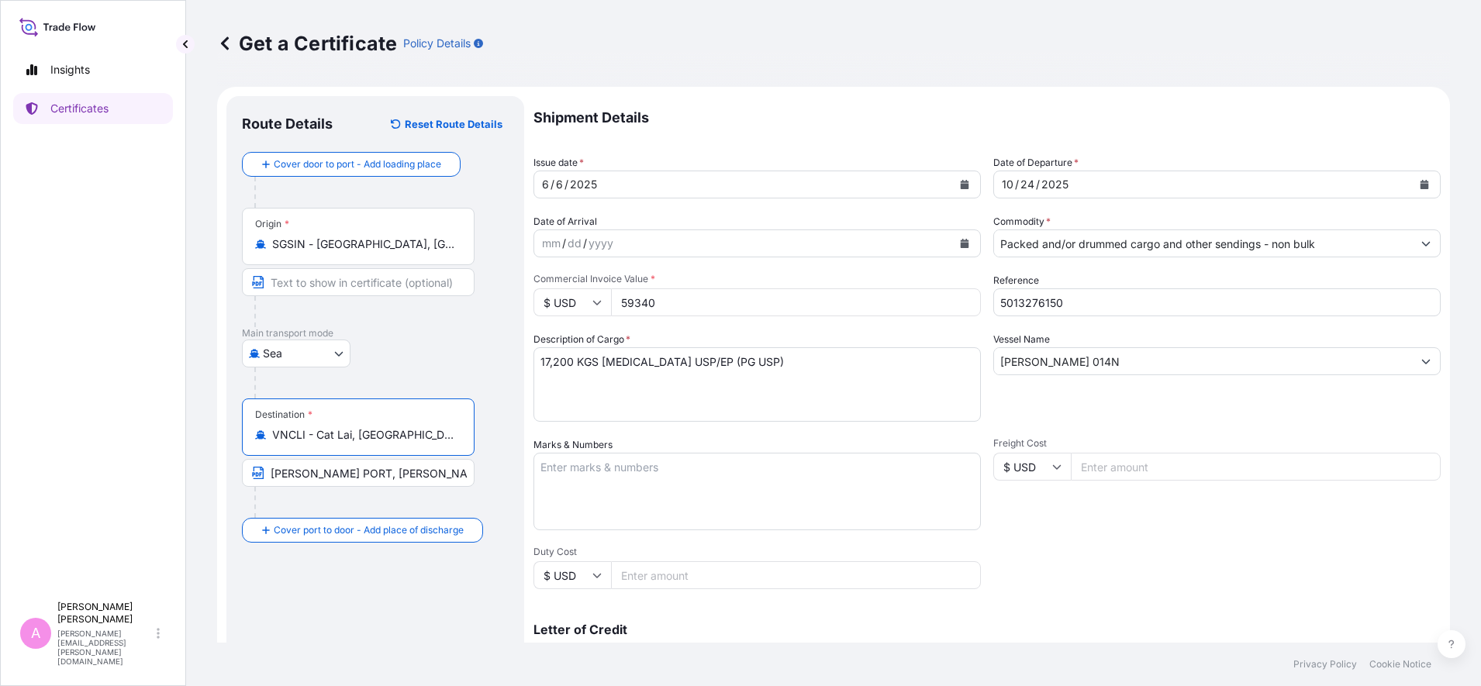
type input "VNCLI - Cat Lai, [GEOGRAPHIC_DATA]"
drag, startPoint x: 551, startPoint y: 361, endPoint x: 472, endPoint y: 350, distance: 79.9
click at [477, 351] on form "Route Details Reset Route Details Cover door to port - Add loading place Place …" at bounding box center [833, 487] width 1233 height 801
click at [561, 357] on textarea "17,200 KGS [MEDICAL_DATA] USP/EP (PG USP)" at bounding box center [756, 384] width 447 height 74
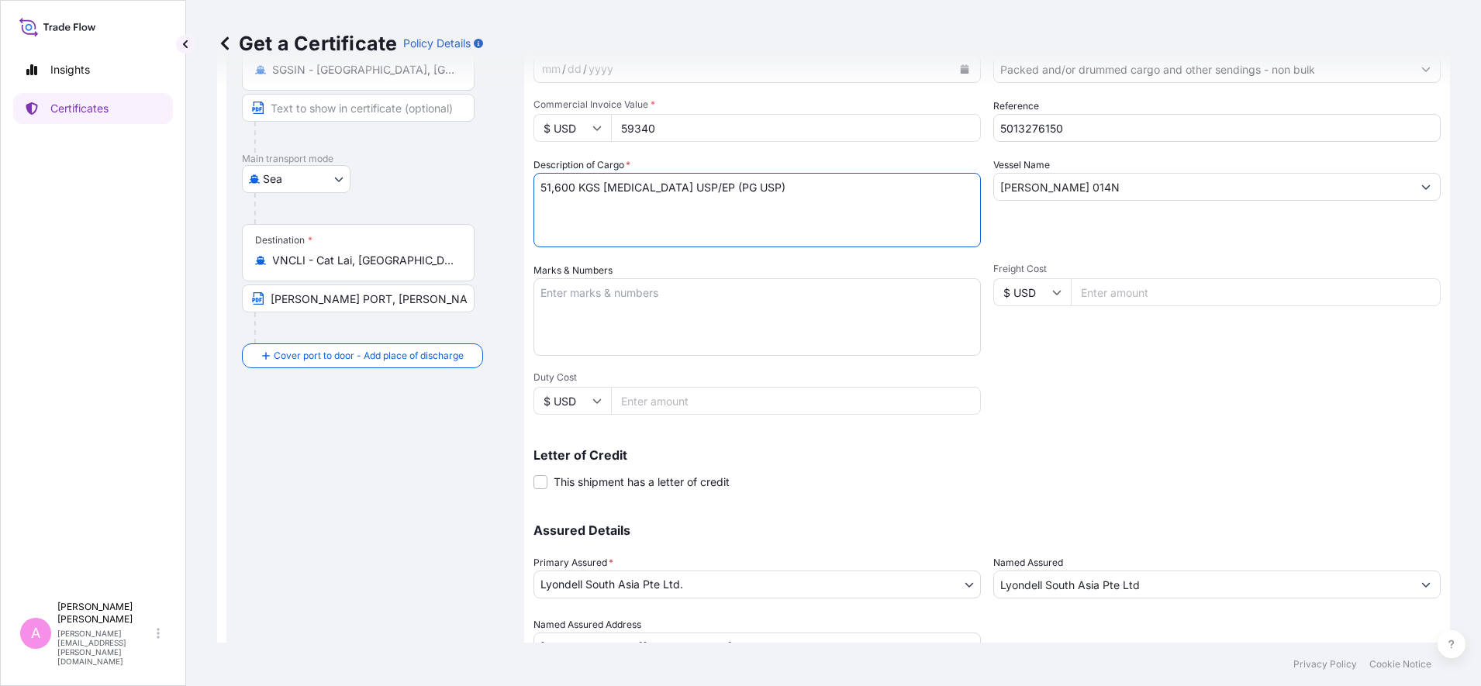
scroll to position [245, 0]
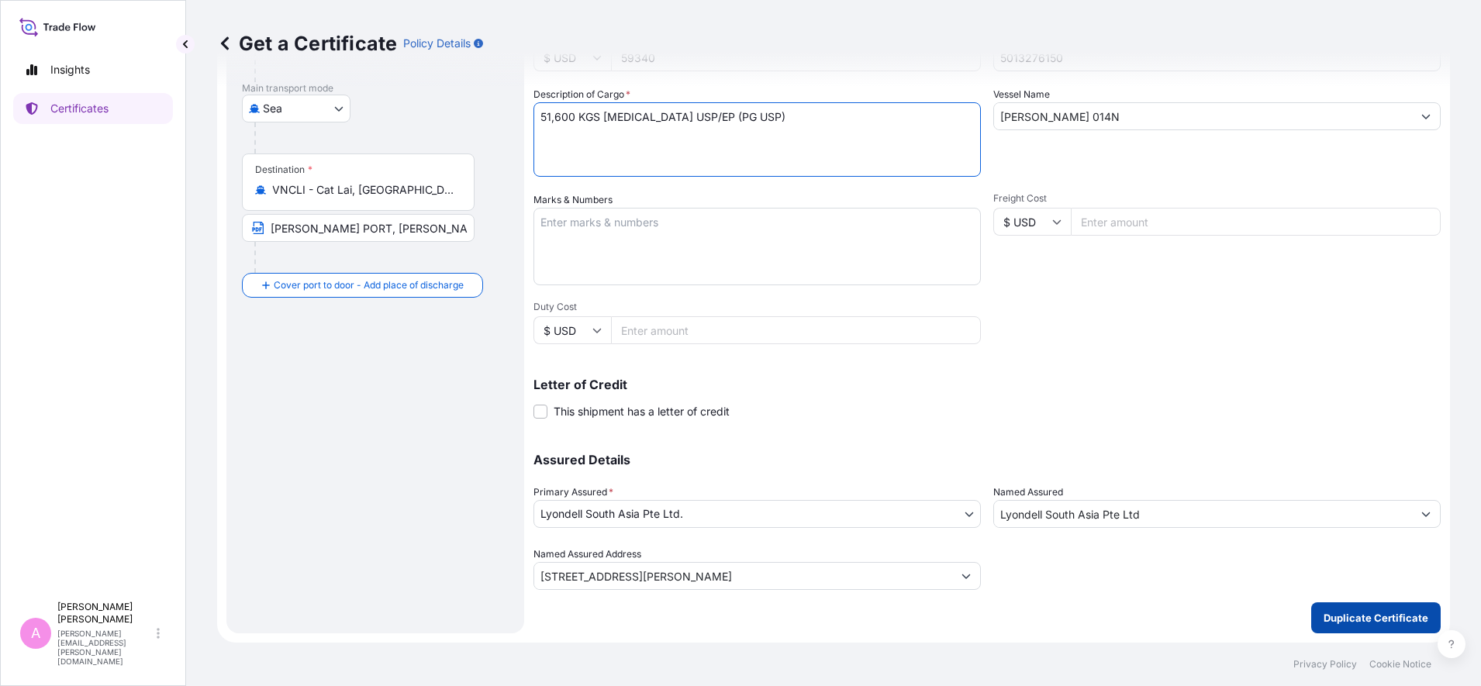
type textarea "51,600 KGS [MEDICAL_DATA] USP/EP (PG USP)"
click at [1184, 548] on button "Duplicate Certificate" at bounding box center [1375, 617] width 129 height 31
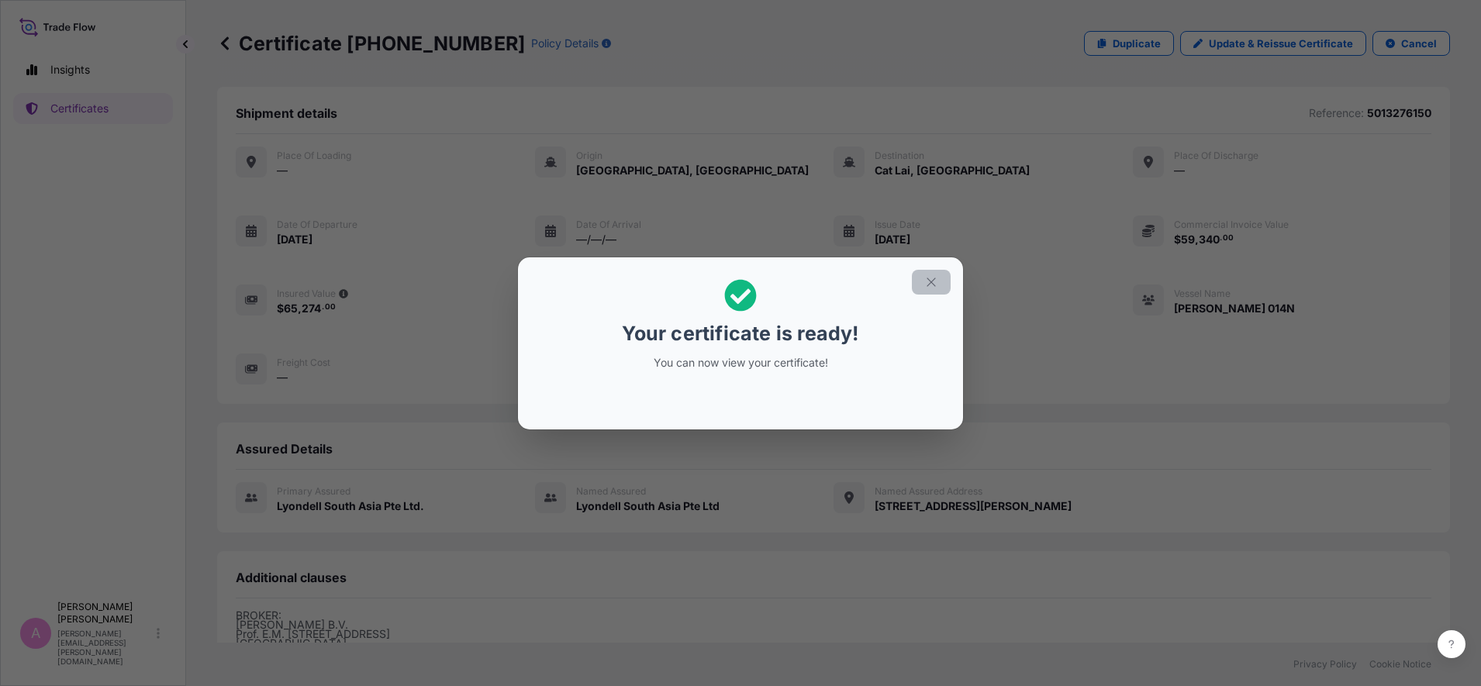
click at [930, 281] on icon "button" at bounding box center [931, 282] width 9 height 9
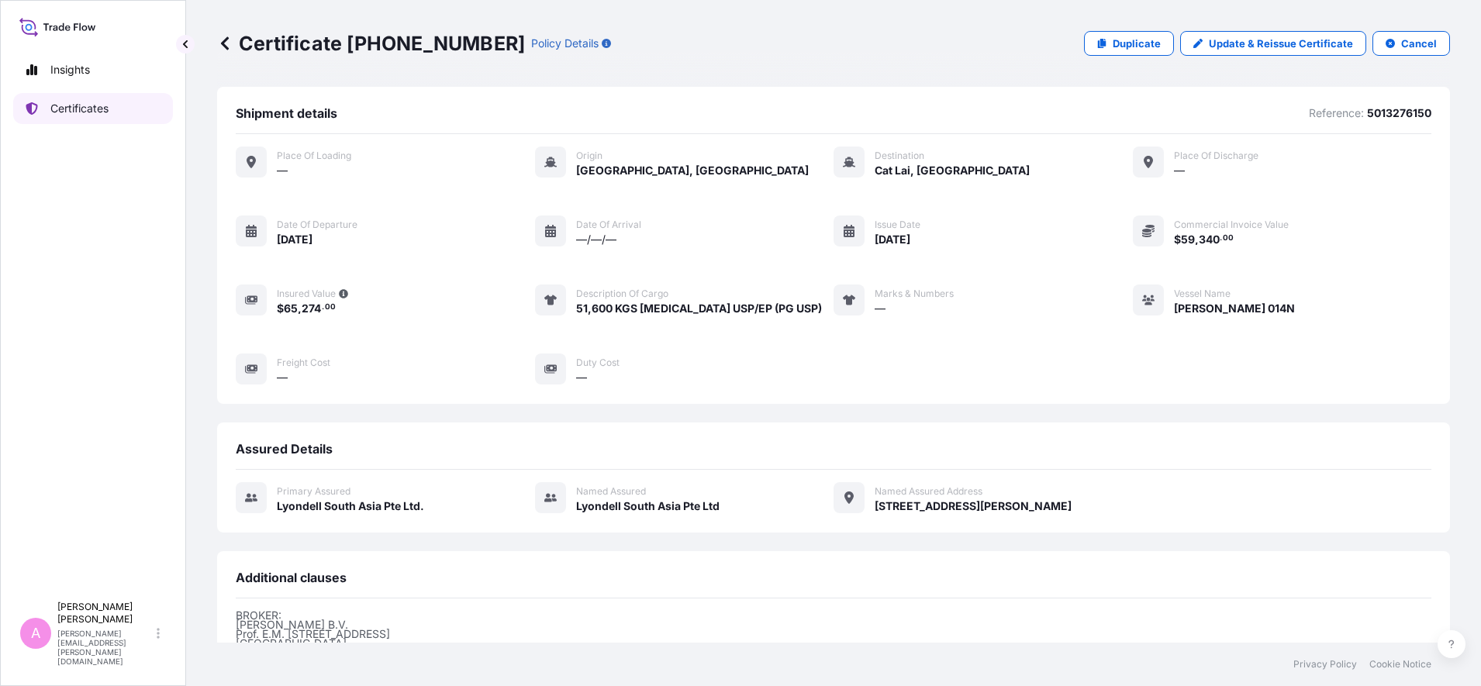
click at [99, 111] on p "Certificates" at bounding box center [79, 109] width 58 height 16
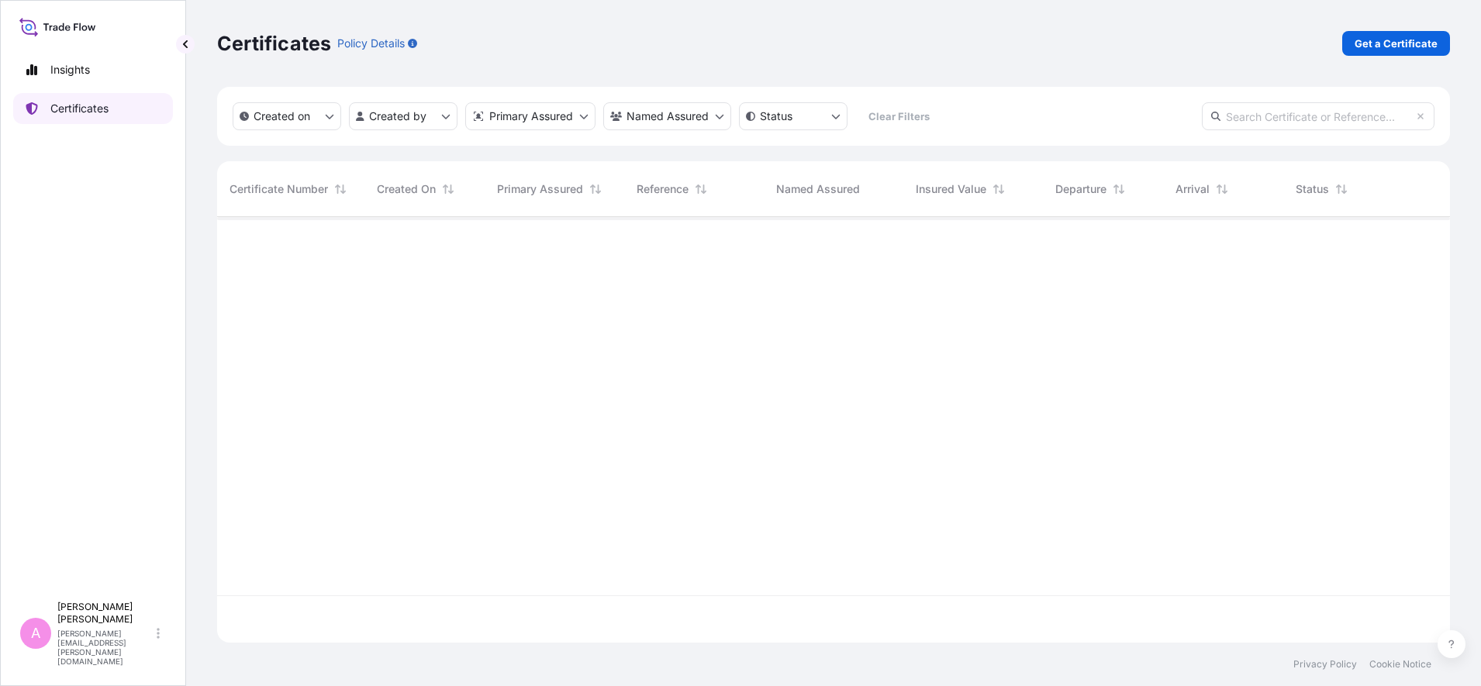
scroll to position [419, 1218]
click at [1184, 112] on input "text" at bounding box center [1318, 116] width 233 height 28
paste input "990759362"
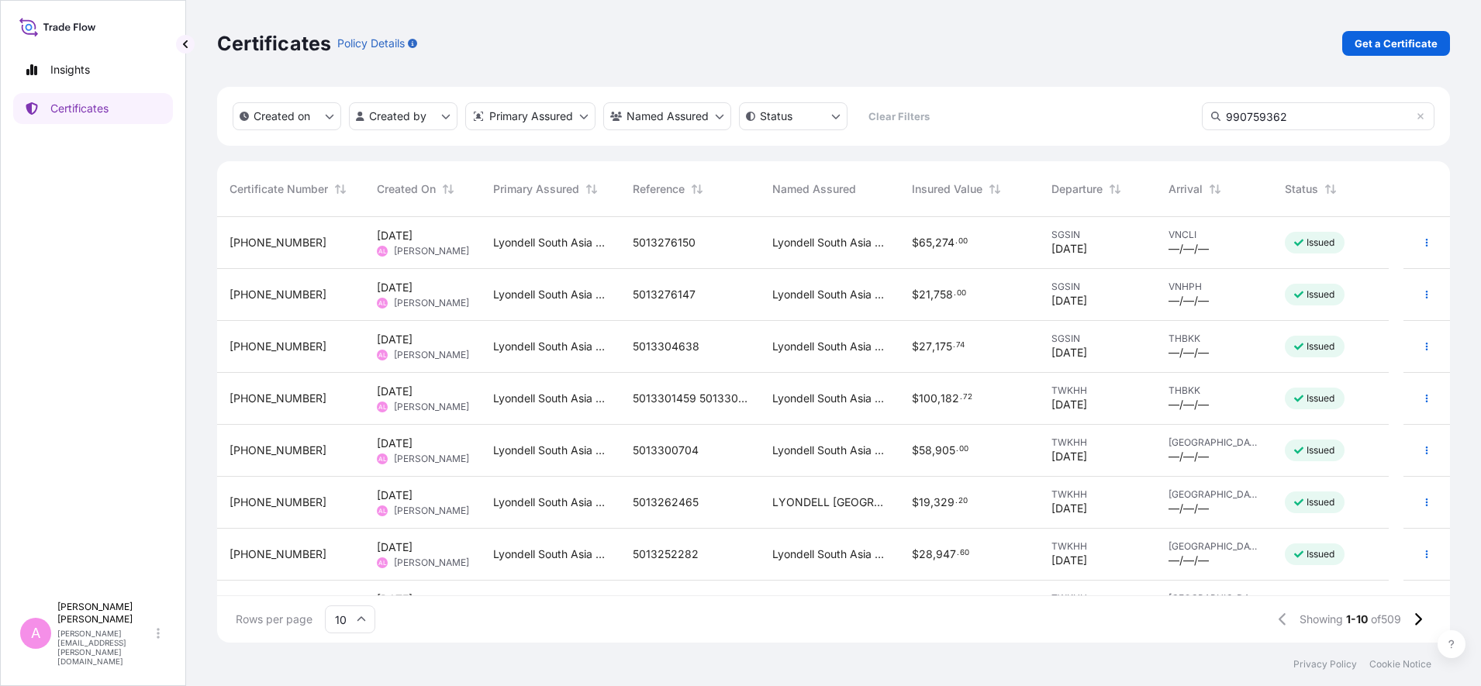
drag, startPoint x: 1309, startPoint y: 116, endPoint x: 1257, endPoint y: 112, distance: 52.2
click at [1184, 112] on input "990759362" at bounding box center [1318, 116] width 233 height 28
drag, startPoint x: 1425, startPoint y: 115, endPoint x: 1397, endPoint y: 115, distance: 27.9
click at [1184, 115] on div "990759362" at bounding box center [1318, 116] width 233 height 28
type input "990759362"
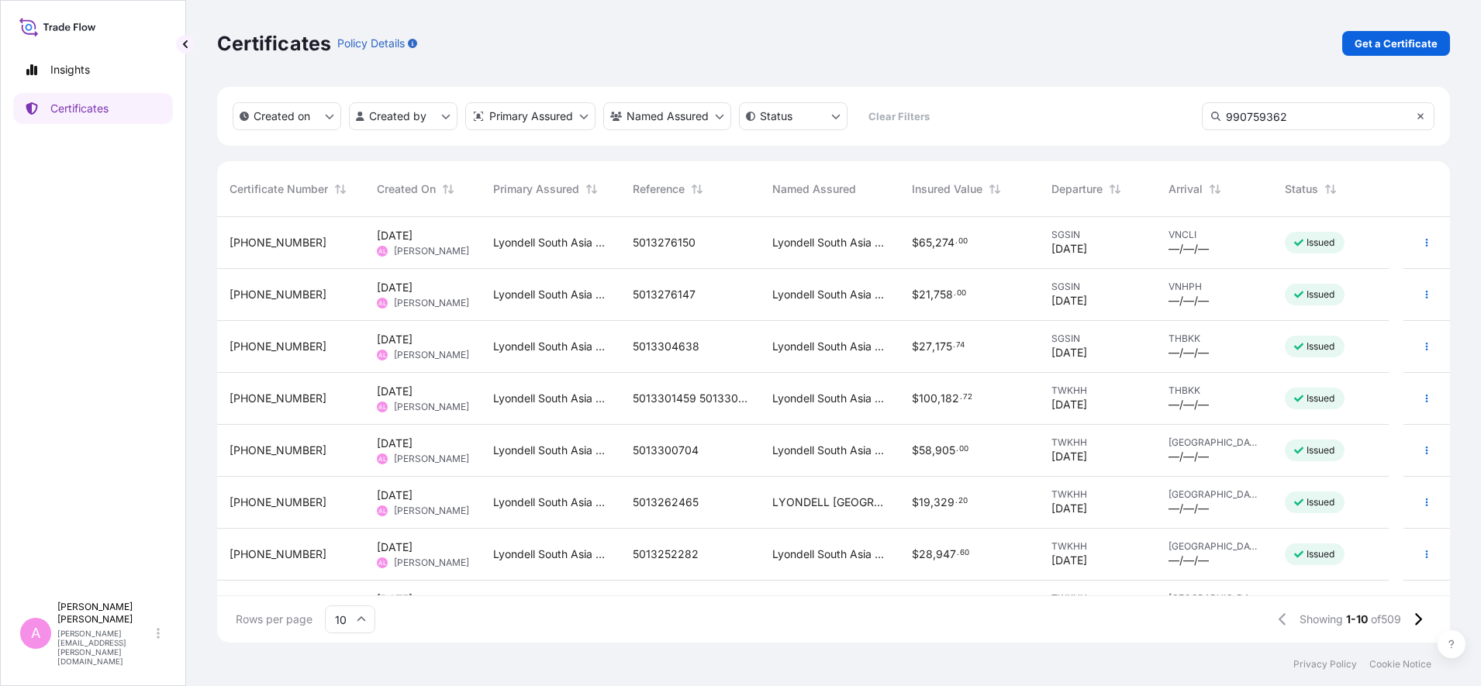
click at [1184, 115] on icon at bounding box center [1420, 116] width 9 height 9
click at [1184, 112] on input "text" at bounding box center [1318, 116] width 233 height 28
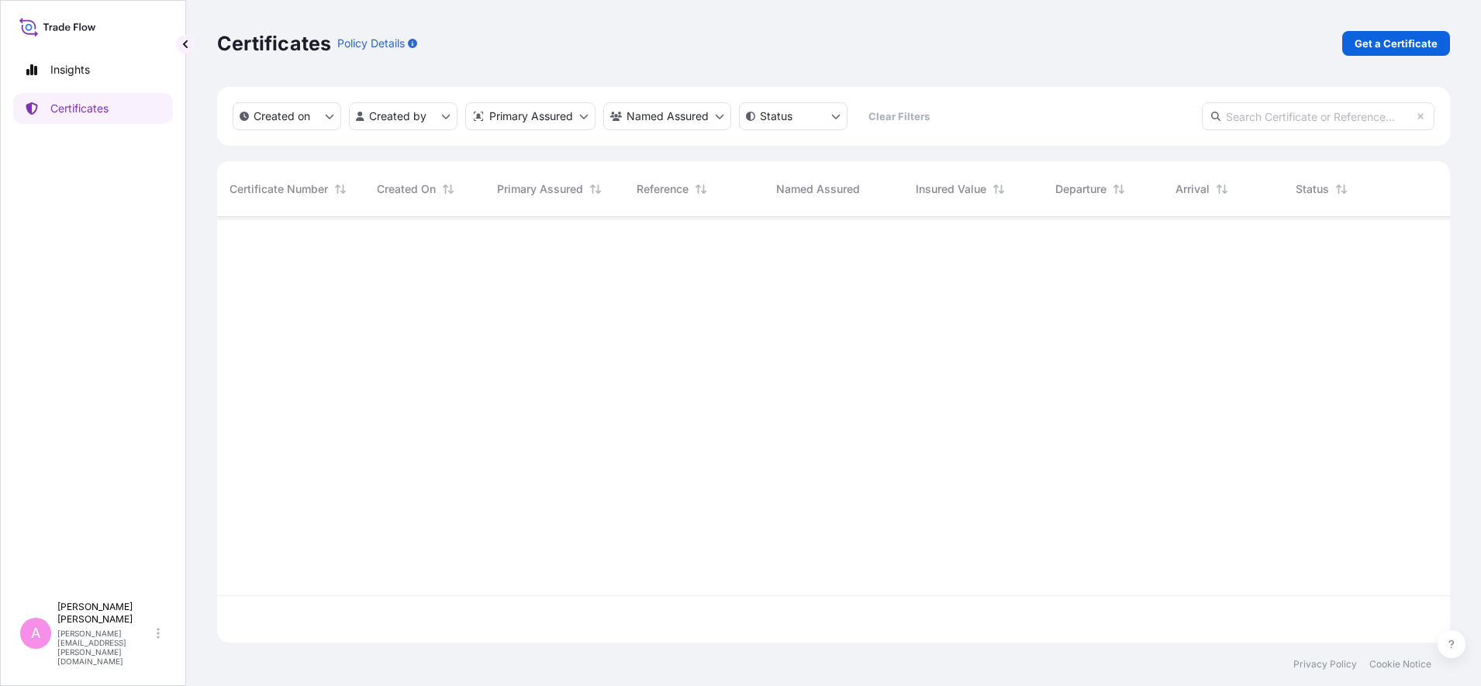
paste input "990759362"
type input "990759362"
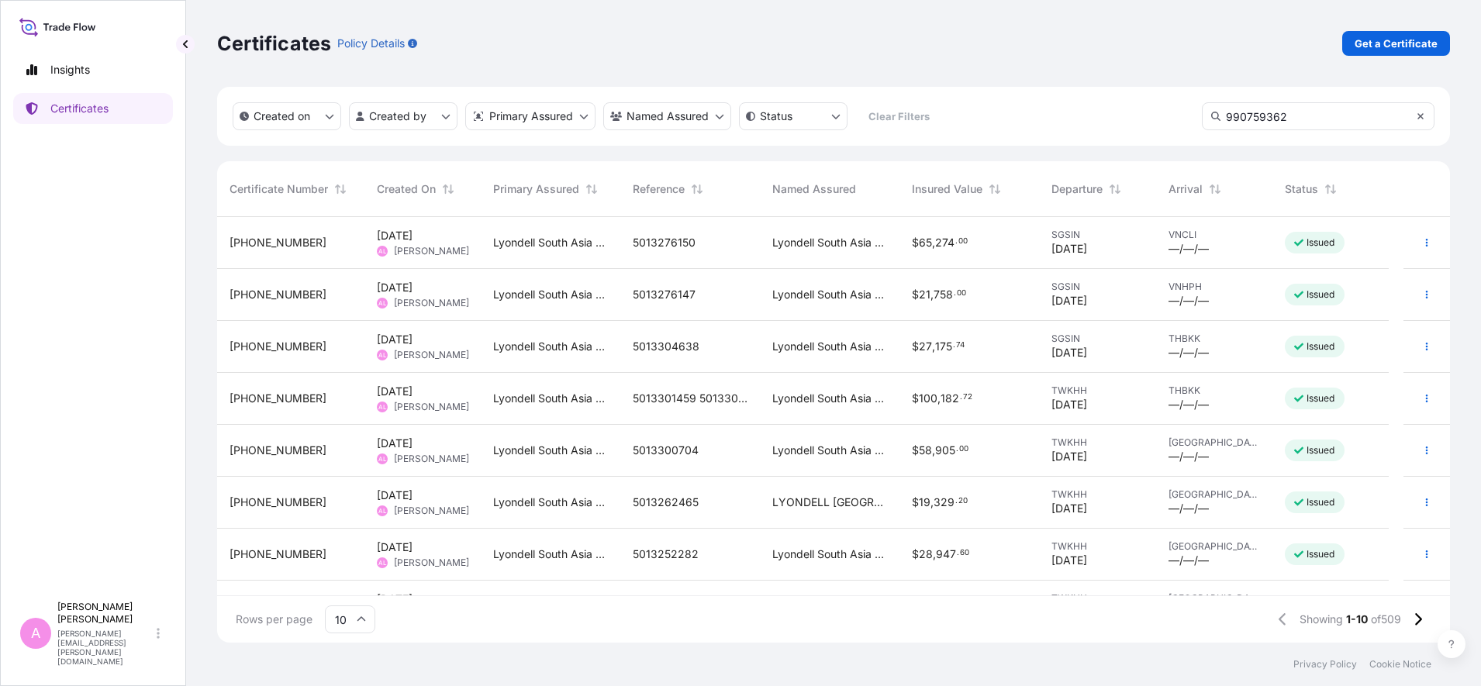
click at [1184, 117] on icon at bounding box center [1420, 116] width 6 height 6
click at [1184, 110] on input "text" at bounding box center [1318, 116] width 233 height 28
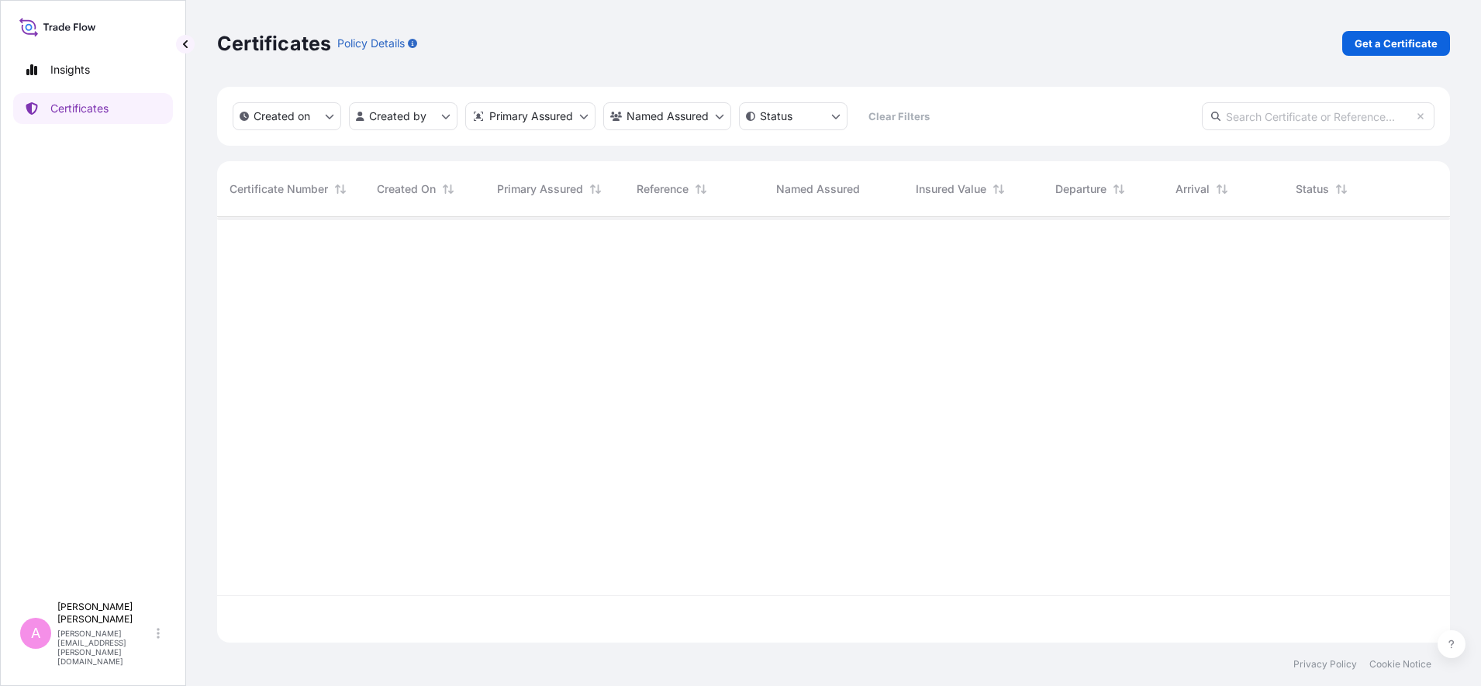
paste input "990759362"
type input "990759362"
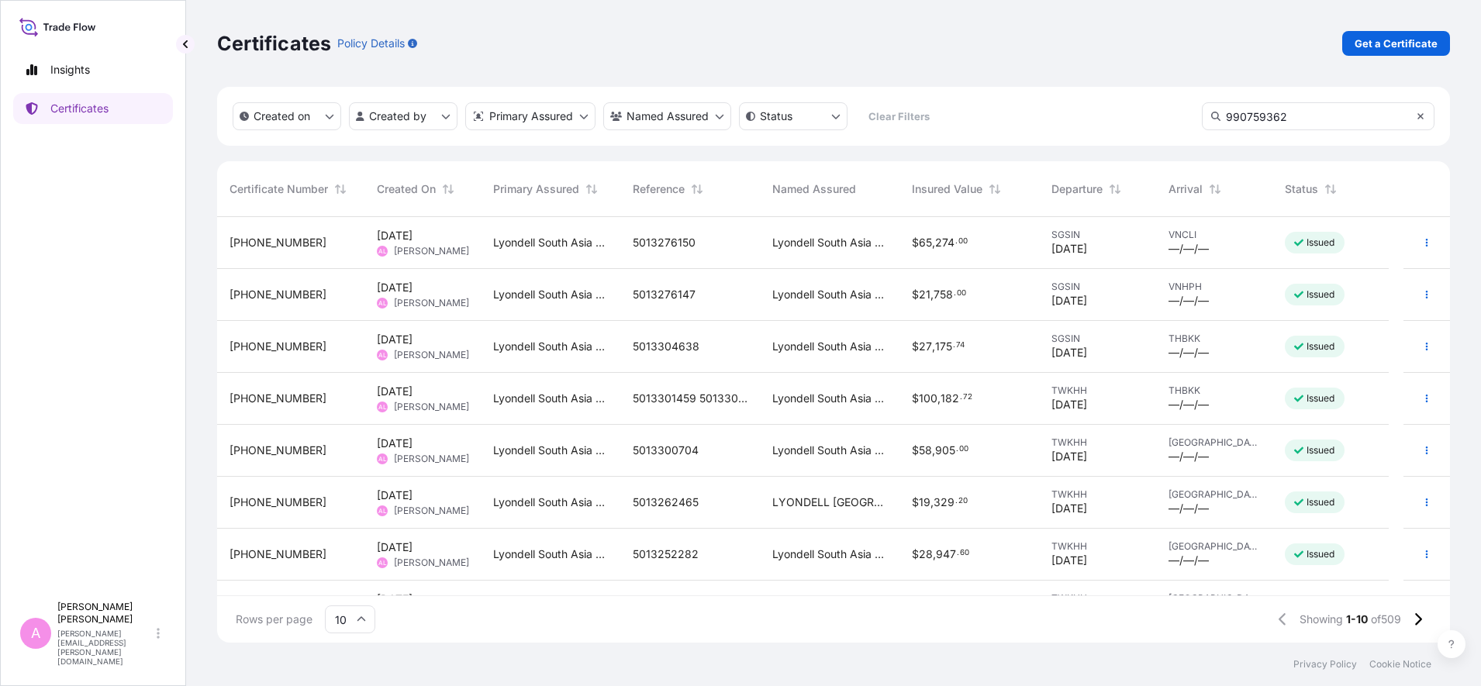
click at [1184, 116] on icon at bounding box center [1420, 116] width 6 height 6
click at [1184, 119] on input "text" at bounding box center [1318, 116] width 233 height 28
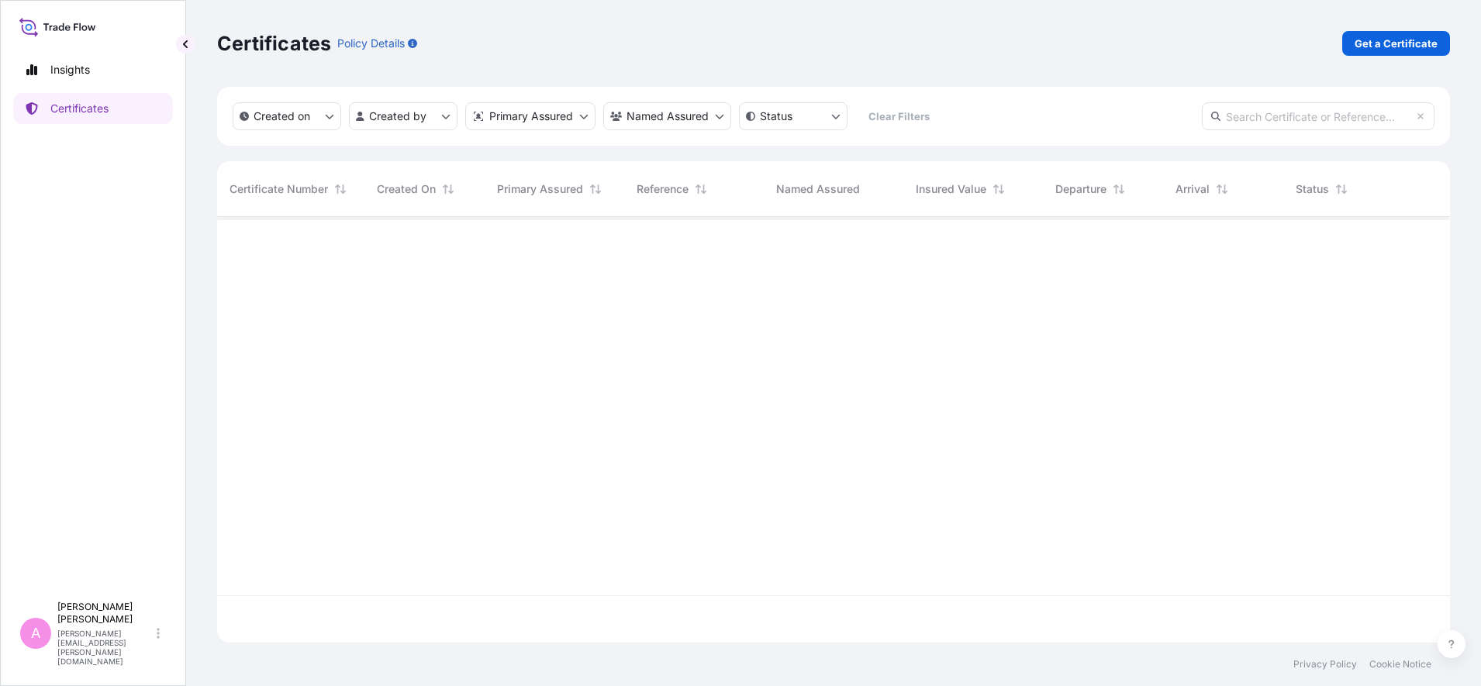
paste input "990759362"
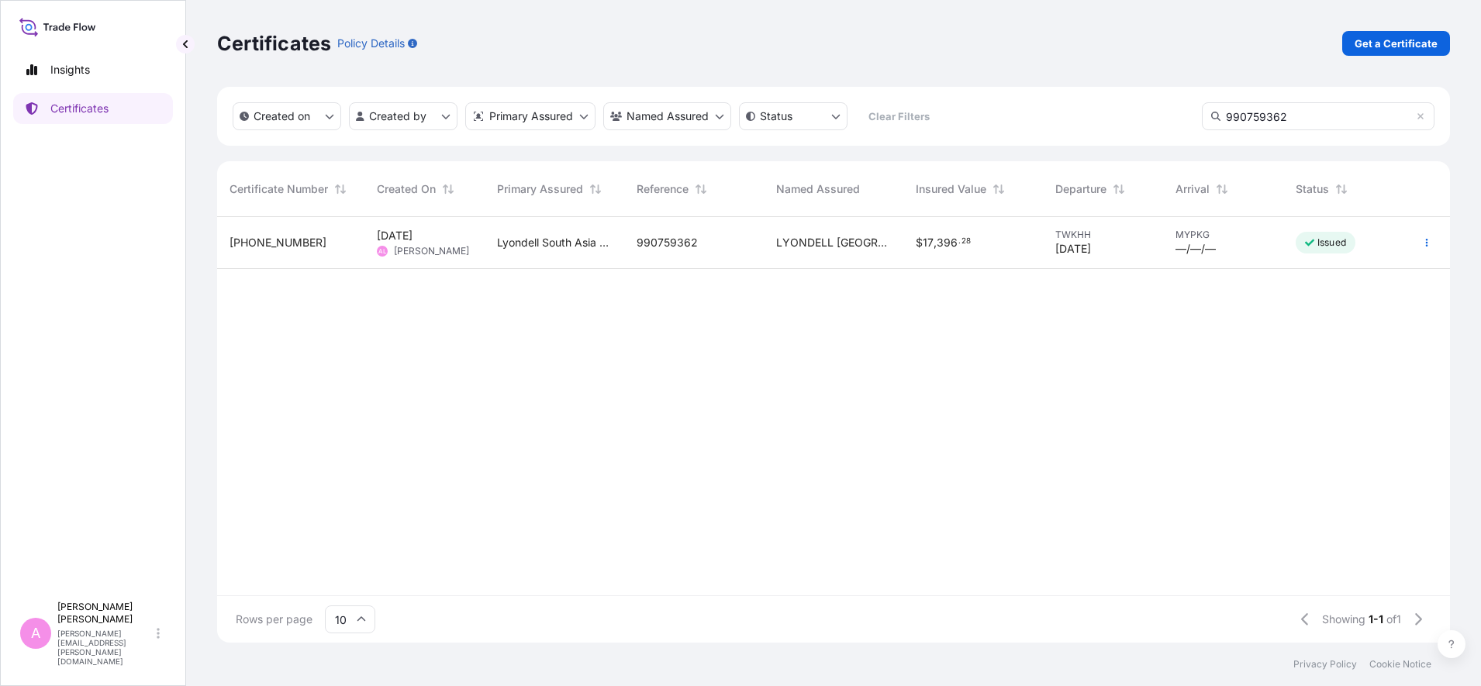
type input "990759362"
click at [679, 247] on span "990759362" at bounding box center [667, 243] width 61 height 16
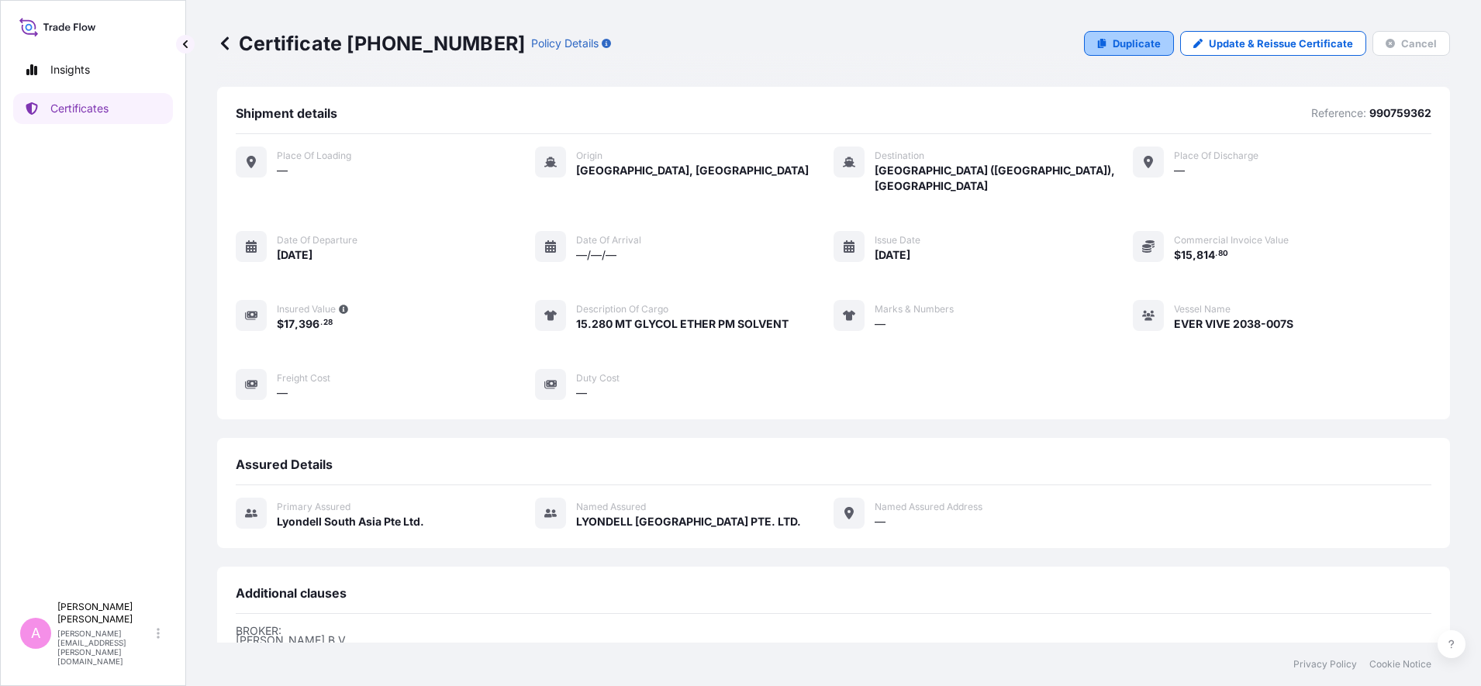
click at [1124, 41] on p "Duplicate" at bounding box center [1137, 44] width 48 height 16
select select "Sea"
select select "32022"
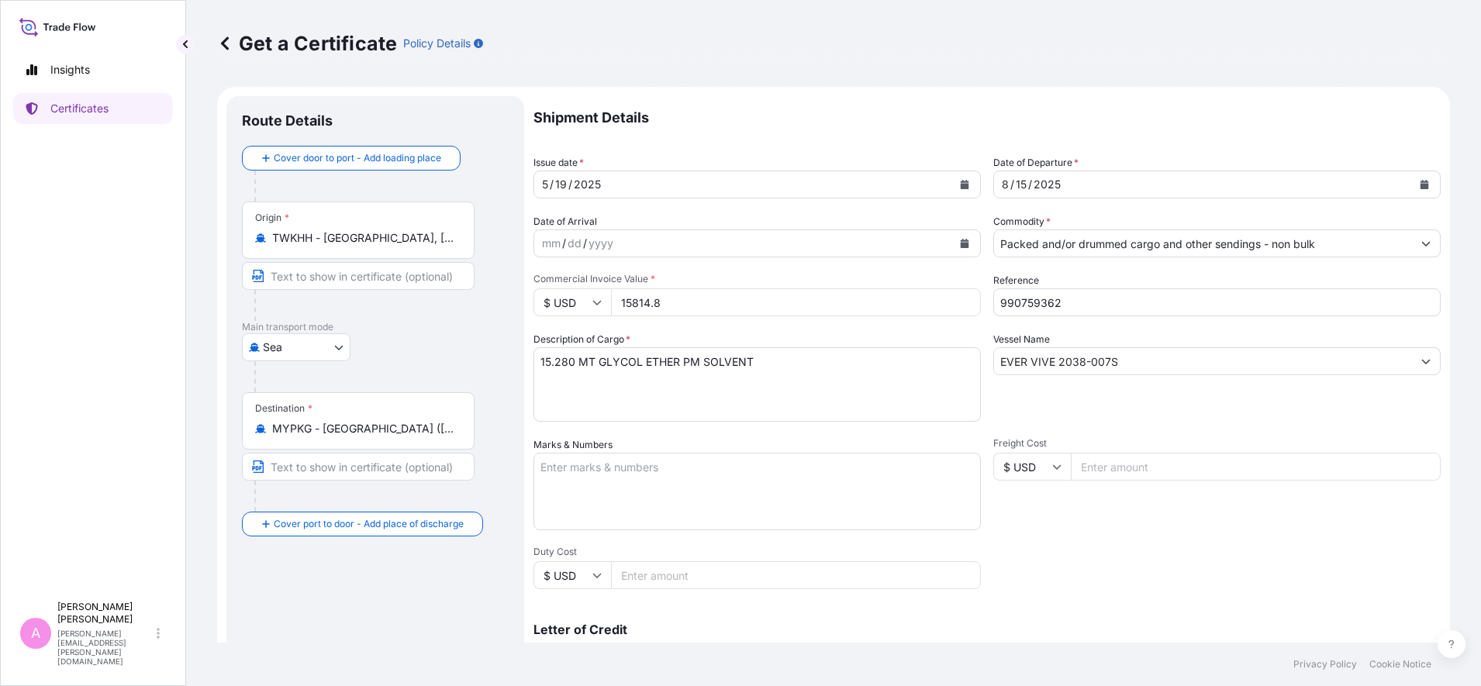
click at [1184, 183] on icon "Calendar" at bounding box center [1424, 184] width 9 height 9
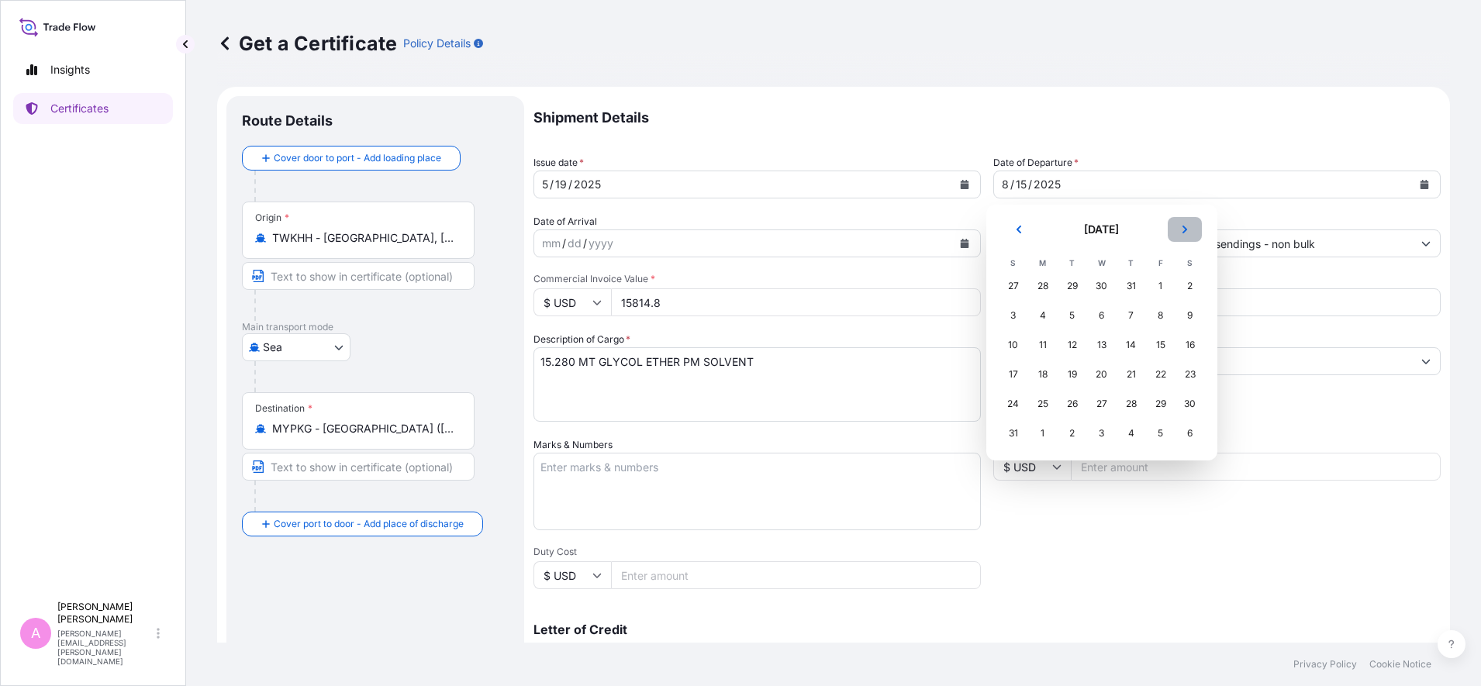
click at [1182, 226] on icon "Next" at bounding box center [1184, 229] width 9 height 9
click at [1127, 375] on div "23" at bounding box center [1131, 375] width 28 height 28
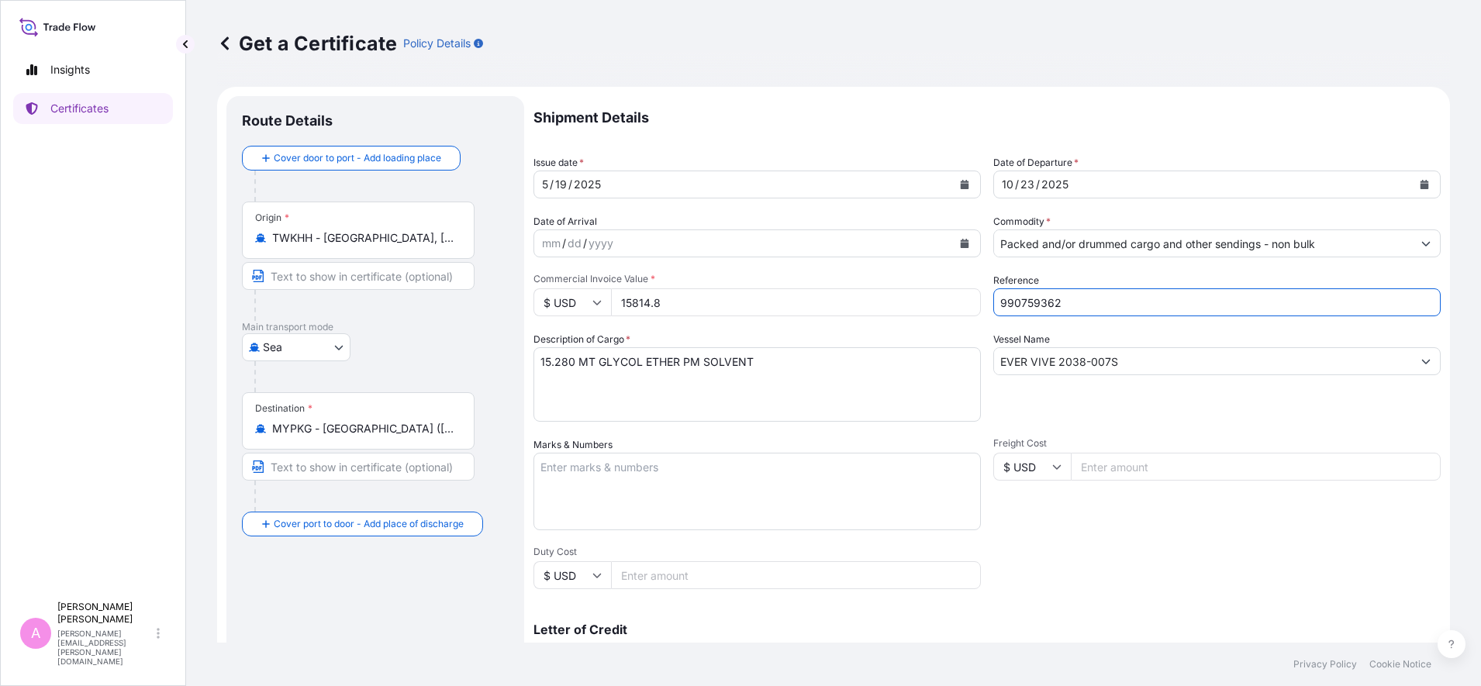
drag, startPoint x: 1089, startPoint y: 301, endPoint x: 881, endPoint y: 278, distance: 209.0
click at [881, 278] on div "Shipment Details Issue date * [DATE] Date of Departure * [DATE] Date of Arrival…" at bounding box center [986, 465] width 907 height 739
paste input "5013307283"
type input "5013307283"
drag, startPoint x: 703, startPoint y: 305, endPoint x: 435, endPoint y: 261, distance: 271.9
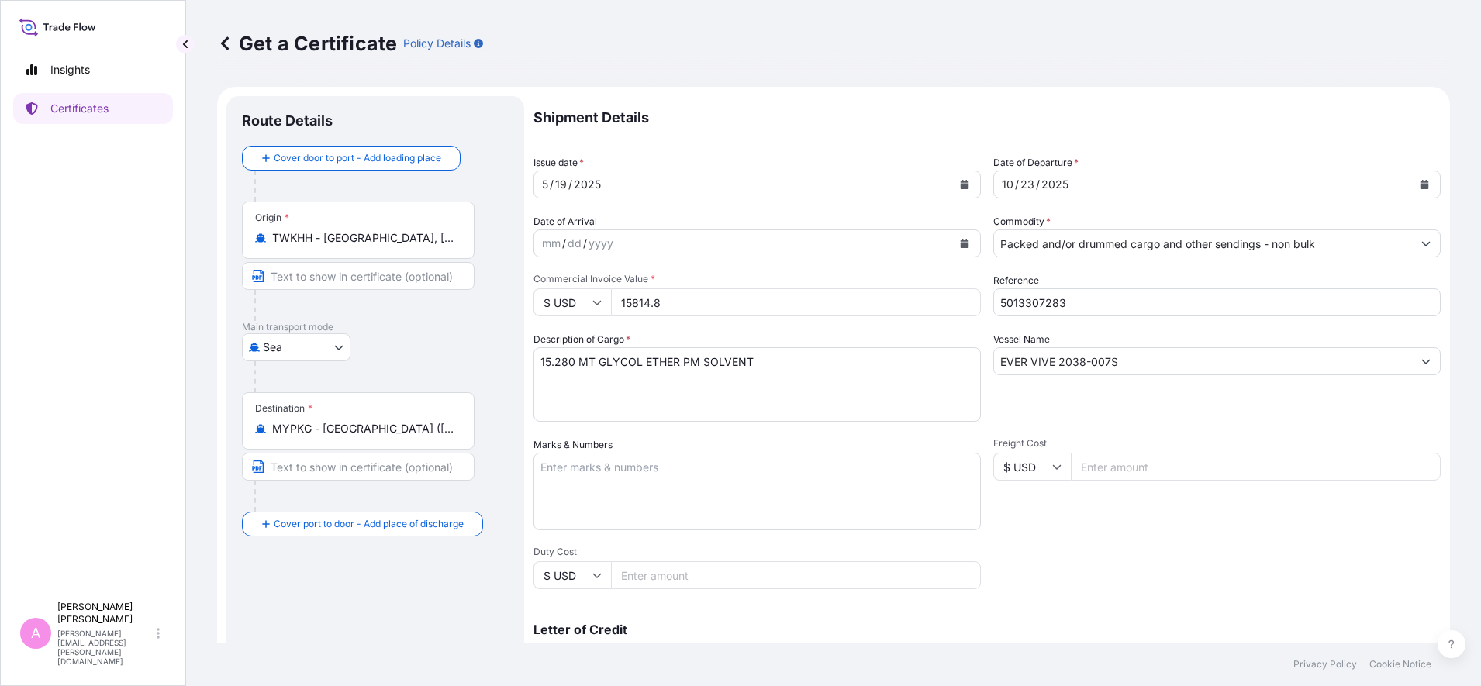
click at [484, 281] on form "Route Details Cover door to port - Add loading place Place of loading Road / [G…" at bounding box center [833, 487] width 1233 height 801
type input "19738.40"
drag, startPoint x: 1152, startPoint y: 363, endPoint x: 824, endPoint y: 340, distance: 328.7
click at [824, 340] on div "Shipment Details Issue date * [DATE] Date of Departure * [DATE] Date of Arrival…" at bounding box center [986, 465] width 907 height 739
paste input "ERT/ 2048-012"
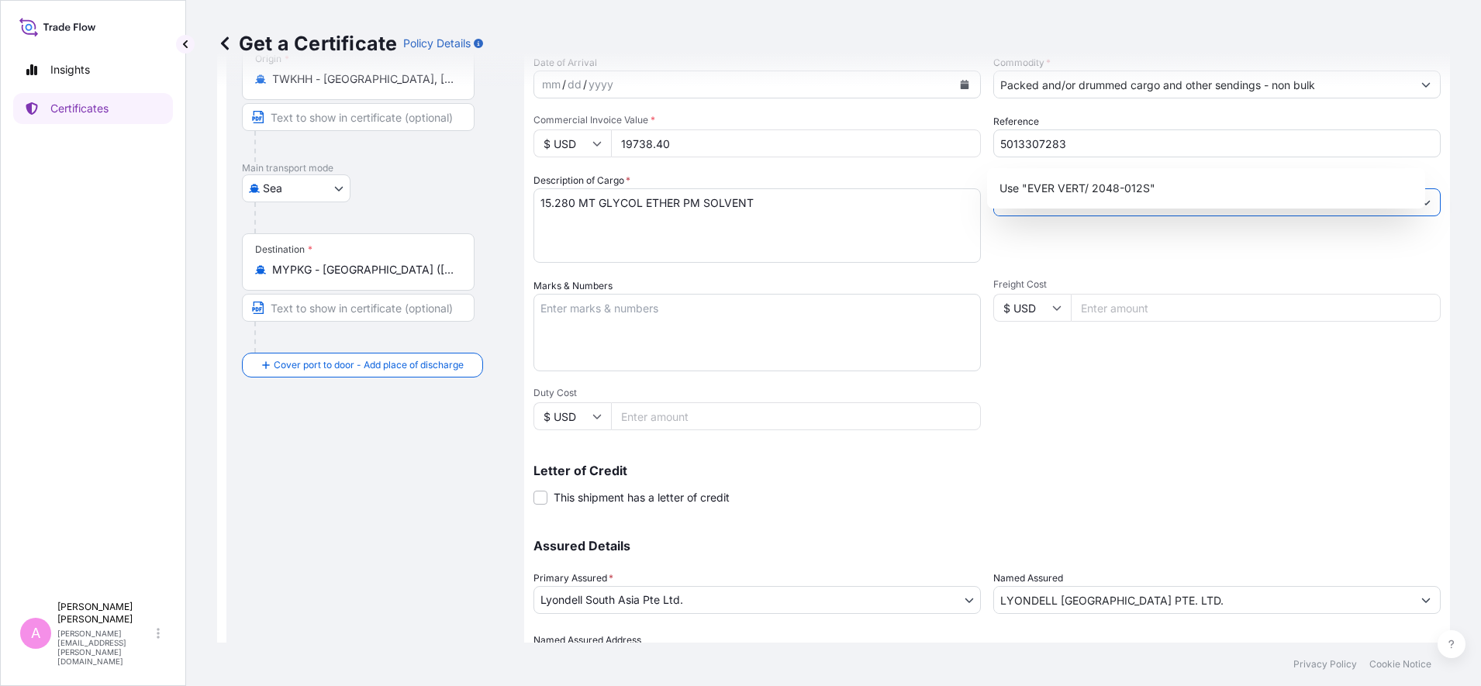
scroll to position [245, 0]
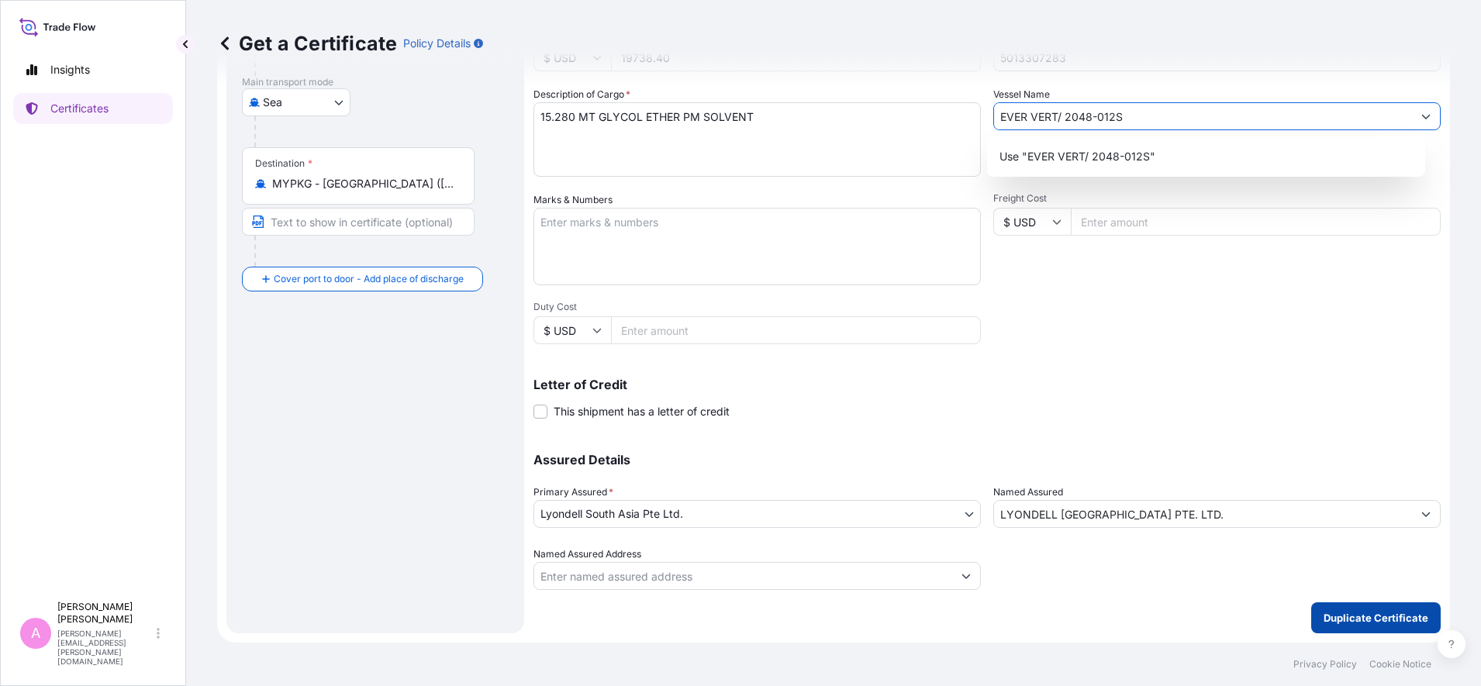
type input "EVER VERT/ 2048-012S"
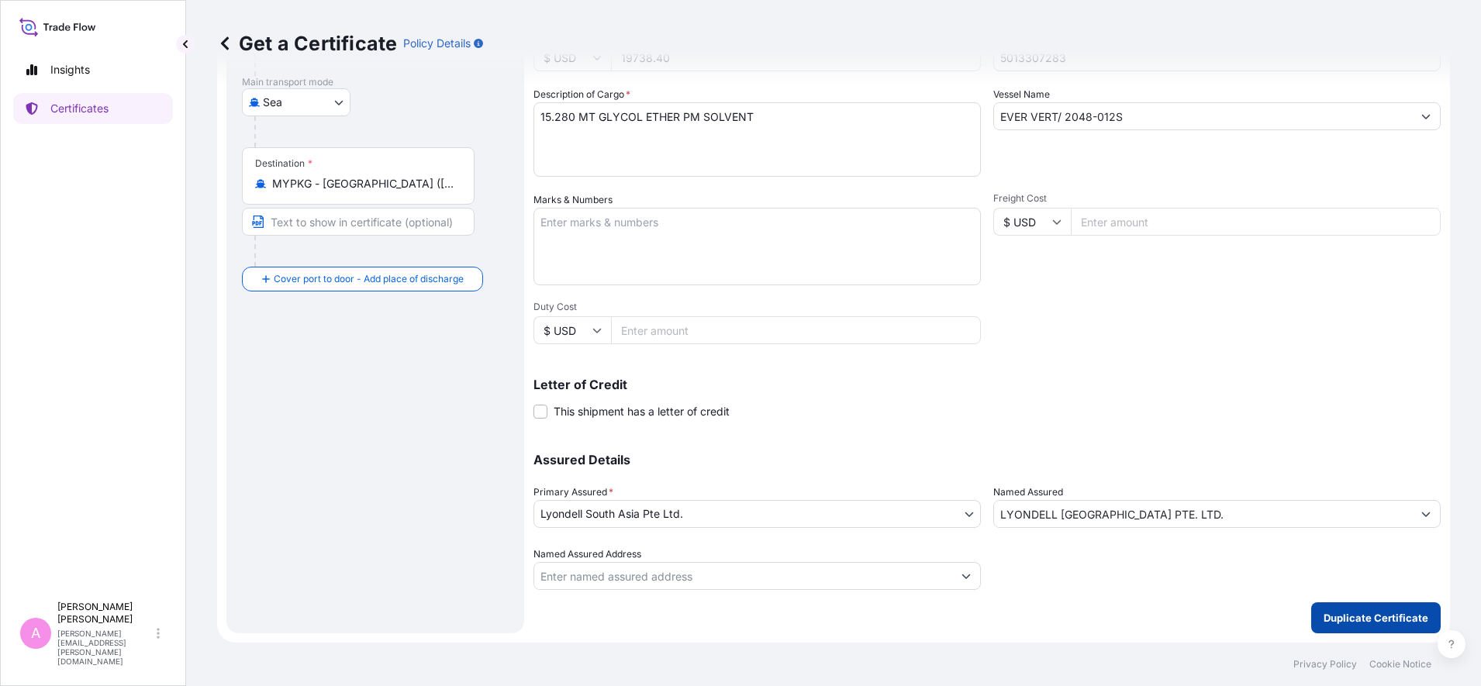
click at [1184, 548] on button "Duplicate Certificate" at bounding box center [1375, 617] width 129 height 31
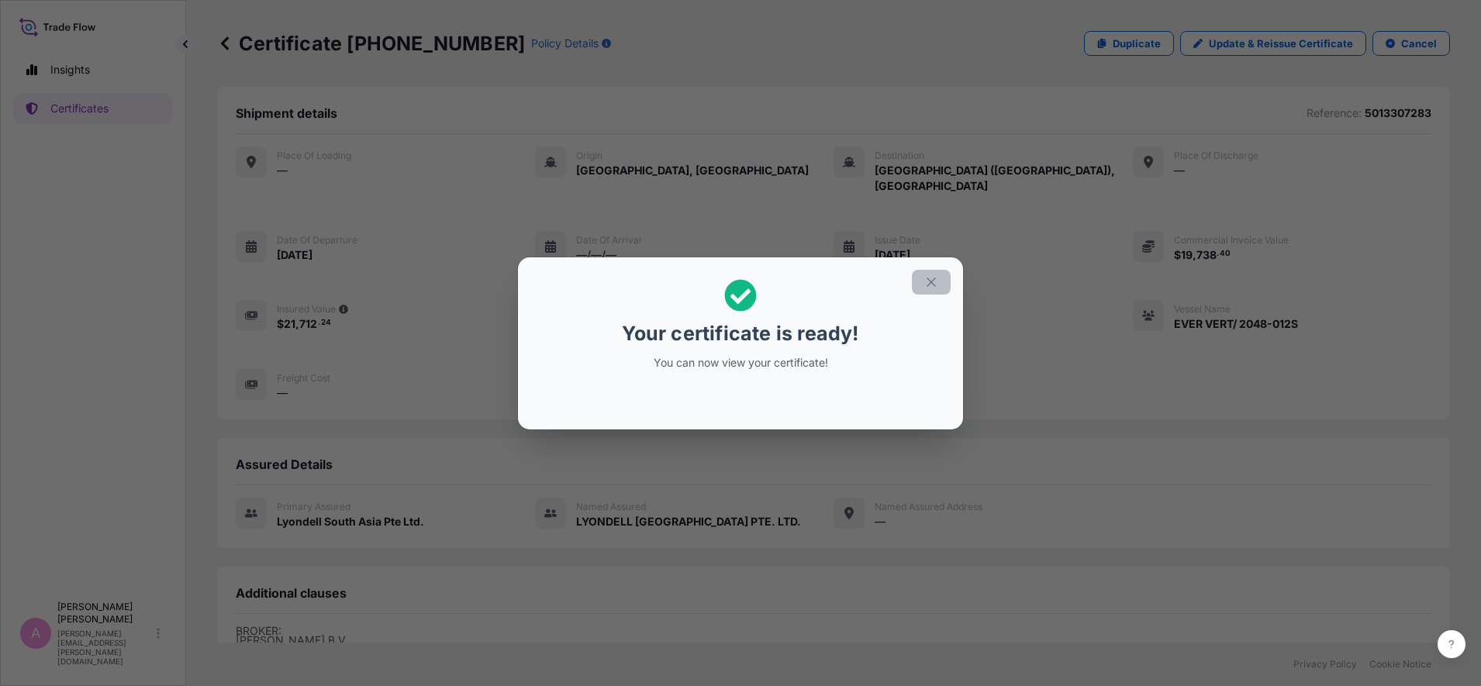
click at [930, 285] on icon "button" at bounding box center [931, 282] width 14 height 14
